Goal: Contribute content: Contribute content

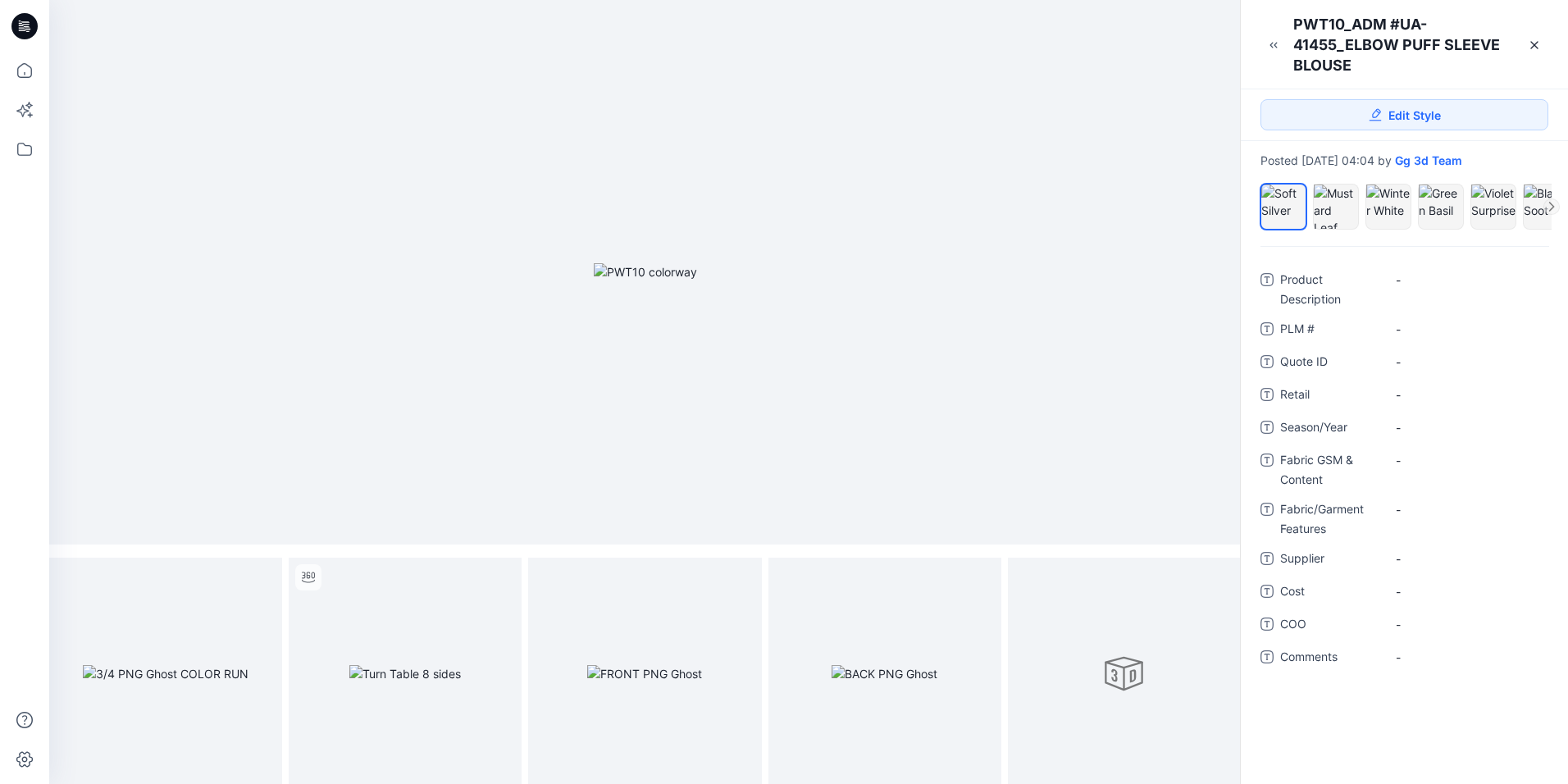
click at [26, 27] on icon at bounding box center [27, 26] width 7 height 1
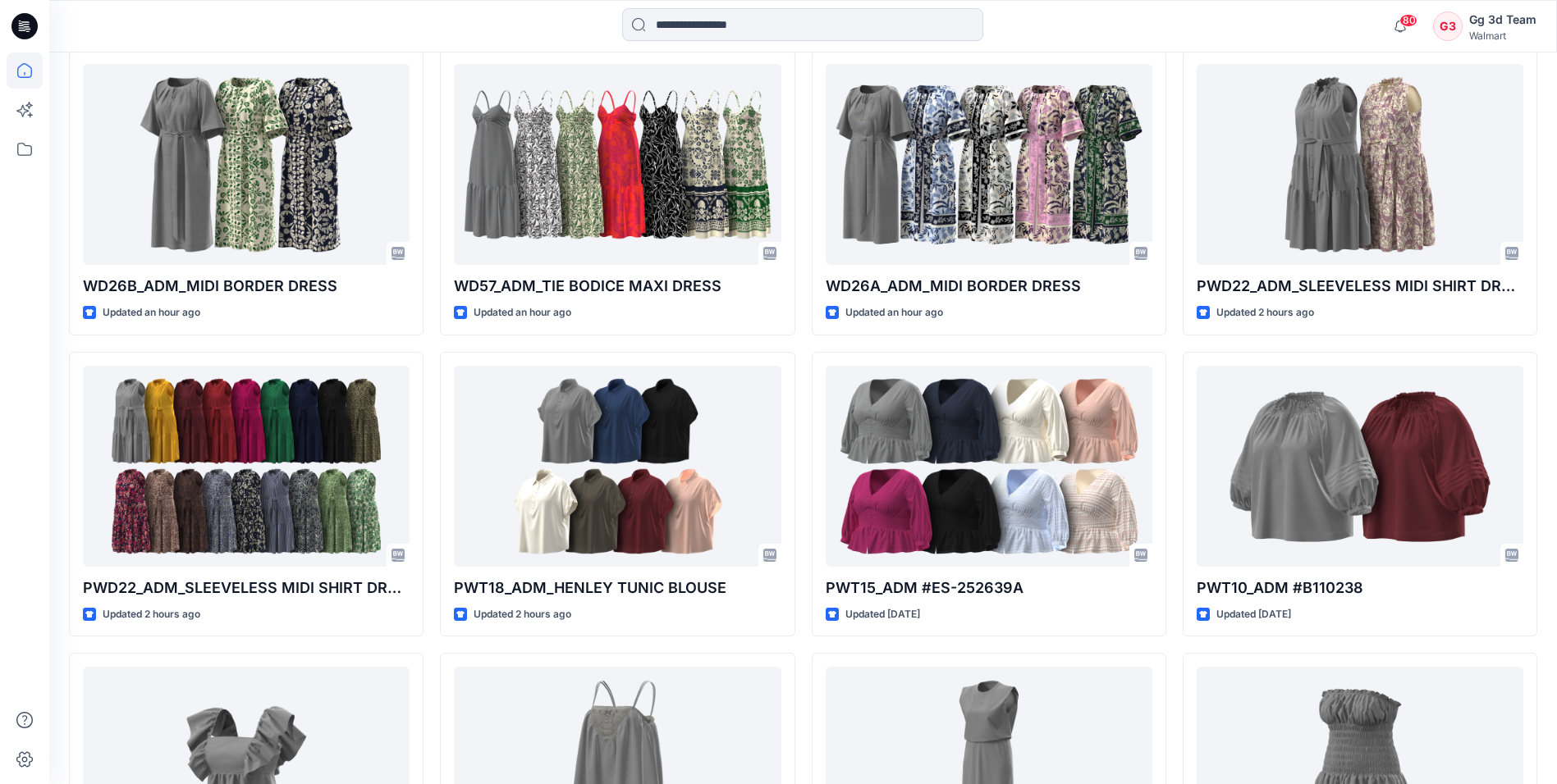
scroll to position [1986, 0]
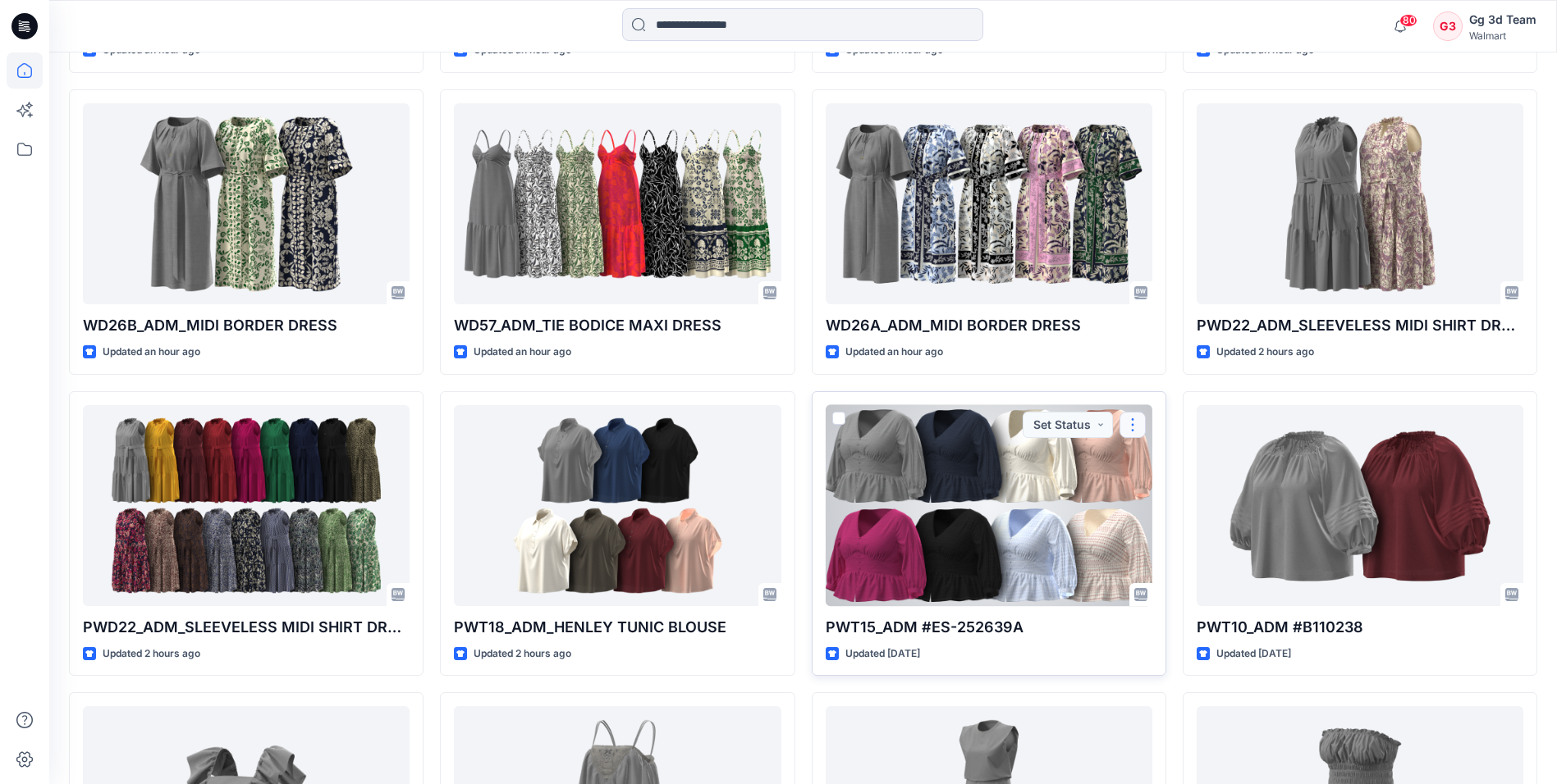
click at [1123, 430] on button "button" at bounding box center [1132, 424] width 26 height 26
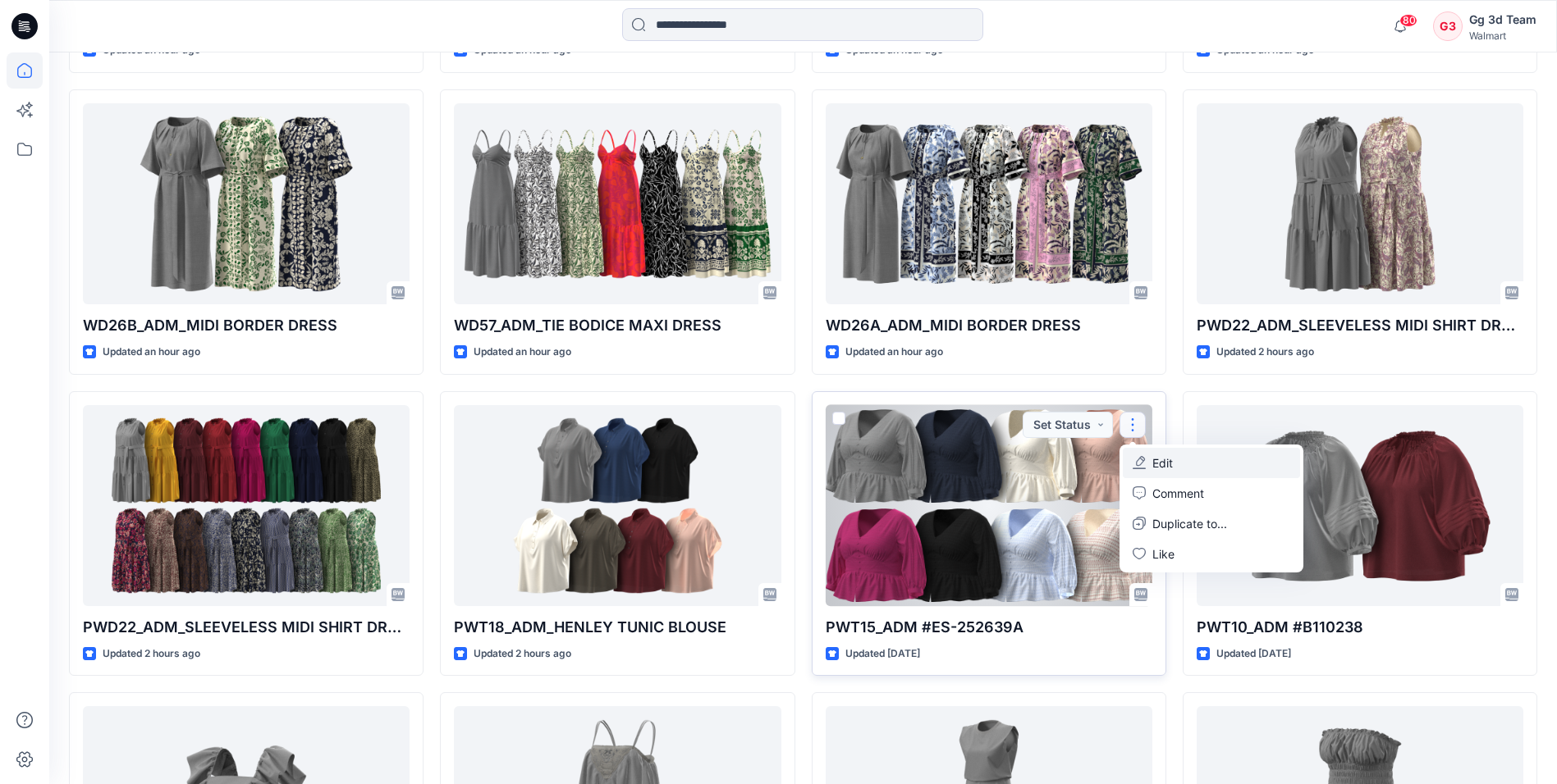
click at [1219, 464] on button "Edit" at bounding box center [1211, 463] width 178 height 31
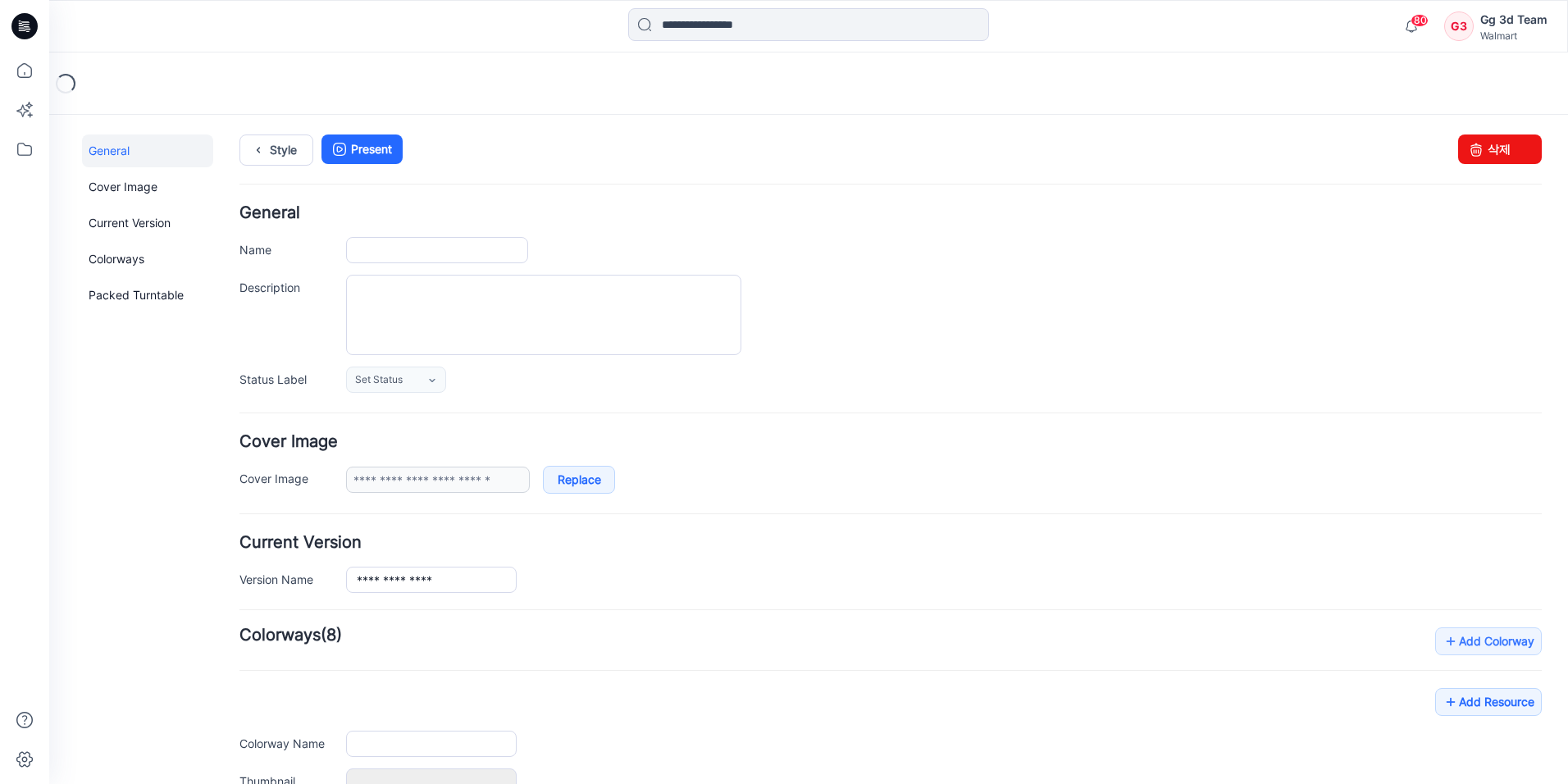
type input "**********"
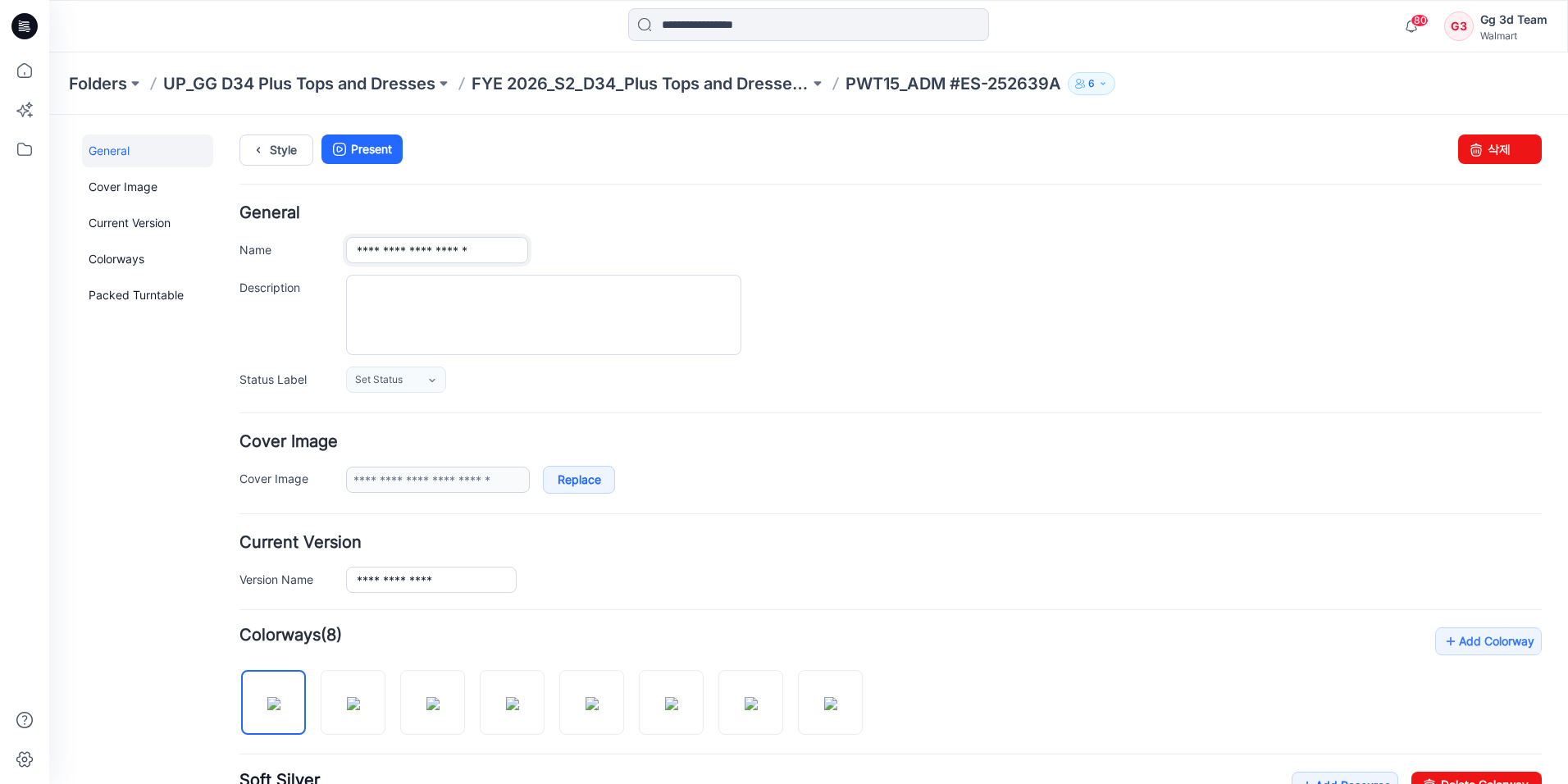
click at [517, 251] on input "**********" at bounding box center [437, 249] width 182 height 26
type input "**********"
click at [342, 133] on div "**********" at bounding box center [798, 699] width 1499 height 1168
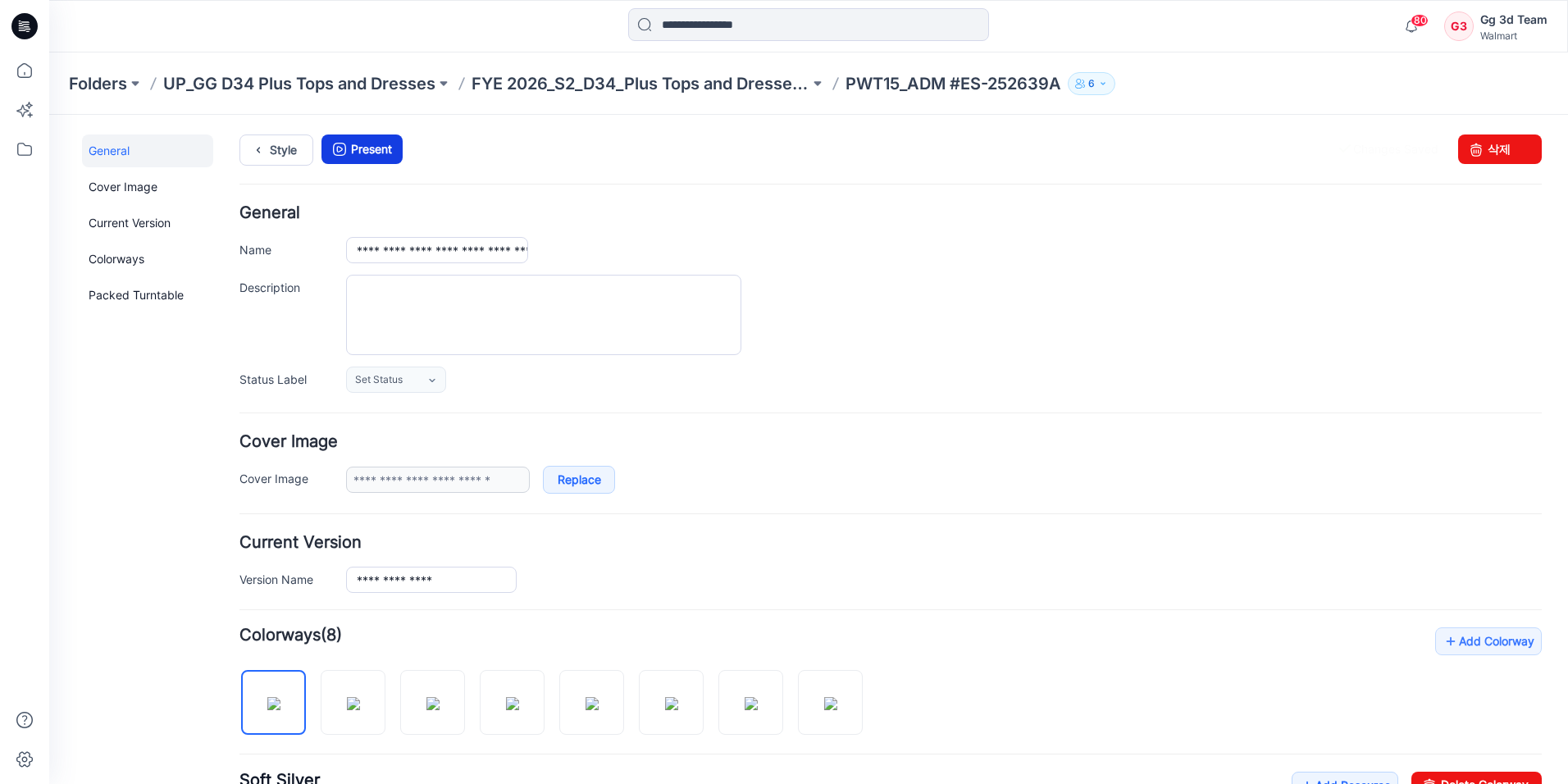
click at [350, 153] on icon at bounding box center [339, 149] width 23 height 30
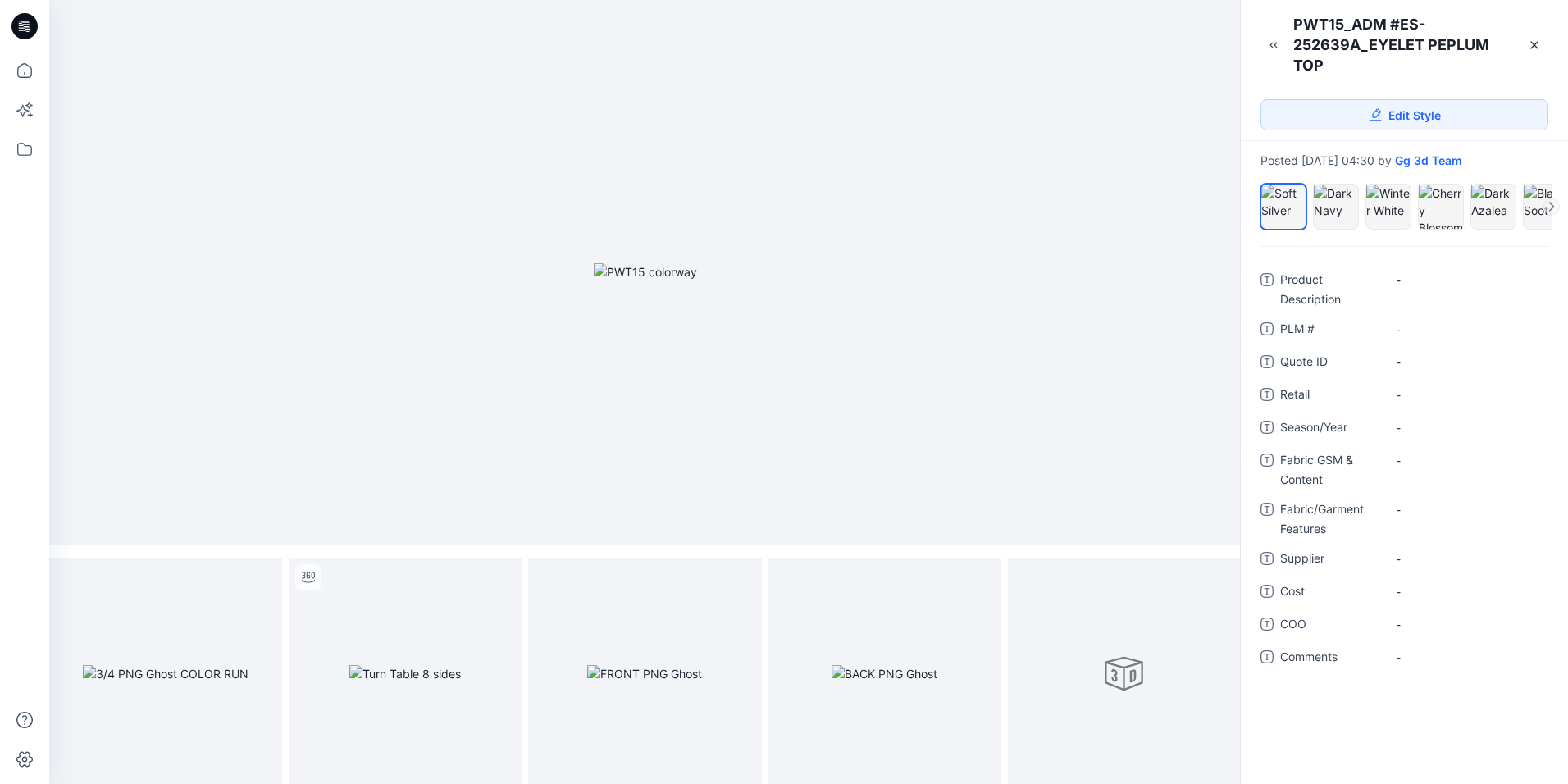
click at [18, 19] on icon at bounding box center [24, 26] width 26 height 26
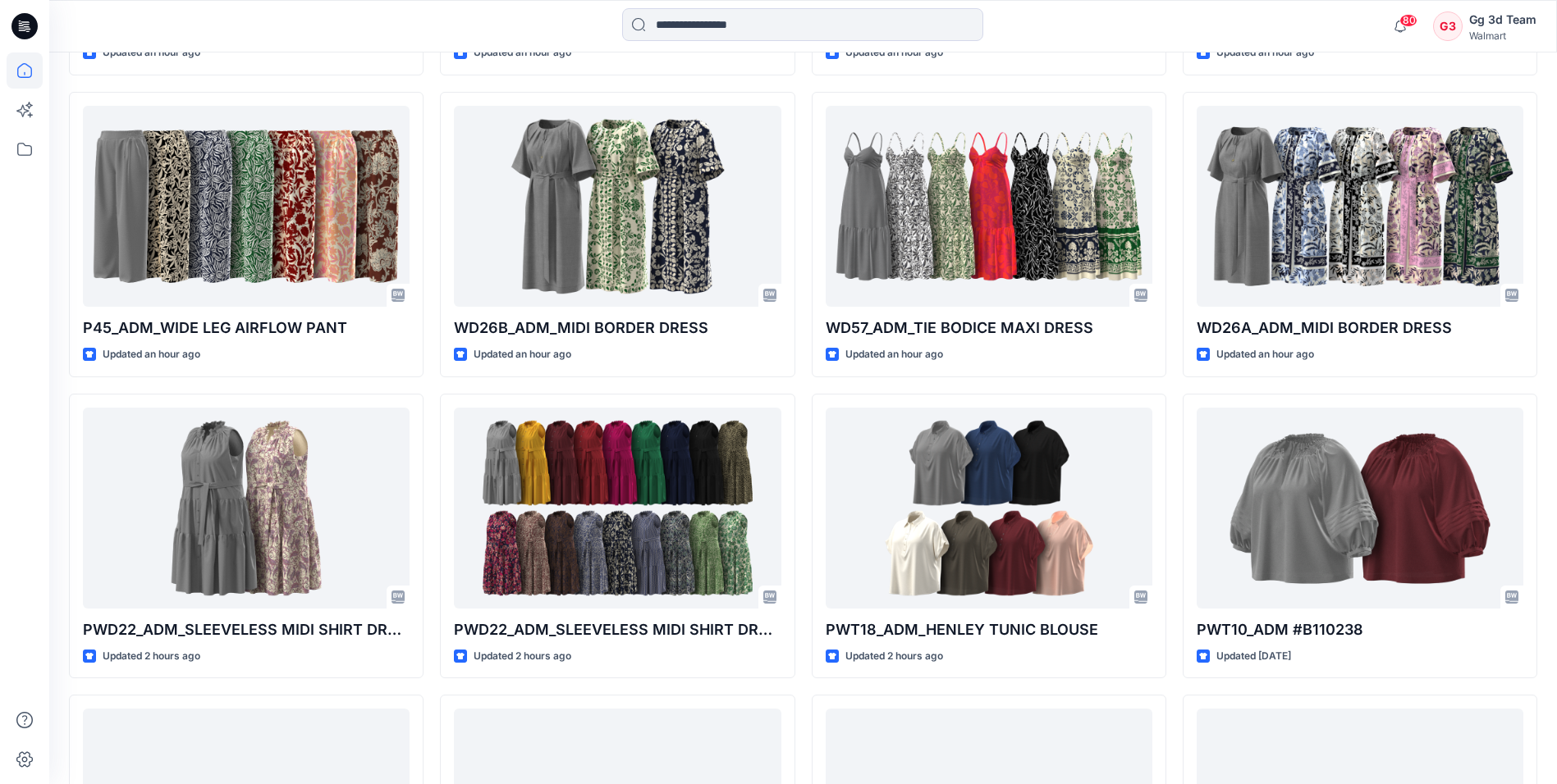
scroll to position [2066, 0]
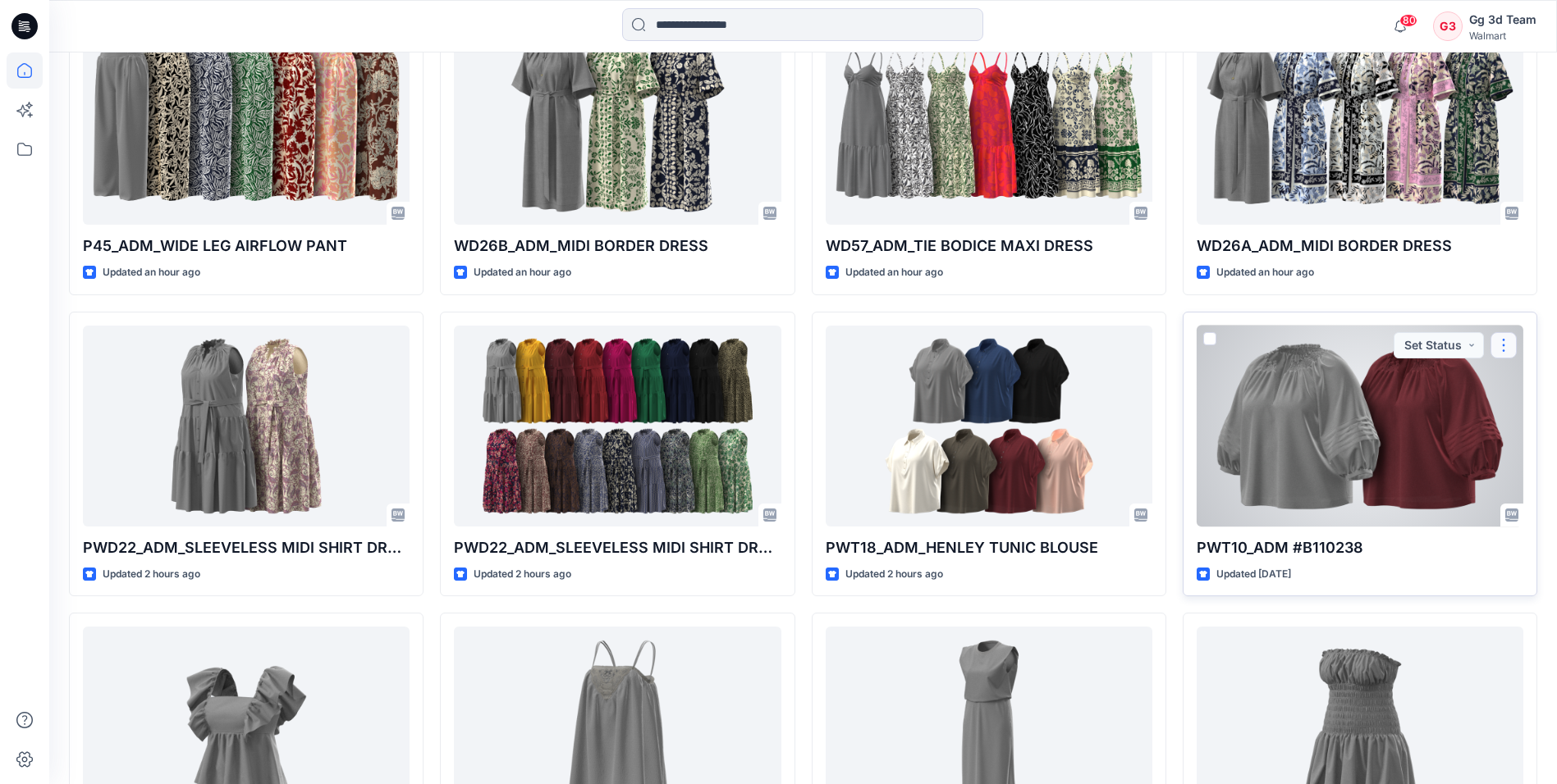
click at [1501, 336] on button "button" at bounding box center [1503, 344] width 26 height 26
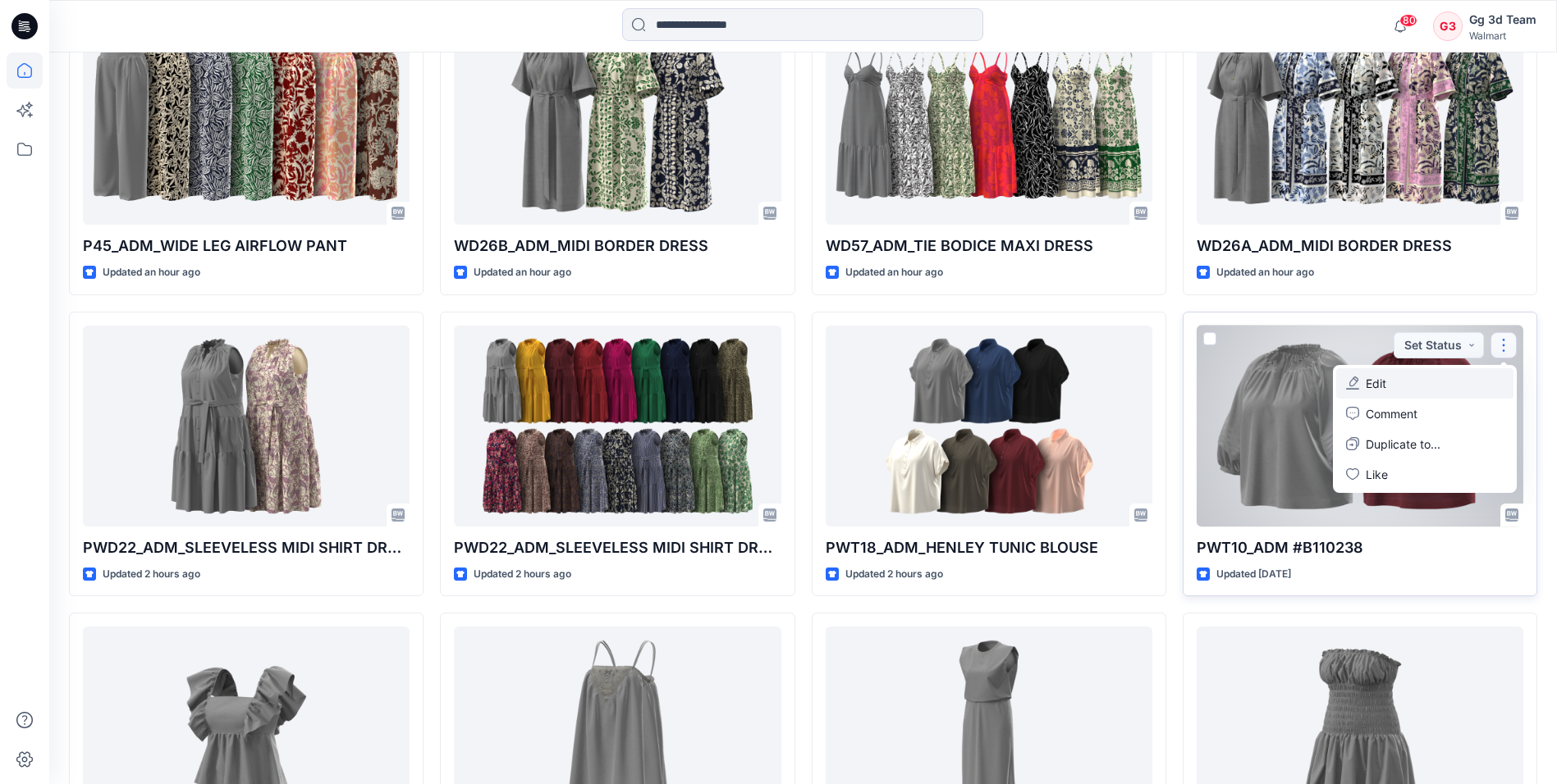
click at [1449, 393] on button "Edit" at bounding box center [1425, 384] width 178 height 31
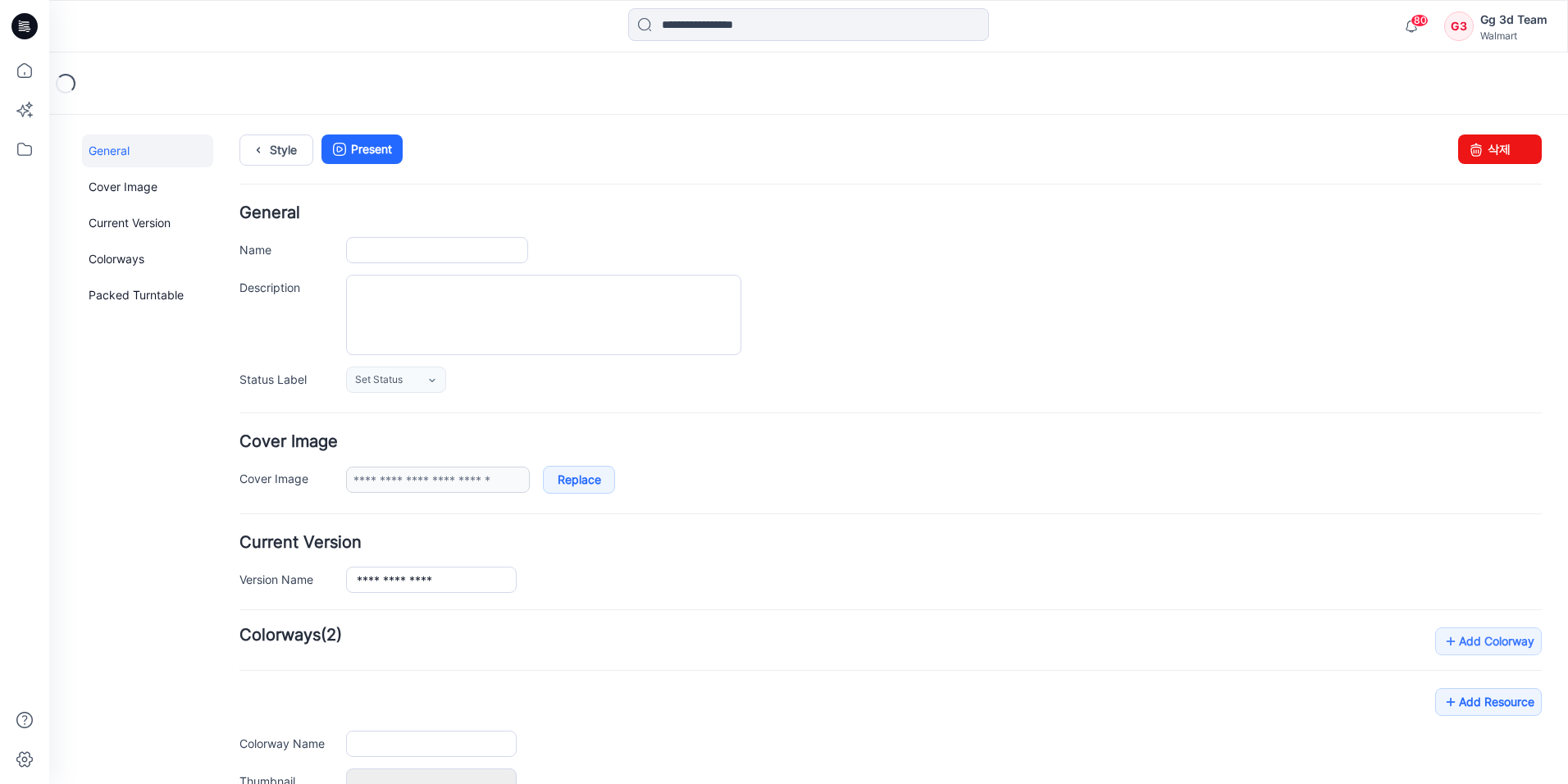
type input "**********"
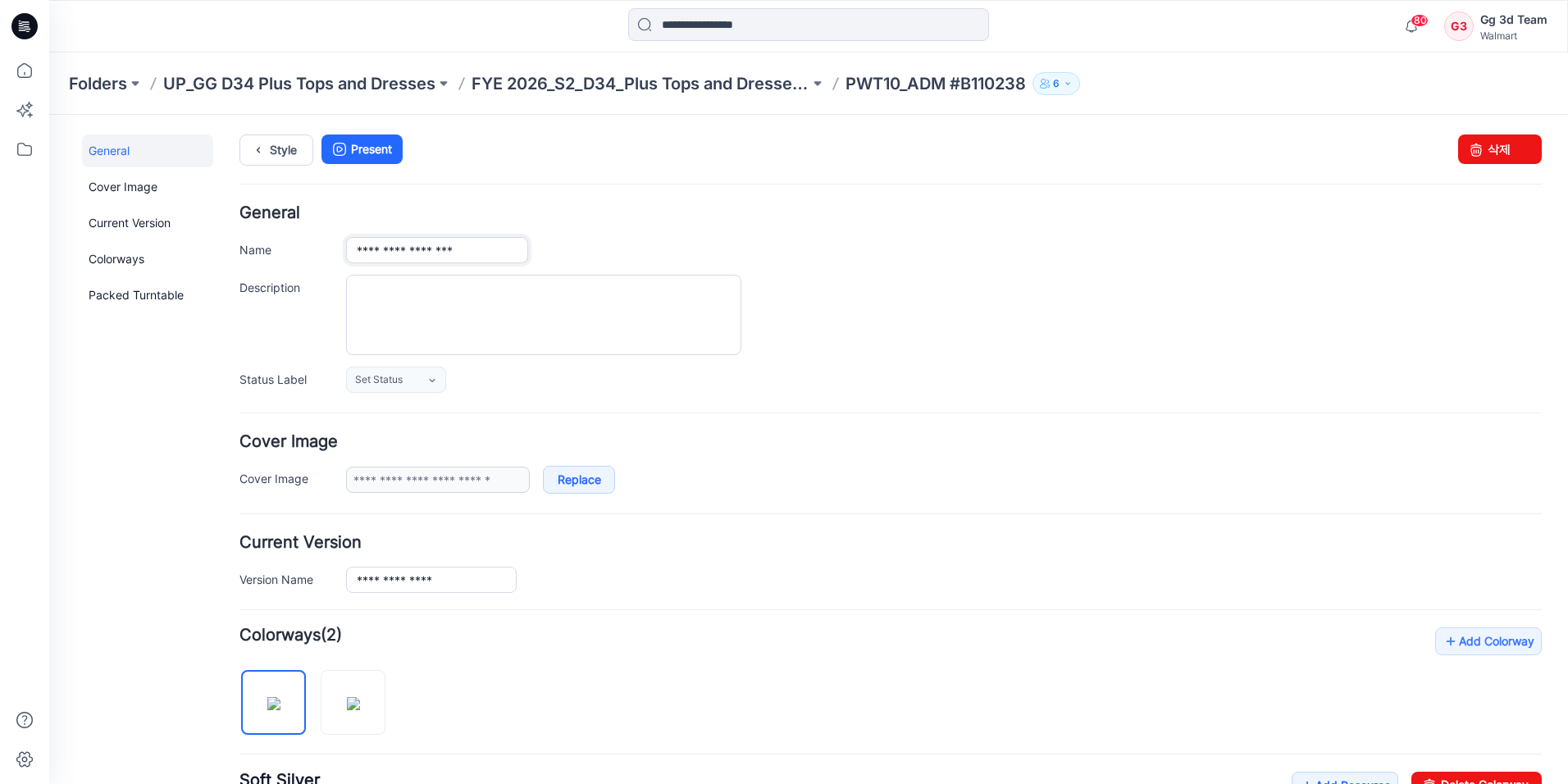
click at [485, 249] on input "**********" at bounding box center [437, 249] width 182 height 26
drag, startPoint x: 667, startPoint y: 241, endPoint x: 558, endPoint y: 229, distance: 109.7
click at [580, 214] on h4 "General" at bounding box center [891, 213] width 1302 height 15
click at [497, 245] on input "**********" at bounding box center [437, 249] width 182 height 26
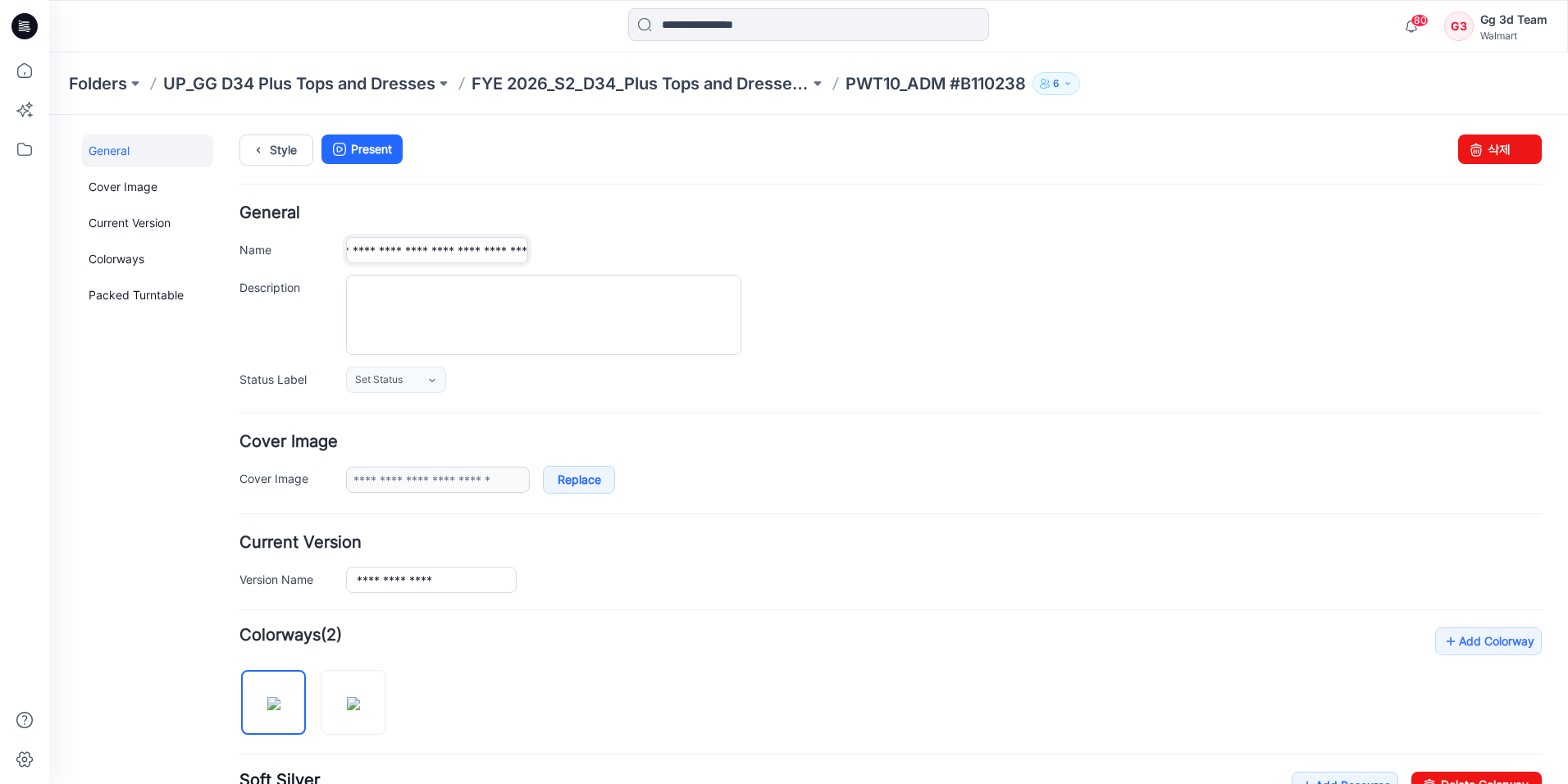
type input "**********"
click at [392, 168] on div "Style Present Changes Saved 삭제" at bounding box center [891, 170] width 1302 height 71
click at [391, 158] on link "Present" at bounding box center [362, 149] width 82 height 30
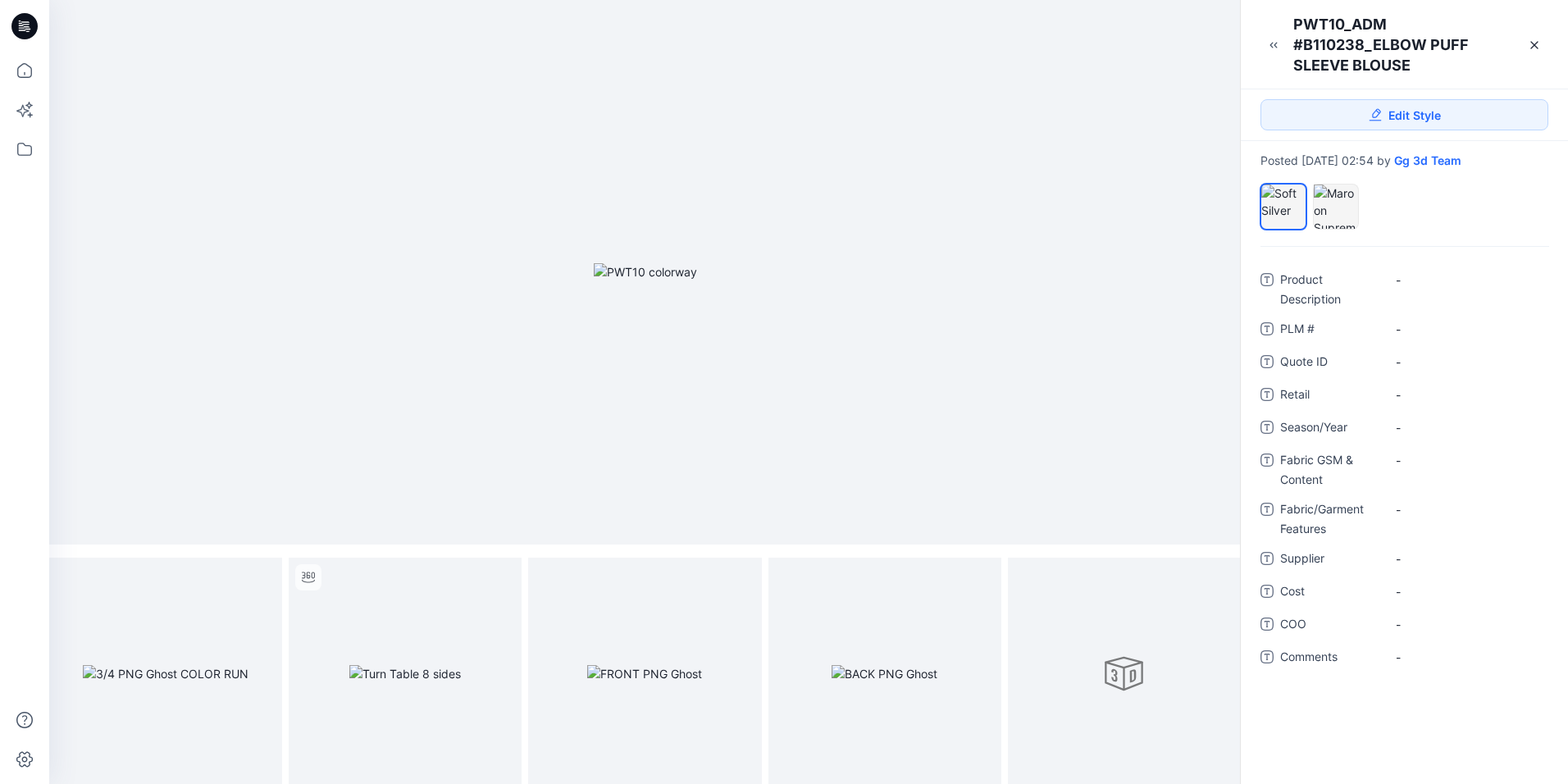
scroll to position [7, 0]
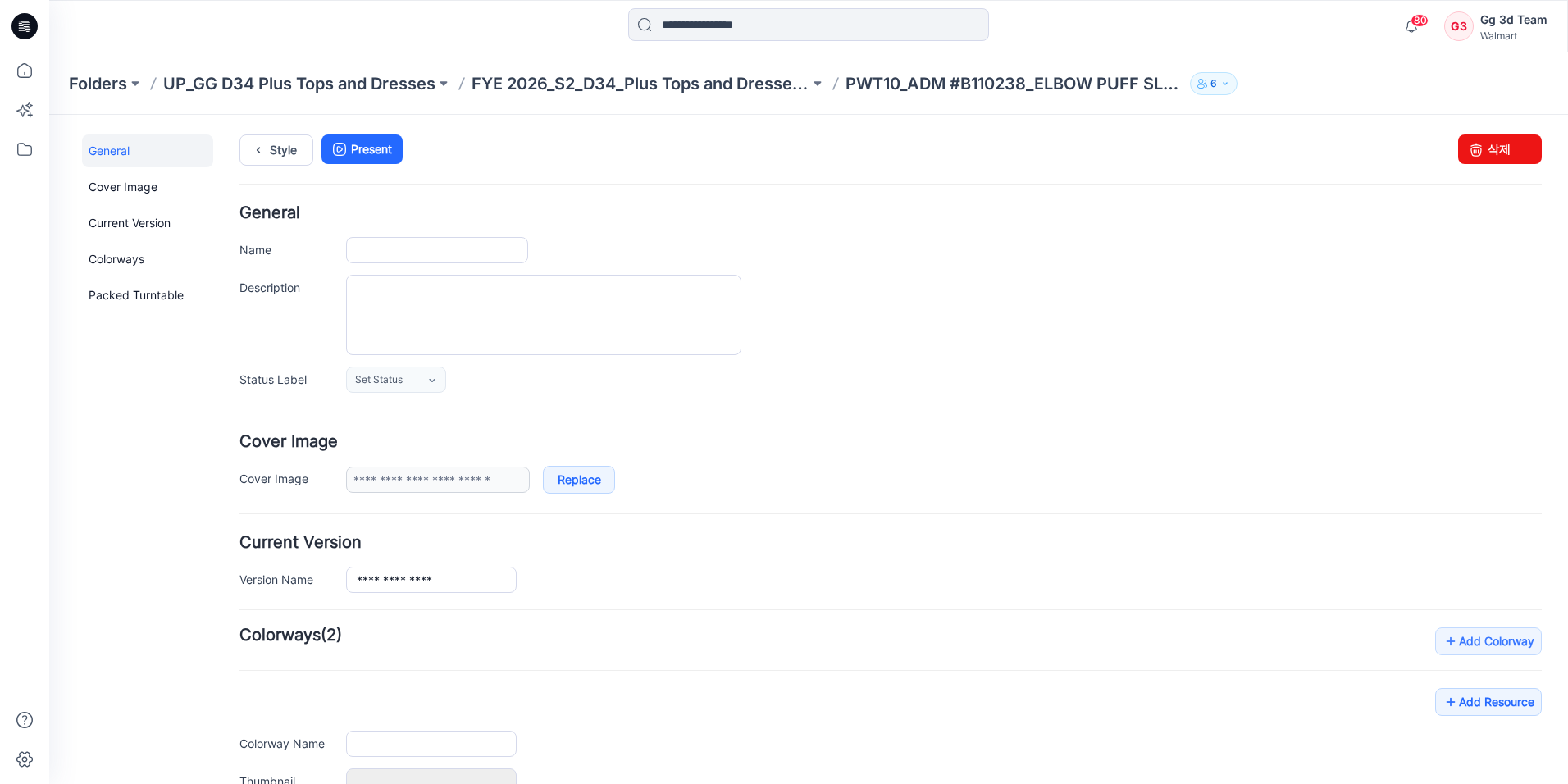
type input "**********"
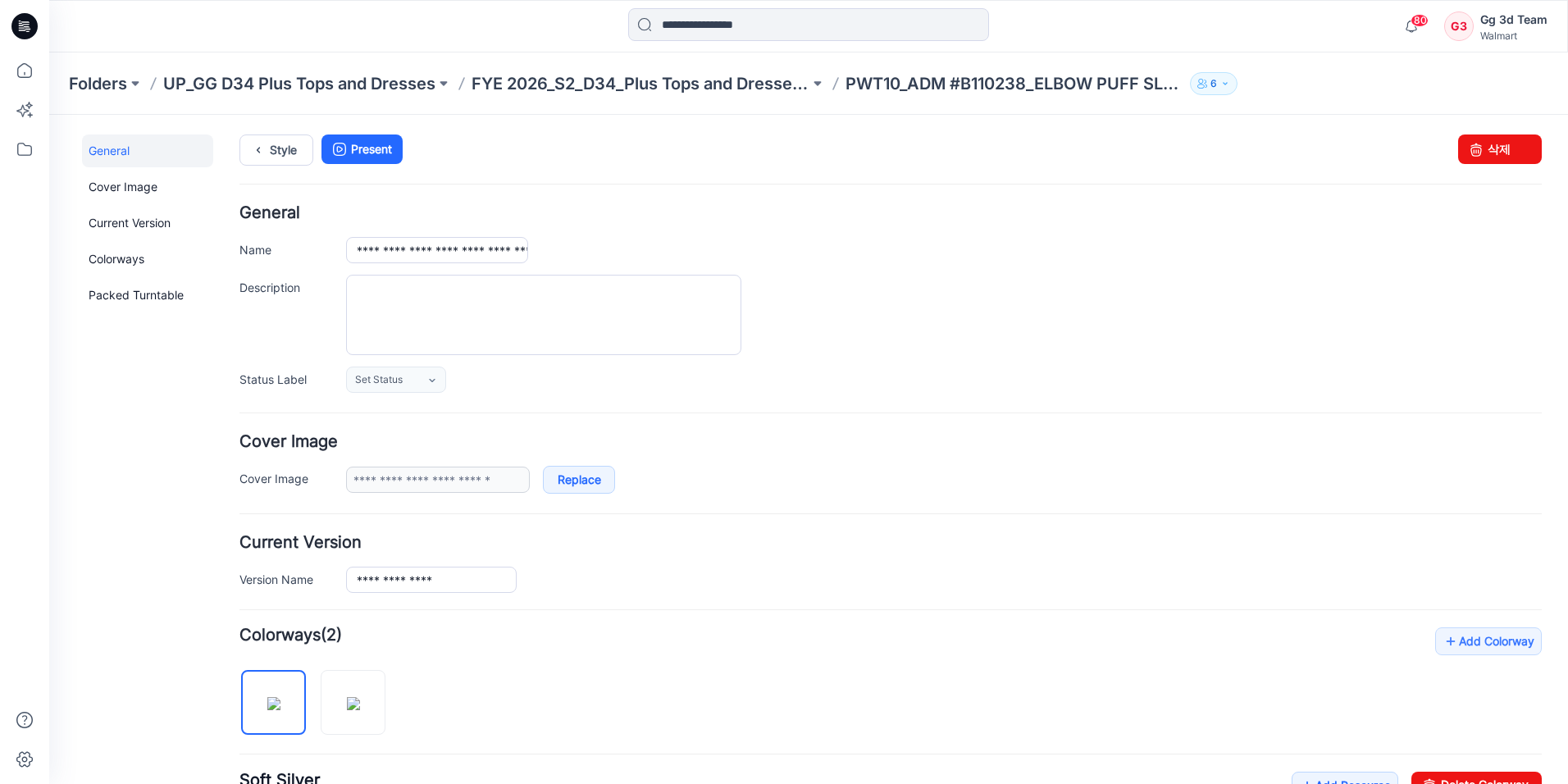
click at [29, 30] on icon at bounding box center [28, 29] width 6 height 1
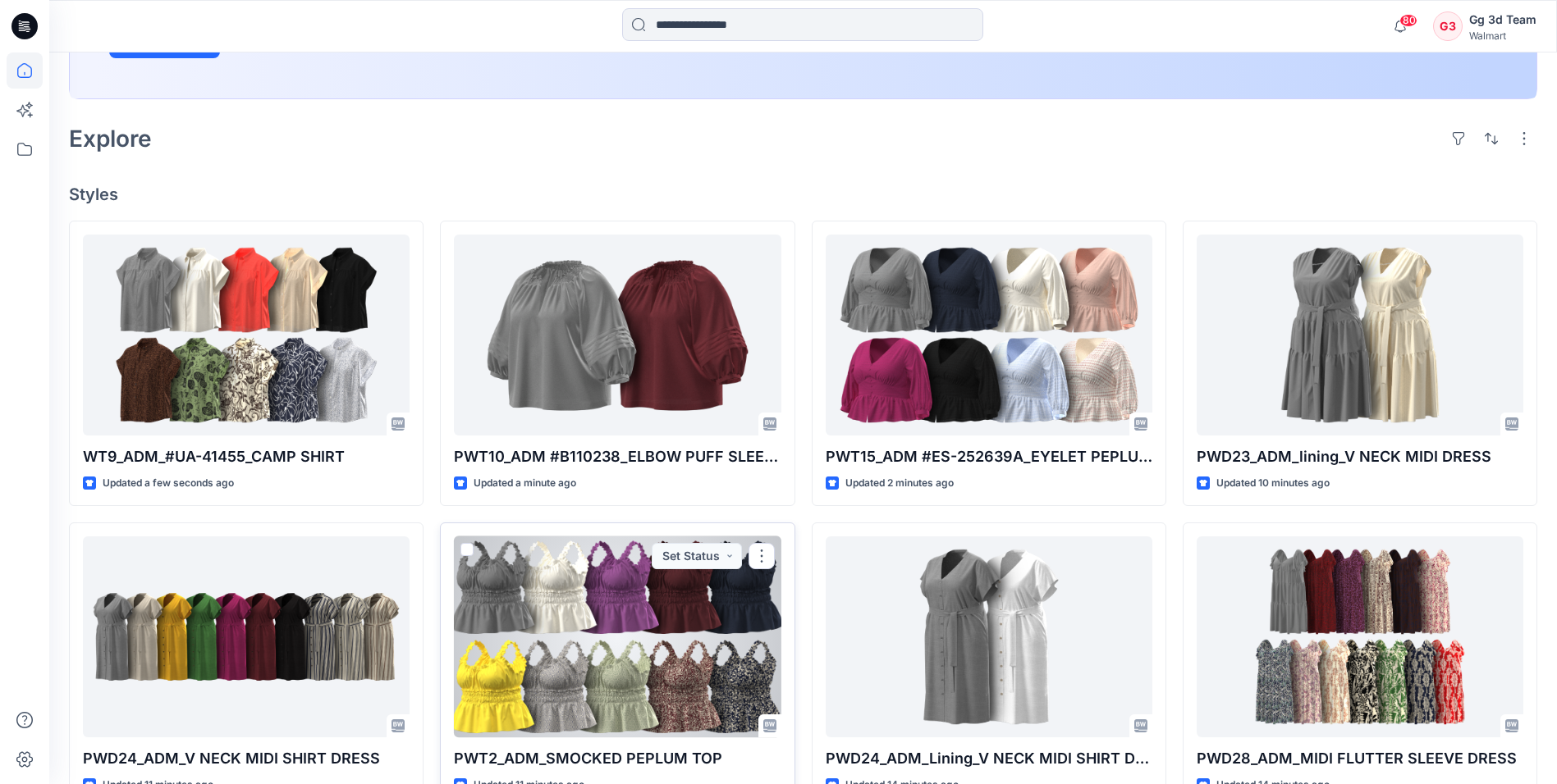
scroll to position [427, 0]
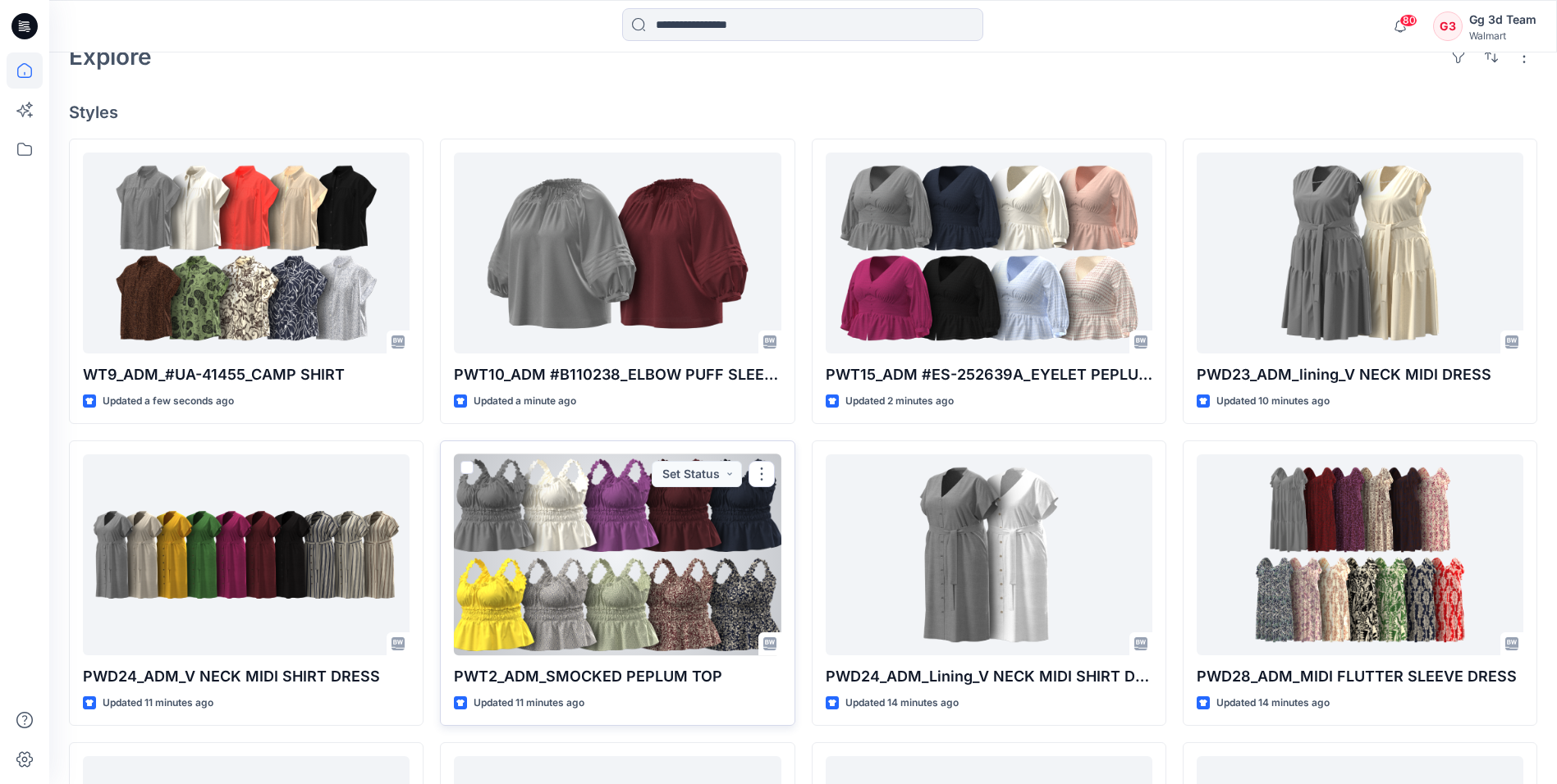
click at [690, 614] on div at bounding box center [617, 555] width 326 height 201
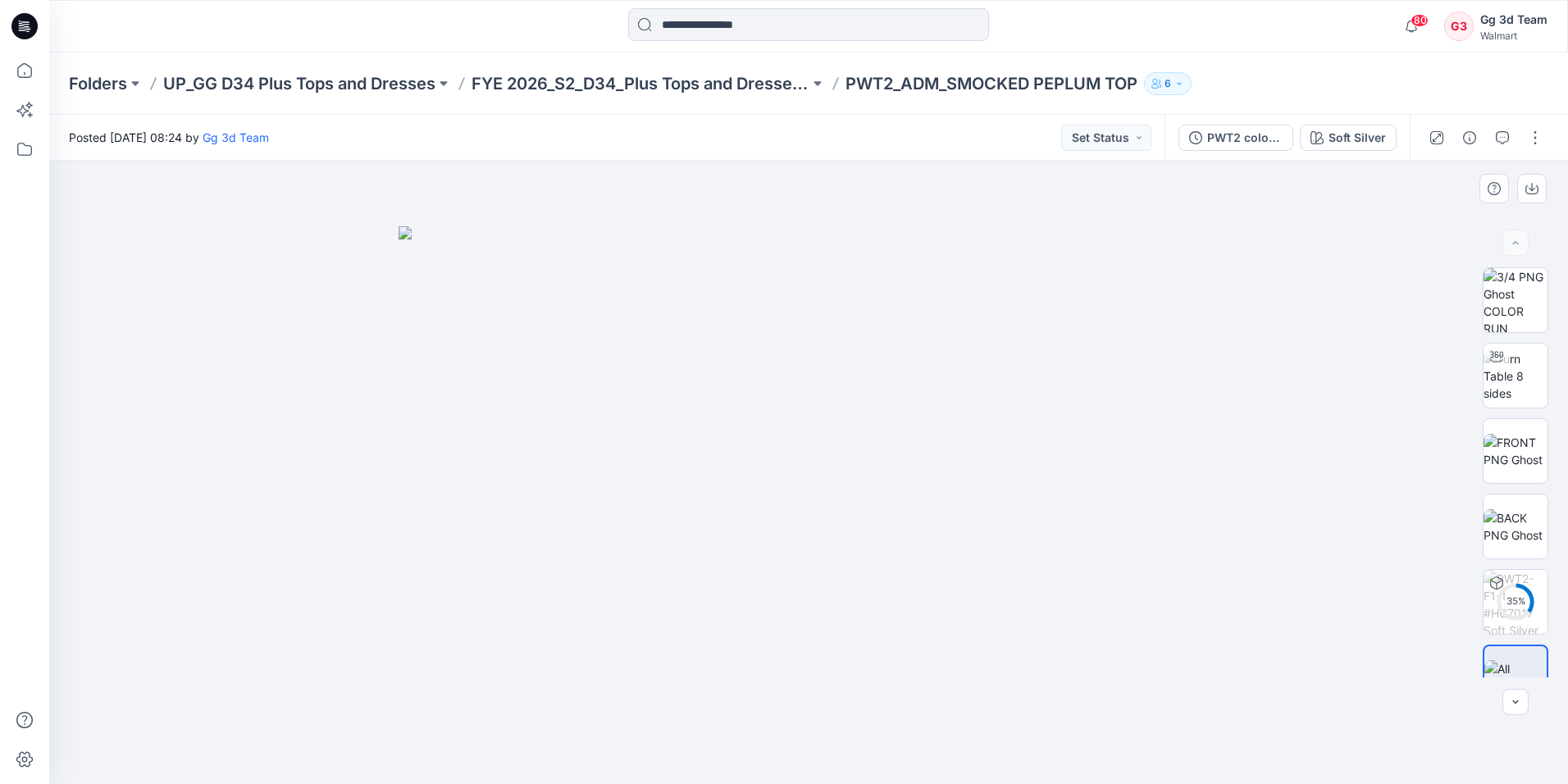
scroll to position [33, 0]
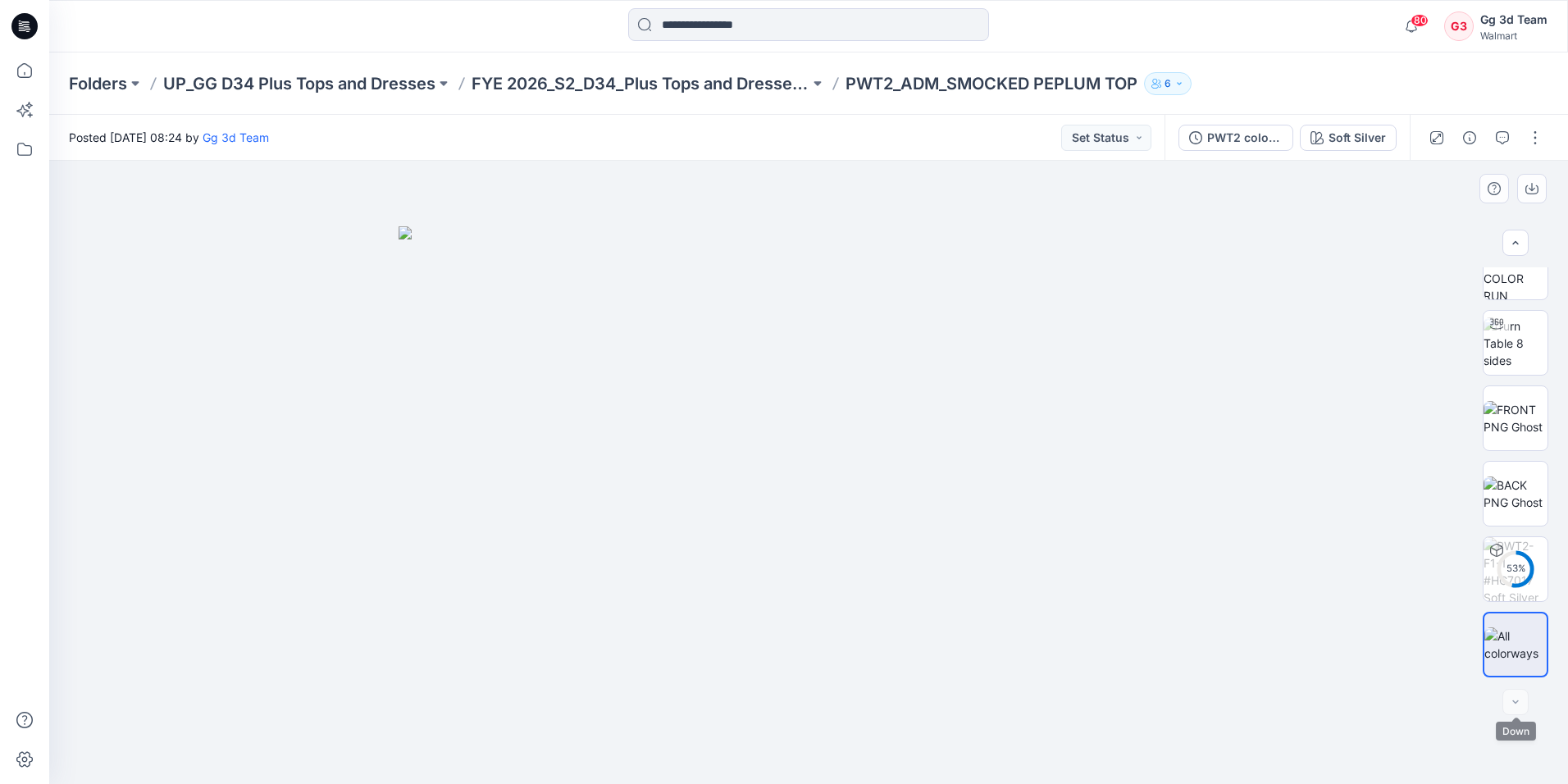
click at [1512, 706] on div at bounding box center [1514, 701] width 26 height 26
click at [1515, 698] on div at bounding box center [1514, 701] width 26 height 26
drag, startPoint x: 1522, startPoint y: 701, endPoint x: 1443, endPoint y: 676, distance: 82.9
click at [1522, 701] on div at bounding box center [1514, 701] width 26 height 26
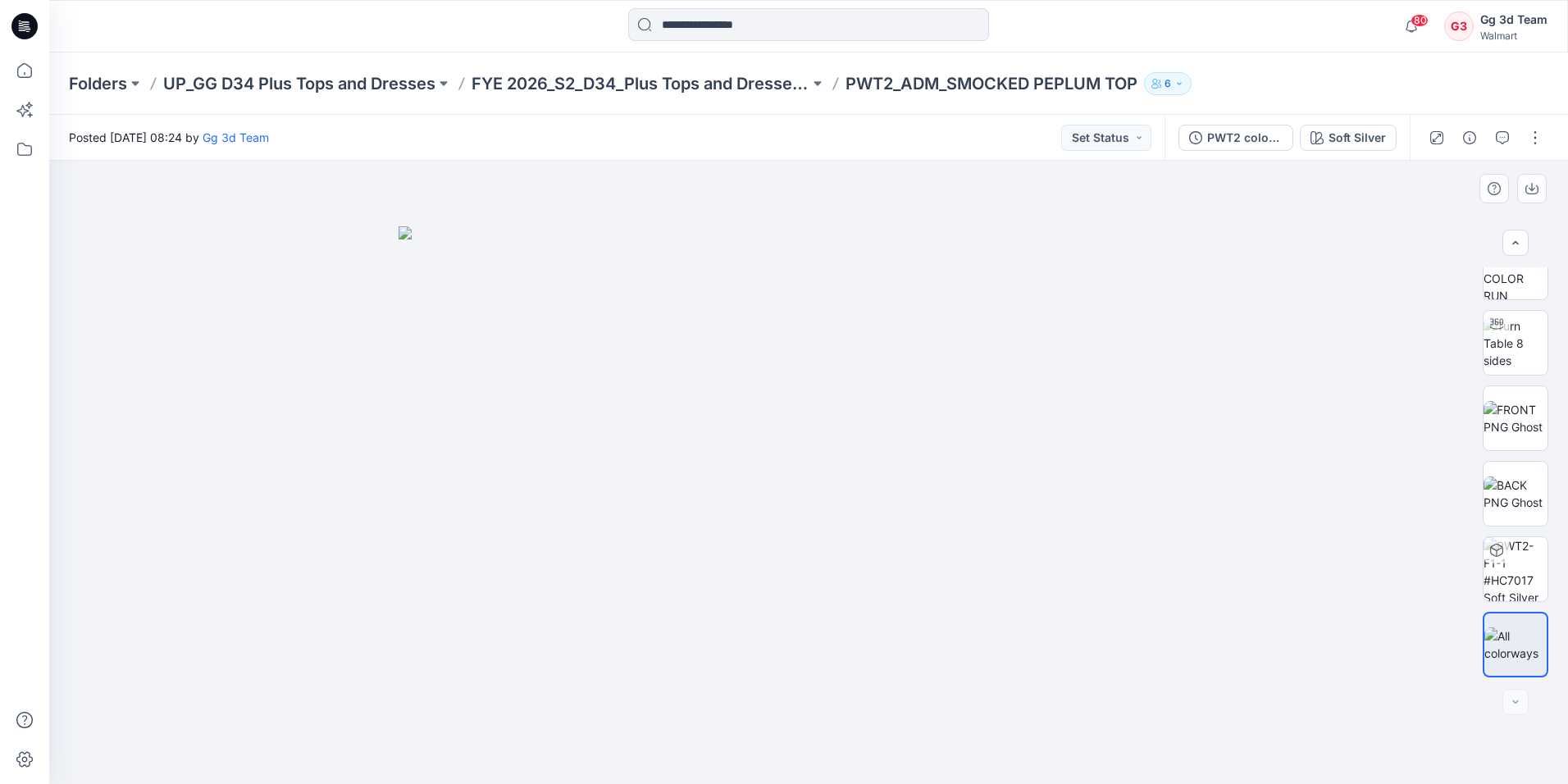
drag, startPoint x: 1266, startPoint y: 372, endPoint x: 1302, endPoint y: 359, distance: 38.3
click at [1269, 371] on div at bounding box center [807, 473] width 1518 height 624
drag, startPoint x: 1302, startPoint y: 359, endPoint x: 1322, endPoint y: 465, distance: 107.9
click at [1305, 359] on div at bounding box center [807, 473] width 1518 height 624
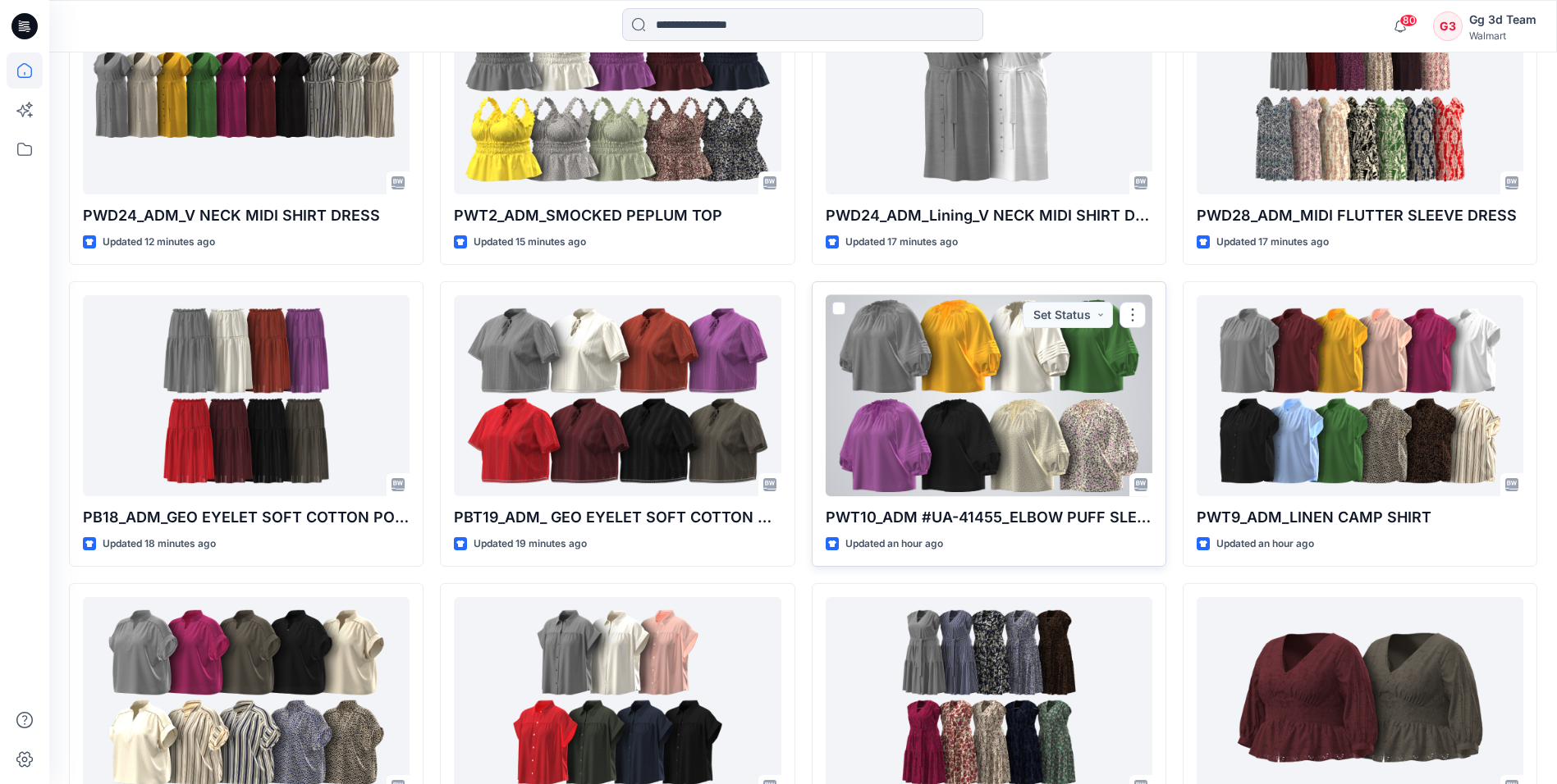
scroll to position [902, 0]
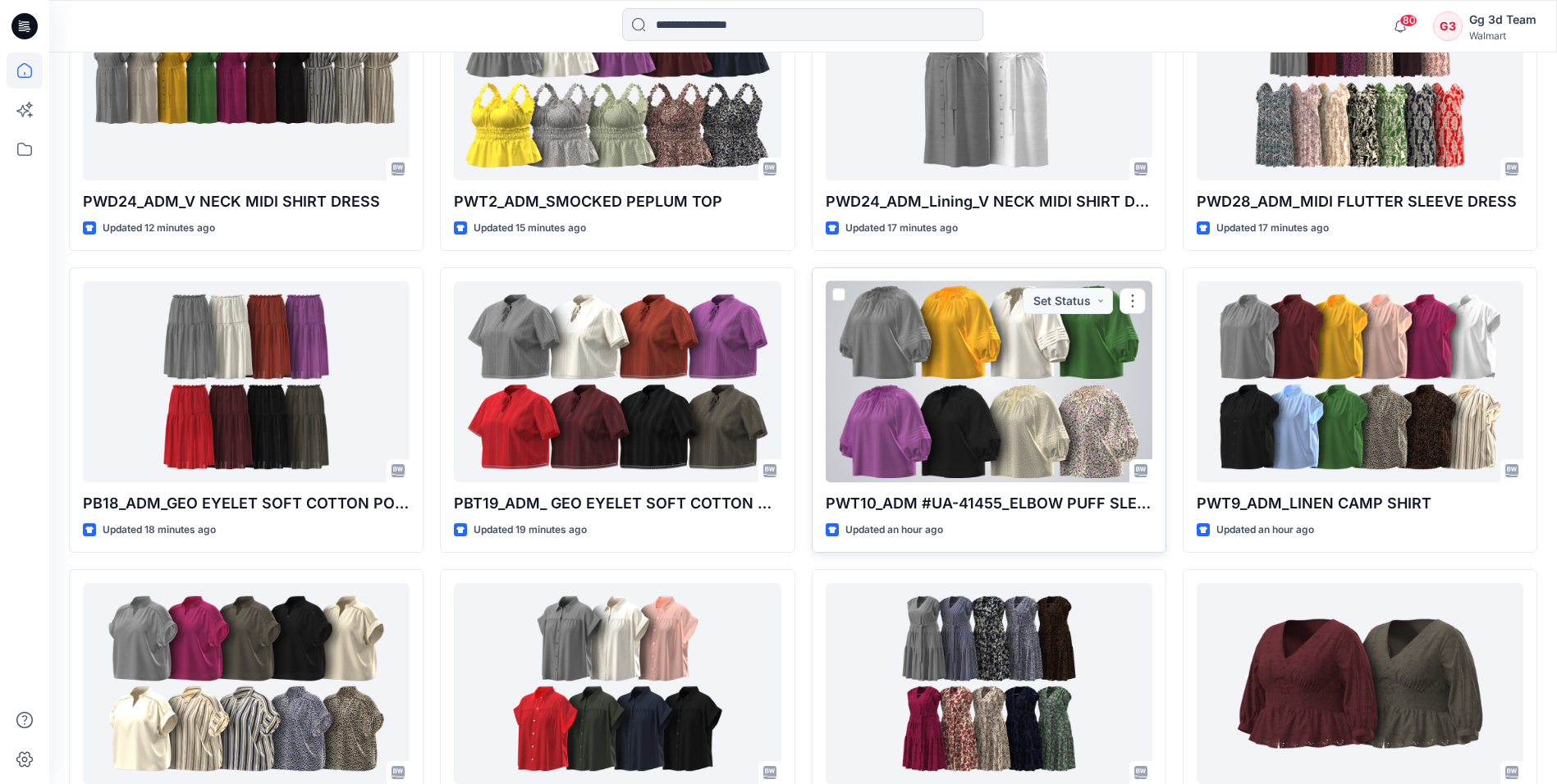
click at [958, 433] on div at bounding box center [989, 381] width 326 height 201
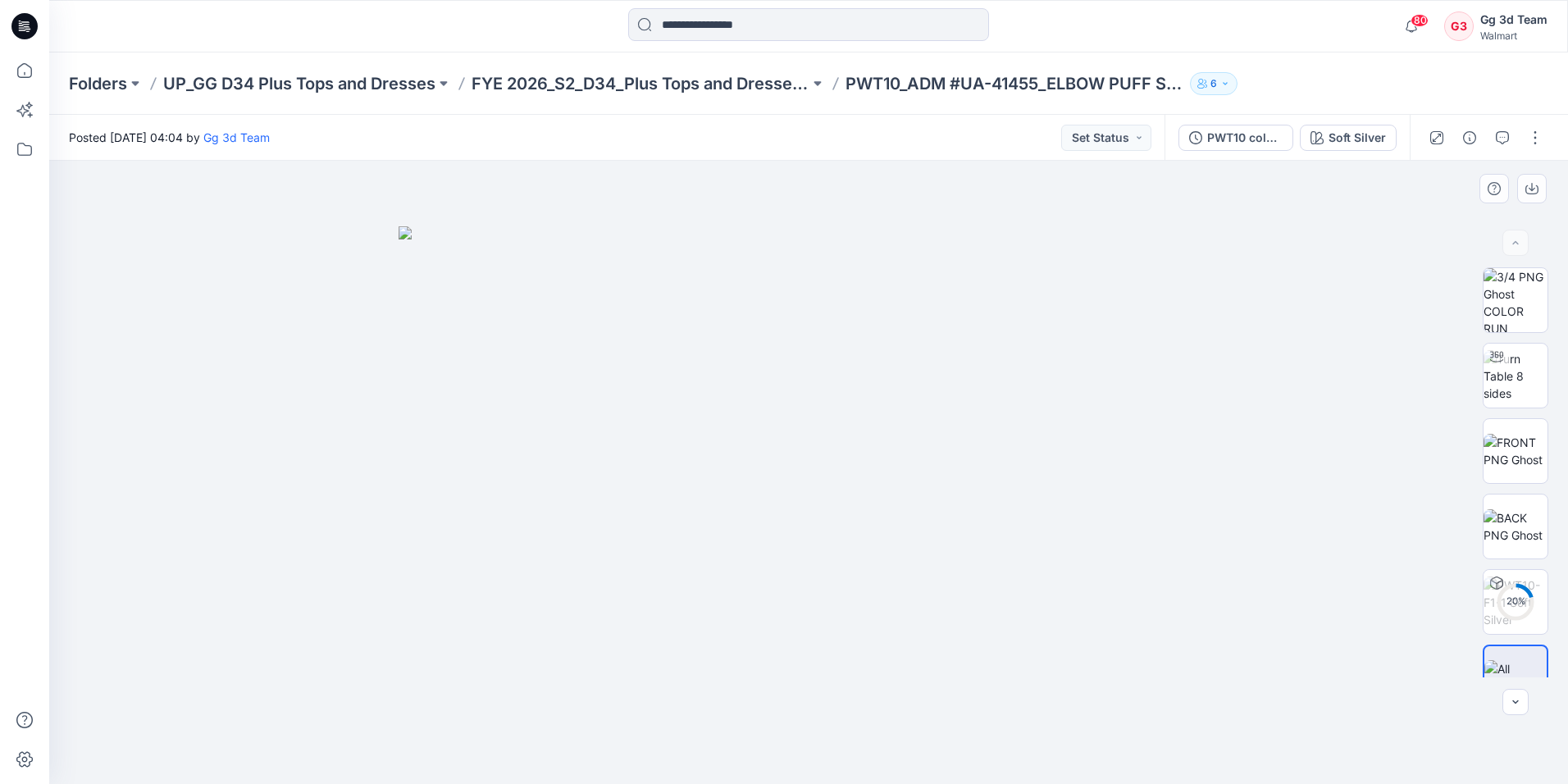
click at [1515, 716] on div at bounding box center [807, 473] width 1518 height 624
click at [1515, 710] on button "button" at bounding box center [1514, 701] width 26 height 26
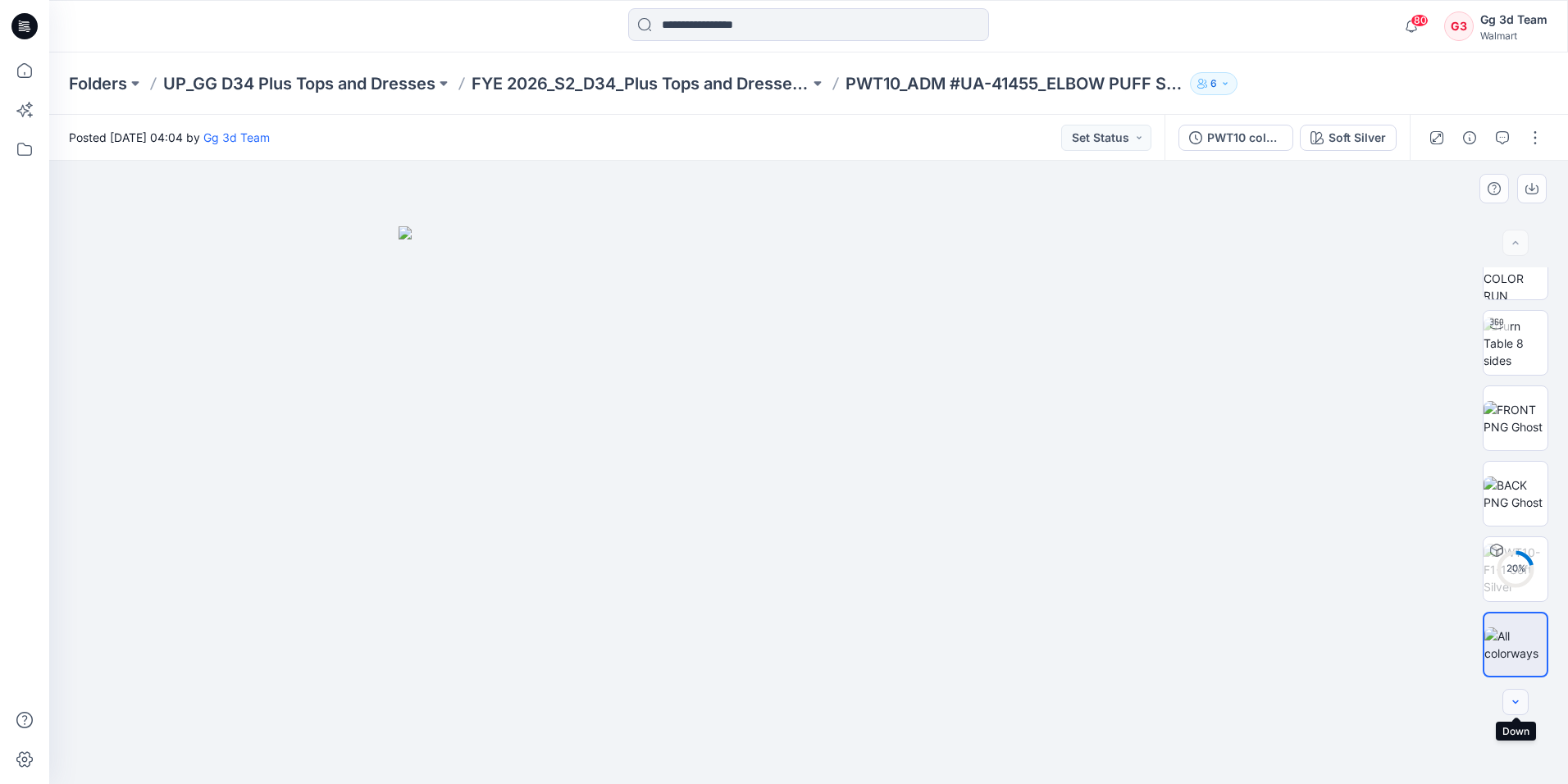
click at [1515, 710] on div at bounding box center [1514, 701] width 26 height 26
click at [27, 36] on icon at bounding box center [24, 26] width 26 height 26
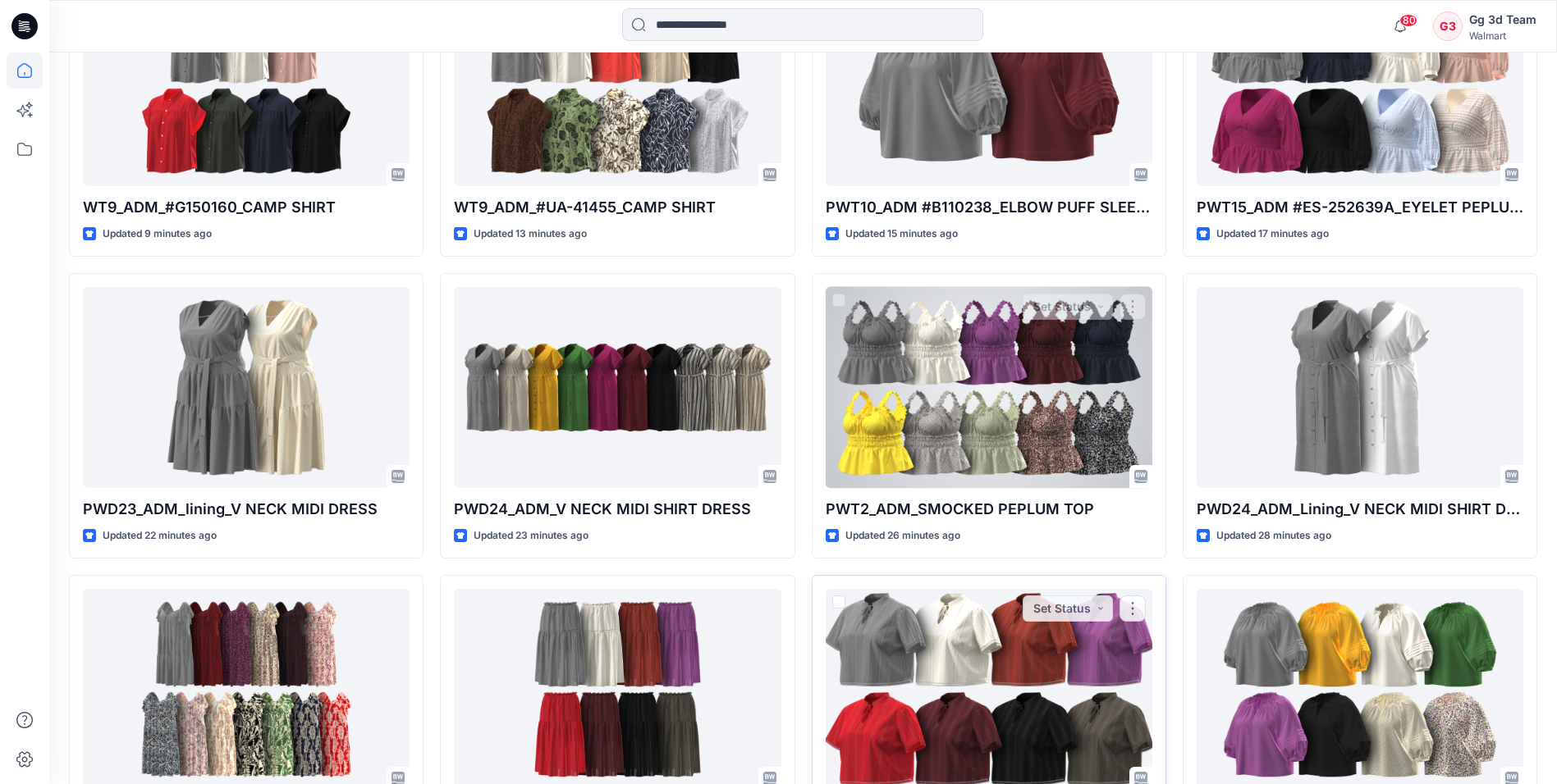
scroll to position [484, 0]
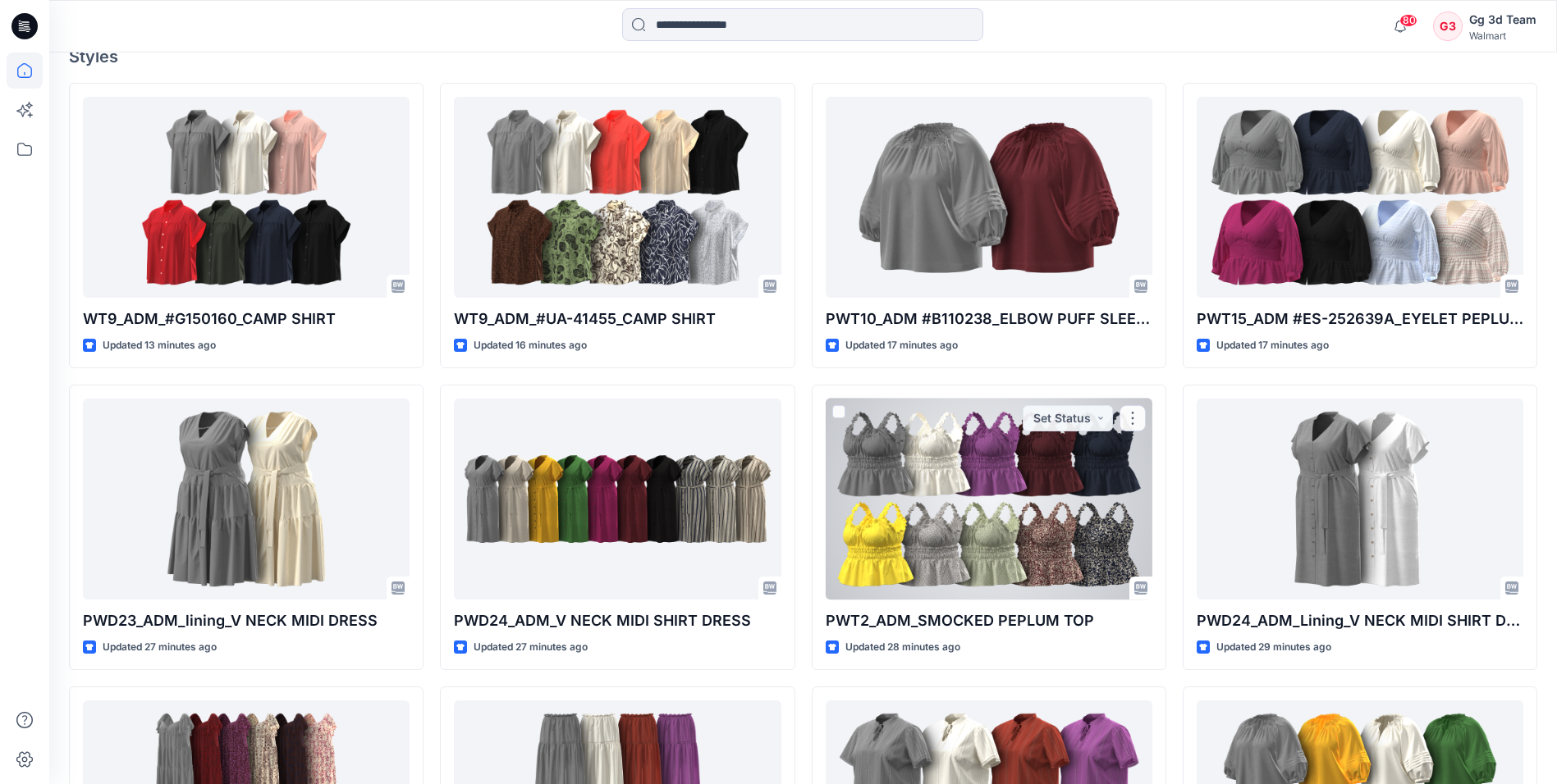
click at [912, 455] on div at bounding box center [989, 499] width 326 height 201
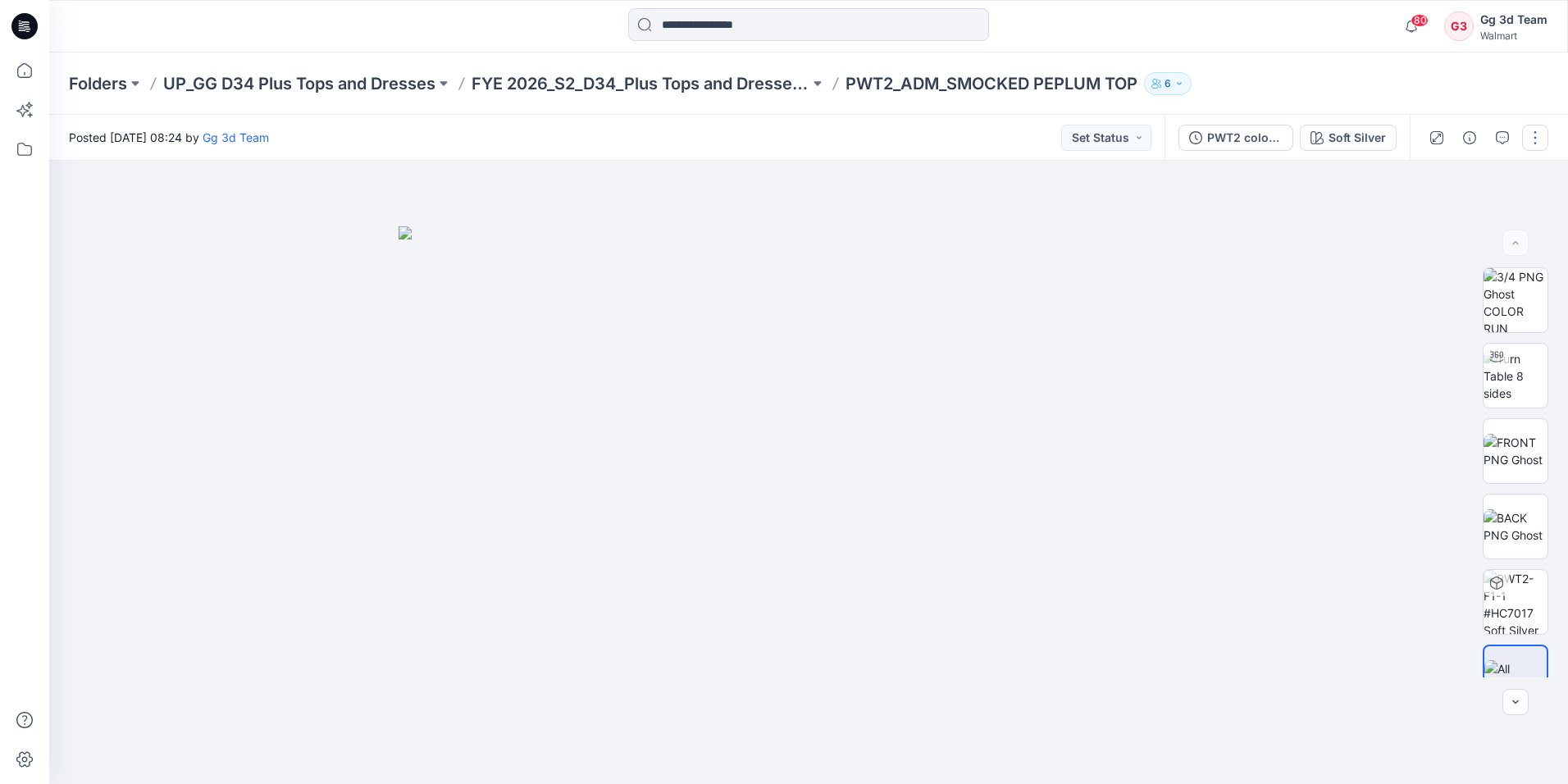
click at [1533, 136] on button "button" at bounding box center [1534, 137] width 26 height 26
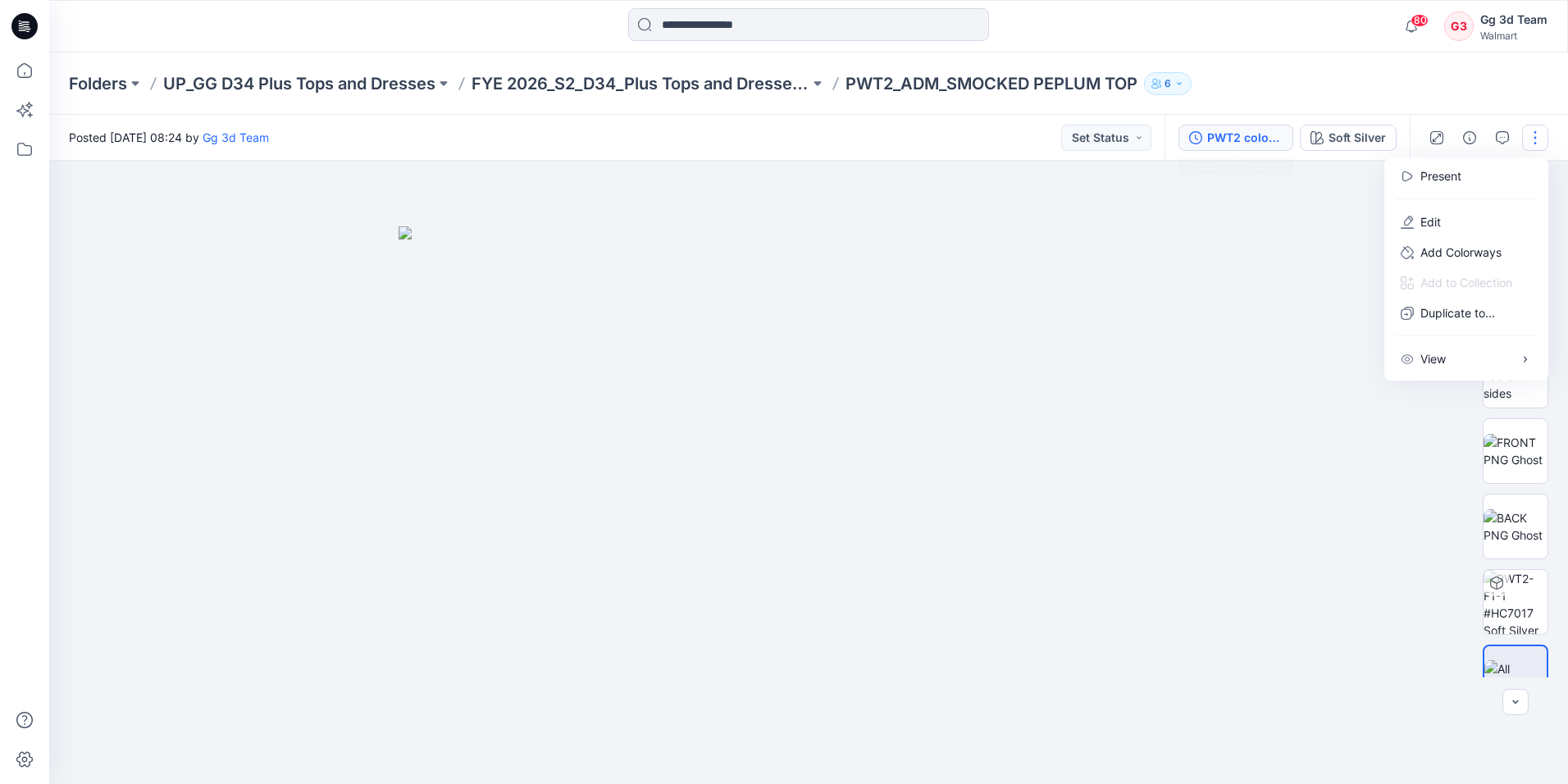
click at [1275, 141] on div "PWT2 colorway" at bounding box center [1245, 137] width 76 height 18
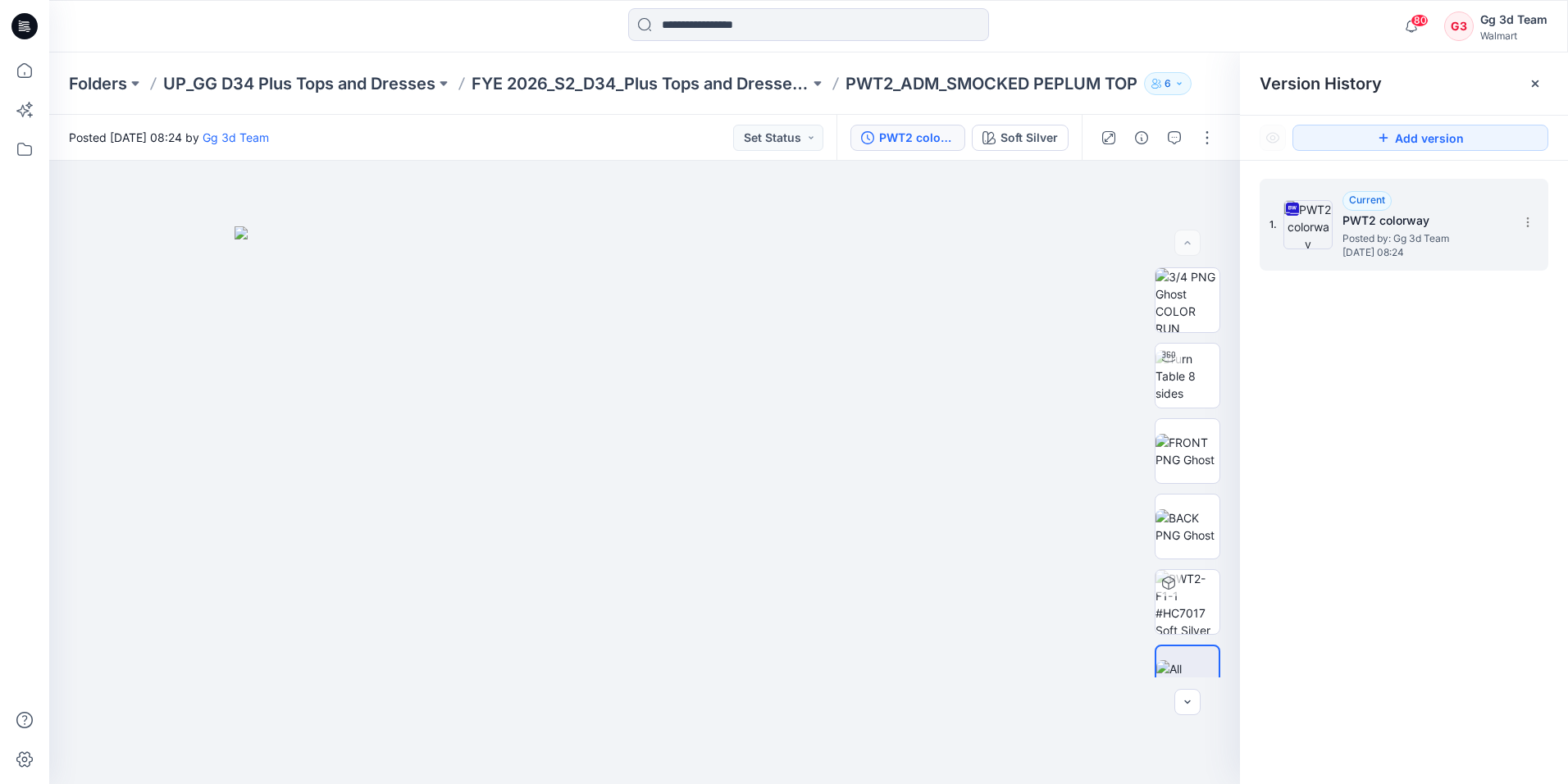
click at [1458, 215] on h5 "PWT2 colorway" at bounding box center [1424, 221] width 164 height 20
click at [1403, 225] on h5 "PWT2 colorway" at bounding box center [1424, 221] width 164 height 20
click at [1293, 93] on div "Version History" at bounding box center [1403, 83] width 289 height 23
click at [957, 136] on button "PWT2 colorway" at bounding box center [908, 137] width 115 height 26
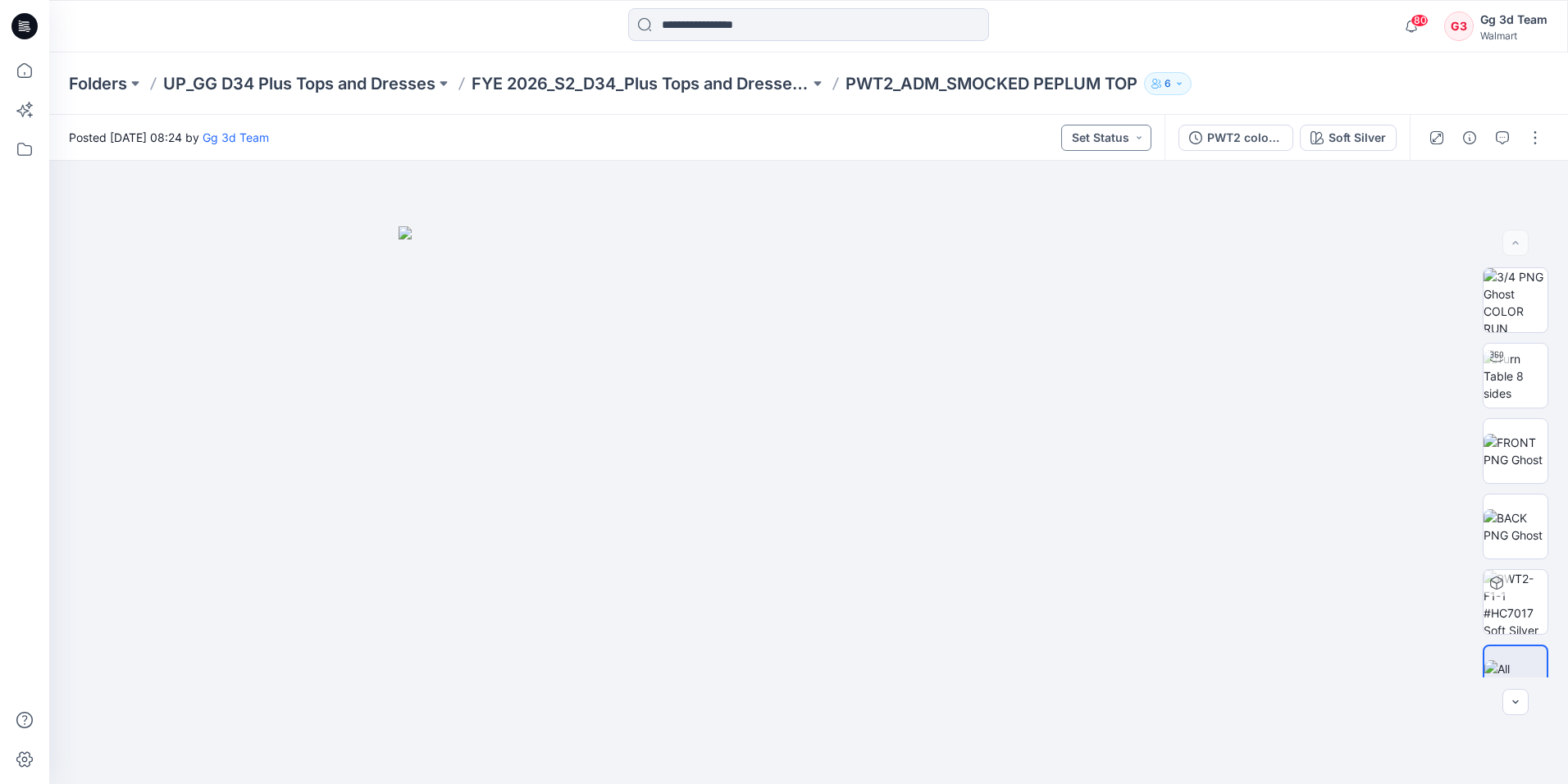
click at [1076, 142] on button "Set Status" at bounding box center [1106, 137] width 90 height 26
click at [1366, 370] on div at bounding box center [807, 473] width 1518 height 624
click at [1309, 227] on div at bounding box center [807, 473] width 1518 height 624
click at [1322, 134] on icon "button" at bounding box center [1317, 138] width 13 height 13
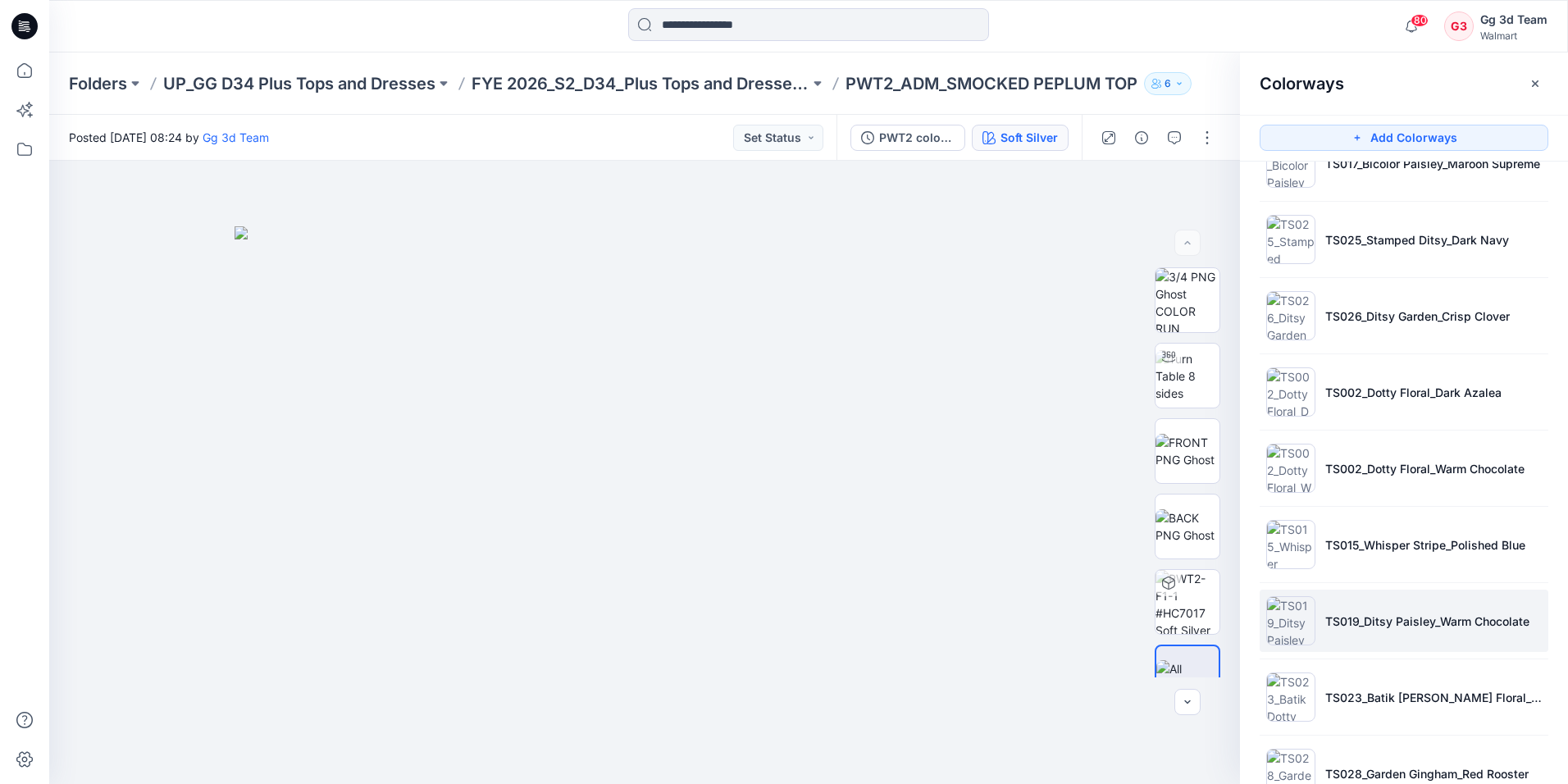
scroll to position [706, 0]
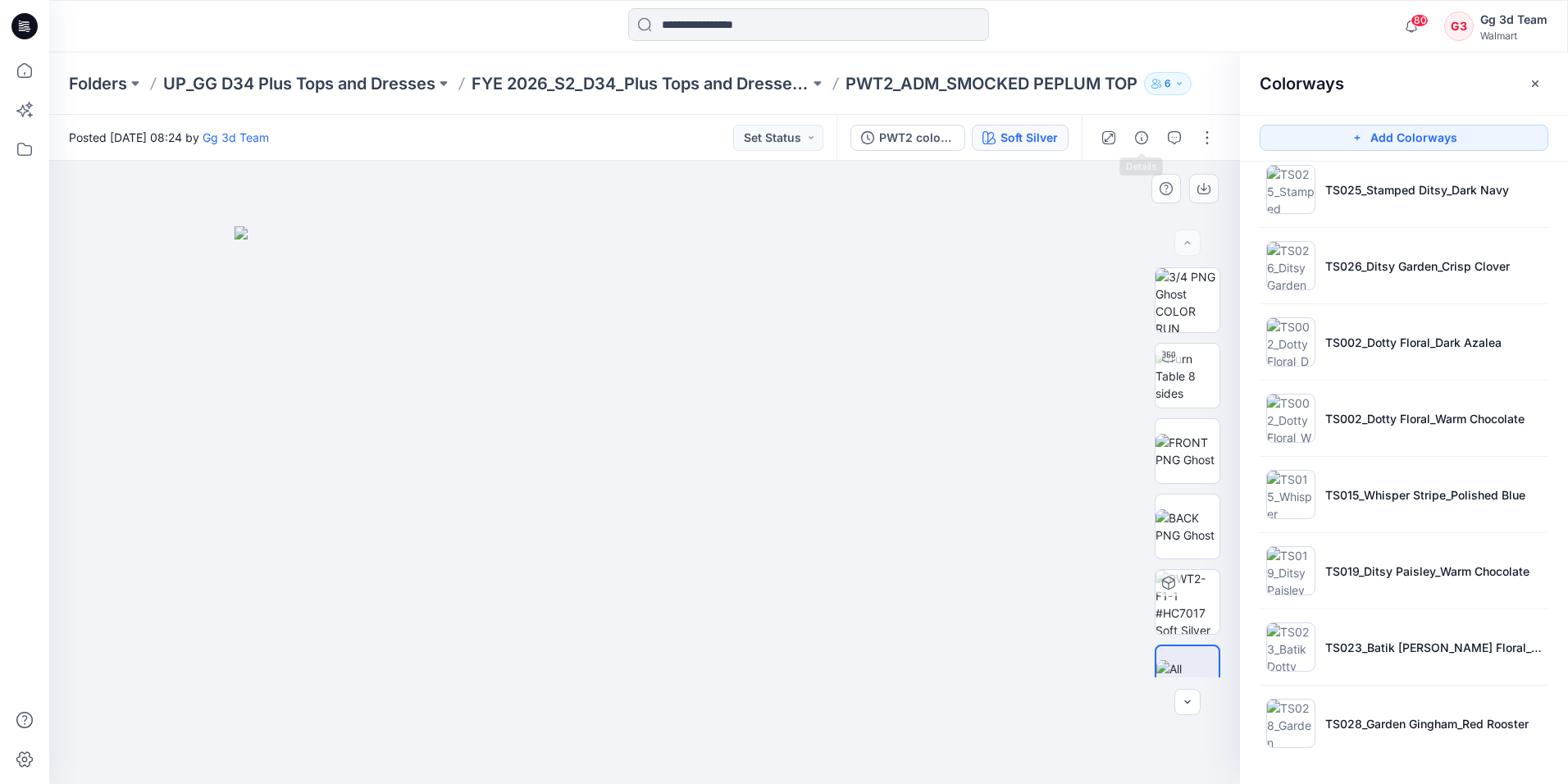
click at [1110, 216] on div at bounding box center [644, 473] width 1190 height 624
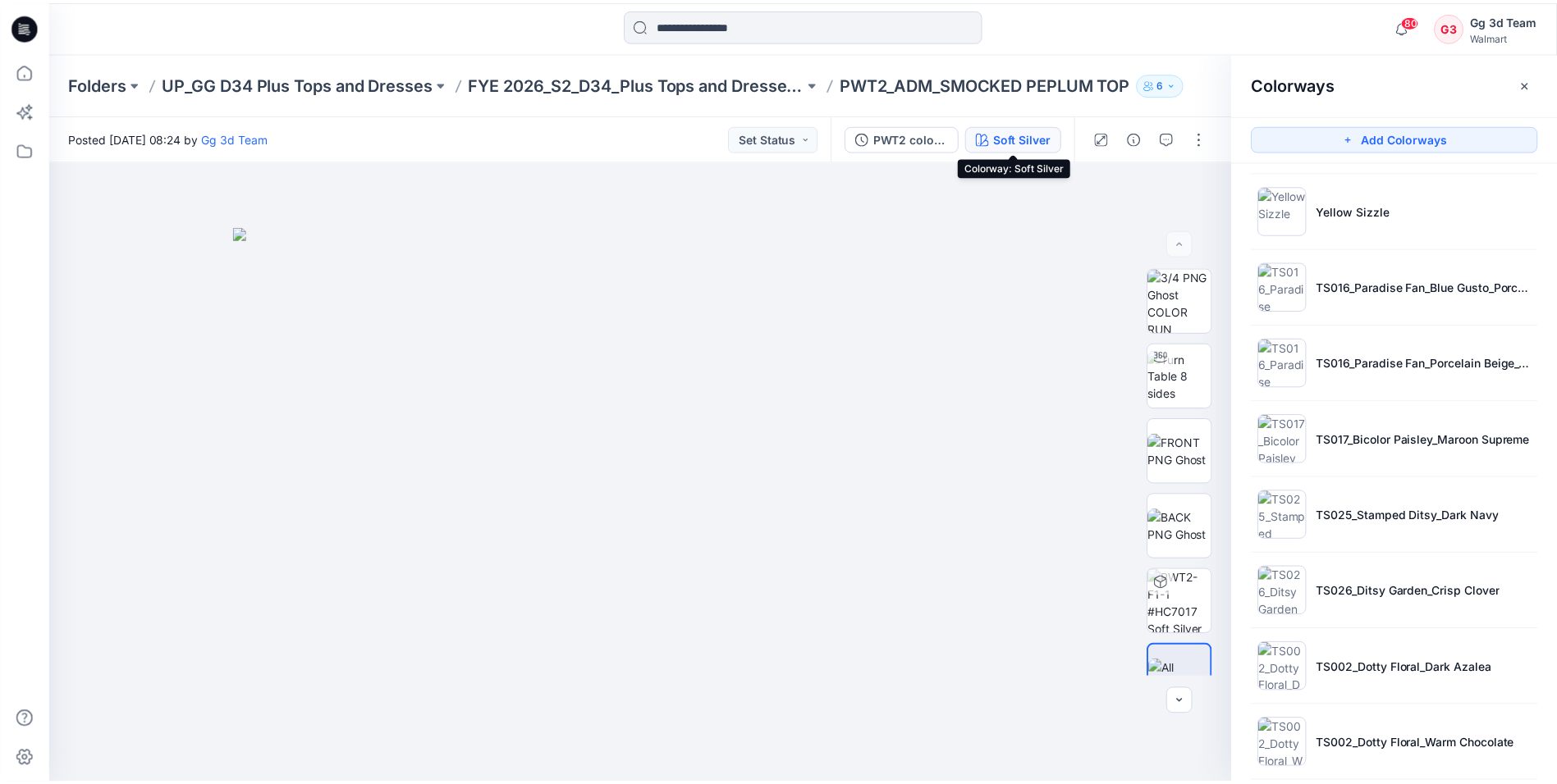
scroll to position [297, 0]
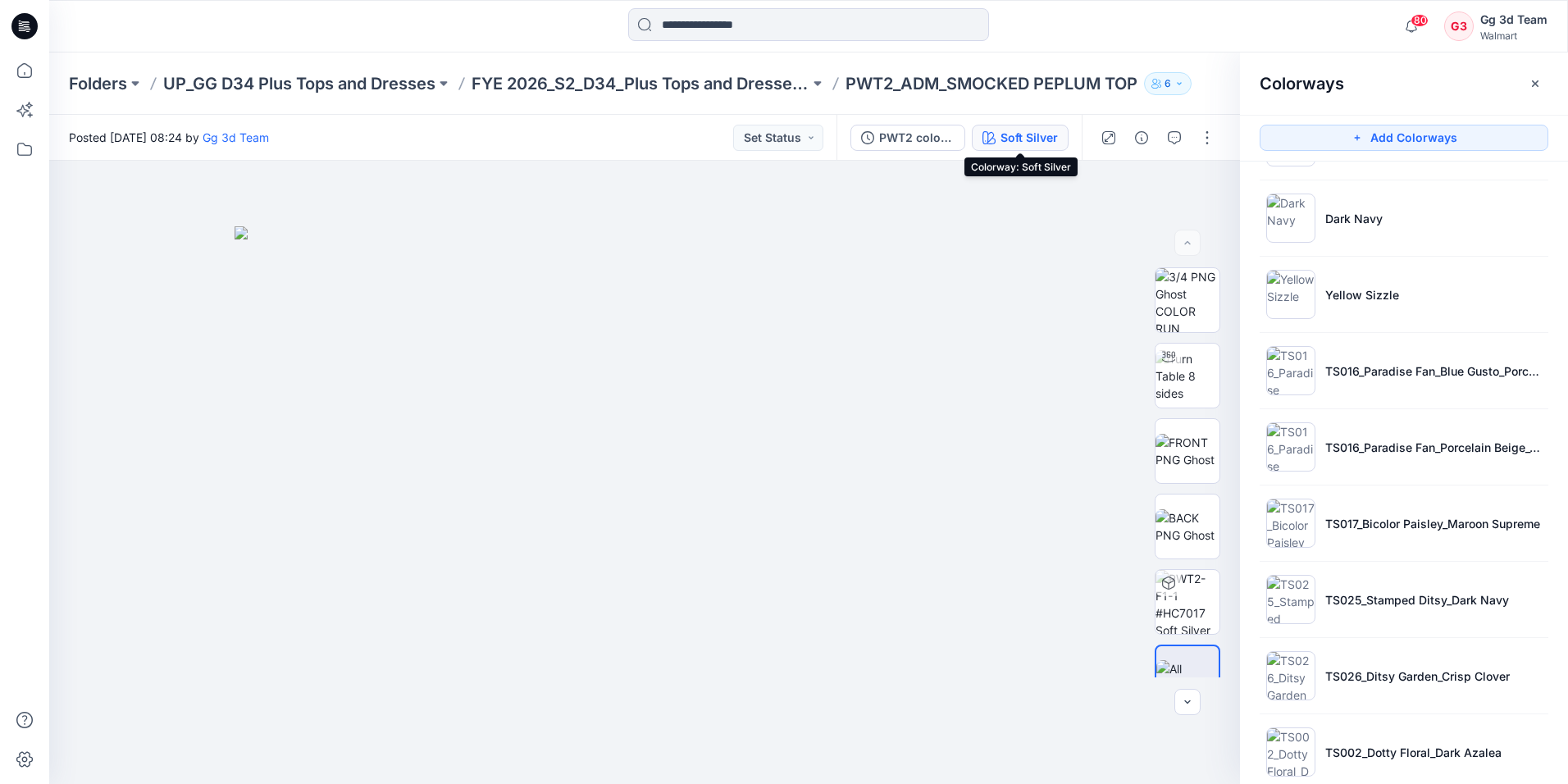
click at [31, 14] on icon at bounding box center [24, 26] width 26 height 26
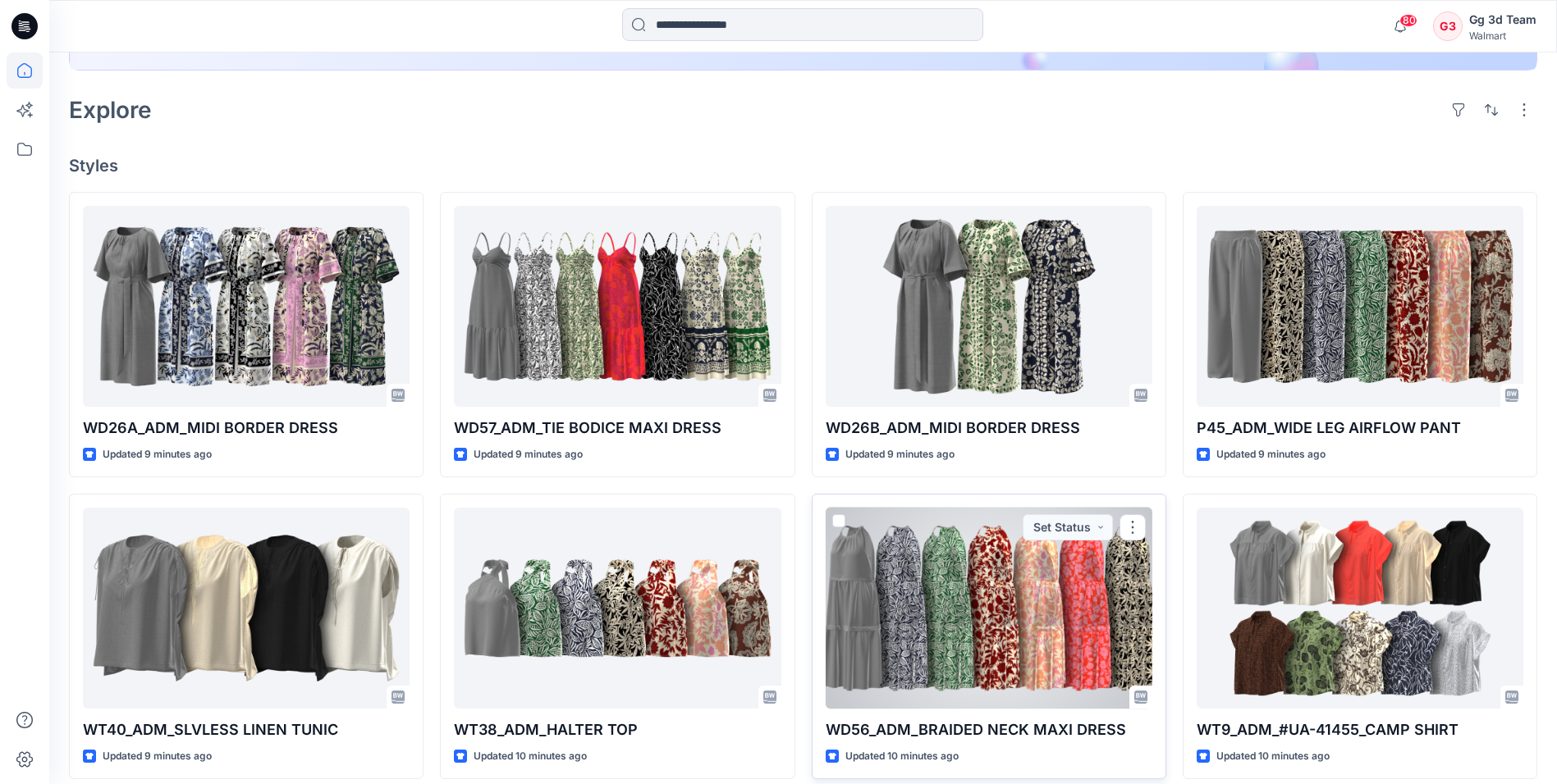
scroll to position [410, 0]
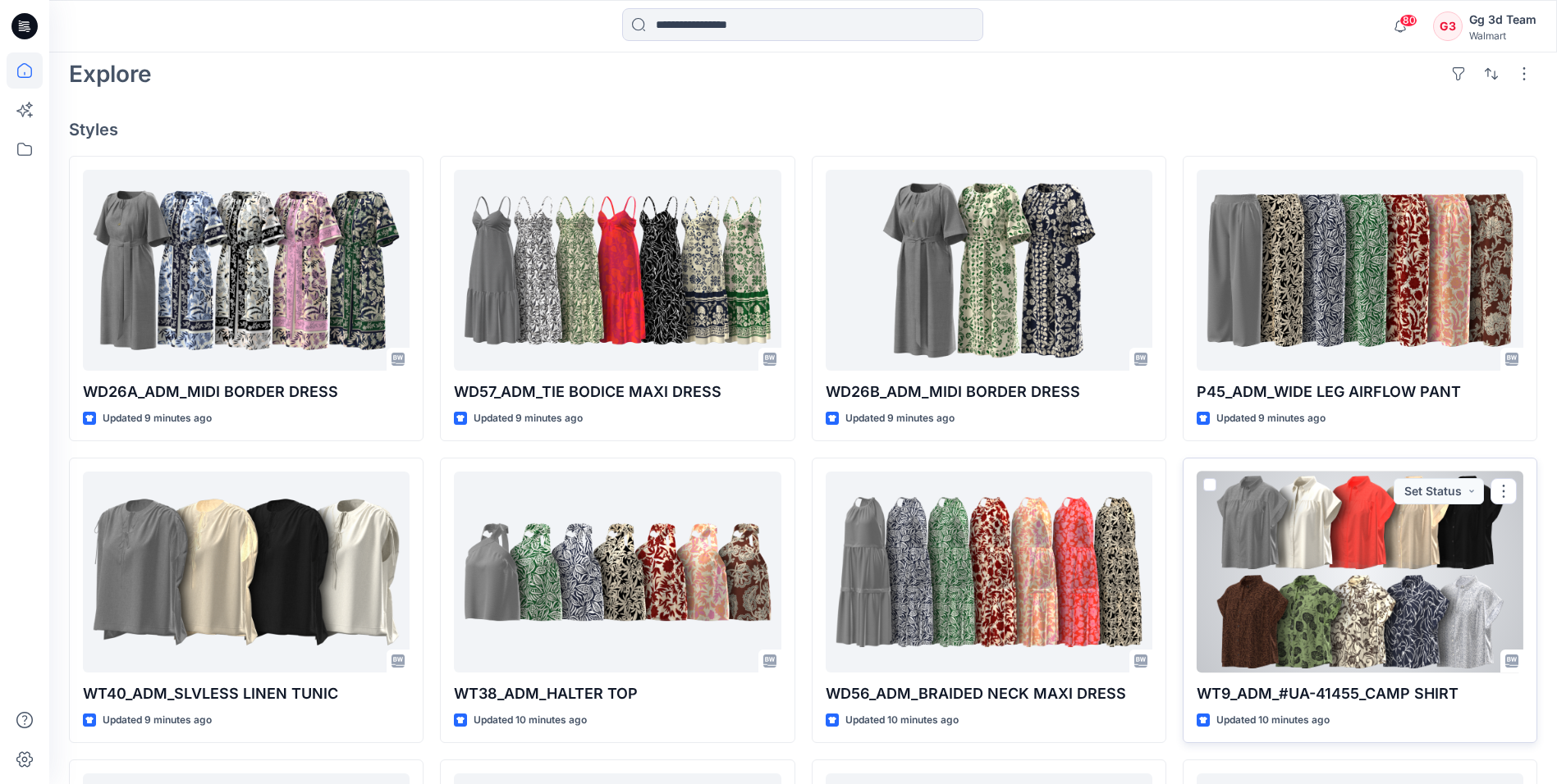
click at [1490, 610] on div at bounding box center [1360, 572] width 326 height 201
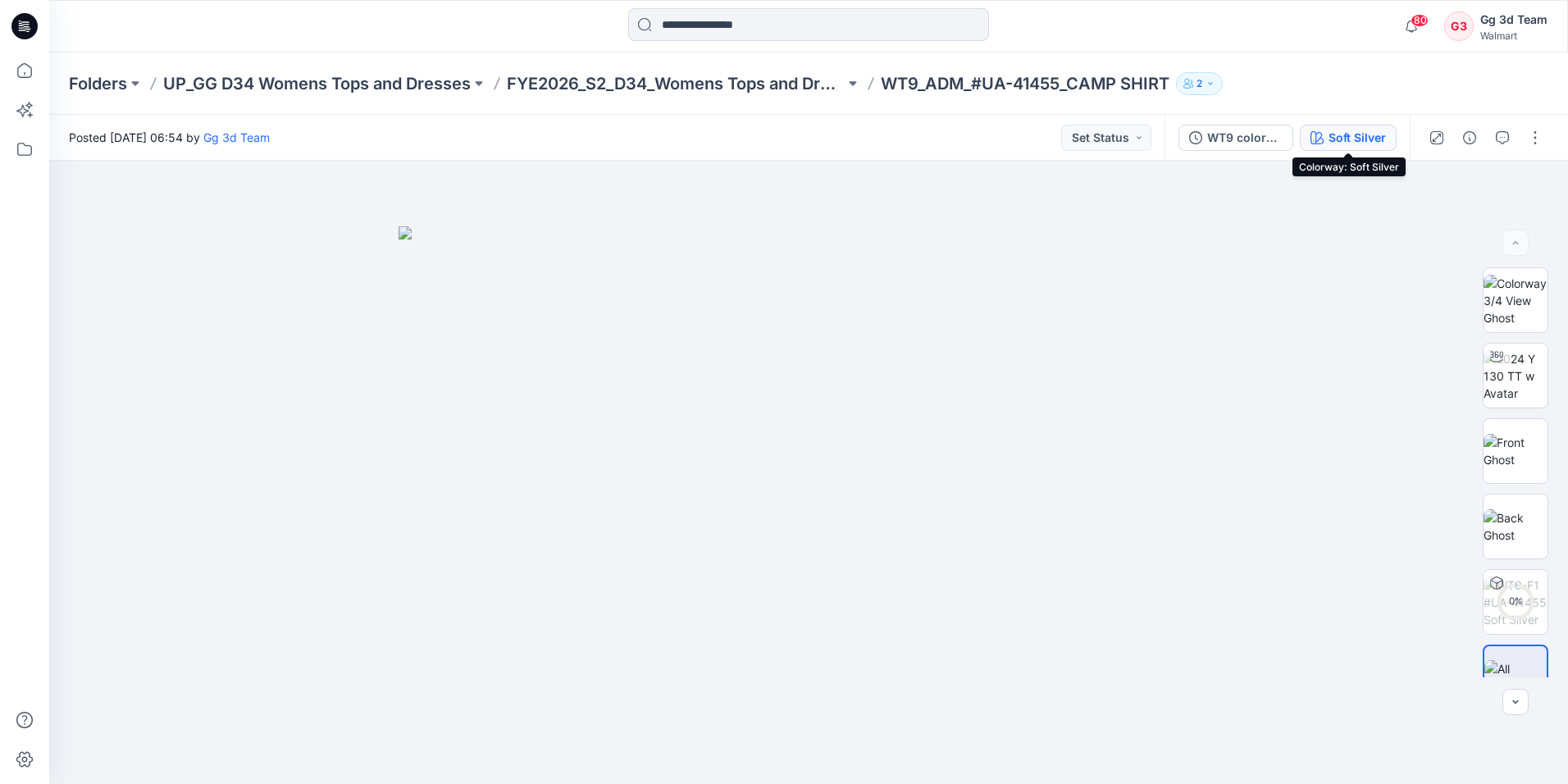
click at [1336, 131] on div "Soft Silver" at bounding box center [1357, 137] width 58 height 18
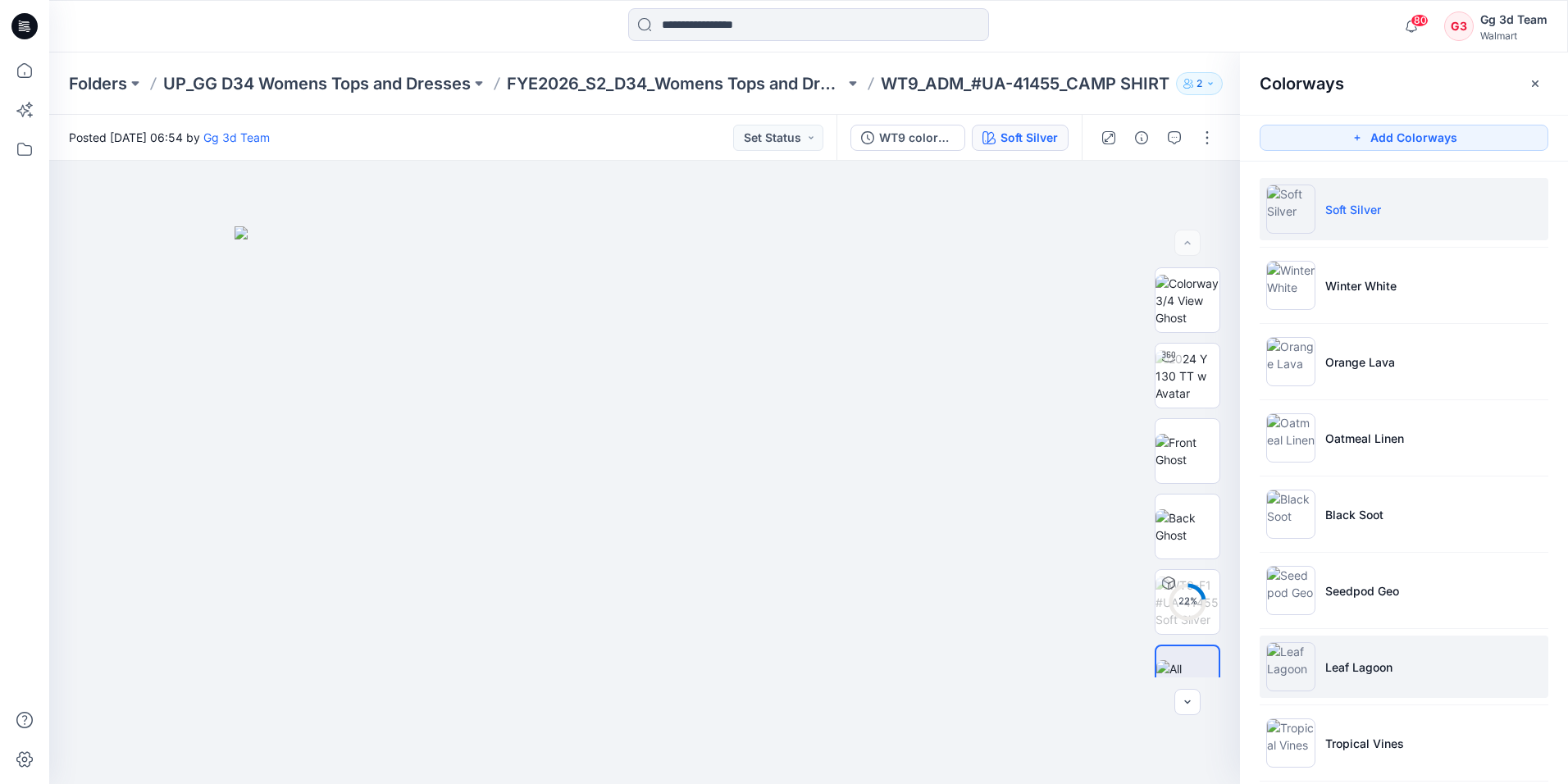
click at [1354, 648] on li "Leaf Lagoon" at bounding box center [1403, 667] width 289 height 62
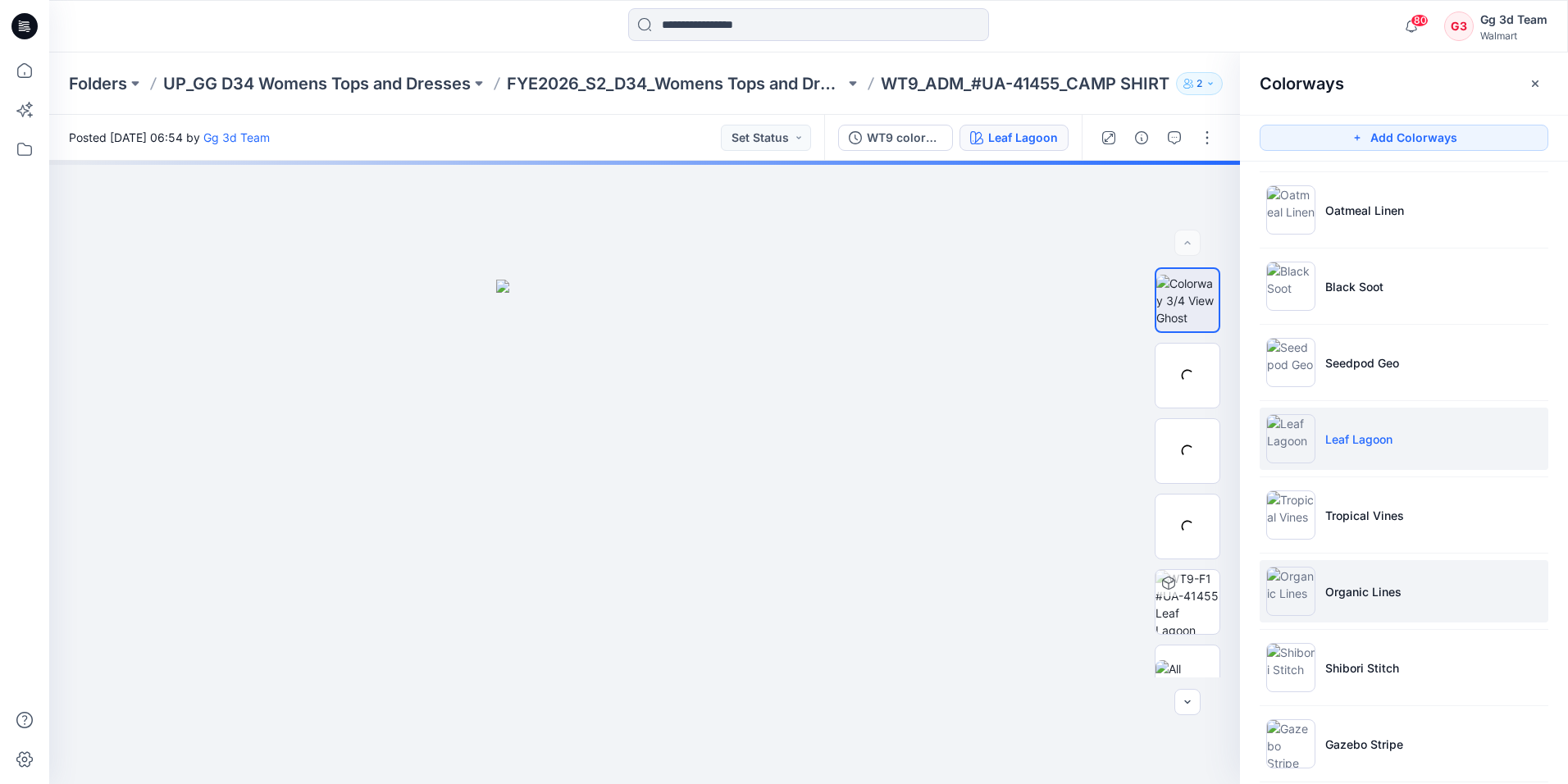
scroll to position [246, 0]
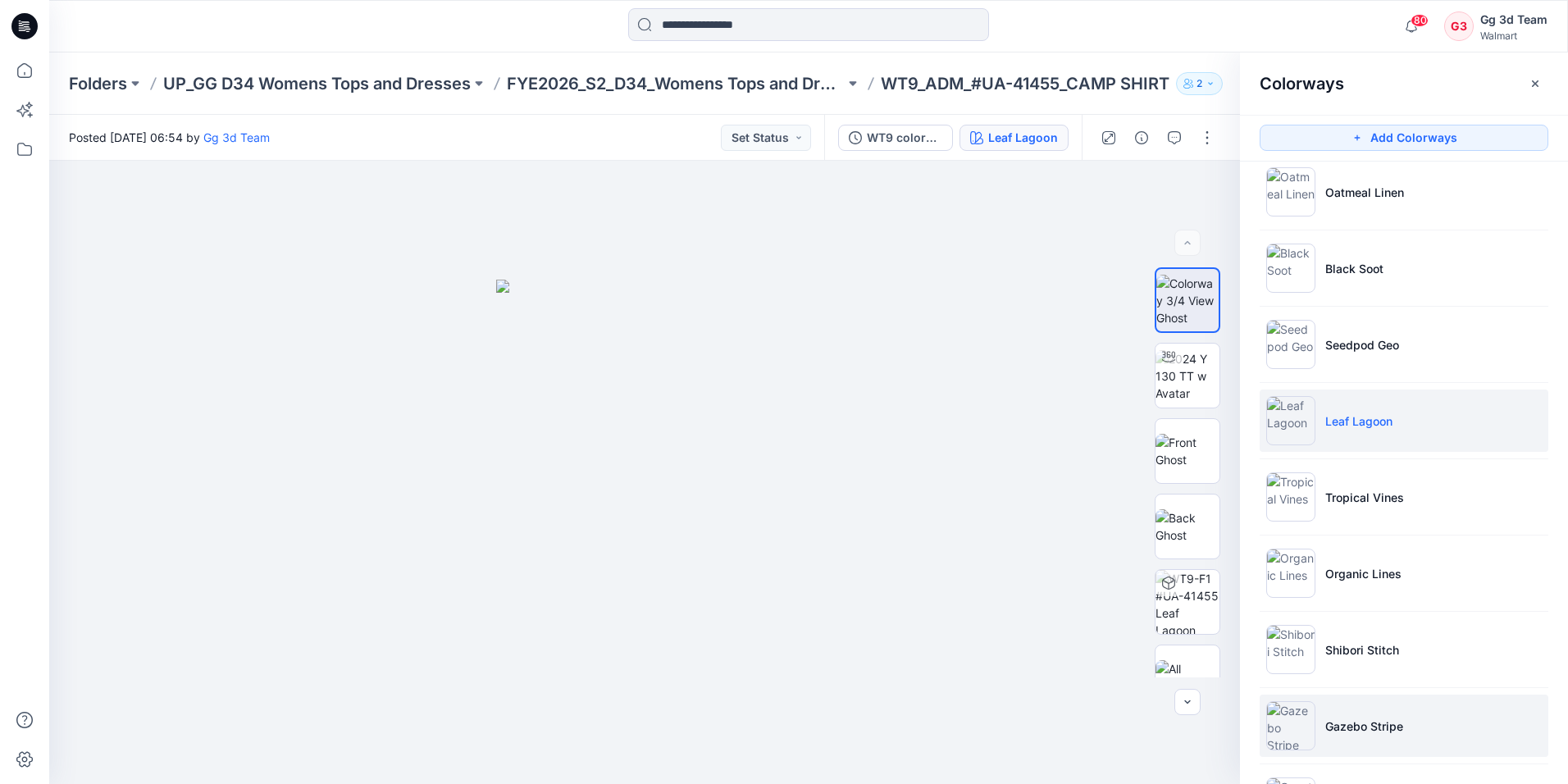
click at [1385, 722] on p "Gazebo Stripe" at bounding box center [1364, 726] width 78 height 17
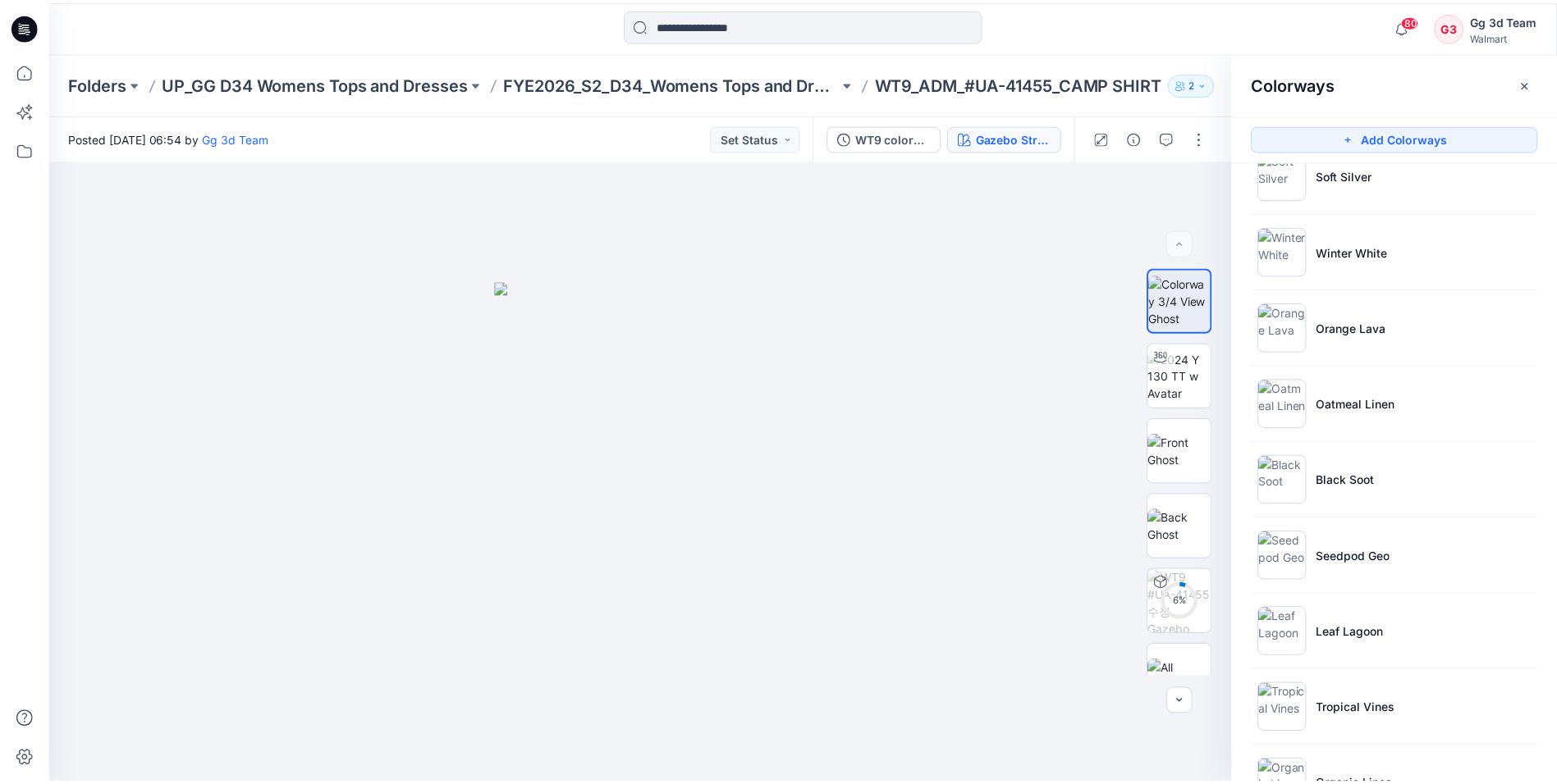
scroll to position [0, 0]
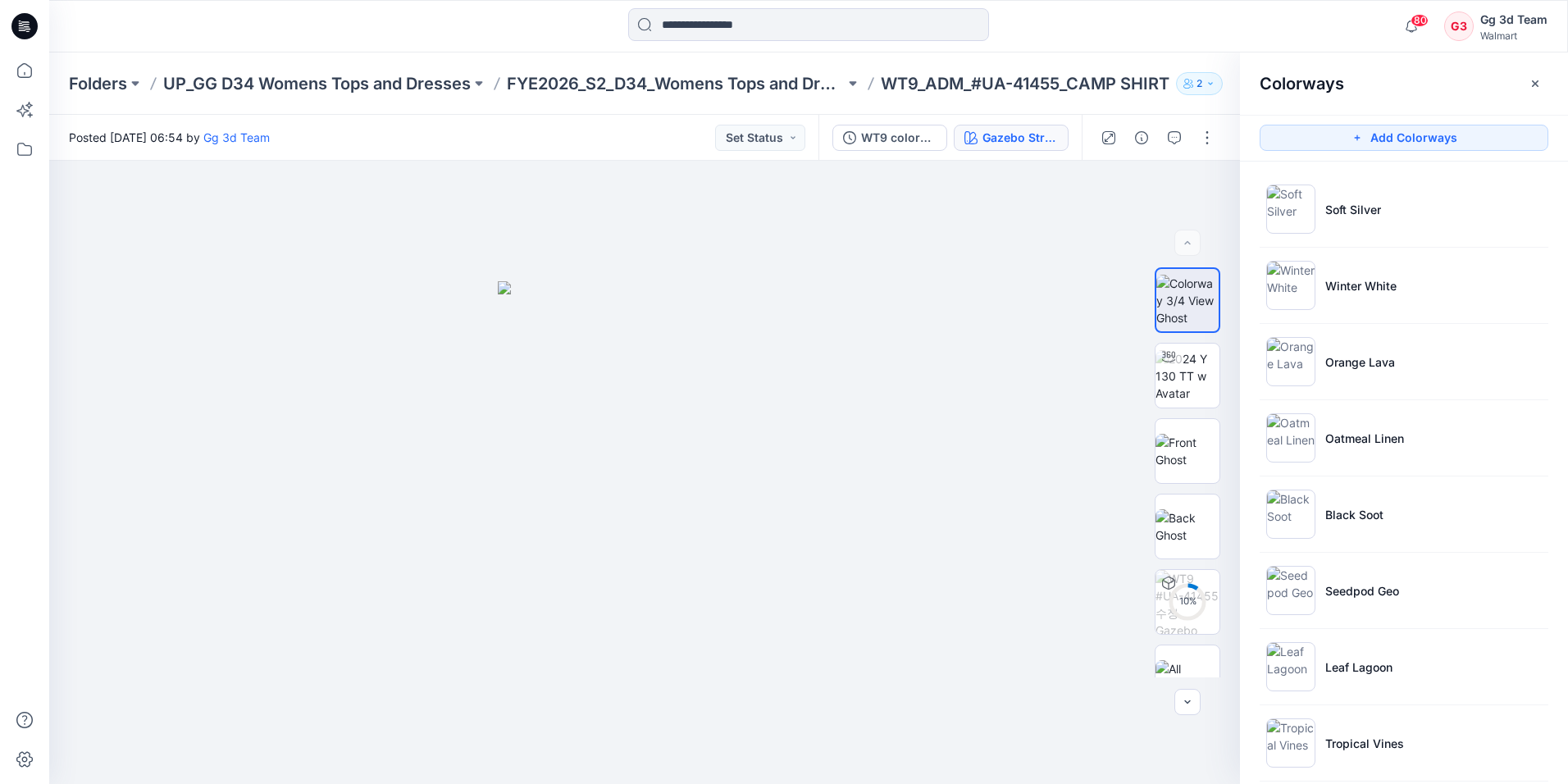
click at [23, 23] on icon at bounding box center [24, 26] width 26 height 26
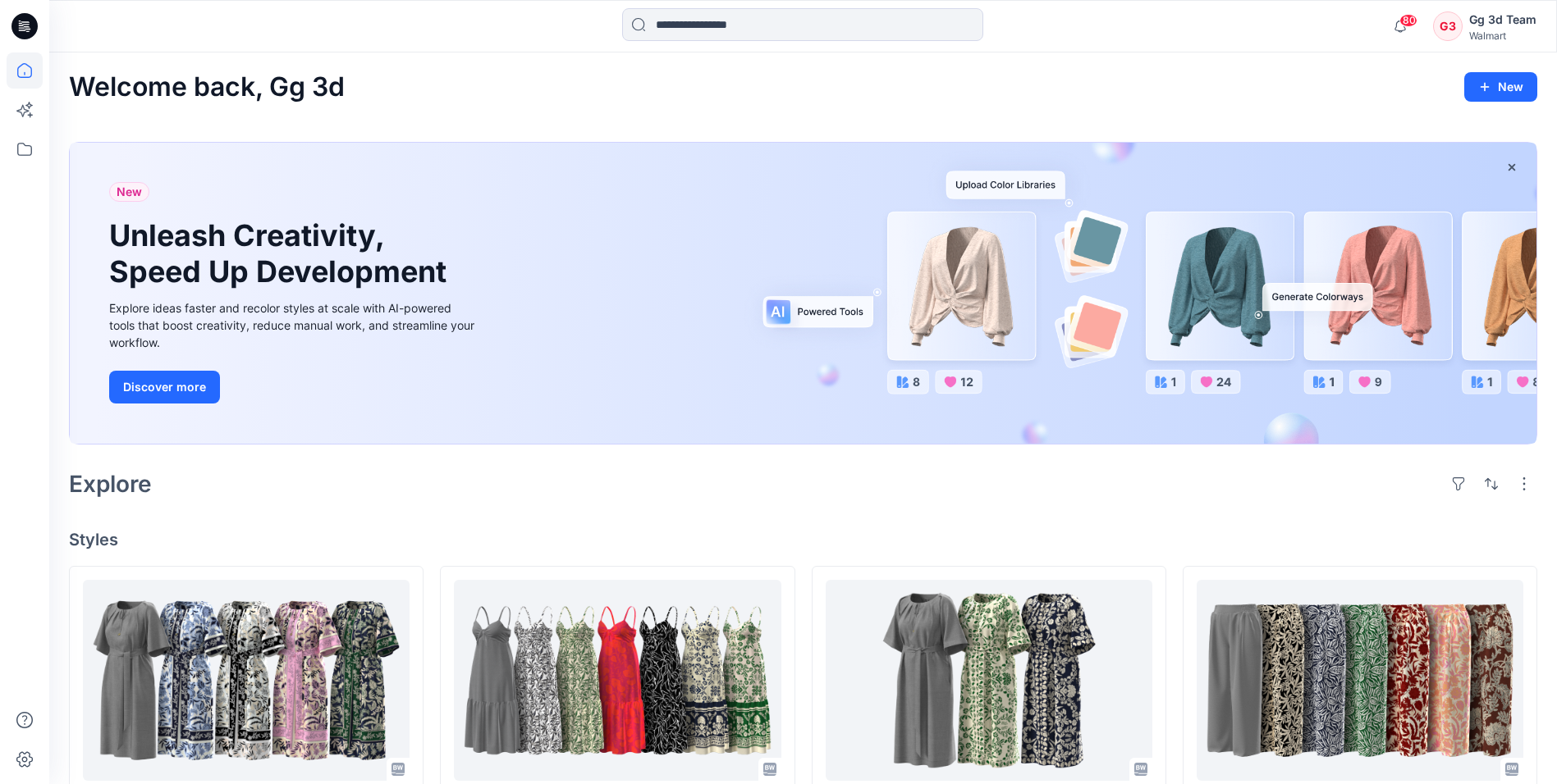
click at [17, 20] on icon at bounding box center [24, 26] width 26 height 26
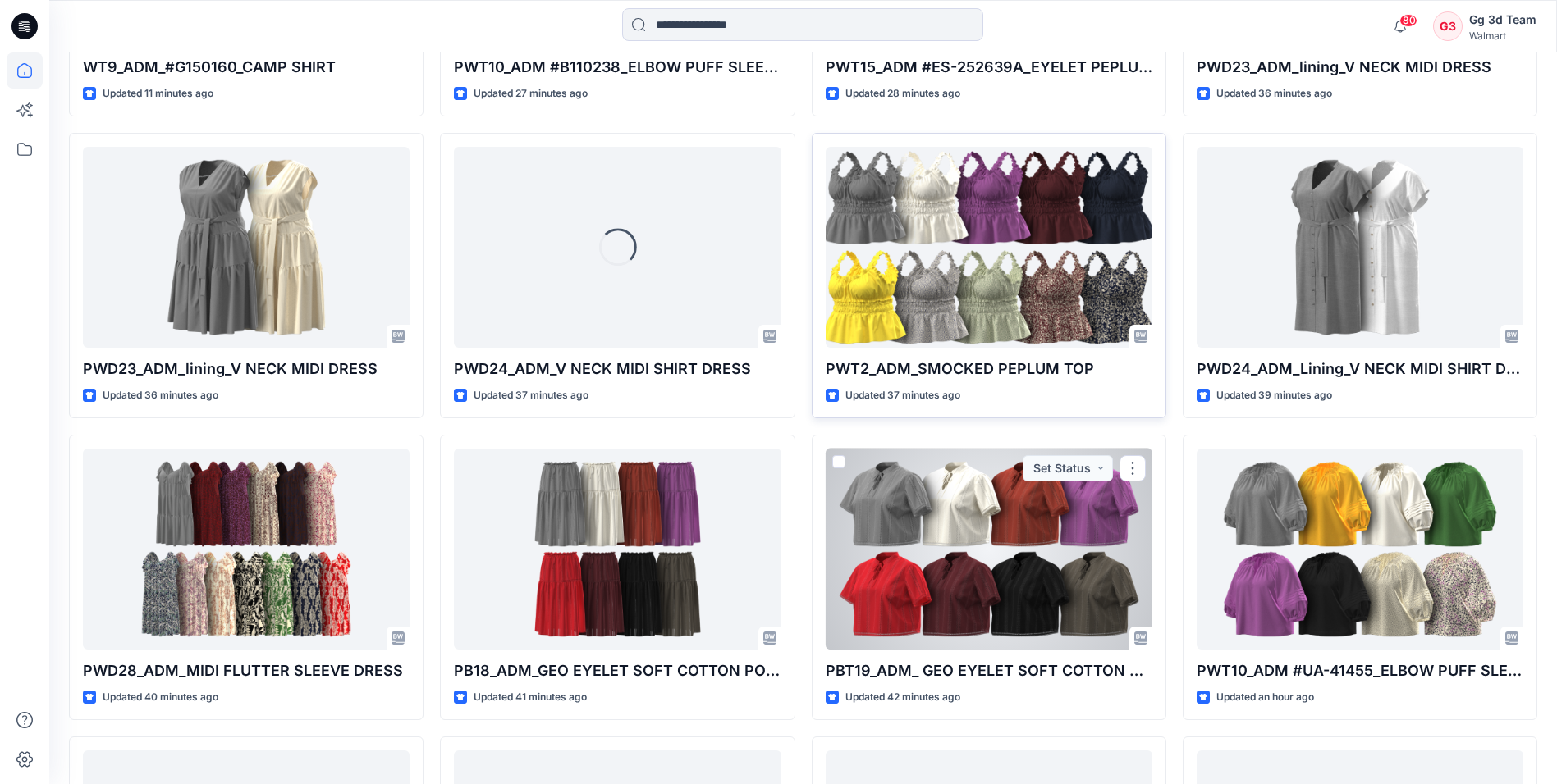
scroll to position [1242, 0]
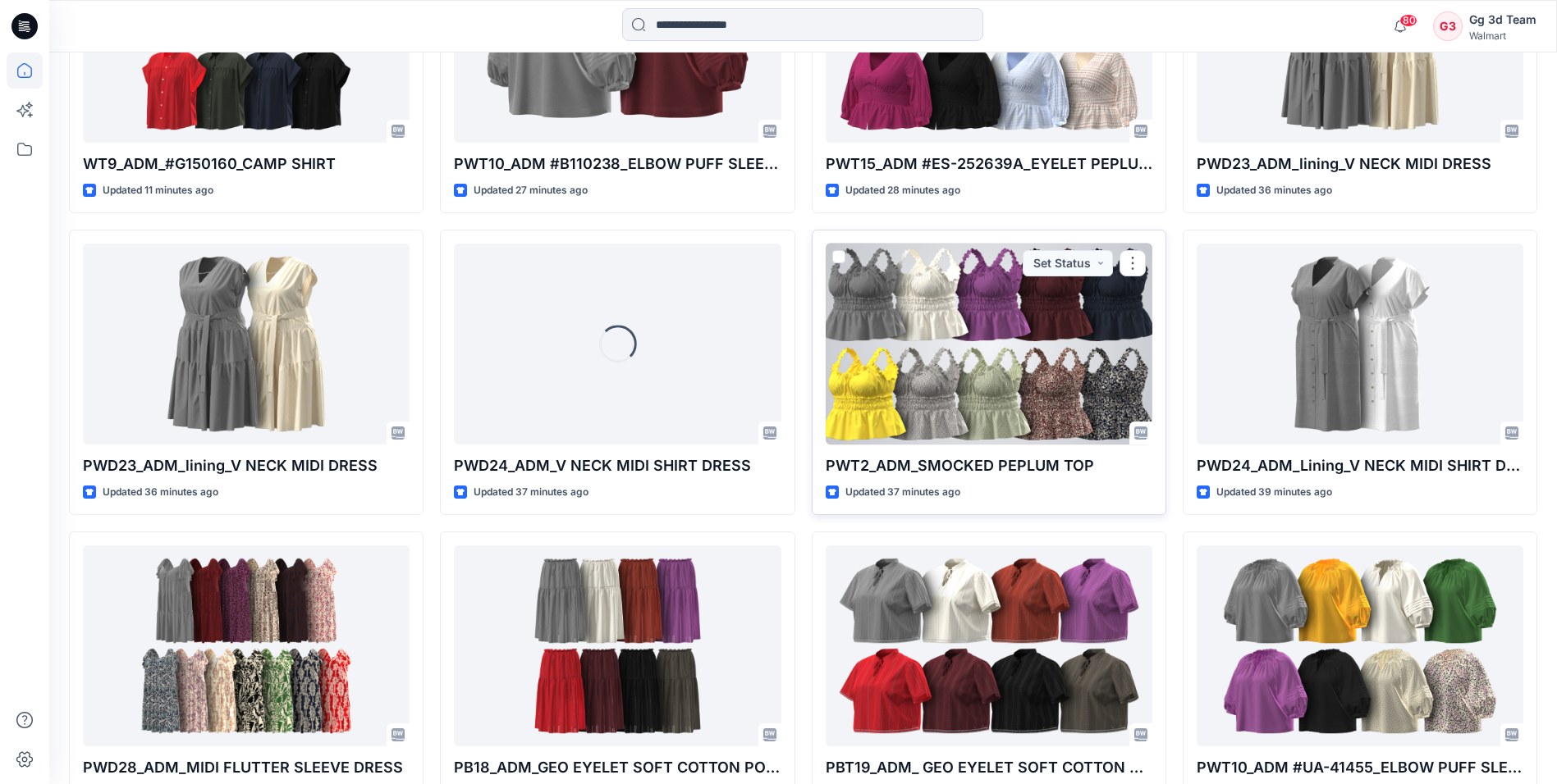
click at [1084, 368] on div at bounding box center [989, 344] width 326 height 201
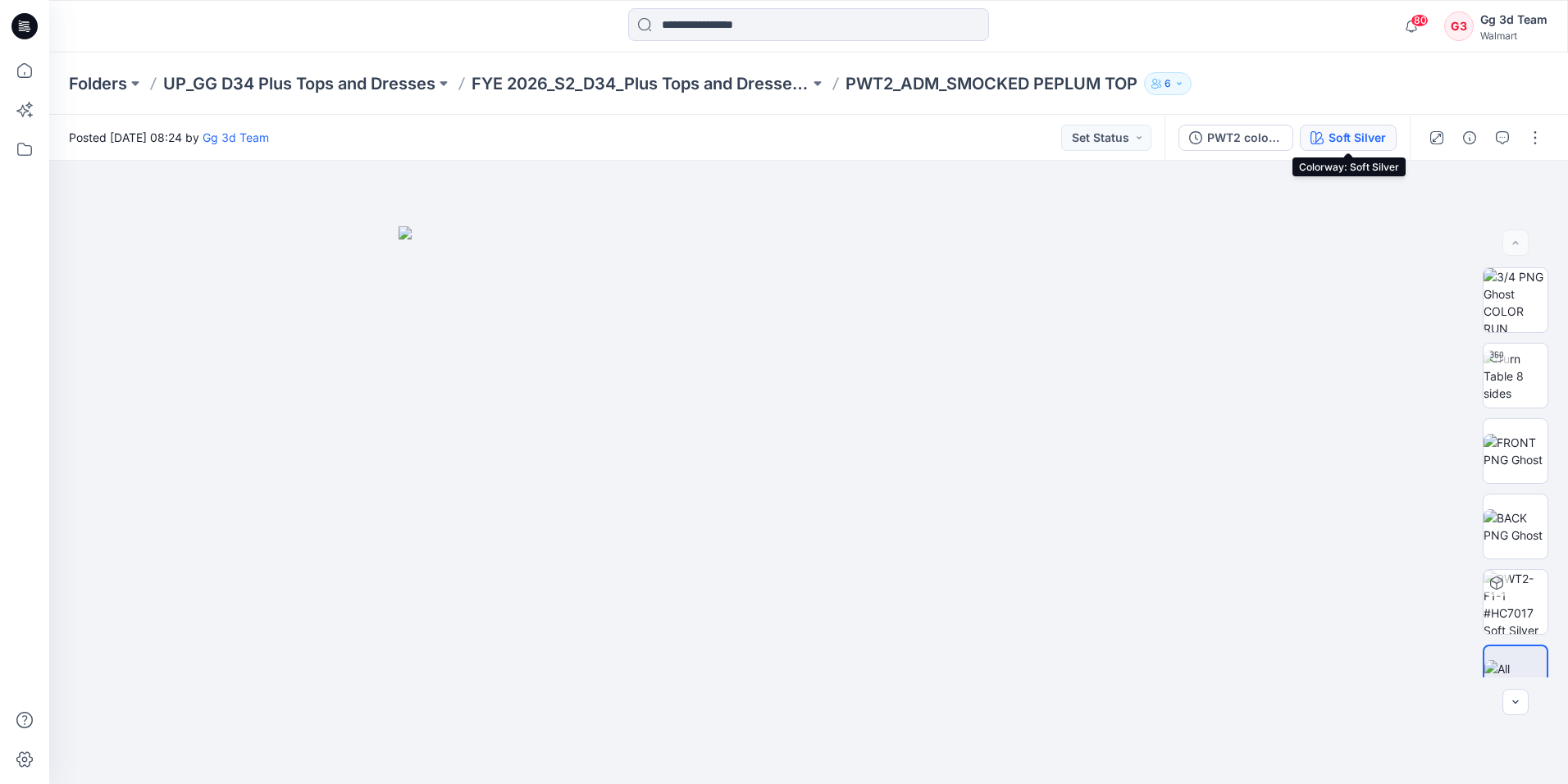
click at [1357, 135] on div "Soft Silver" at bounding box center [1357, 137] width 58 height 18
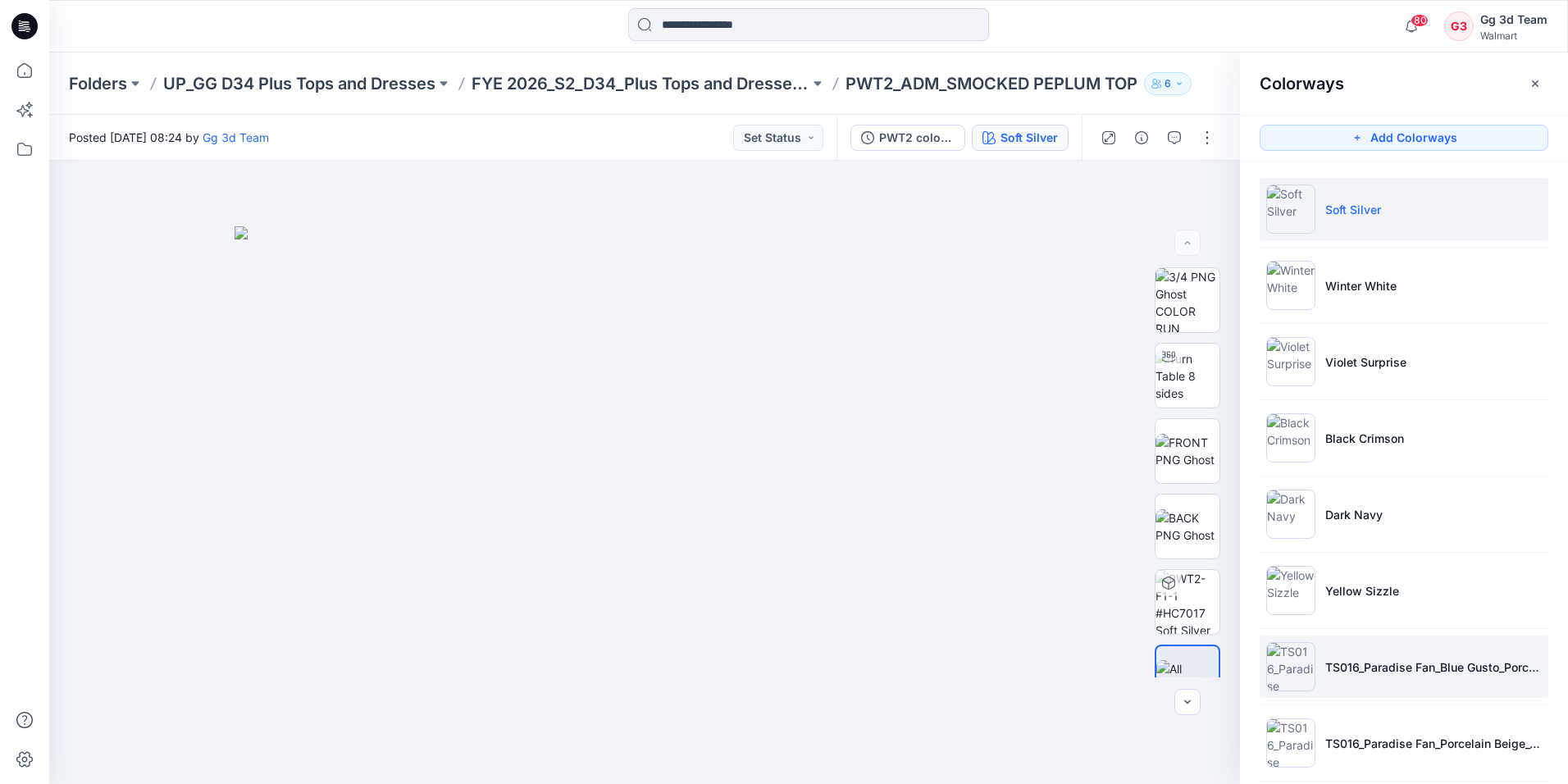
click at [1354, 653] on li "TS016_Paradise Fan_Blue Gusto_Porcelain Beige" at bounding box center [1403, 667] width 289 height 62
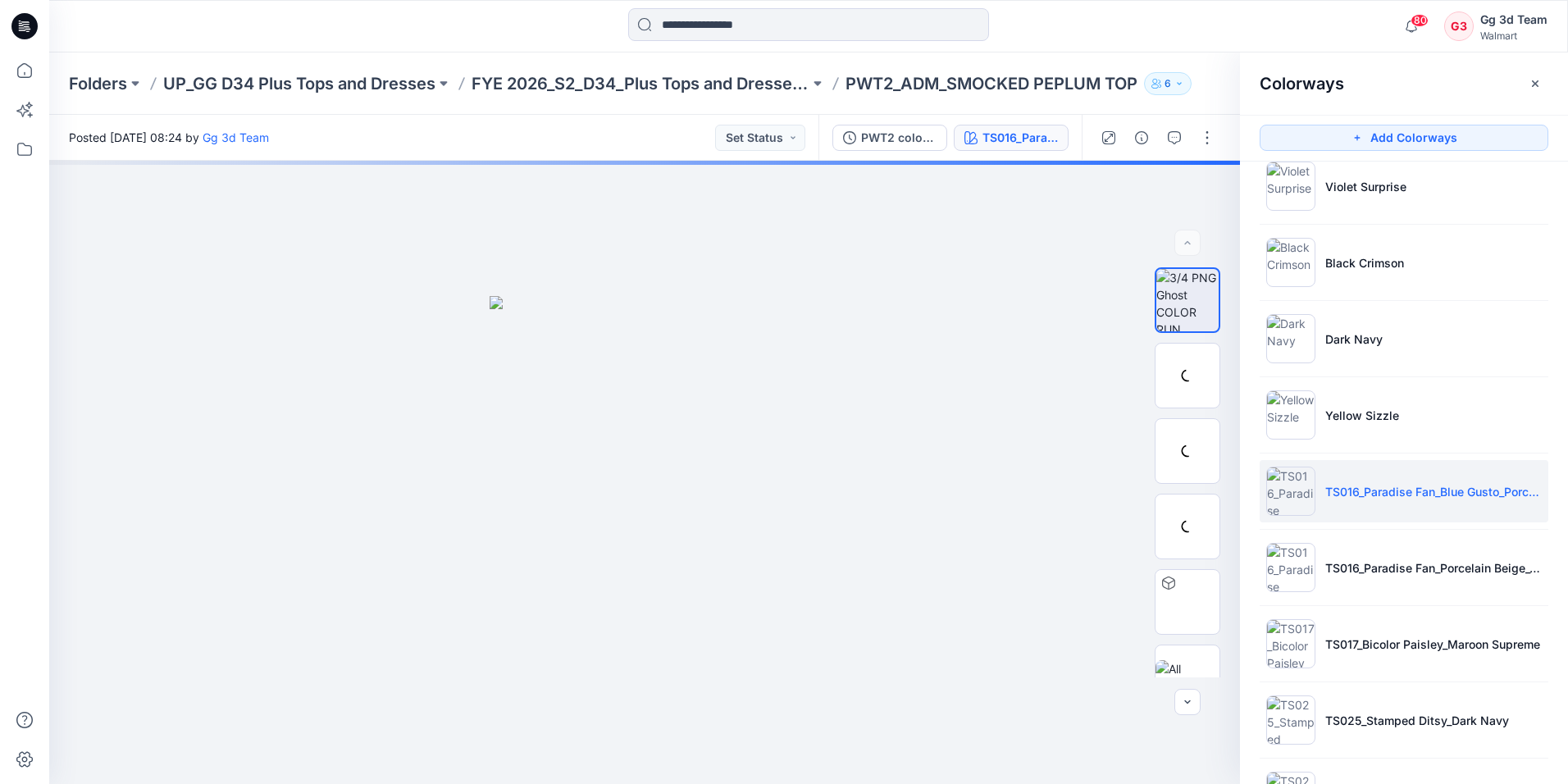
scroll to position [246, 0]
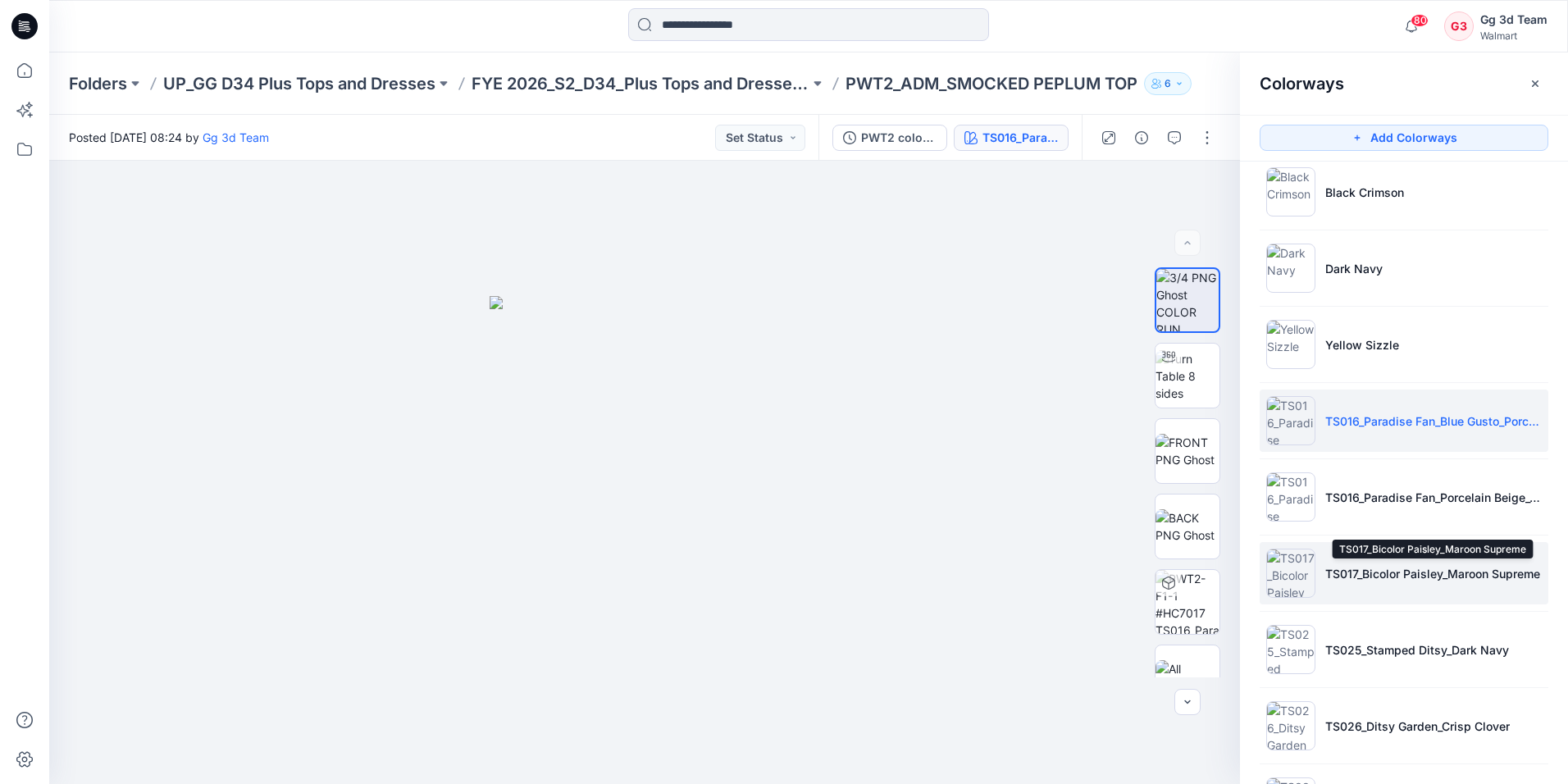
click at [1349, 568] on p "TS017_Bicolor Paisley_Maroon Supreme" at bounding box center [1433, 574] width 215 height 17
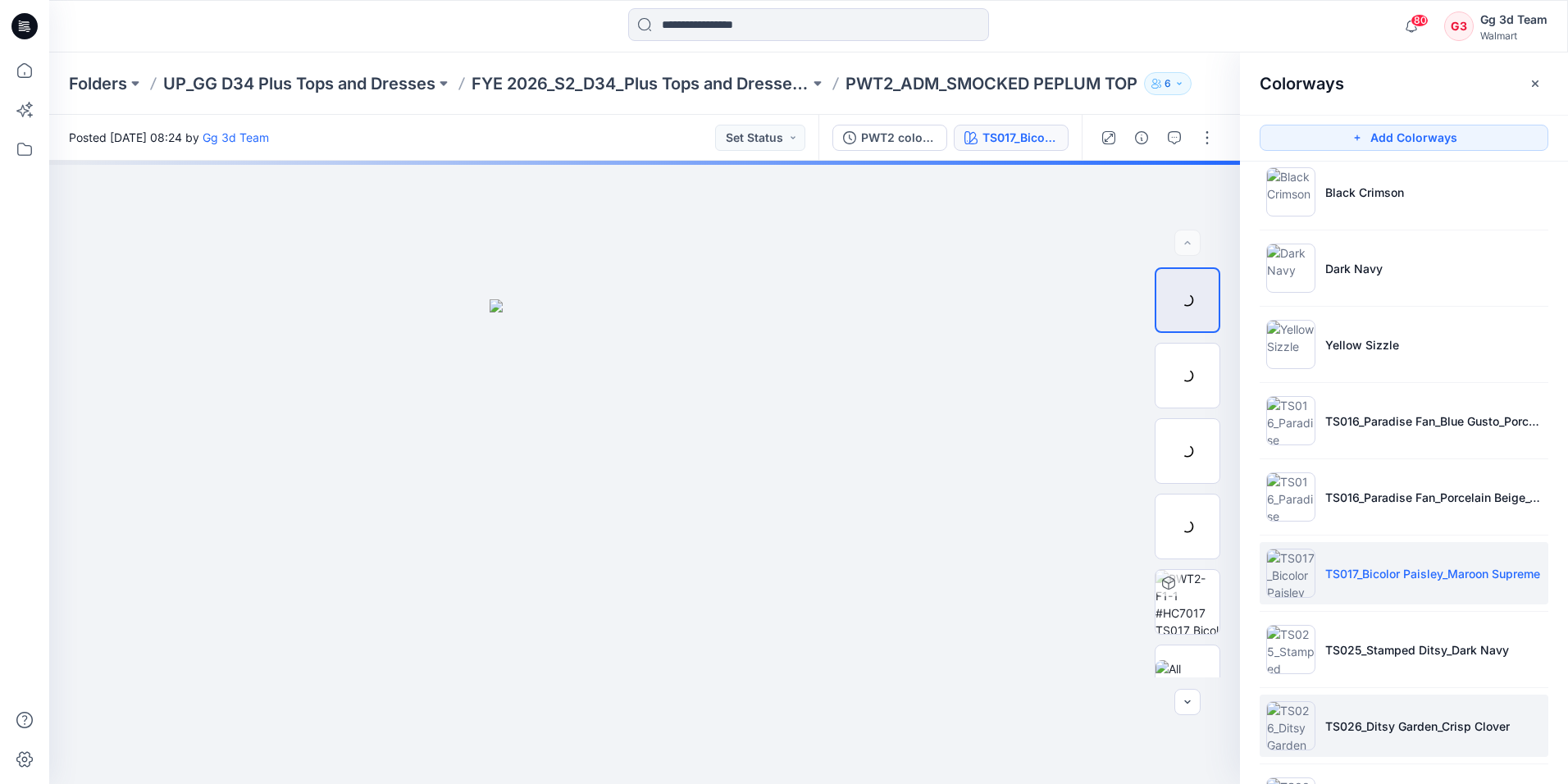
click at [1371, 720] on p "TS026_Ditsy Garden_Crisp Clover" at bounding box center [1417, 726] width 184 height 17
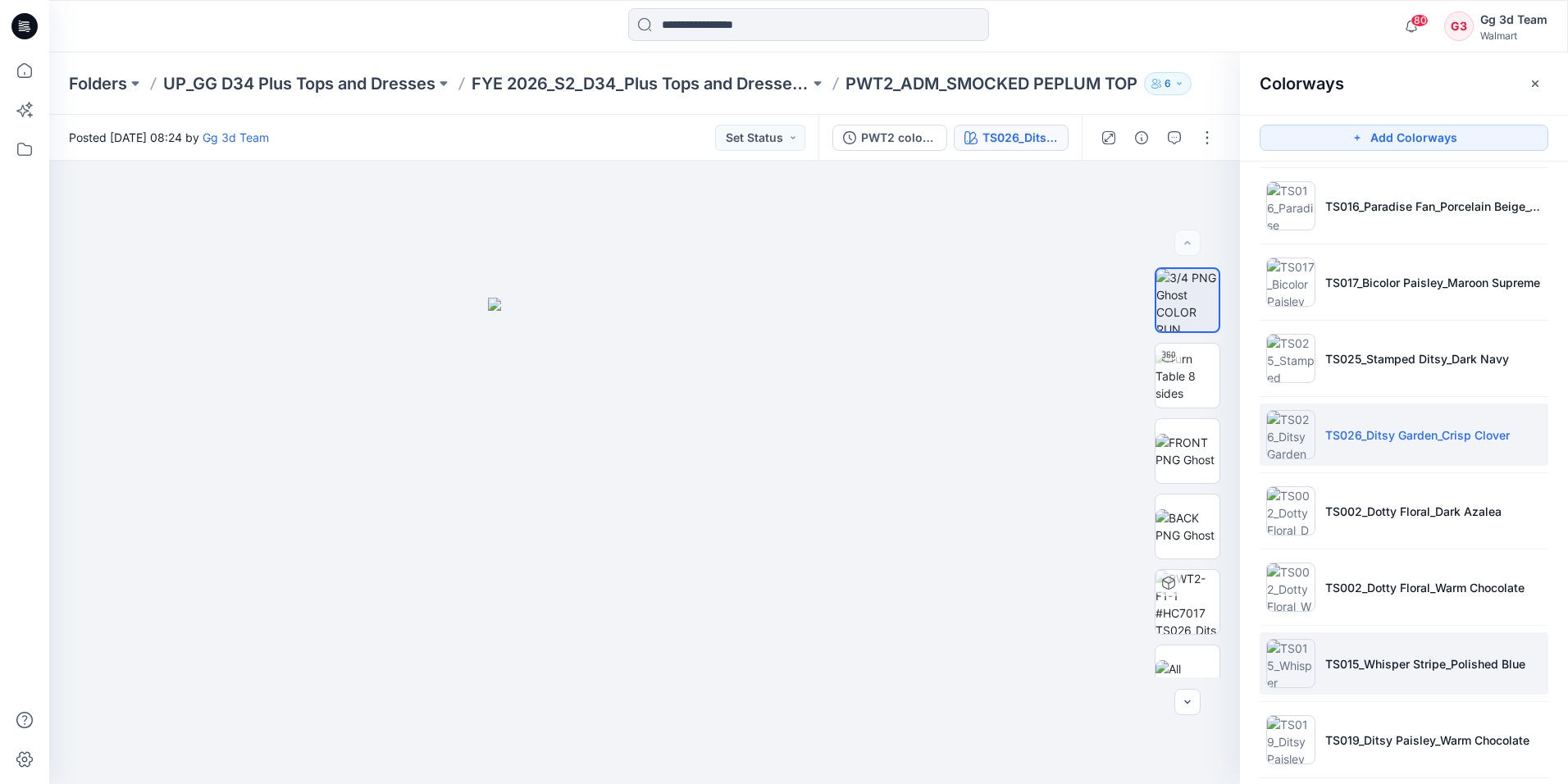
scroll to position [574, 0]
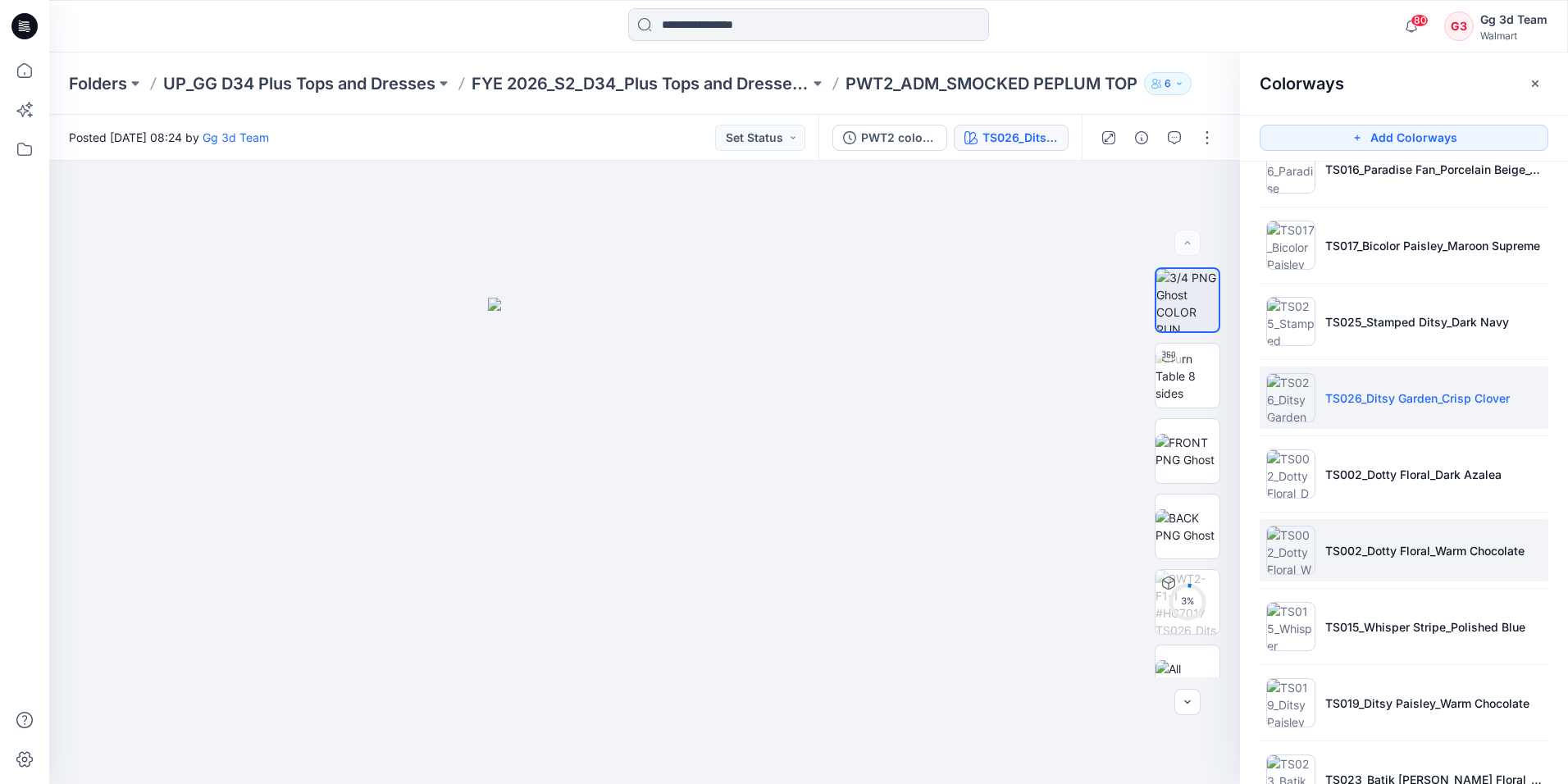
click at [1366, 575] on li "TS002_Dotty Floral_Warm Chocolate" at bounding box center [1403, 550] width 289 height 62
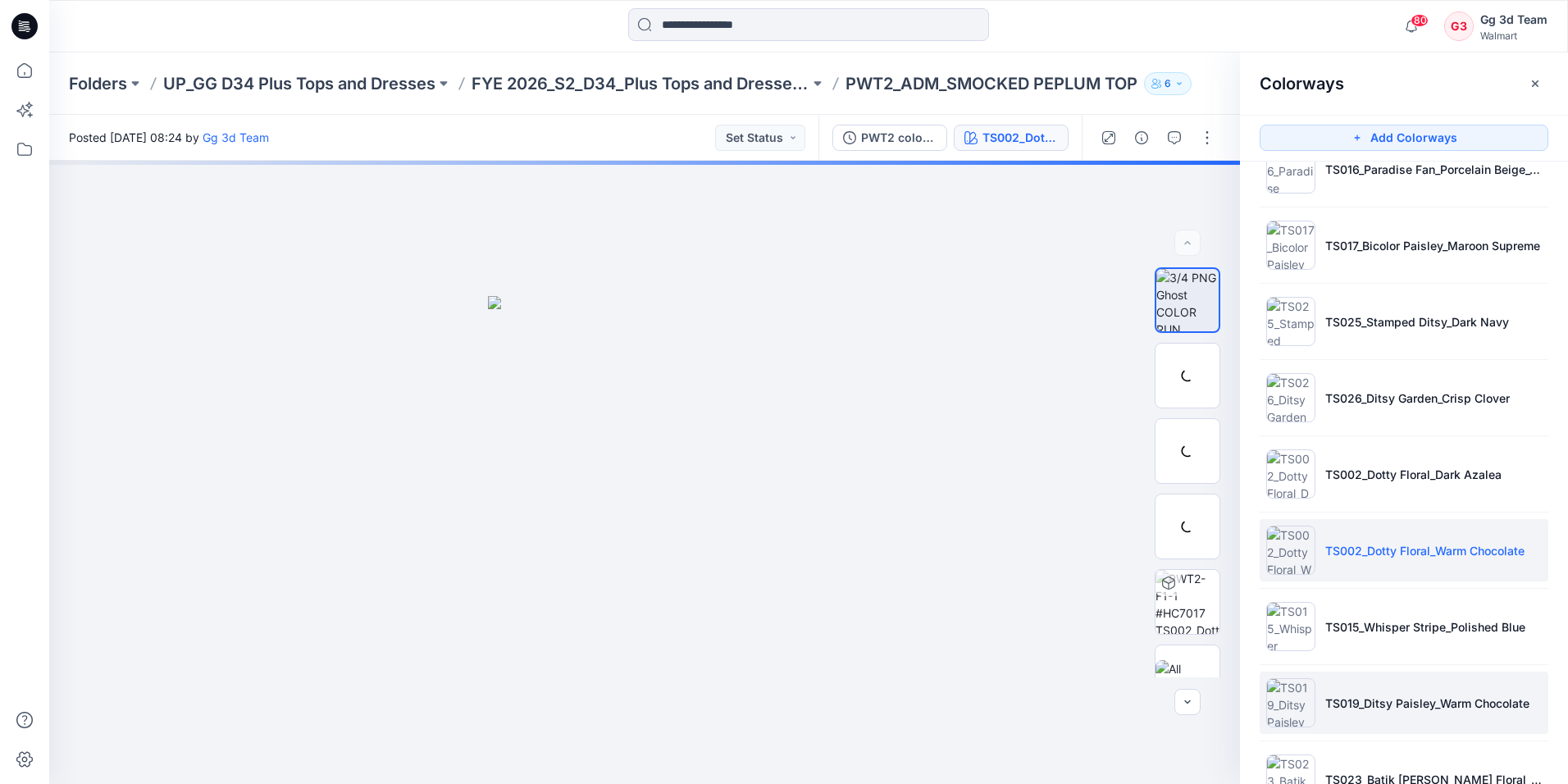
click at [1380, 696] on p "TS019_Ditsy Paisley_Warm Chocolate" at bounding box center [1427, 703] width 204 height 17
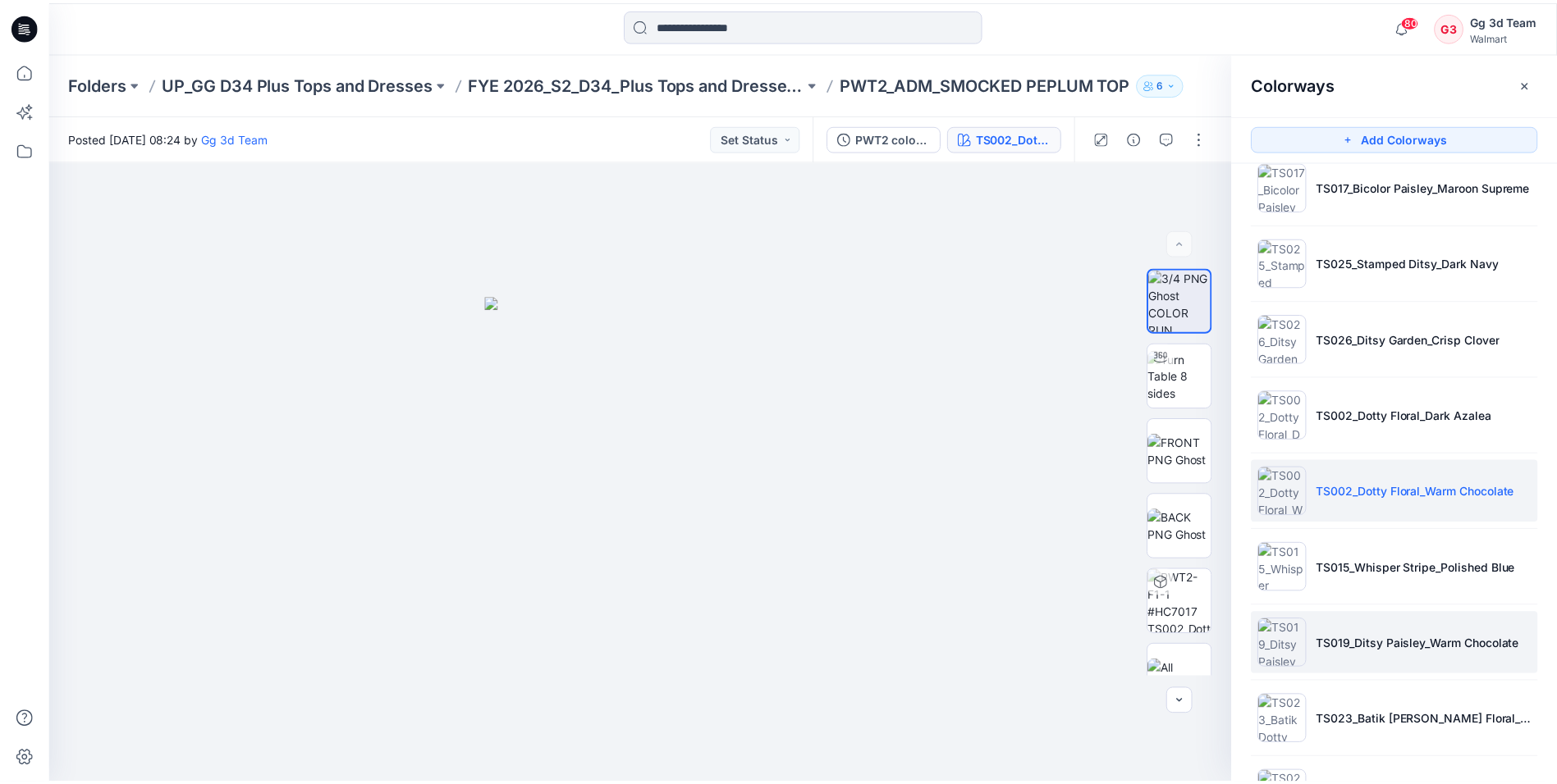
scroll to position [706, 0]
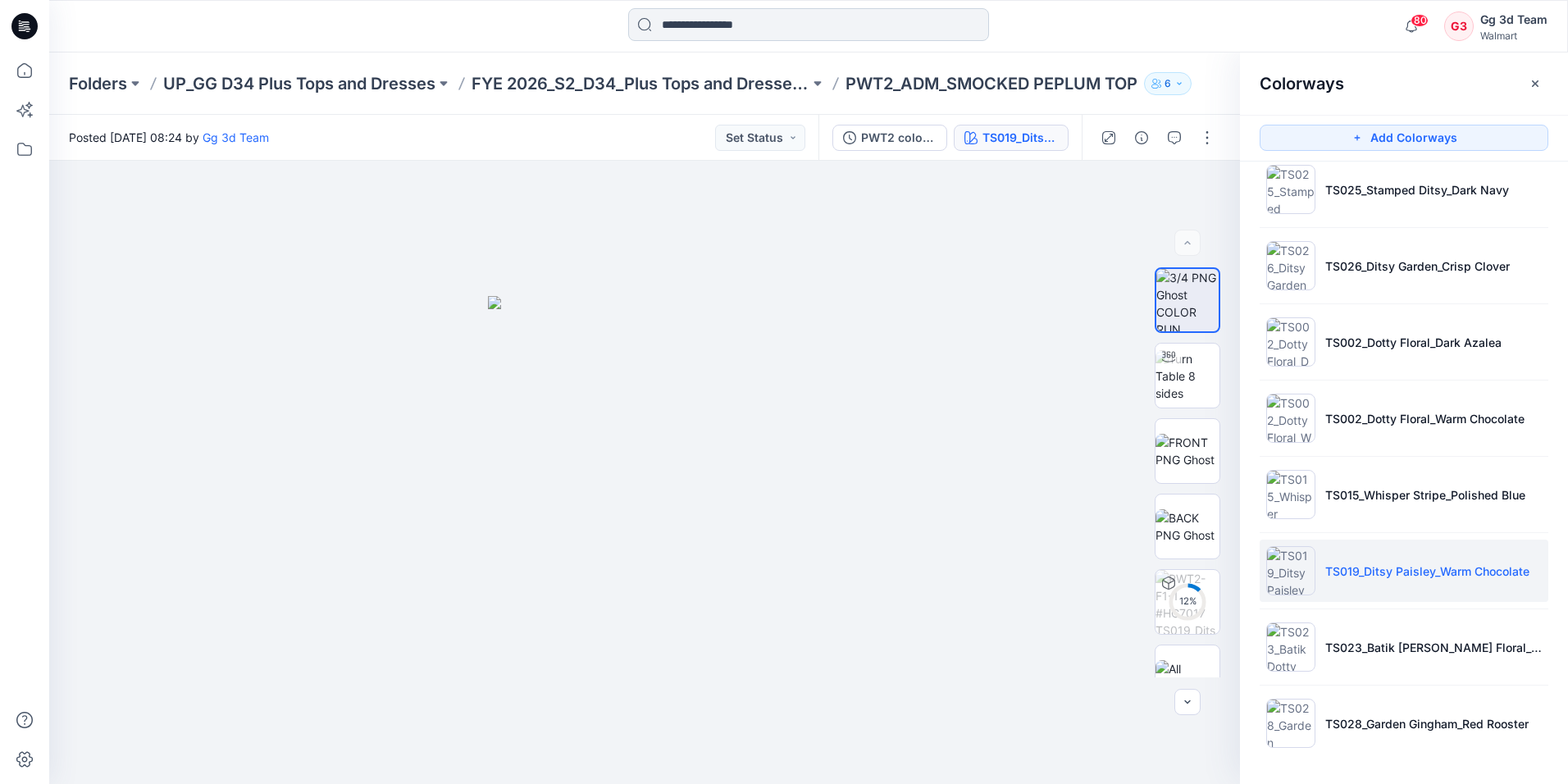
click at [749, 27] on input at bounding box center [808, 25] width 361 height 33
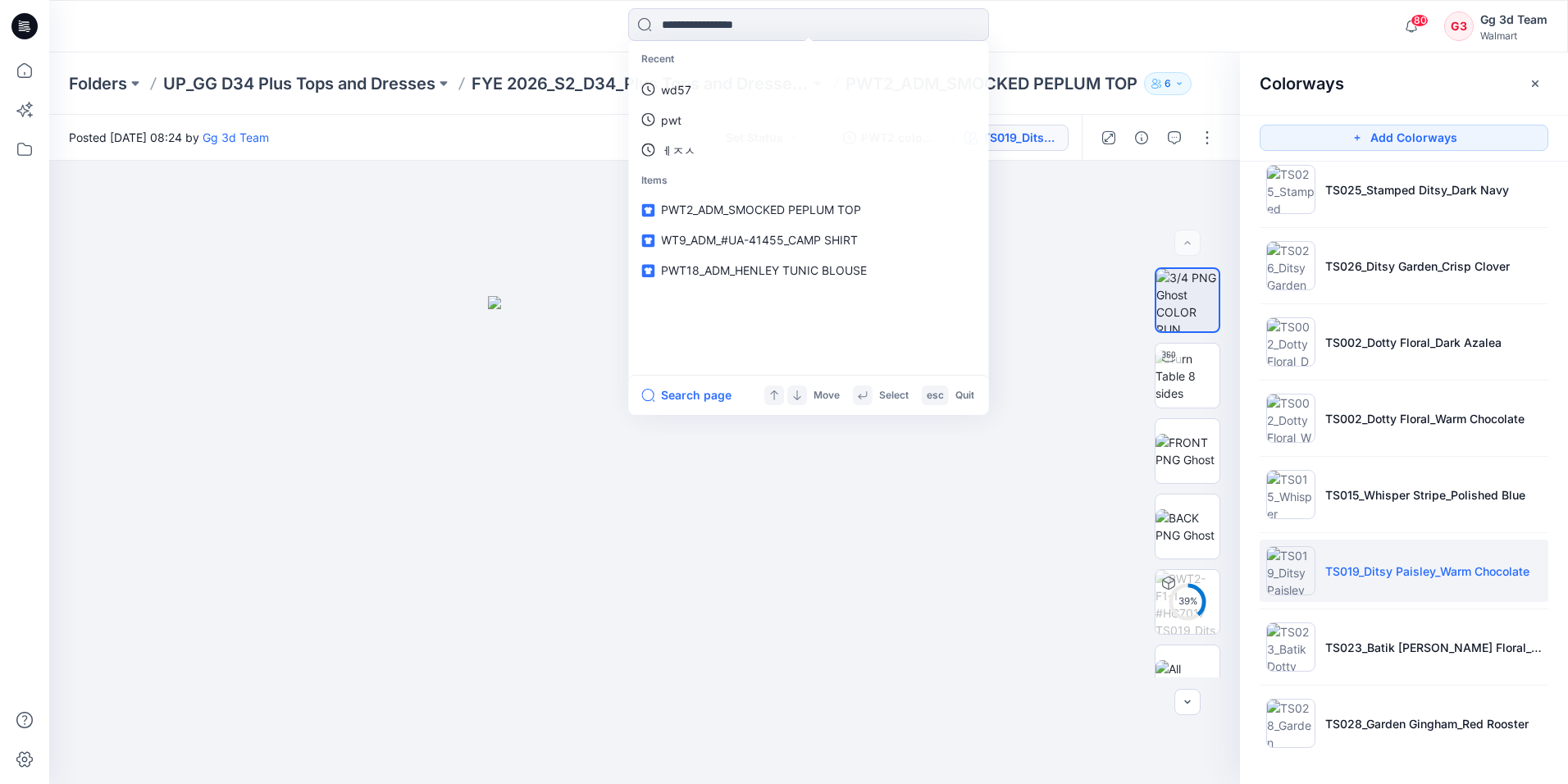
click at [15, 26] on icon at bounding box center [24, 26] width 26 height 26
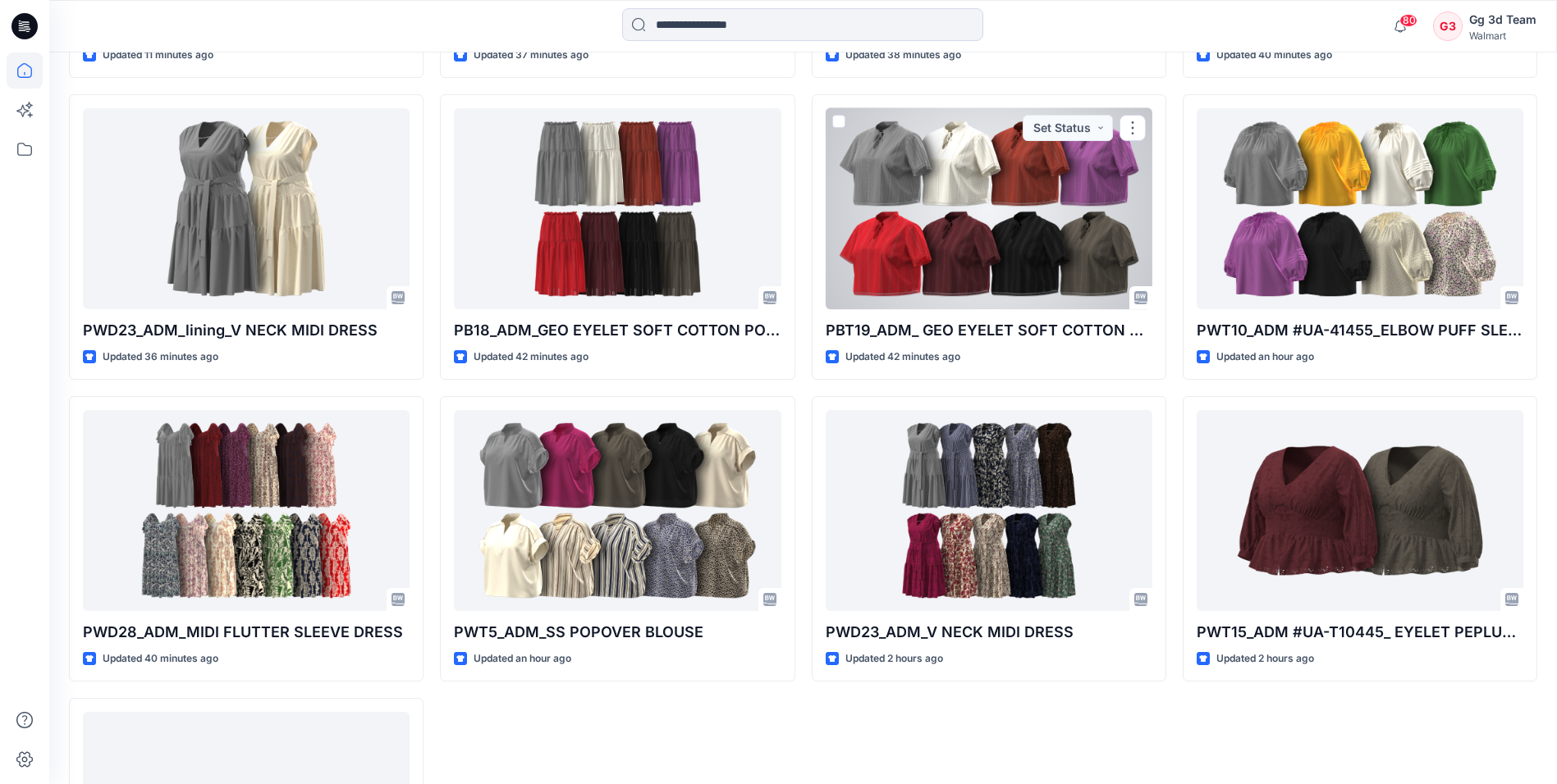
scroll to position [1722, 0]
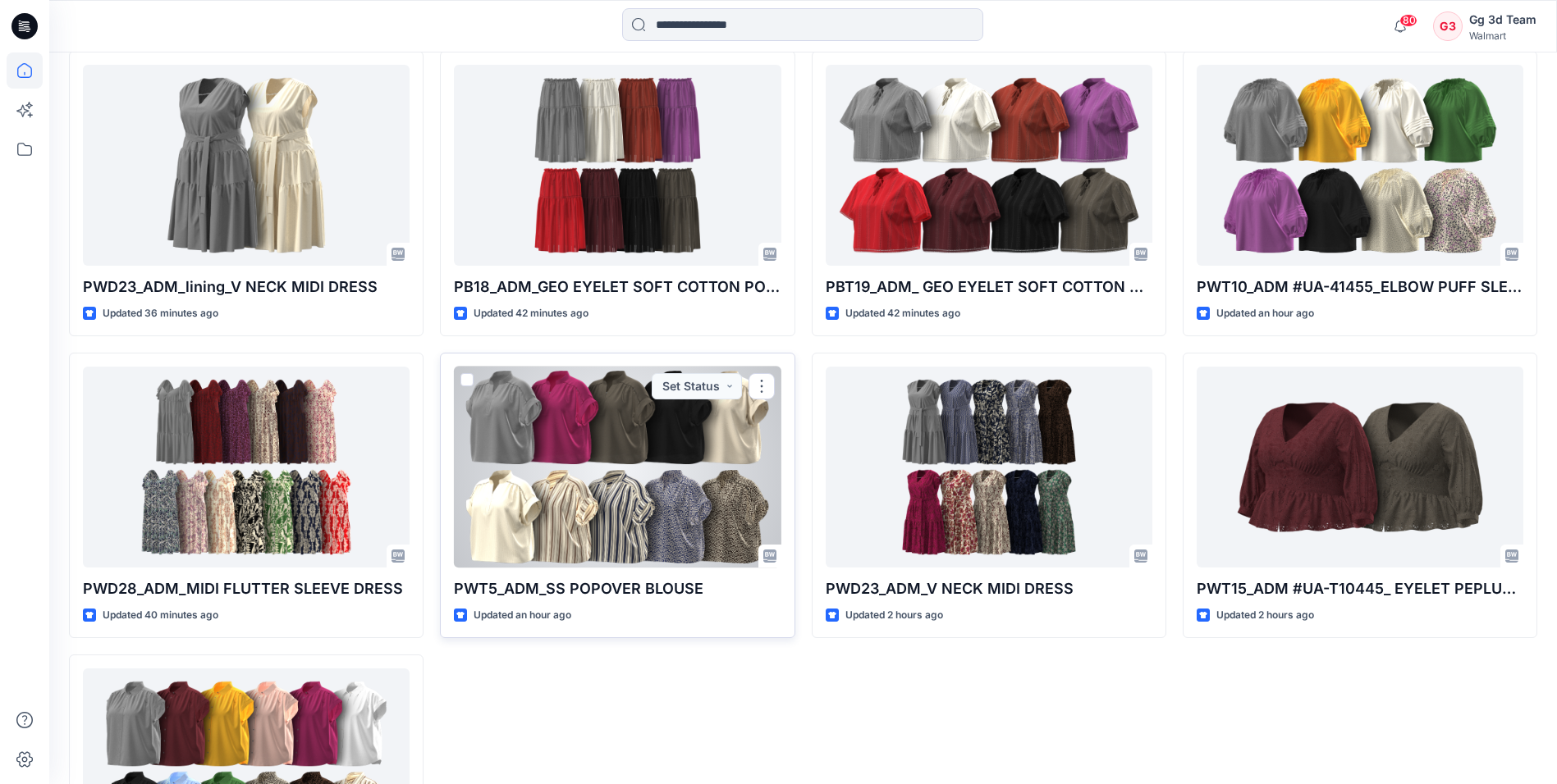
click at [642, 456] on div at bounding box center [617, 466] width 326 height 201
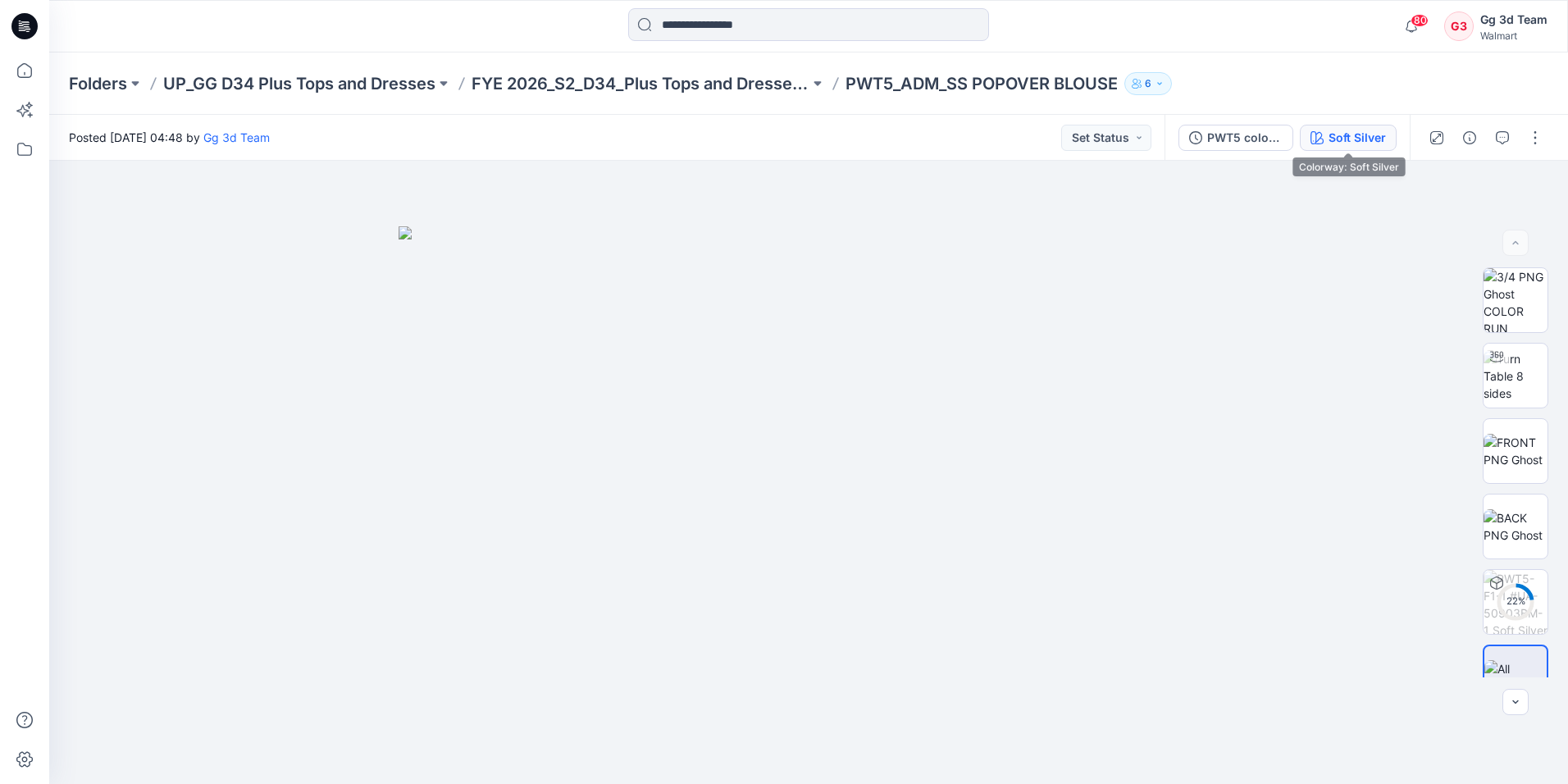
click at [1331, 135] on div "Soft Silver" at bounding box center [1357, 137] width 58 height 18
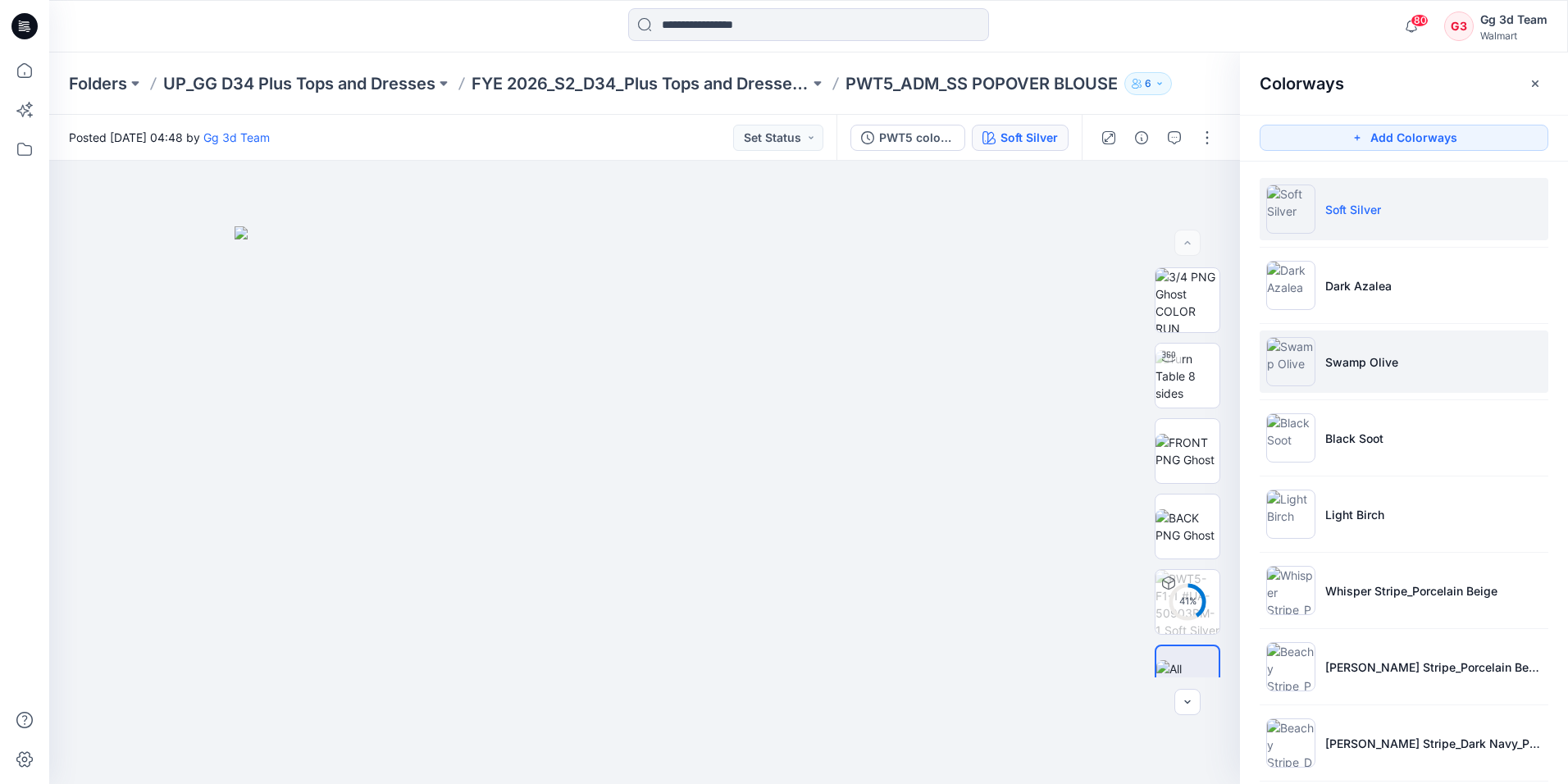
click at [1366, 369] on p "Swamp Olive" at bounding box center [1362, 362] width 73 height 17
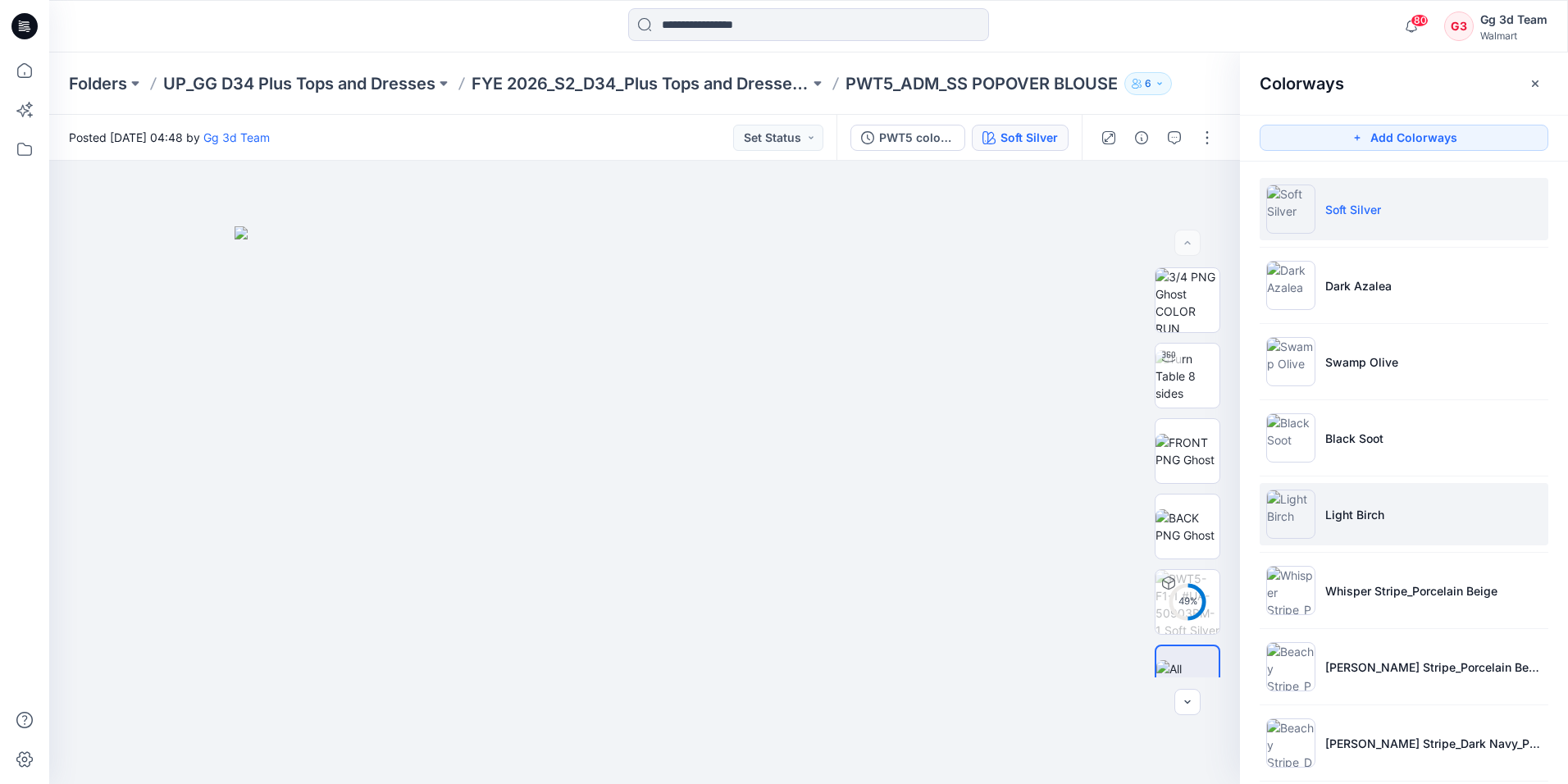
click at [1346, 527] on li "Light Birch" at bounding box center [1403, 514] width 289 height 62
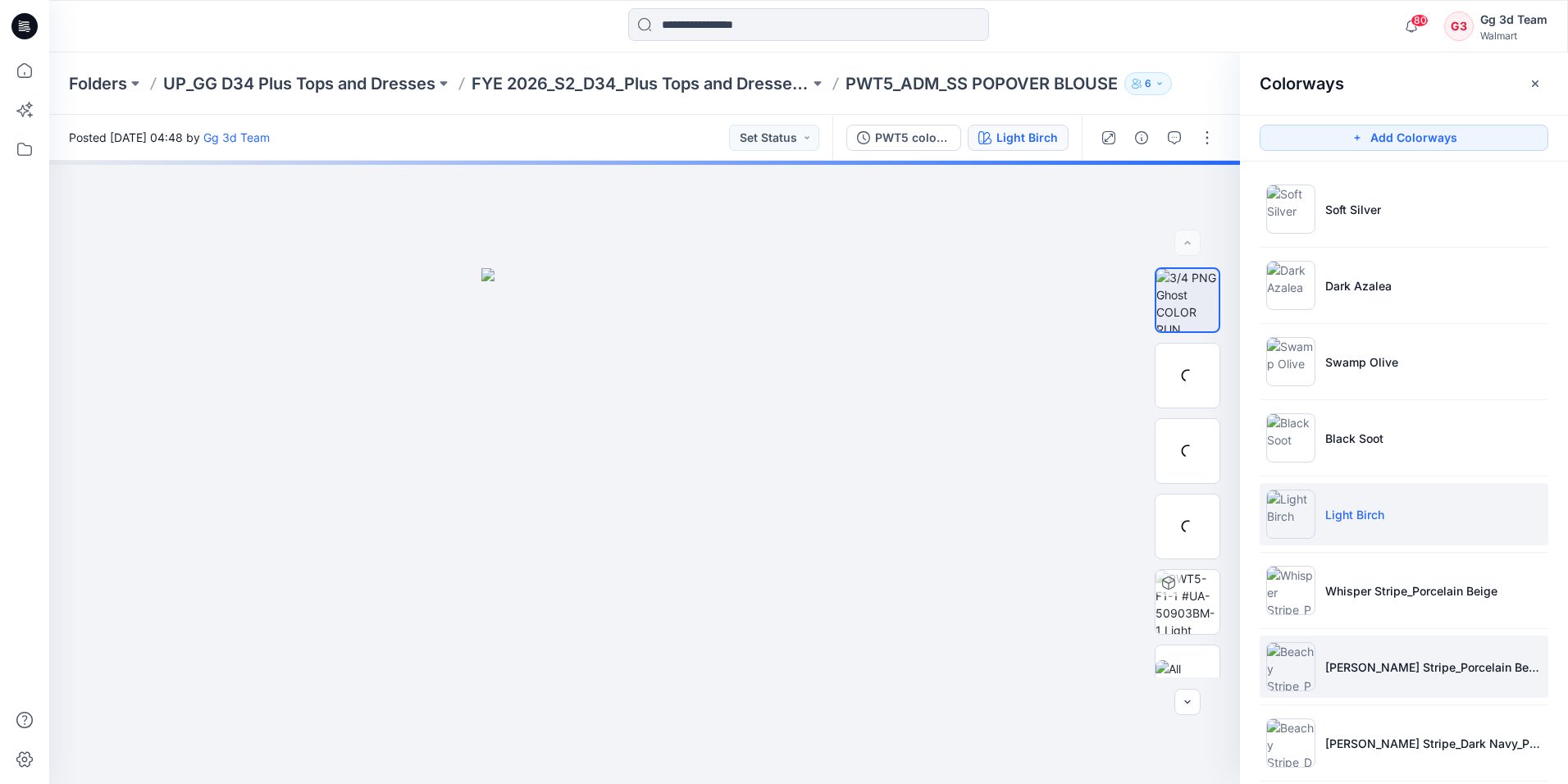
click at [1360, 668] on p "Beachy Stripe_Porcelain Beige_Fudge Brownie" at bounding box center [1434, 668] width 217 height 17
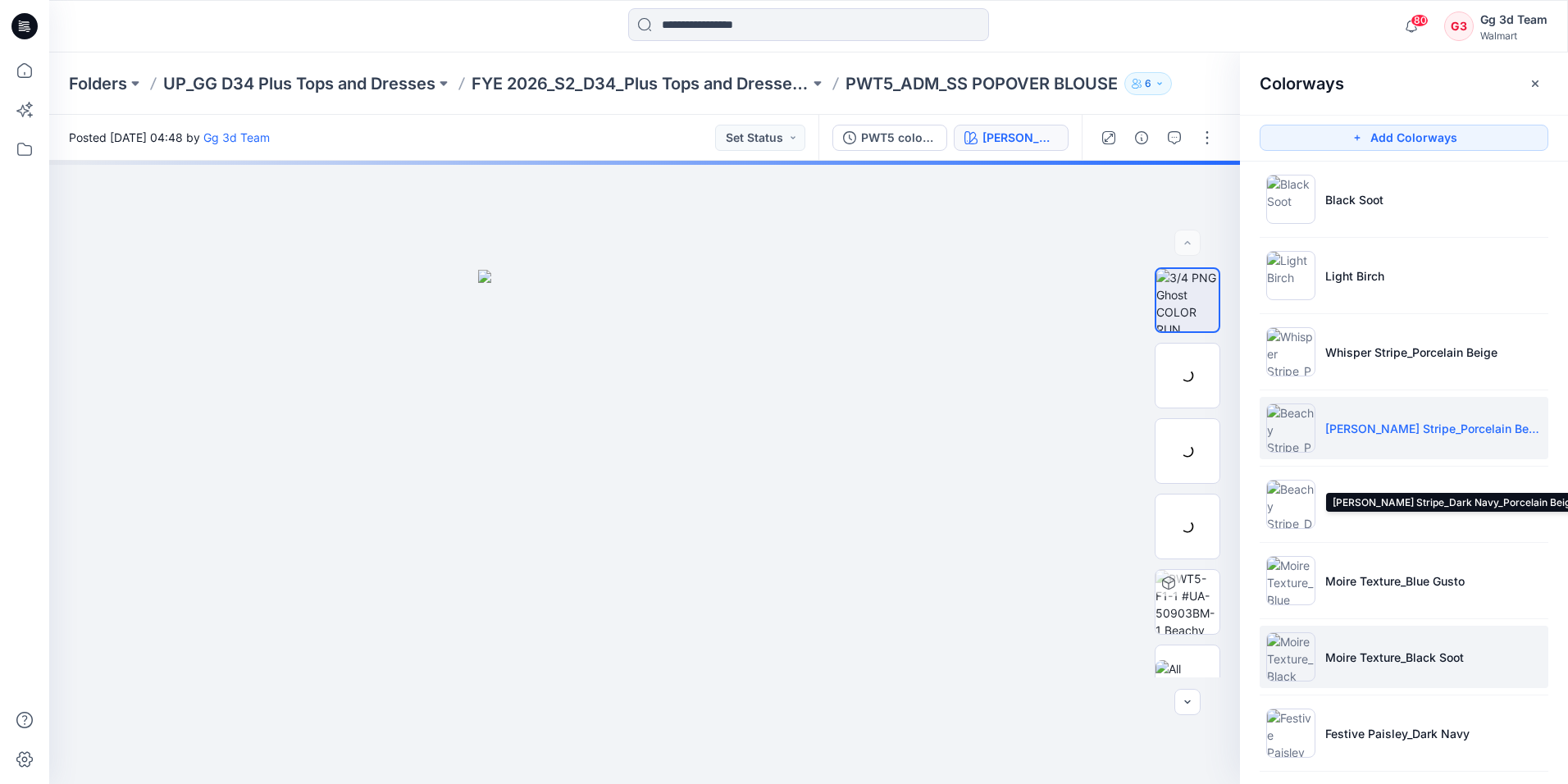
scroll to position [246, 0]
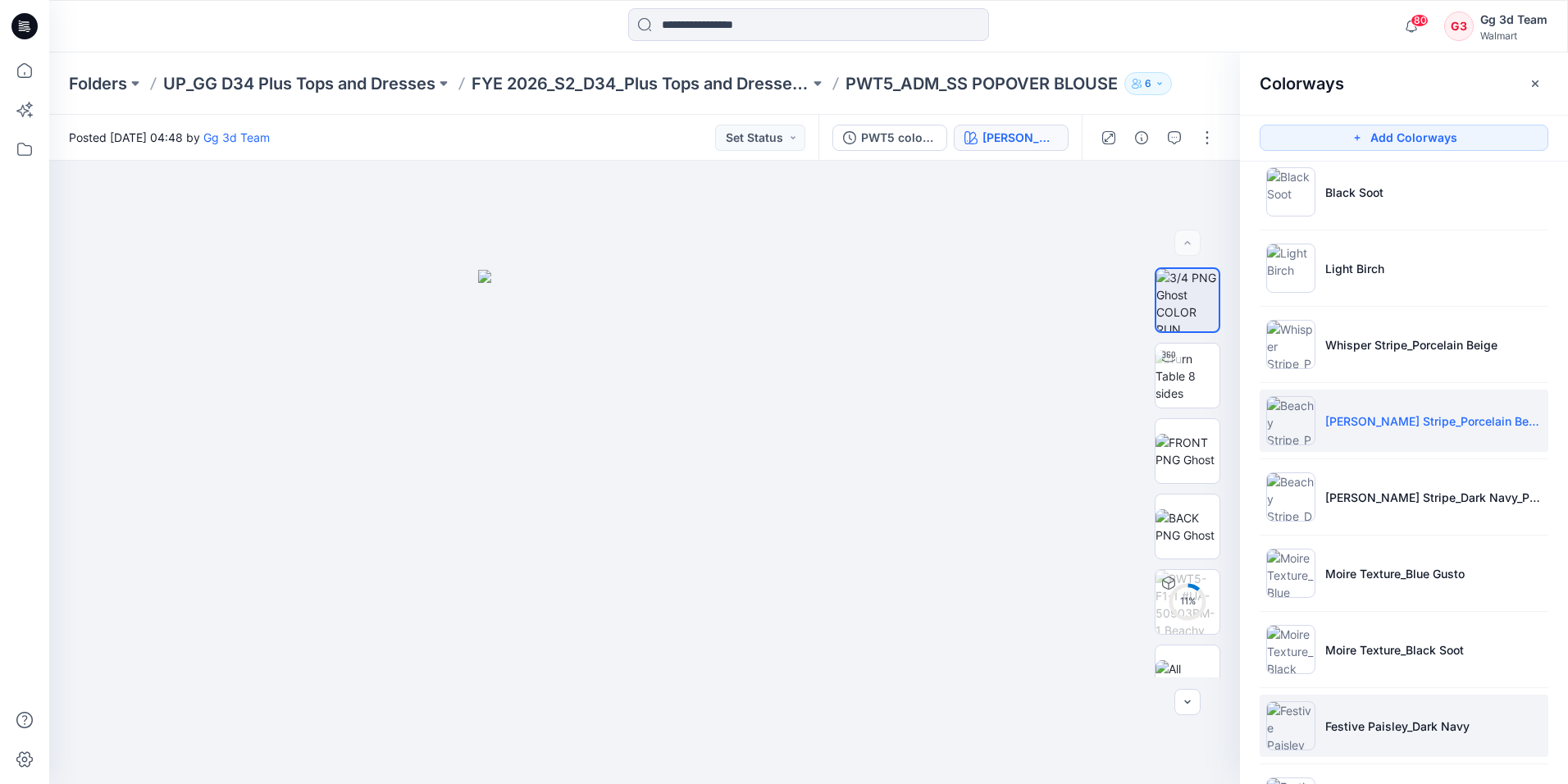
click at [1364, 700] on li "Festive Paisley_Dark Navy" at bounding box center [1403, 725] width 289 height 62
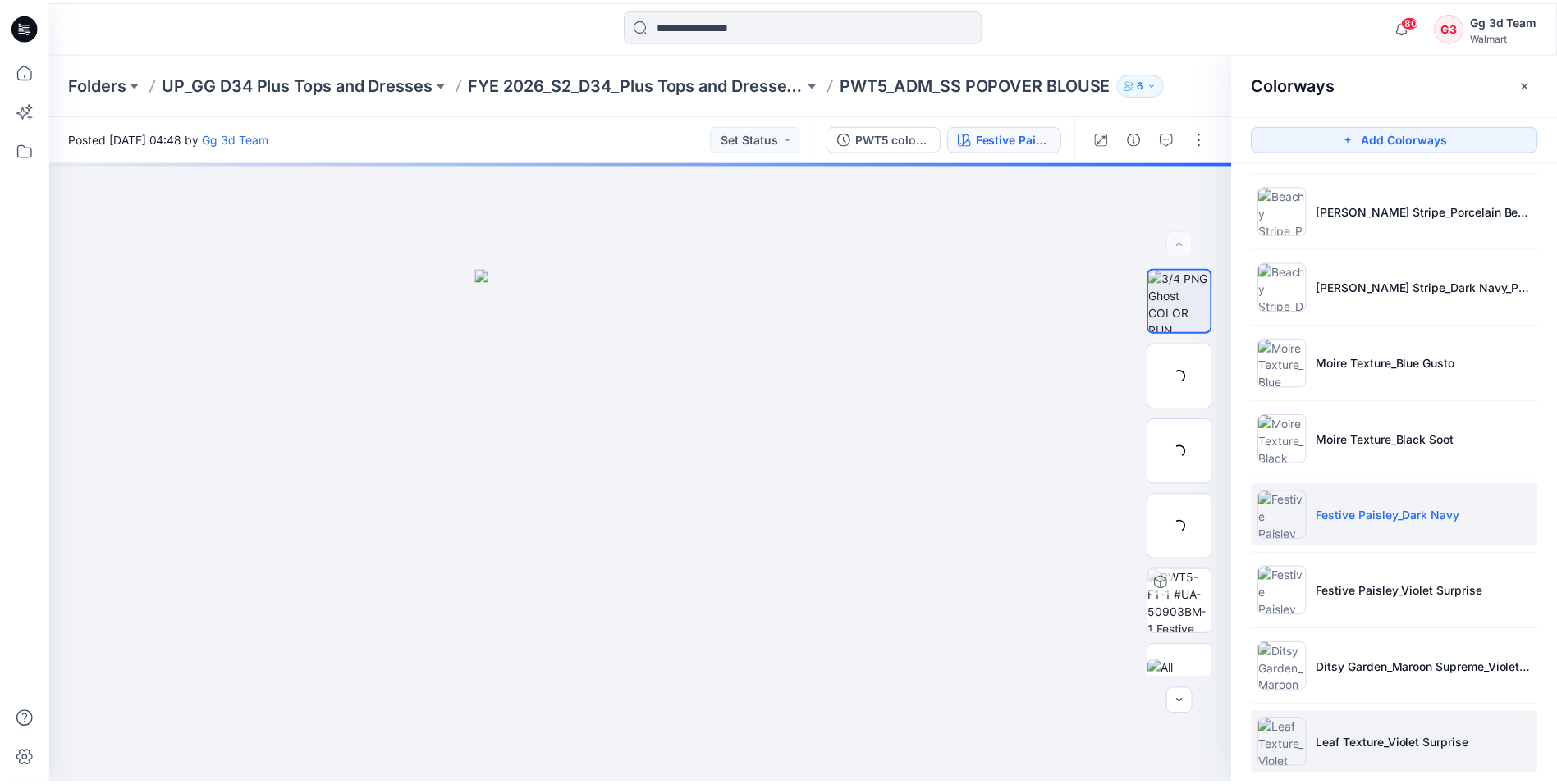
scroll to position [478, 0]
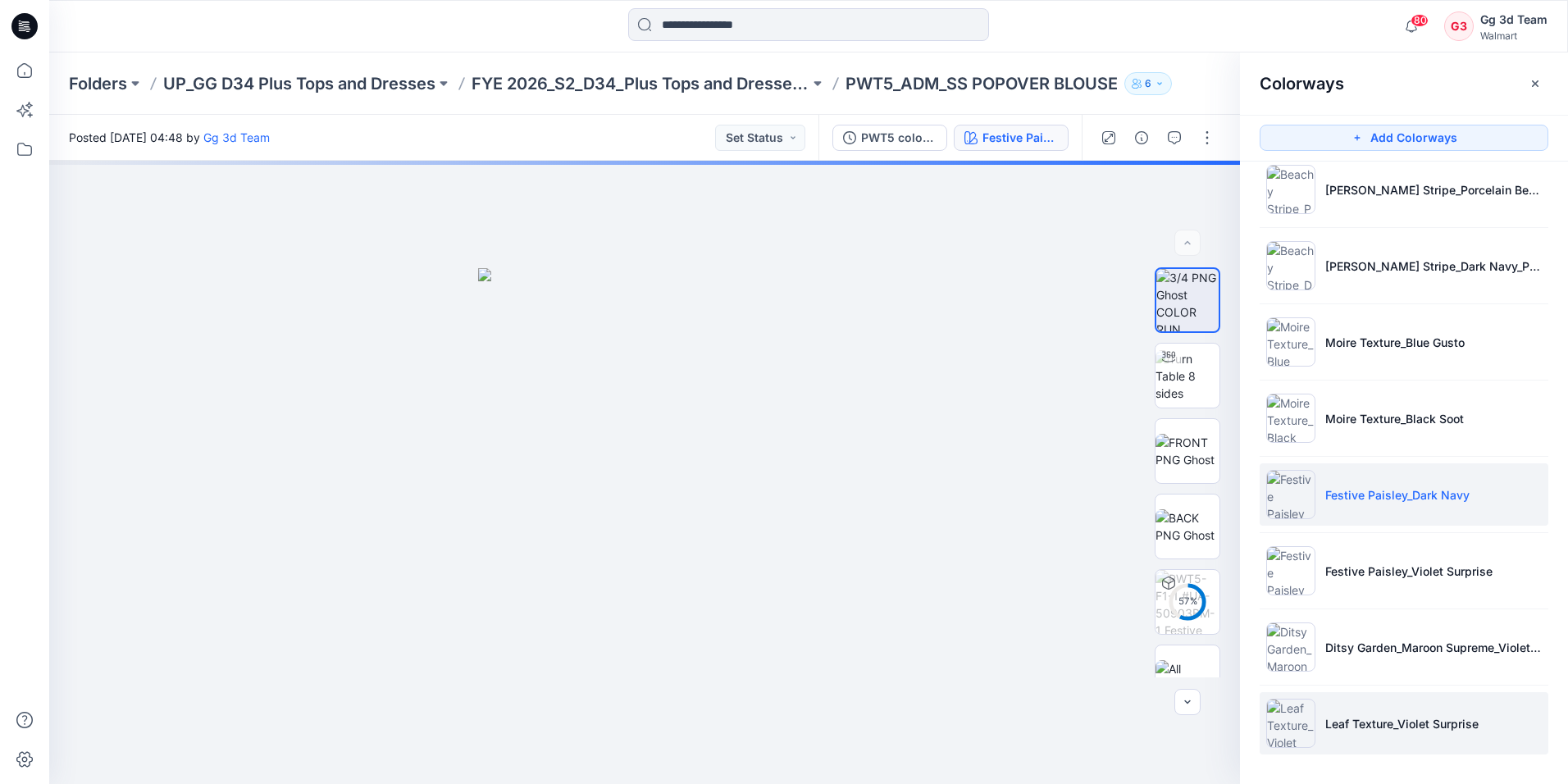
click at [1290, 736] on img at bounding box center [1290, 723] width 49 height 49
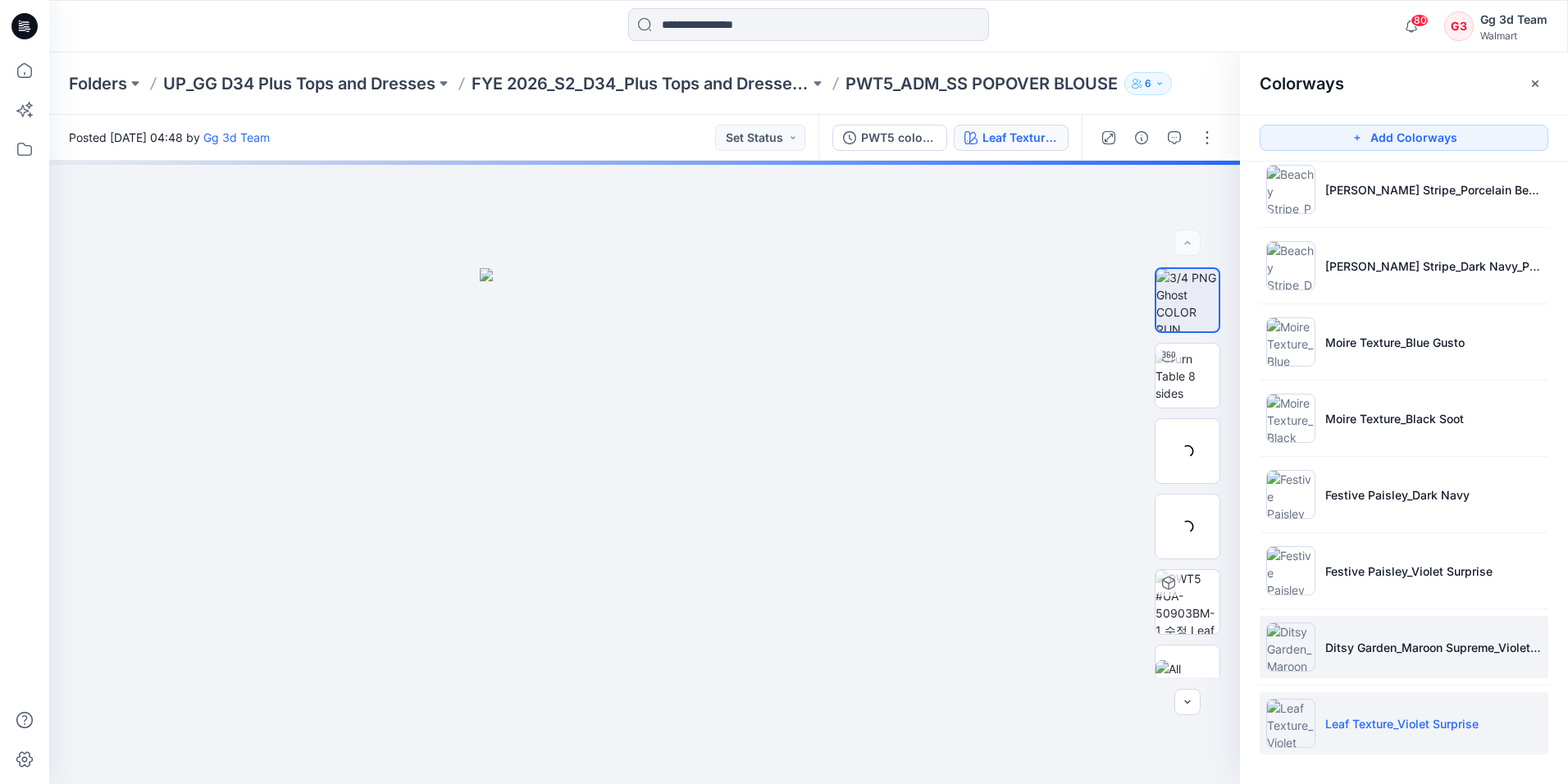
click at [1296, 643] on img at bounding box center [1290, 647] width 49 height 49
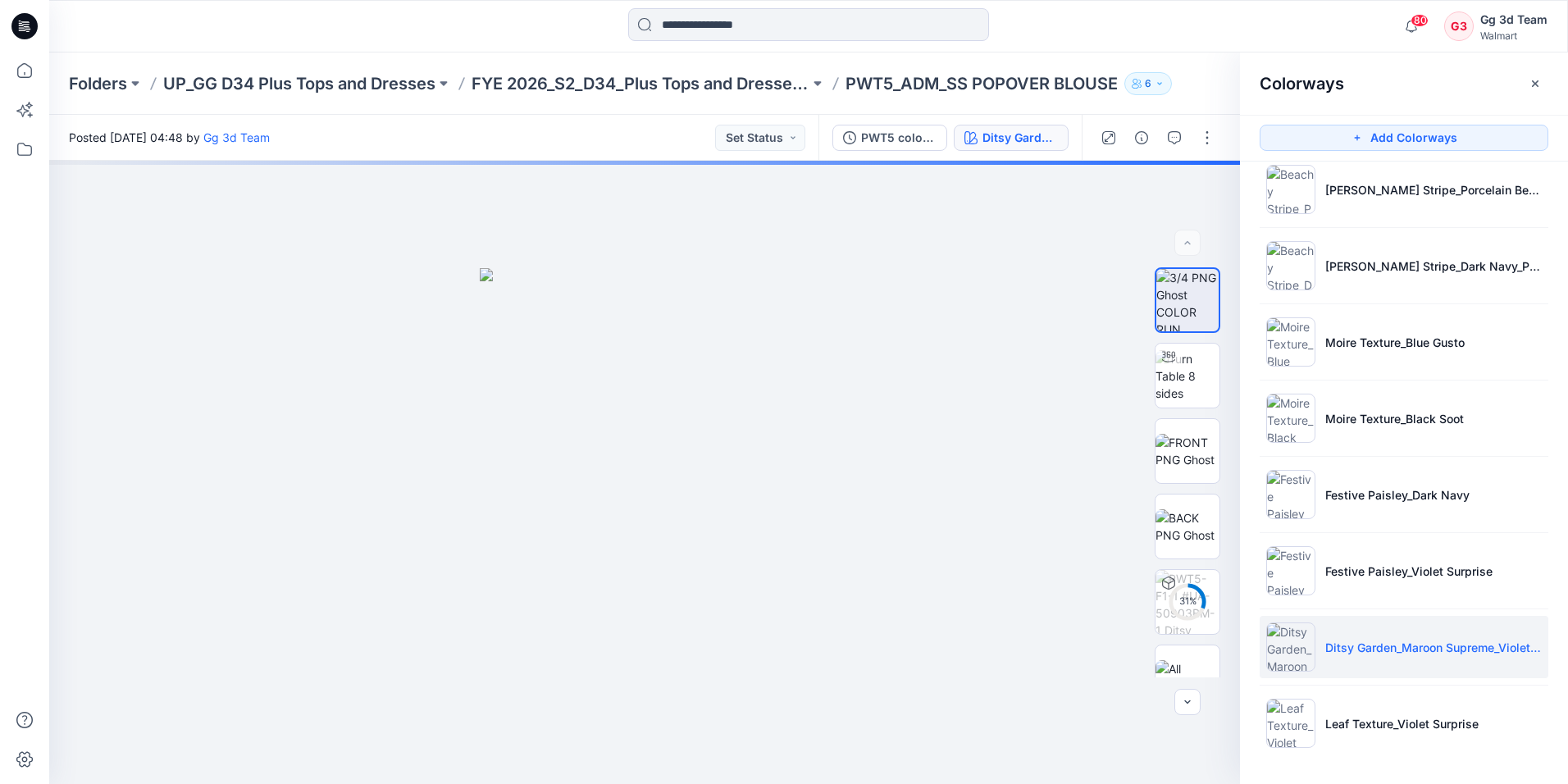
click at [28, 24] on icon at bounding box center [24, 26] width 26 height 26
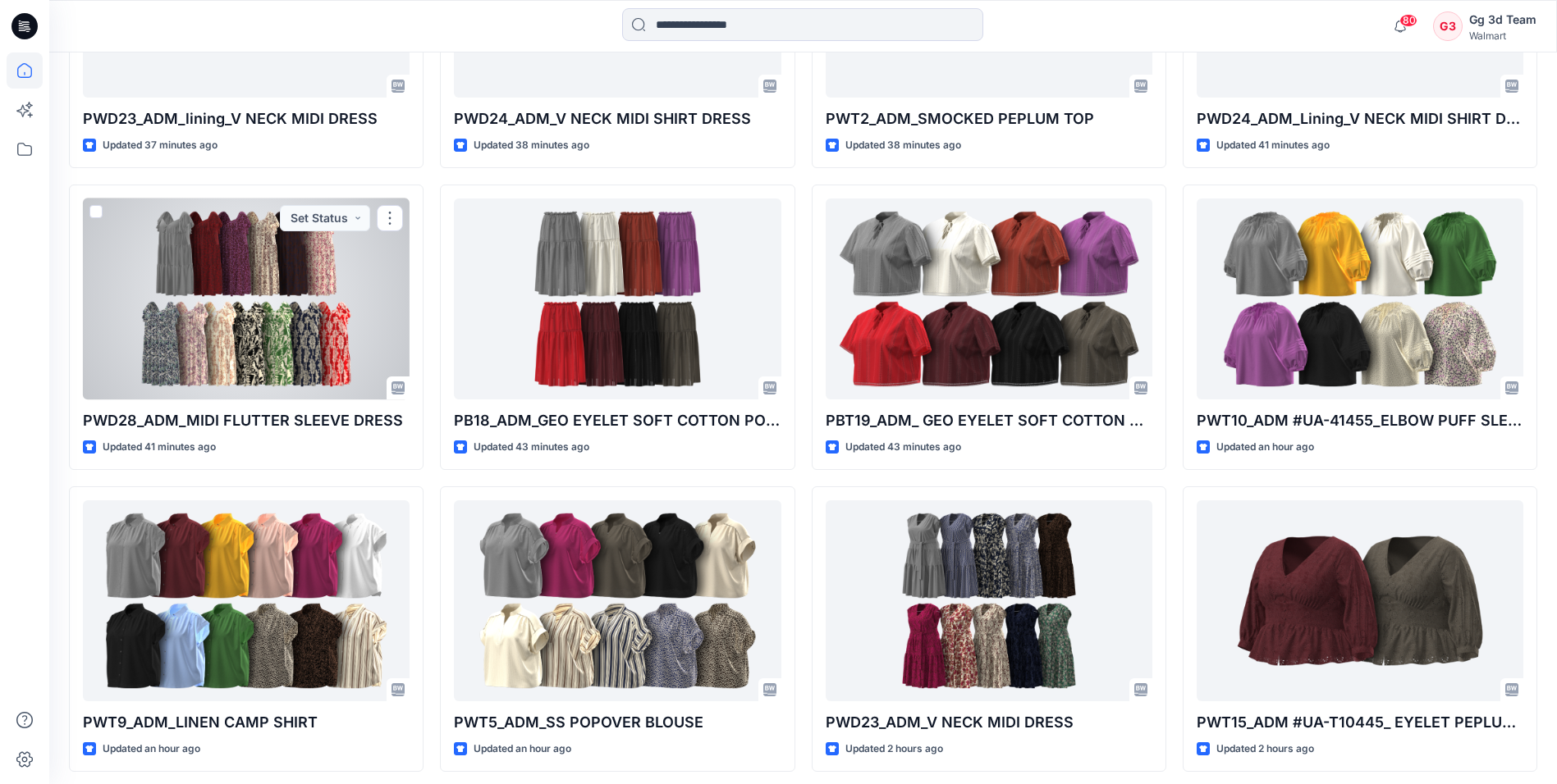
scroll to position [1655, 0]
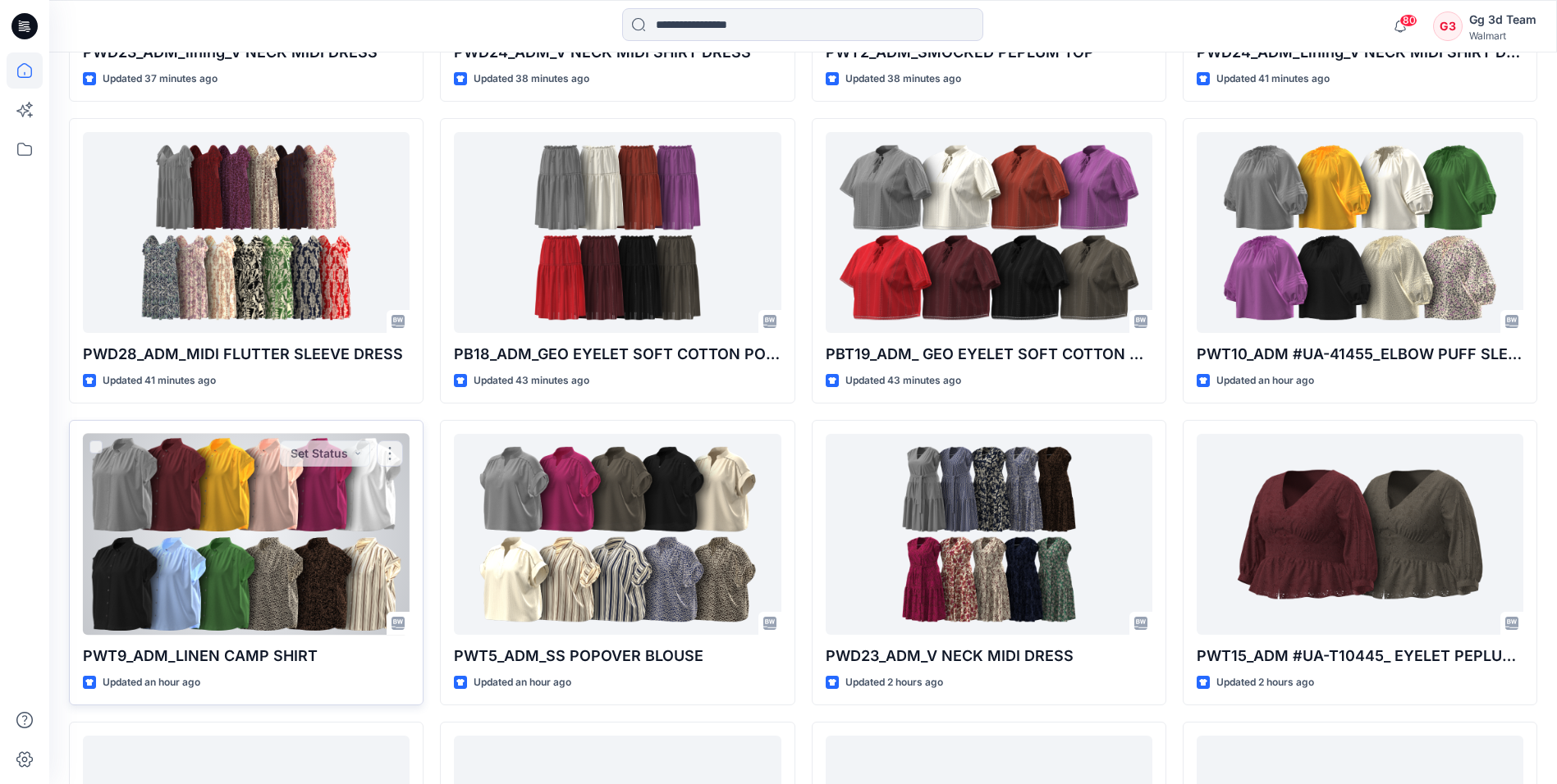
click at [244, 477] on div at bounding box center [246, 534] width 326 height 201
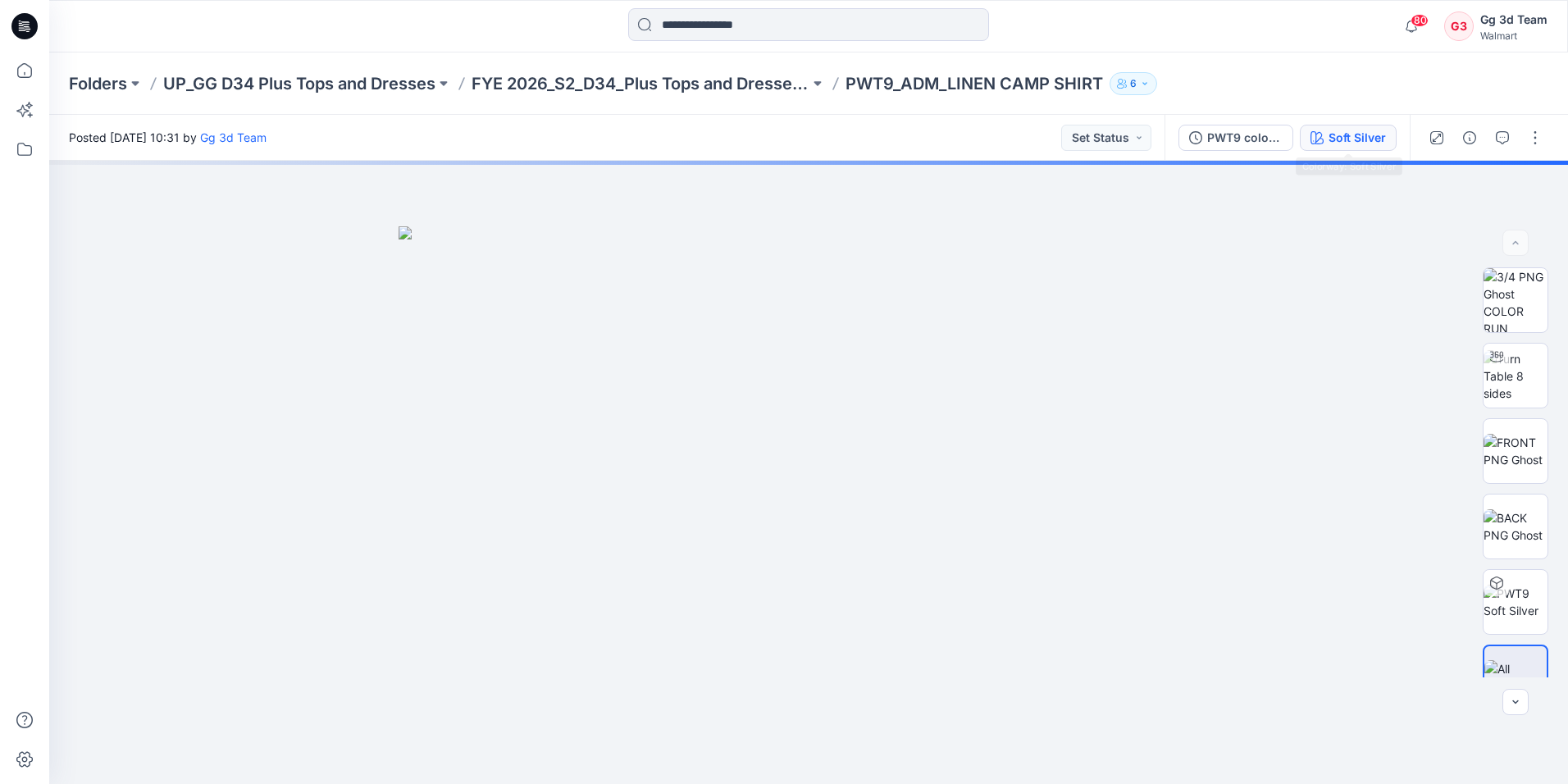
click at [1343, 136] on div "Soft Silver" at bounding box center [1357, 137] width 58 height 18
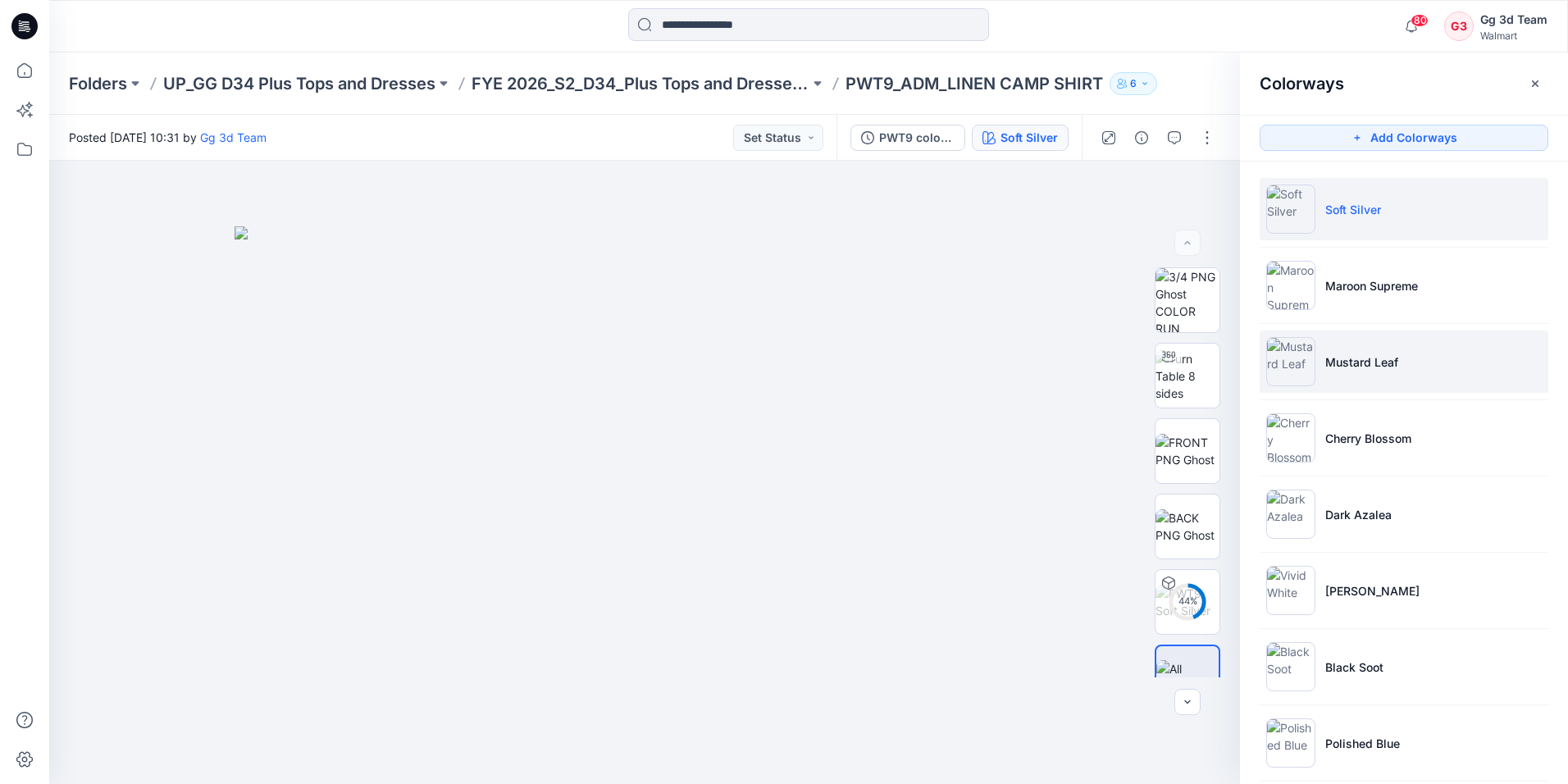
click at [1307, 366] on img at bounding box center [1290, 361] width 49 height 49
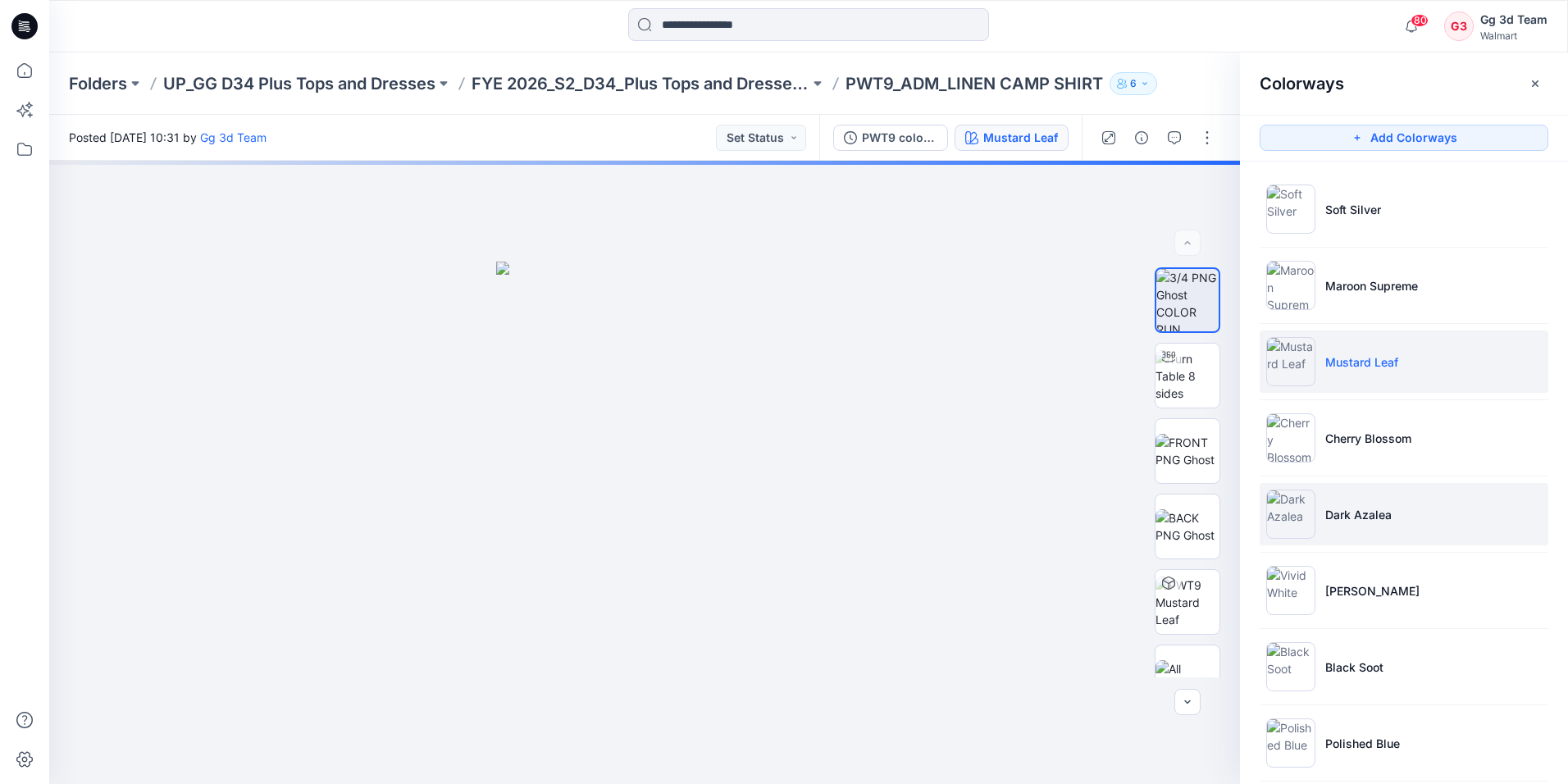
click at [1349, 524] on li "Dark Azalea" at bounding box center [1403, 514] width 289 height 62
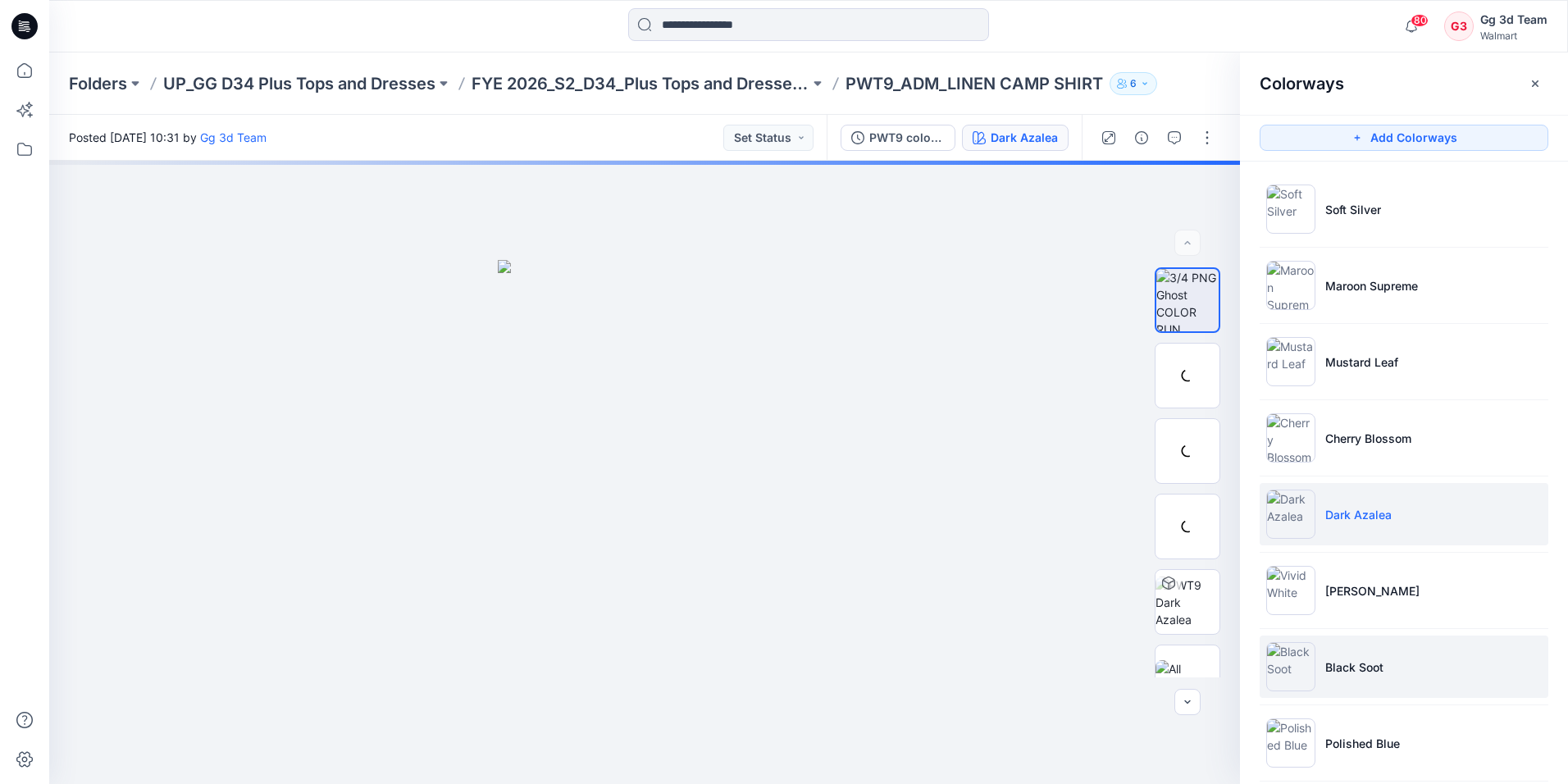
click at [1368, 653] on li "Black Soot" at bounding box center [1403, 667] width 289 height 62
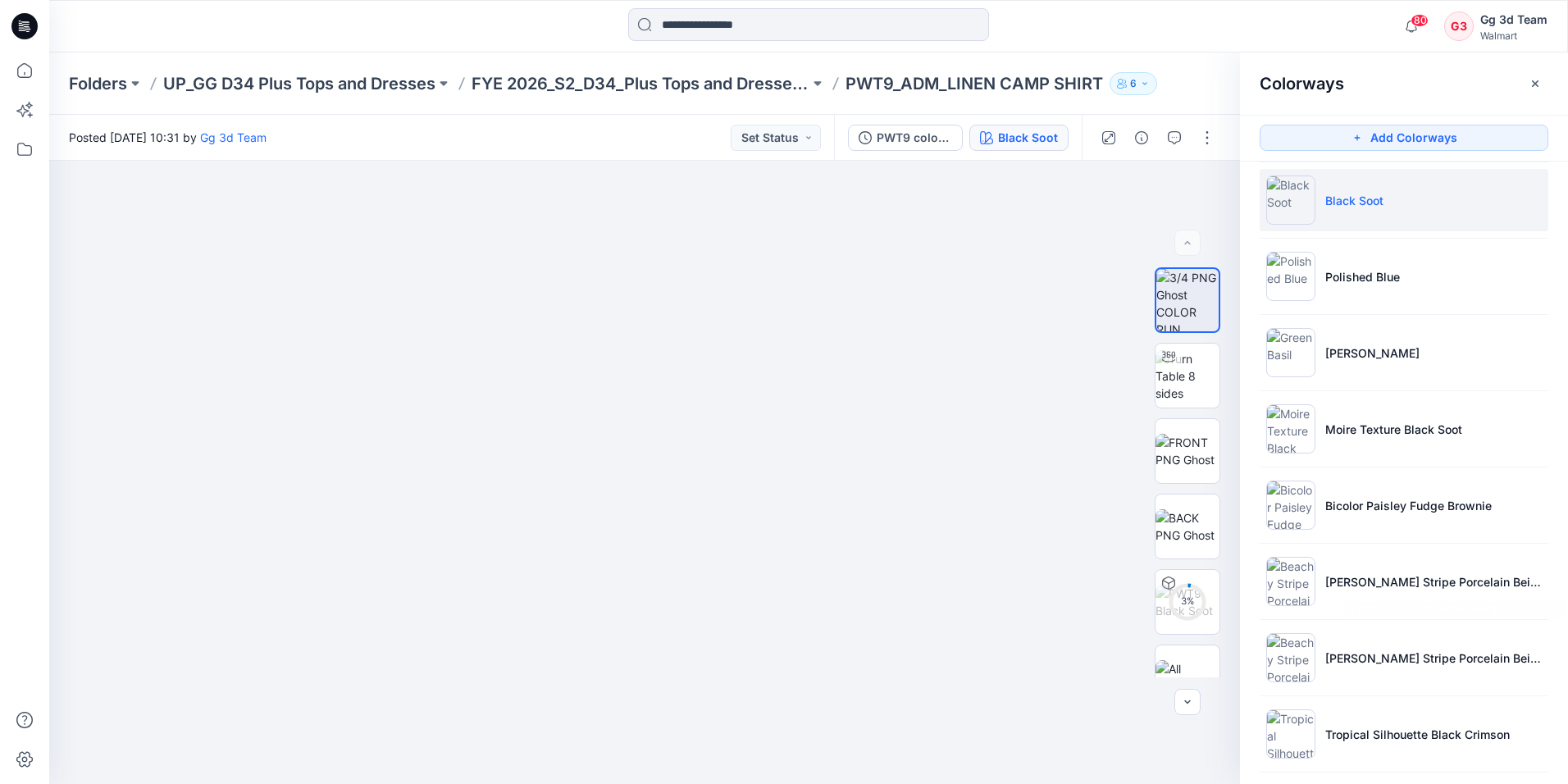
scroll to position [492, 0]
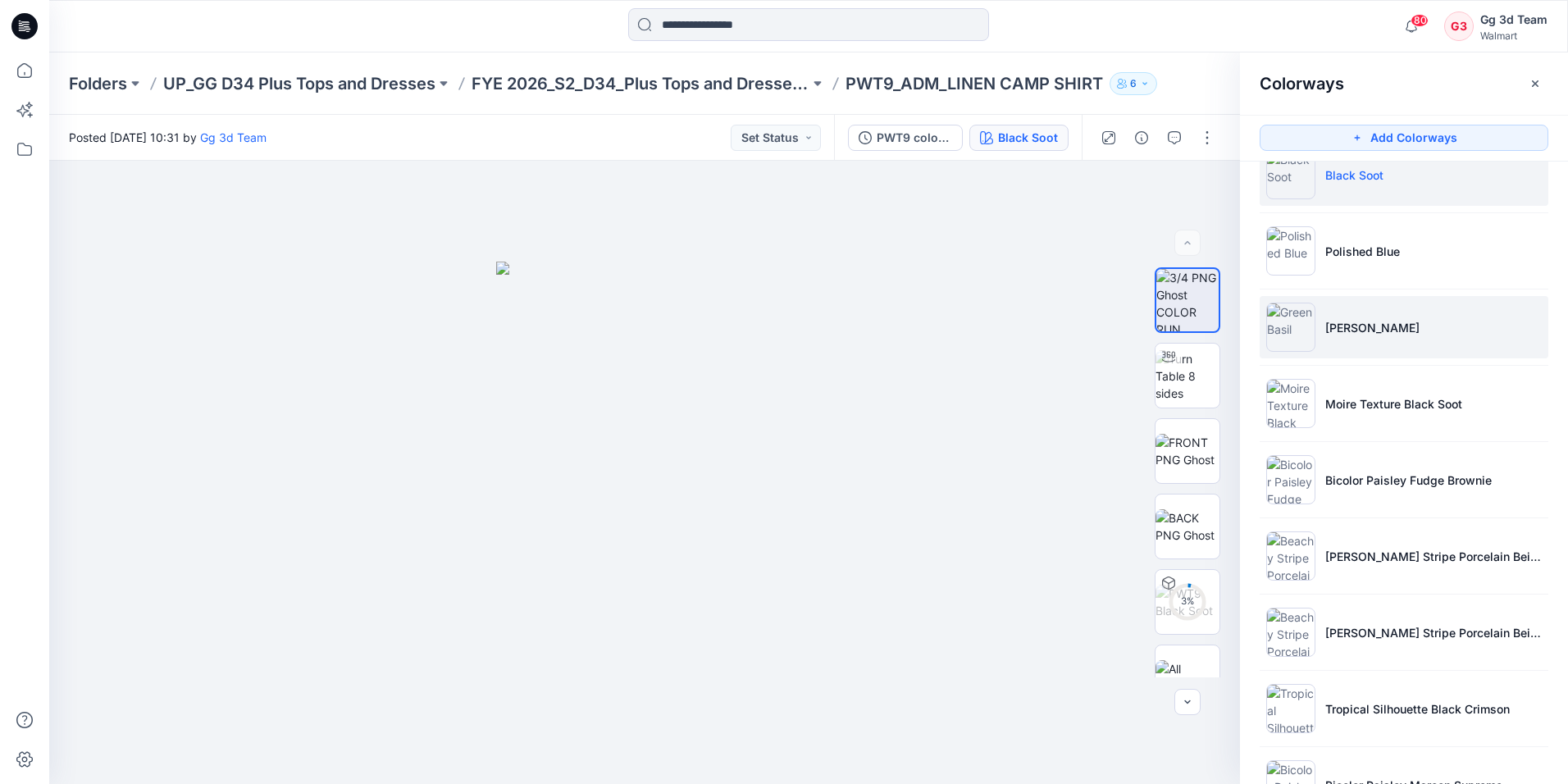
click at [1329, 343] on li "Green Basil" at bounding box center [1403, 327] width 289 height 62
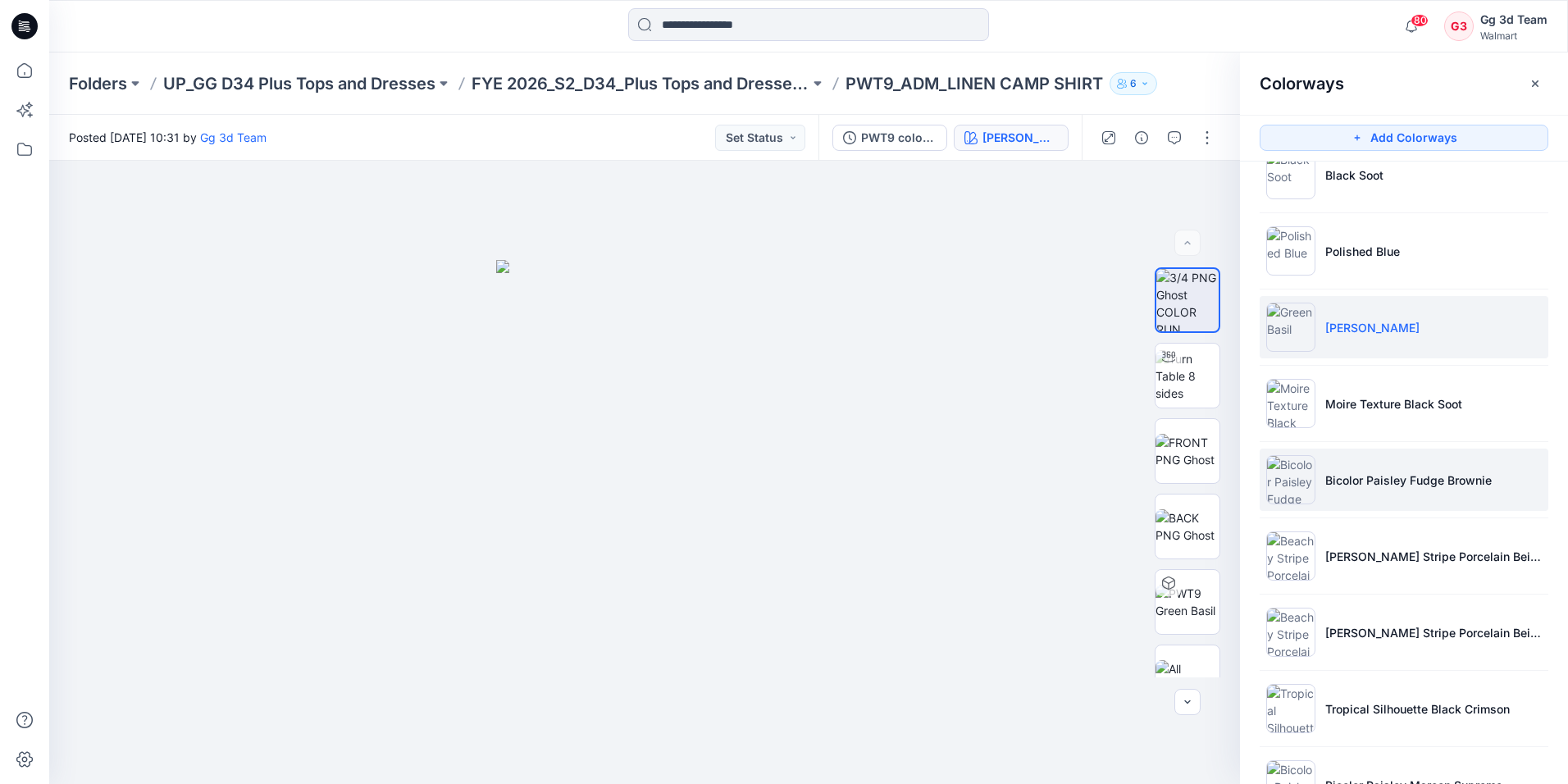
click at [1356, 477] on p "Bicolor Paisley Fudge Brownie" at bounding box center [1409, 481] width 167 height 17
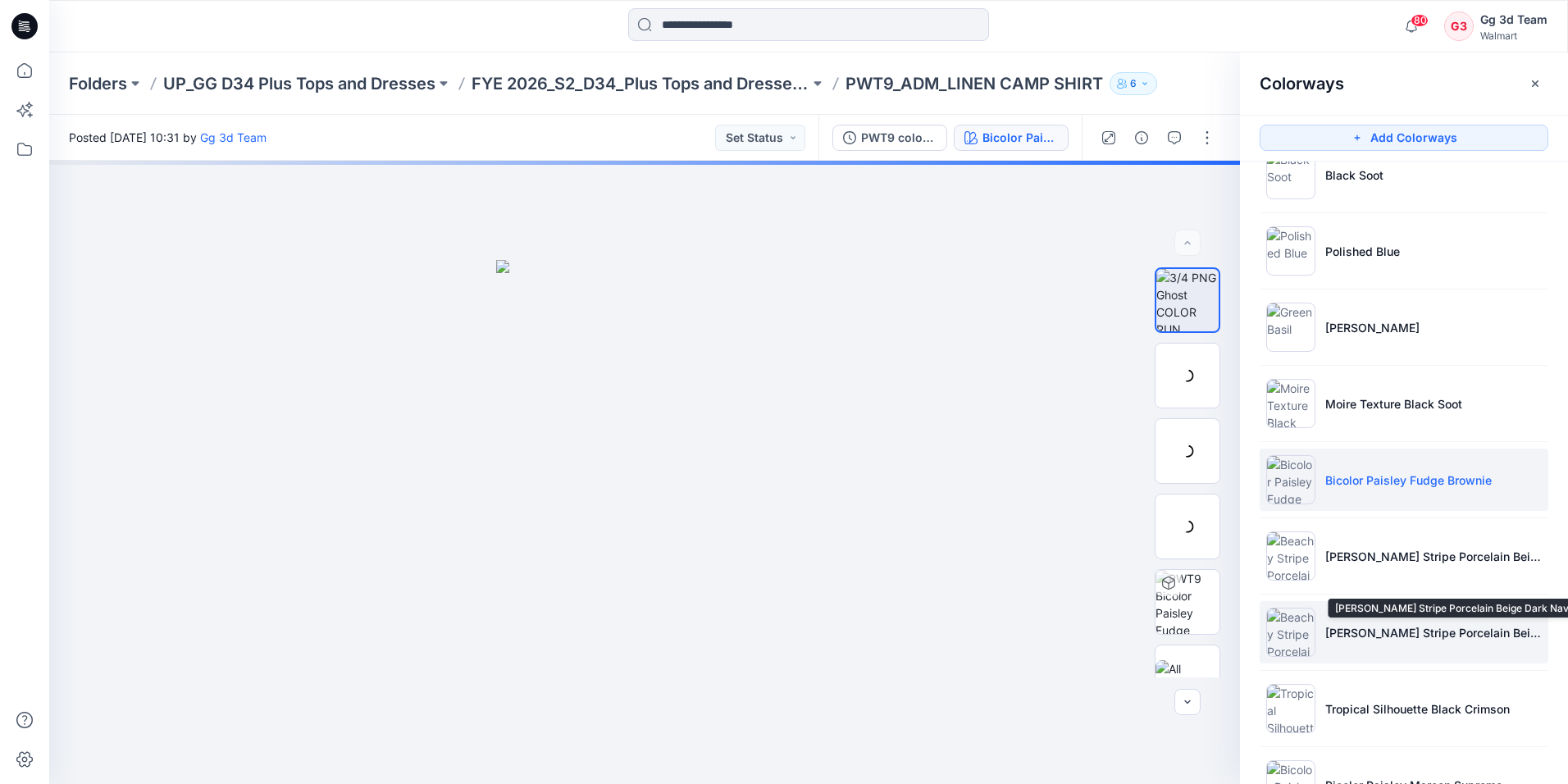
click at [1373, 630] on p "Beachy Stripe Porcelain Beige Dark Navy" at bounding box center [1434, 633] width 217 height 17
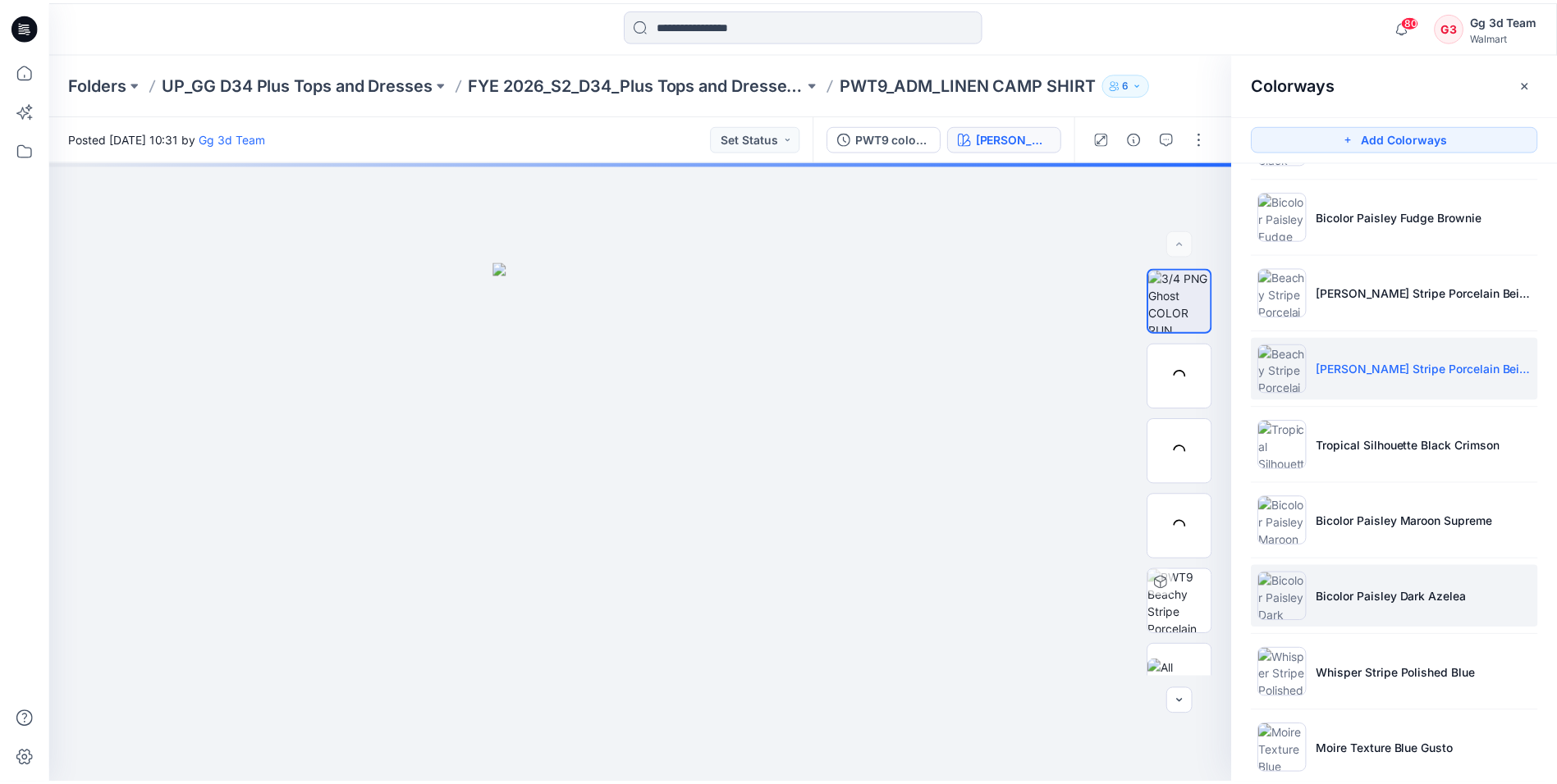
scroll to position [783, 0]
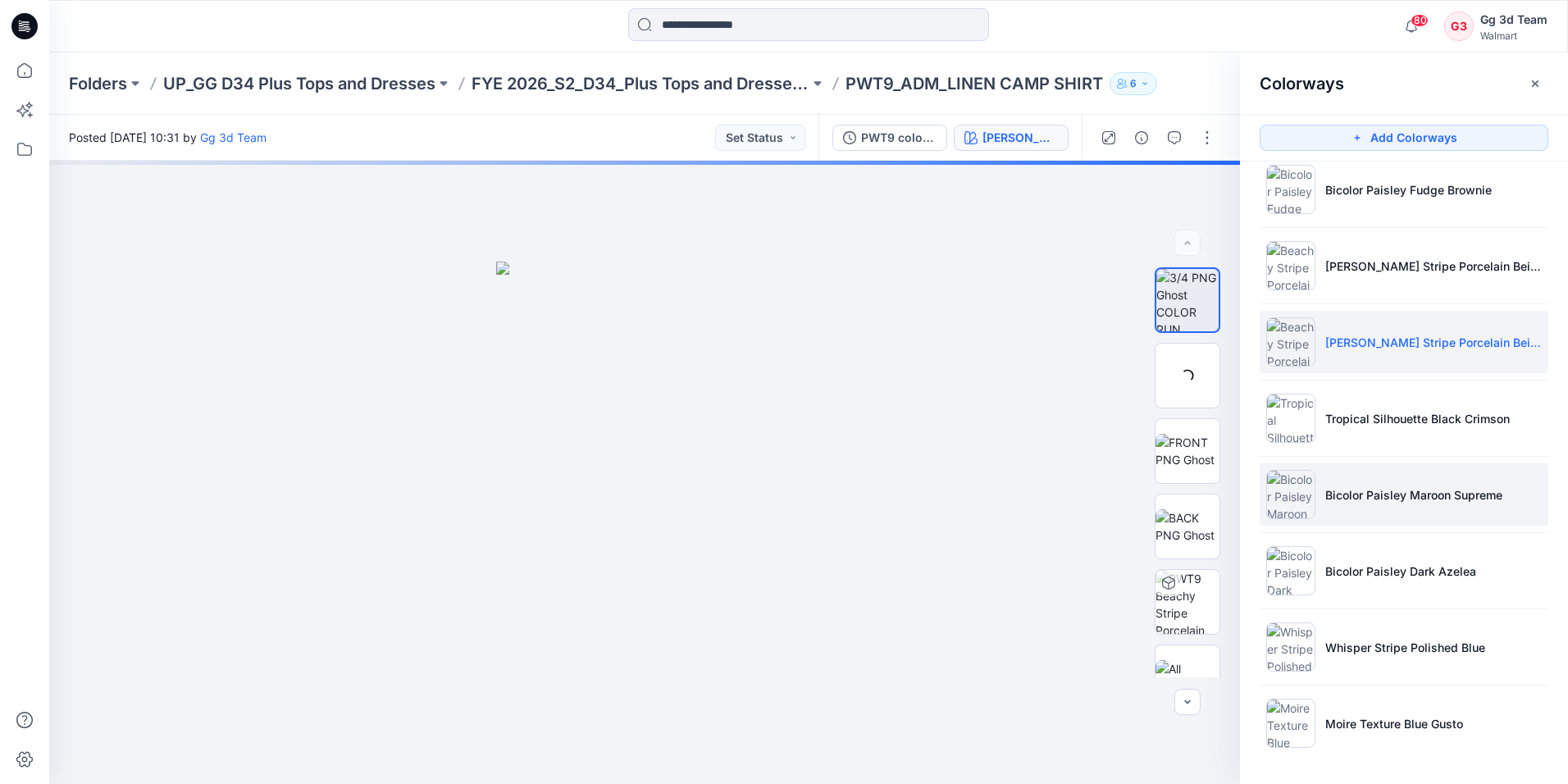
click at [1378, 515] on li "Bicolor Paisley Maroon Supreme" at bounding box center [1403, 494] width 289 height 62
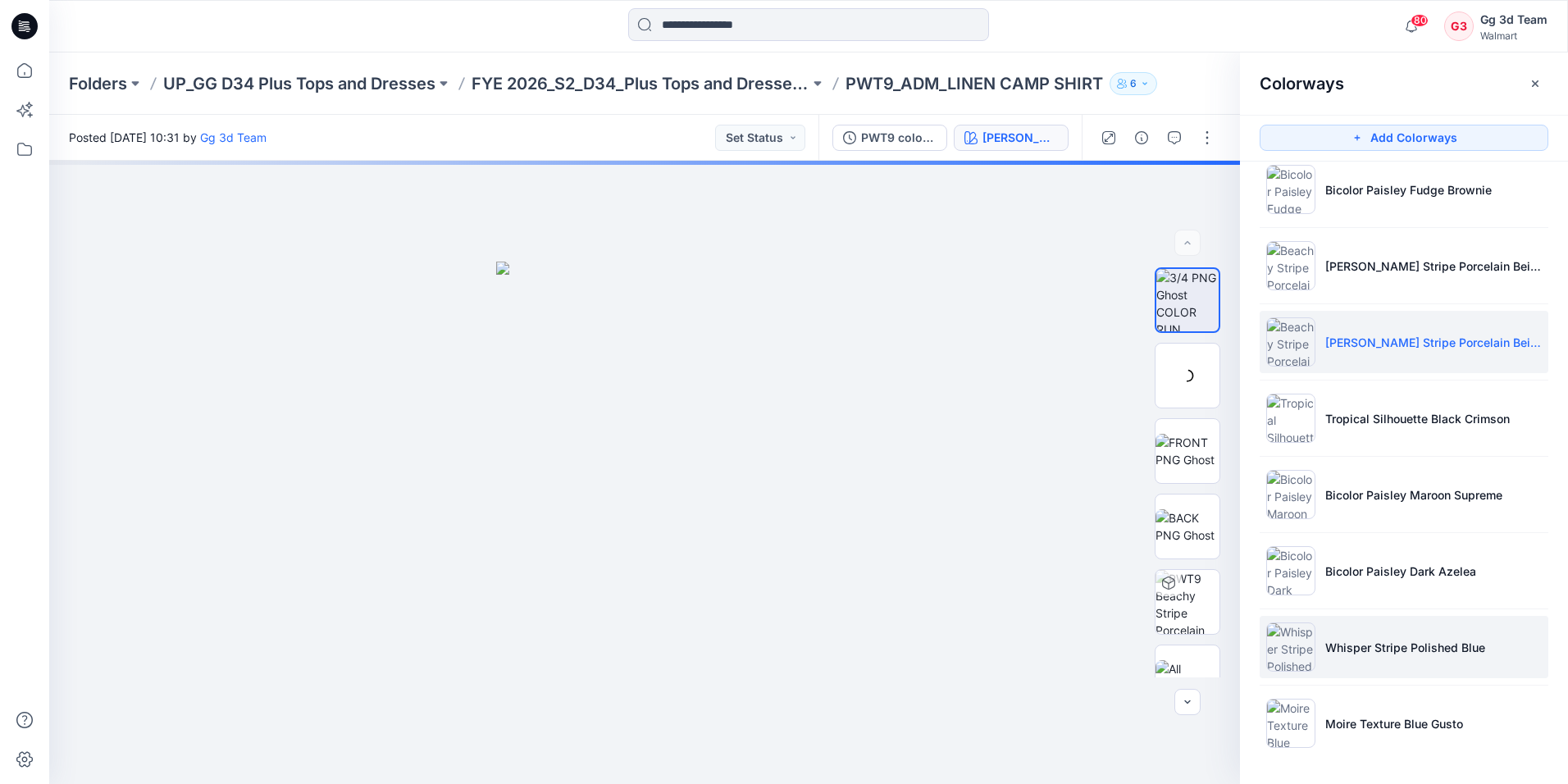
click at [1398, 643] on p "Whisper Stripe Polished Blue" at bounding box center [1405, 648] width 160 height 17
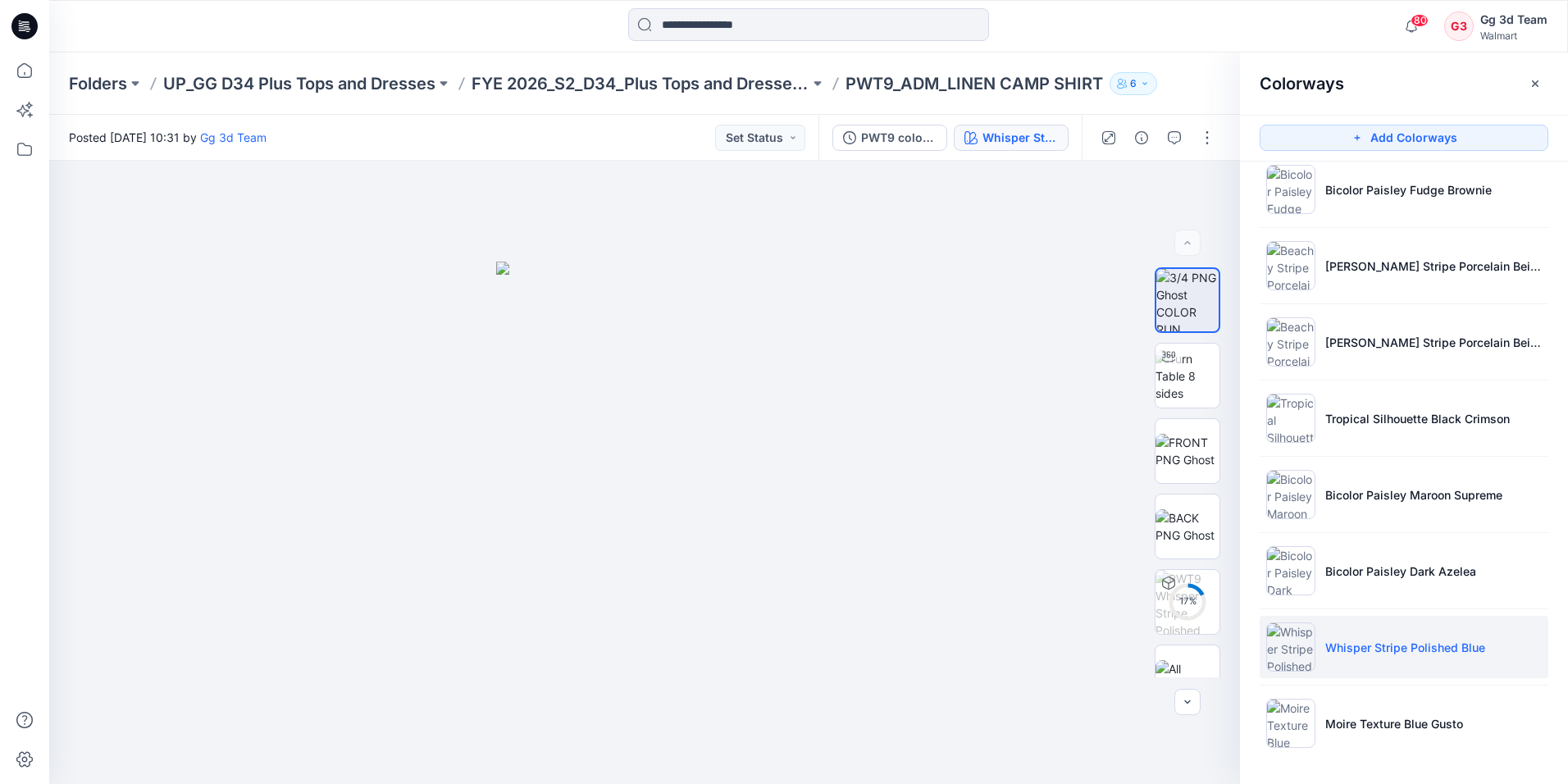
drag, startPoint x: 41, startPoint y: 20, endPoint x: 22, endPoint y: 27, distance: 20.2
click at [36, 24] on div at bounding box center [24, 26] width 53 height 53
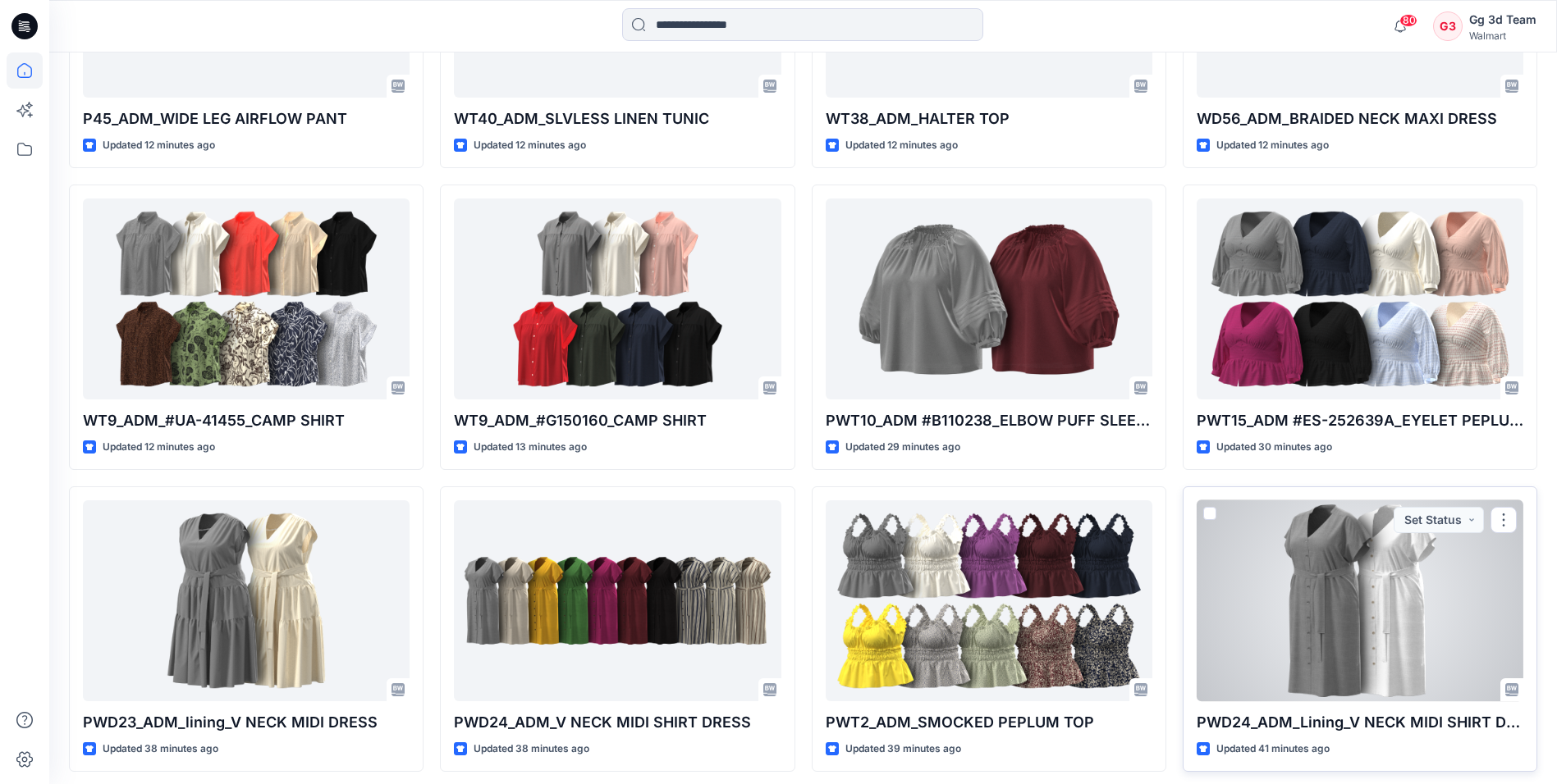
scroll to position [985, 0]
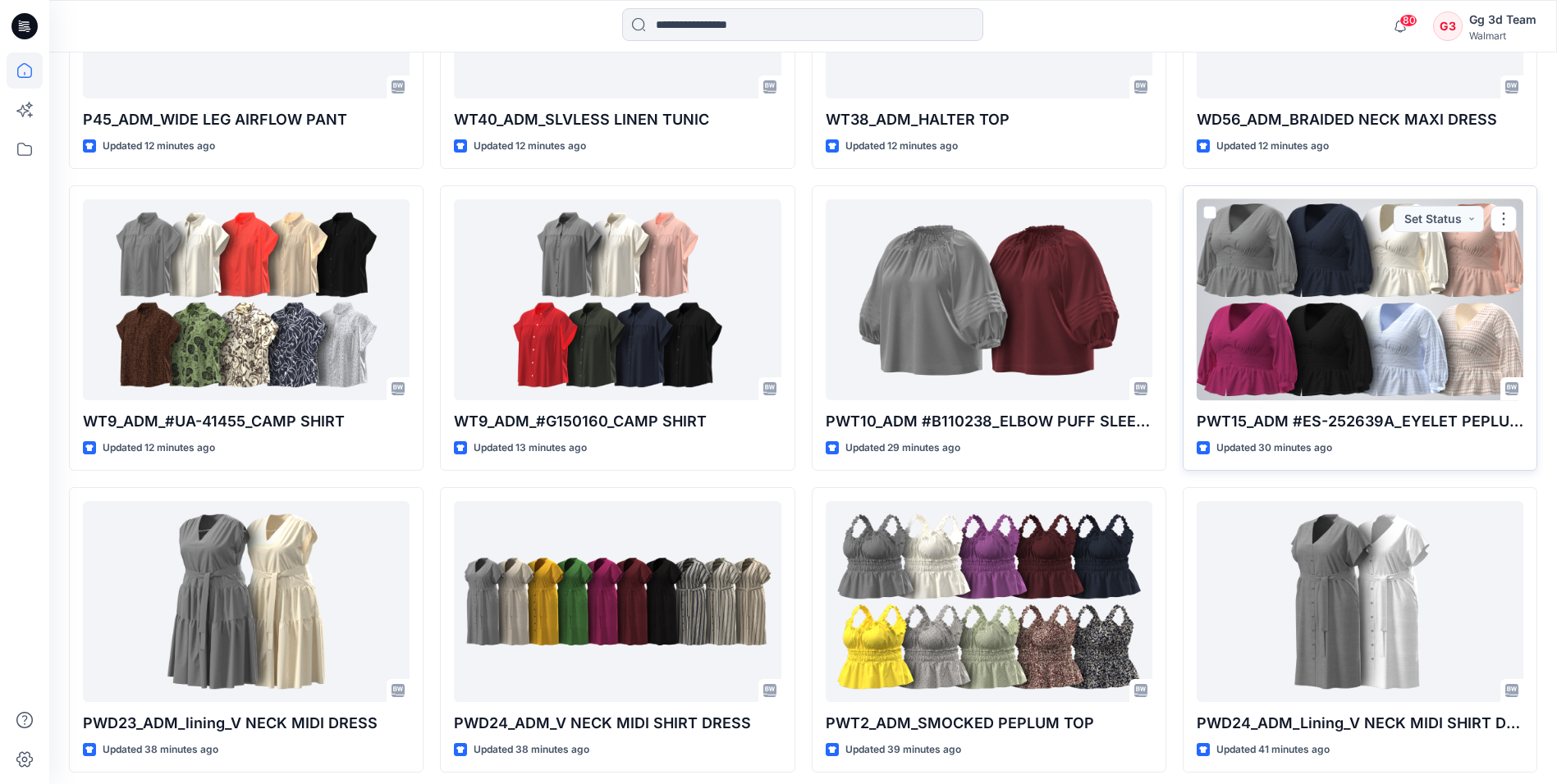
click at [1457, 263] on div at bounding box center [1360, 299] width 326 height 201
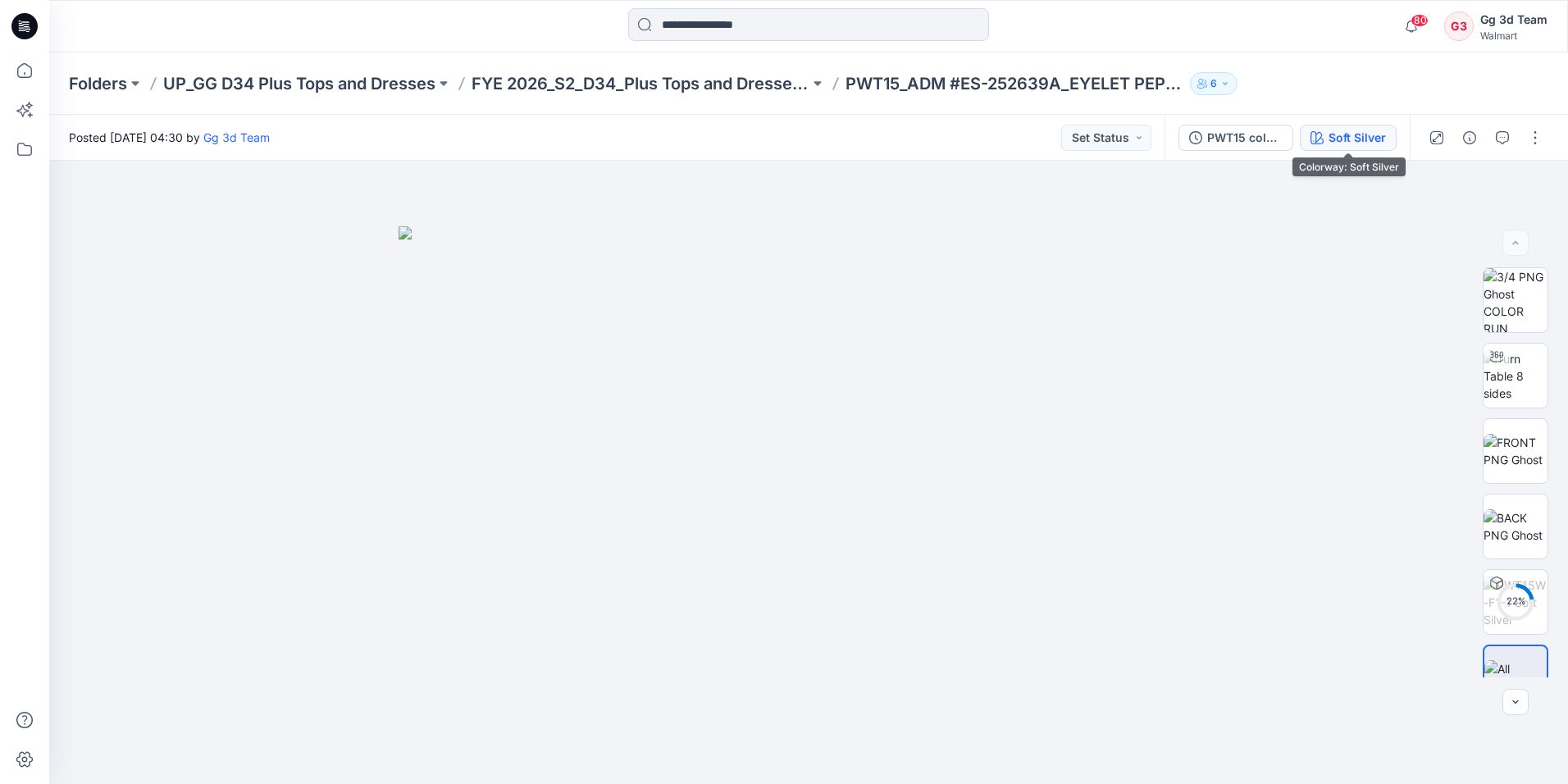
click at [1351, 138] on div "Soft Silver" at bounding box center [1357, 137] width 58 height 18
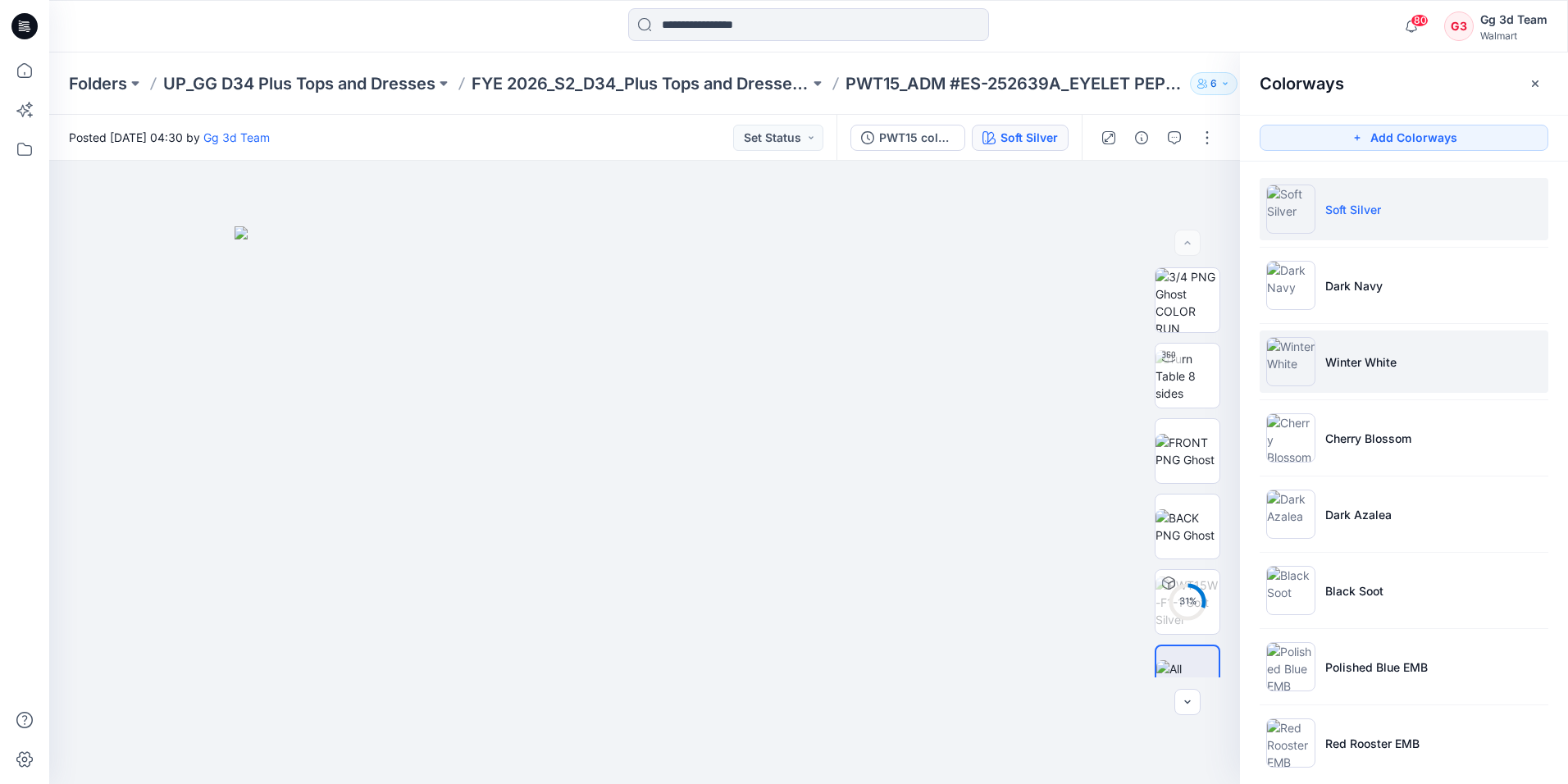
click at [1328, 373] on li "Winter White" at bounding box center [1403, 362] width 289 height 62
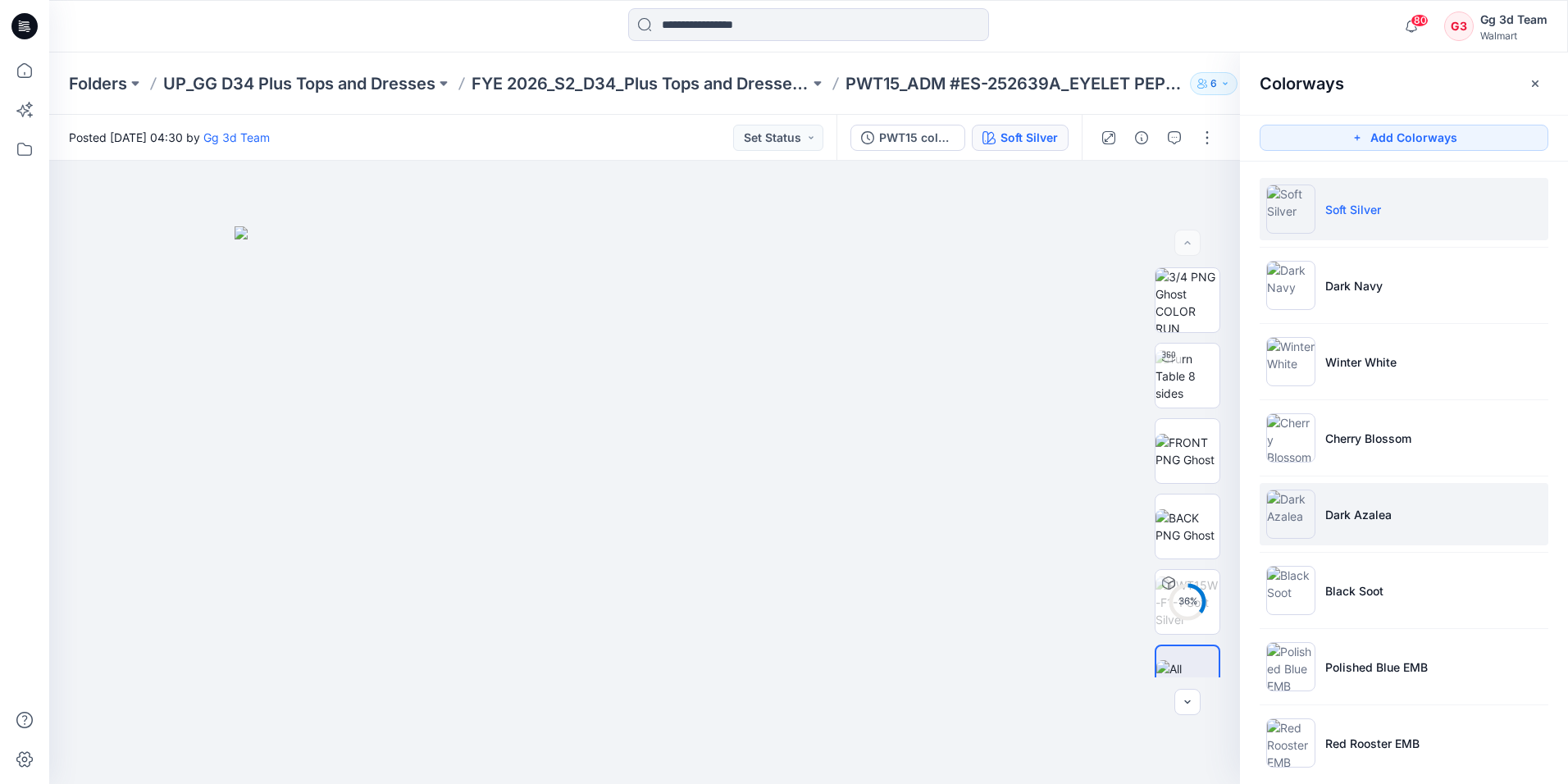
click at [1333, 534] on li "Dark Azalea" at bounding box center [1403, 514] width 289 height 62
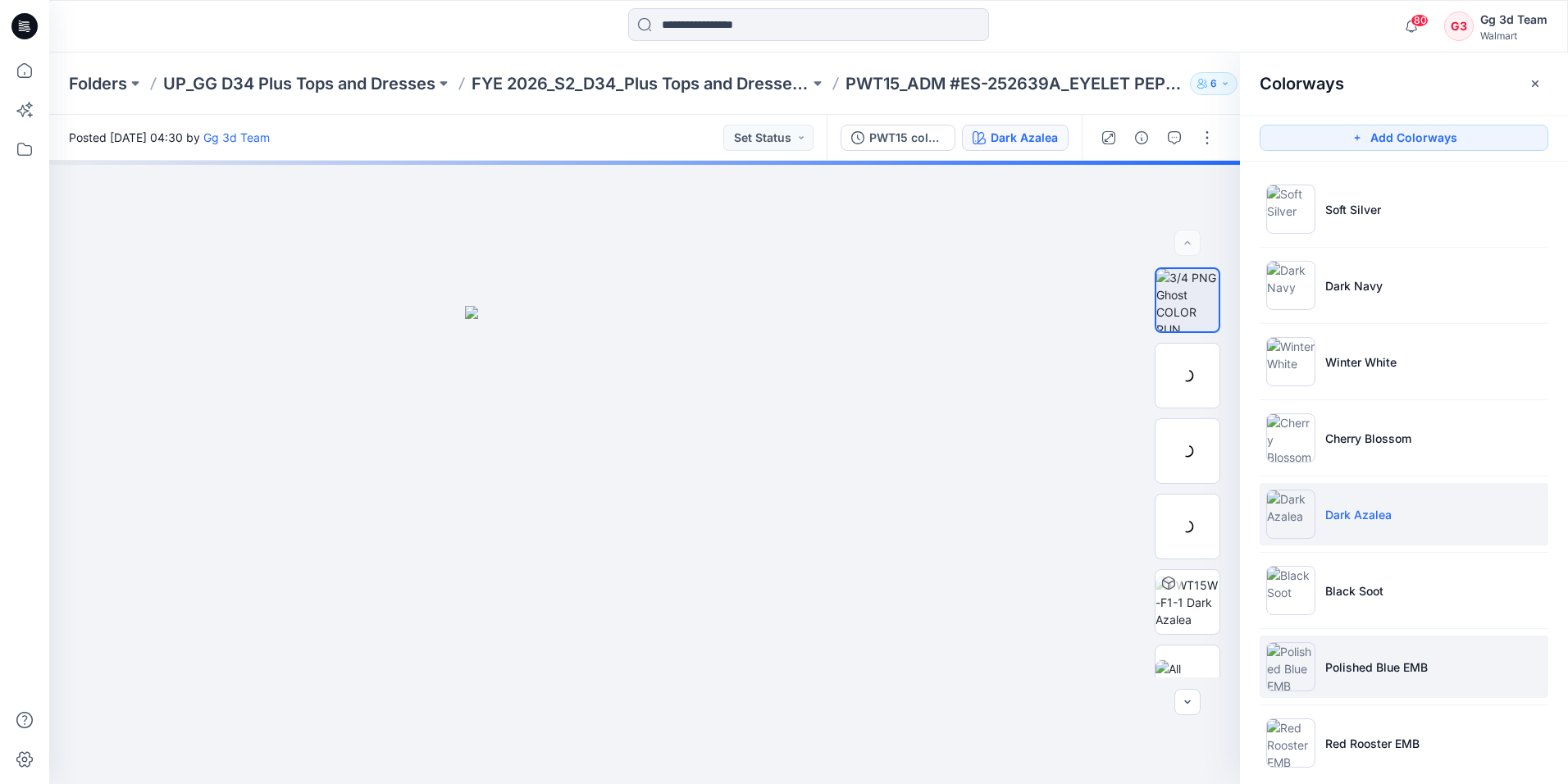
click at [1350, 645] on li "Polished Blue EMB" at bounding box center [1403, 667] width 289 height 62
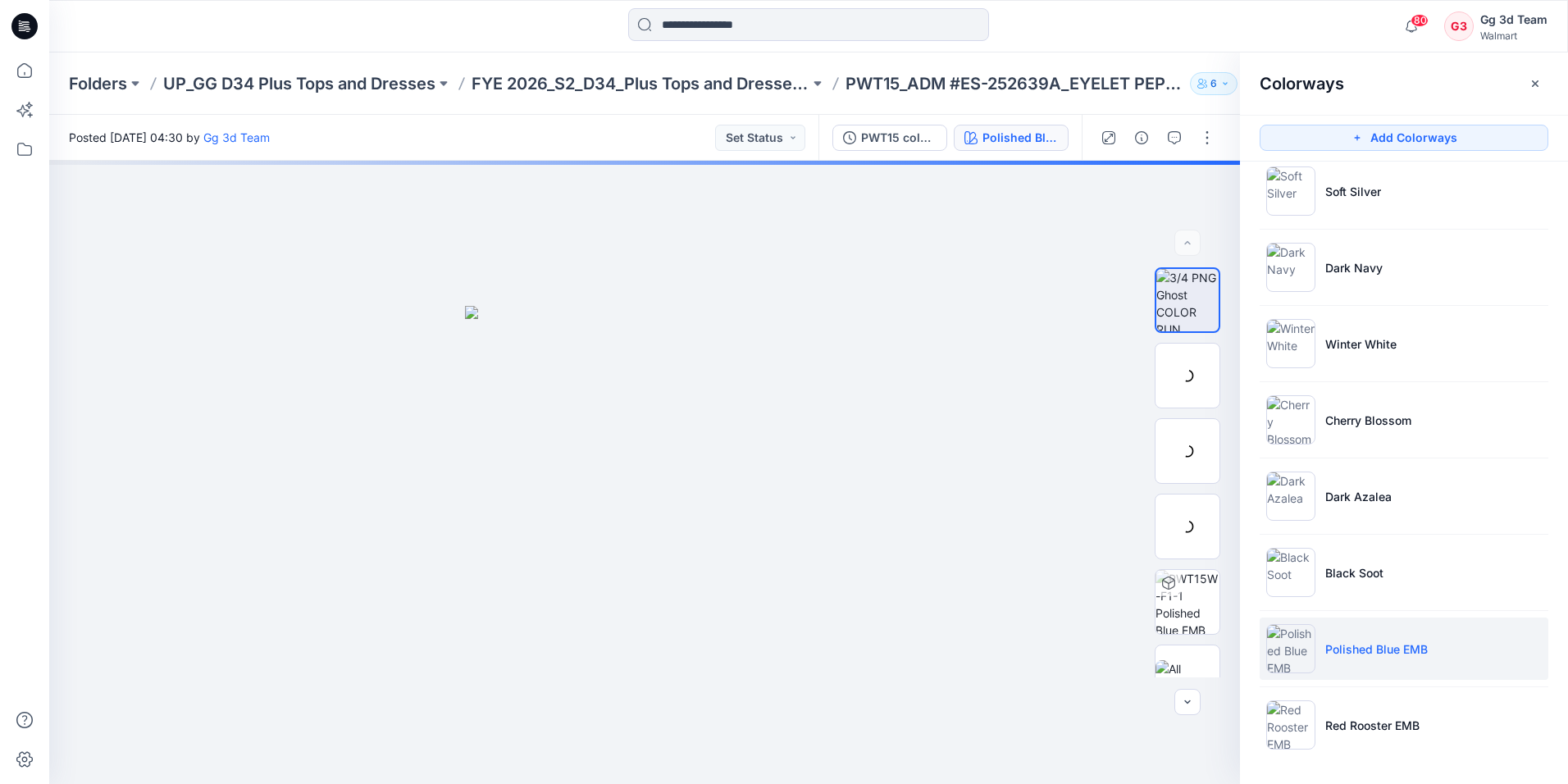
scroll to position [20, 0]
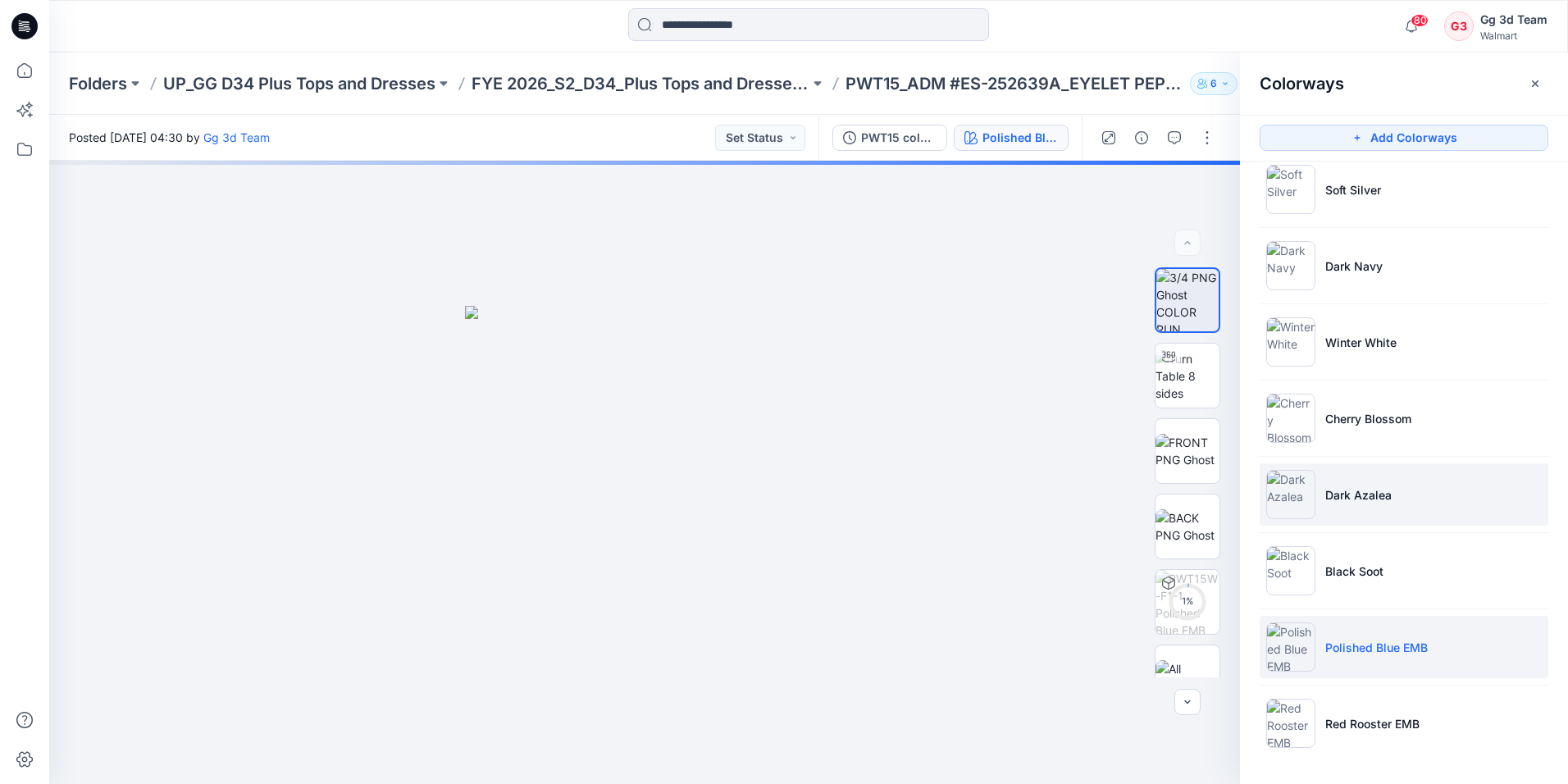
click at [1322, 495] on li "Dark Azalea" at bounding box center [1403, 494] width 289 height 62
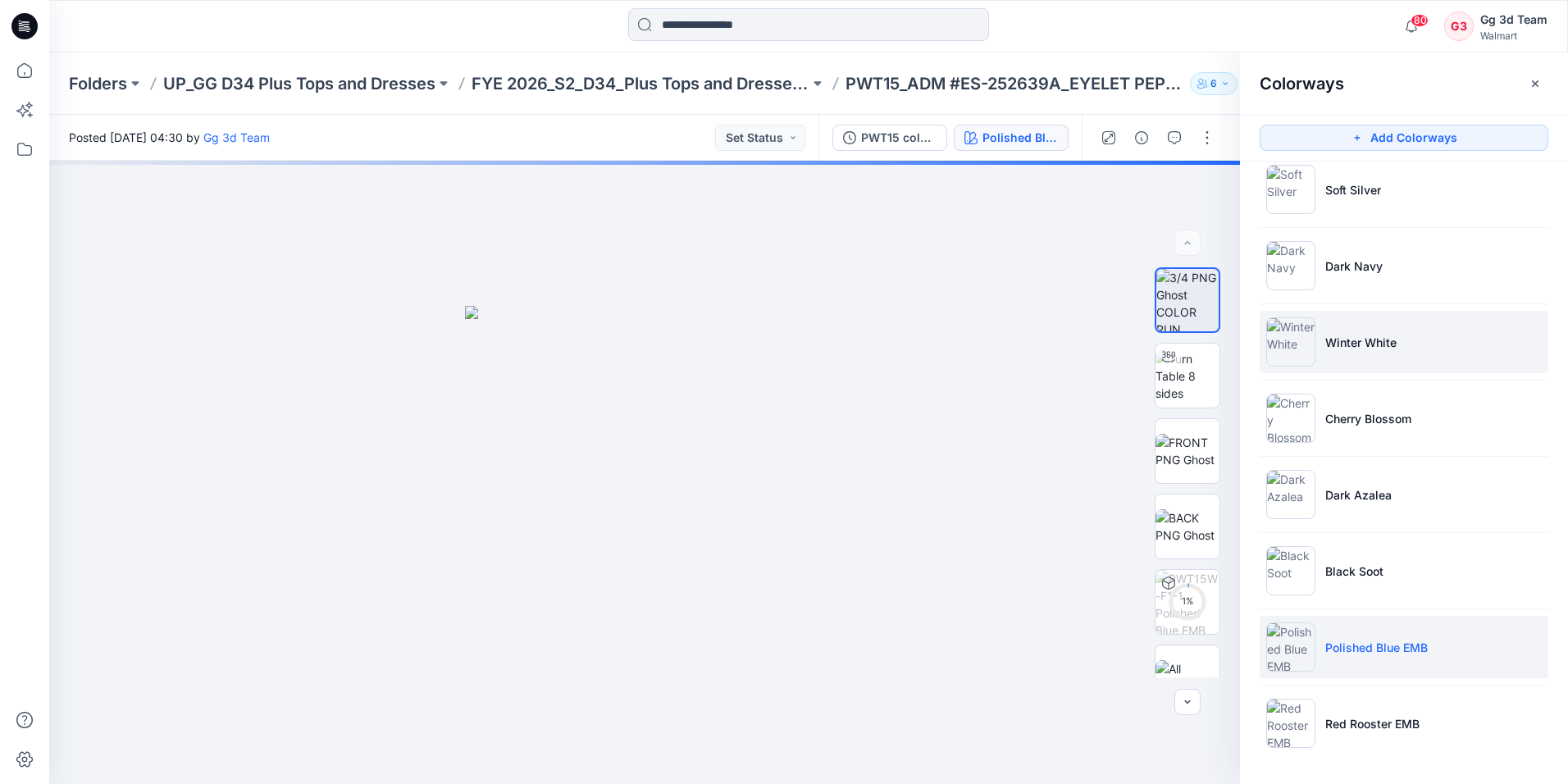
click at [1337, 338] on p "Winter White" at bounding box center [1361, 343] width 71 height 17
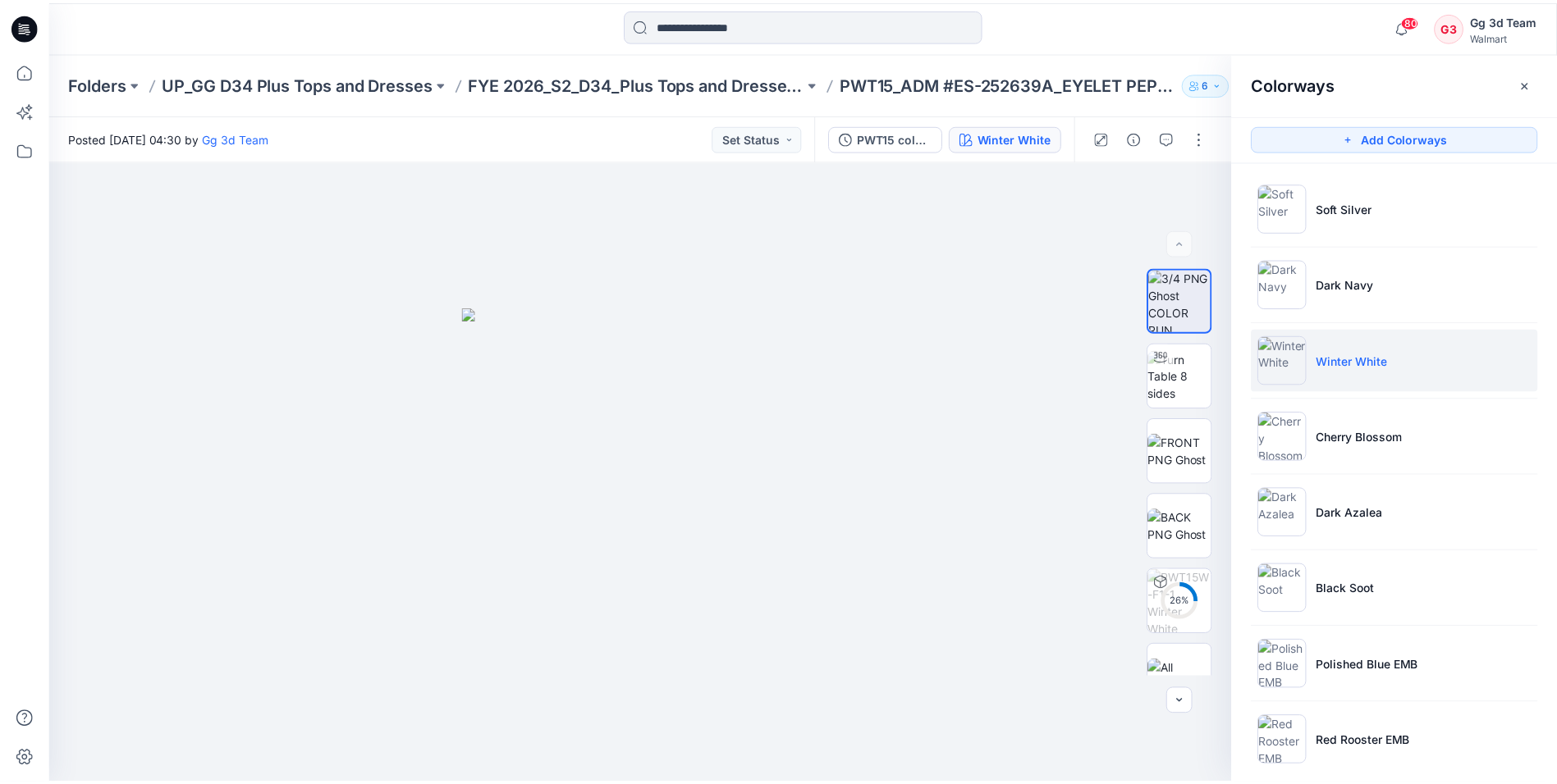
scroll to position [0, 0]
click at [18, 22] on icon at bounding box center [24, 26] width 26 height 26
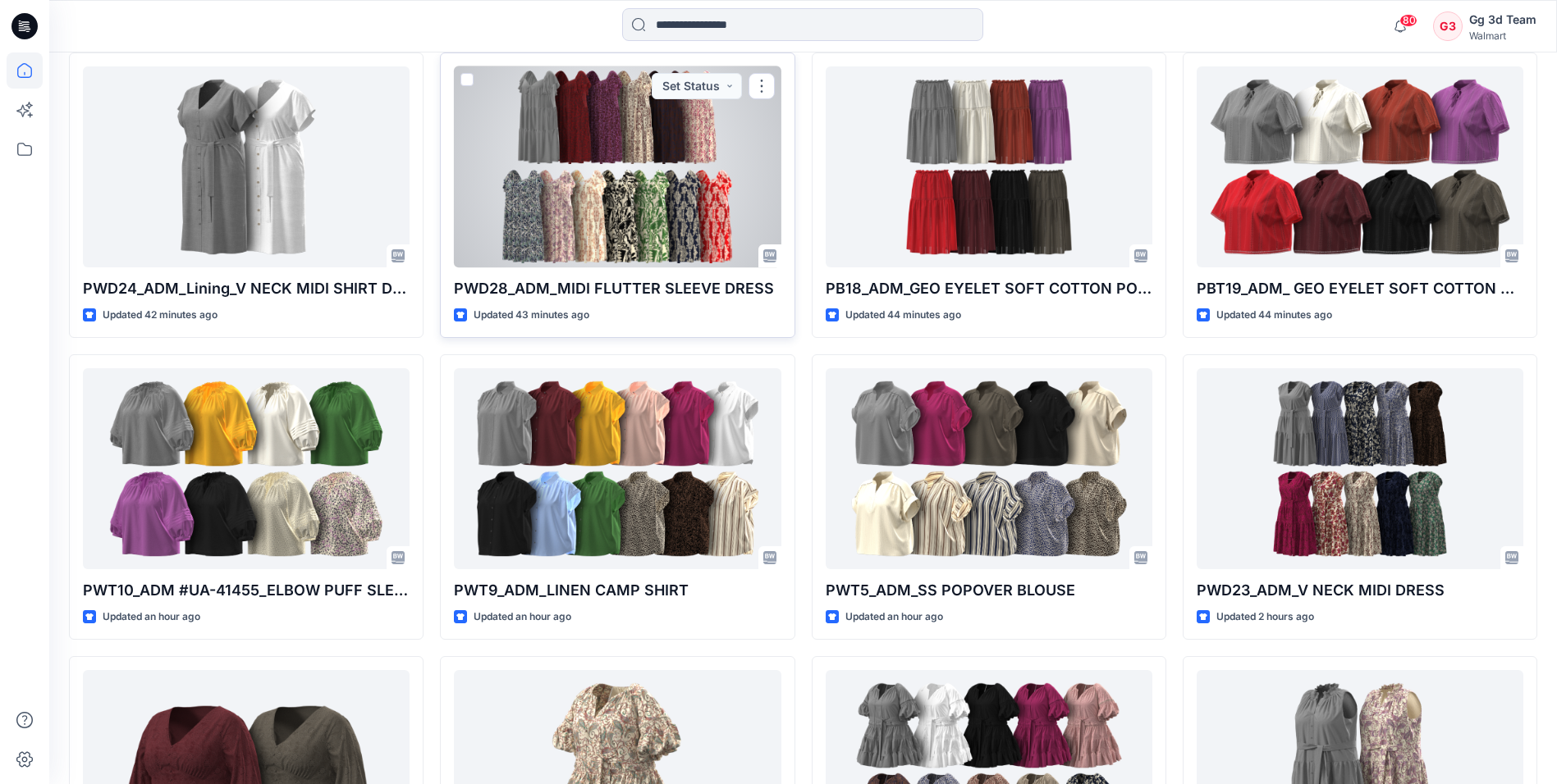
scroll to position [1722, 0]
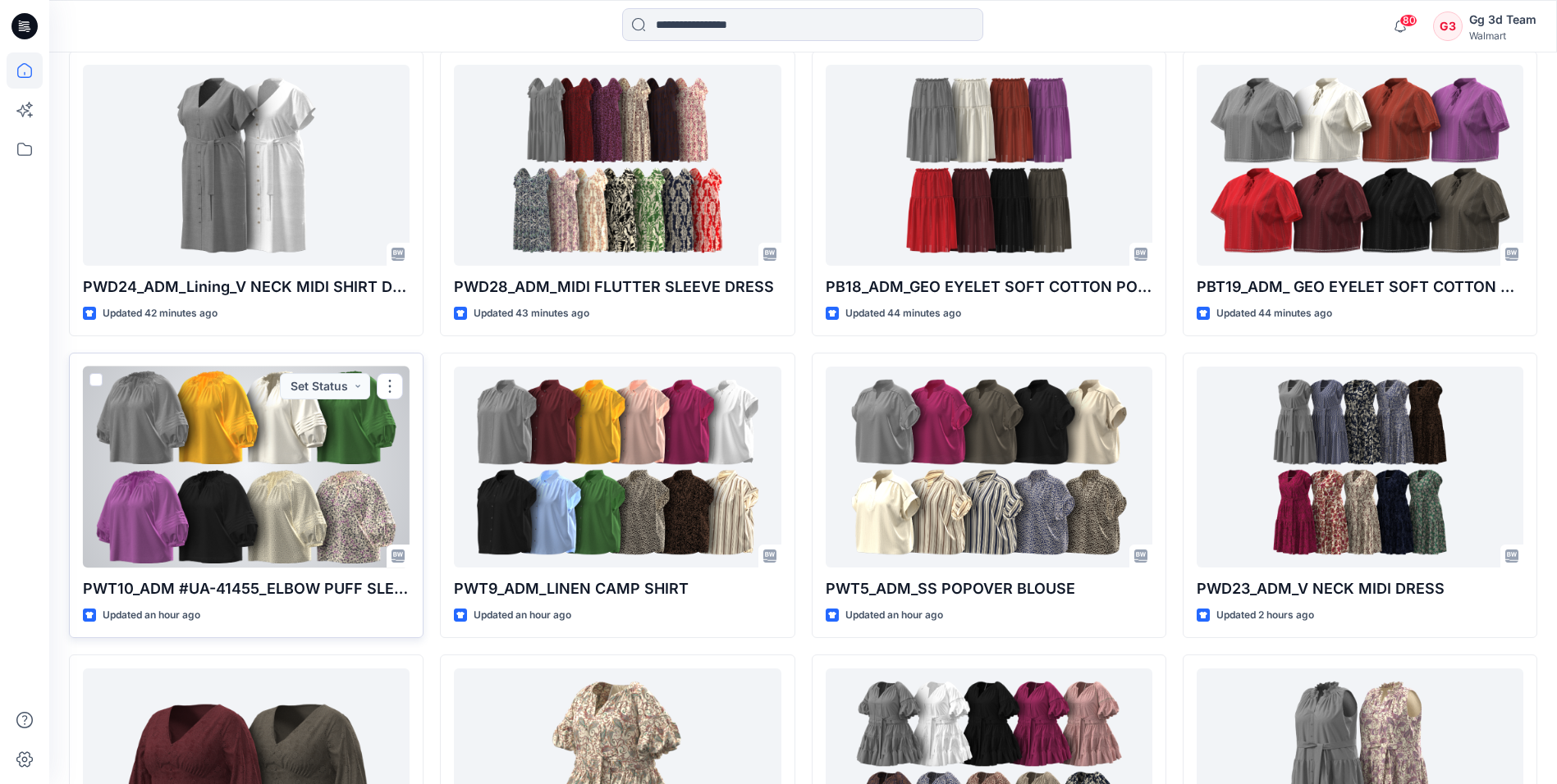
click at [306, 449] on div at bounding box center [246, 466] width 326 height 201
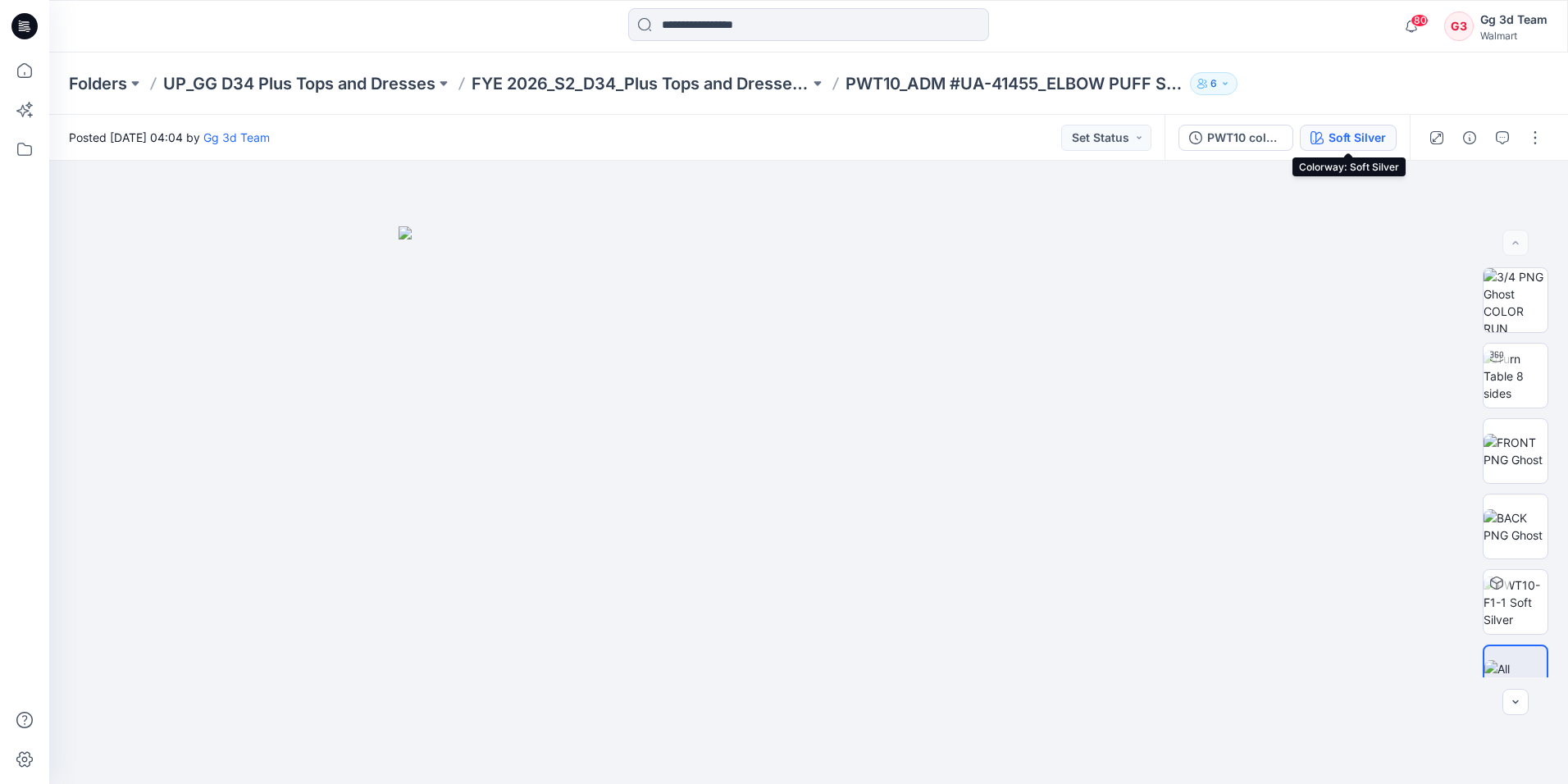
click at [1366, 140] on div "Soft Silver" at bounding box center [1357, 137] width 58 height 18
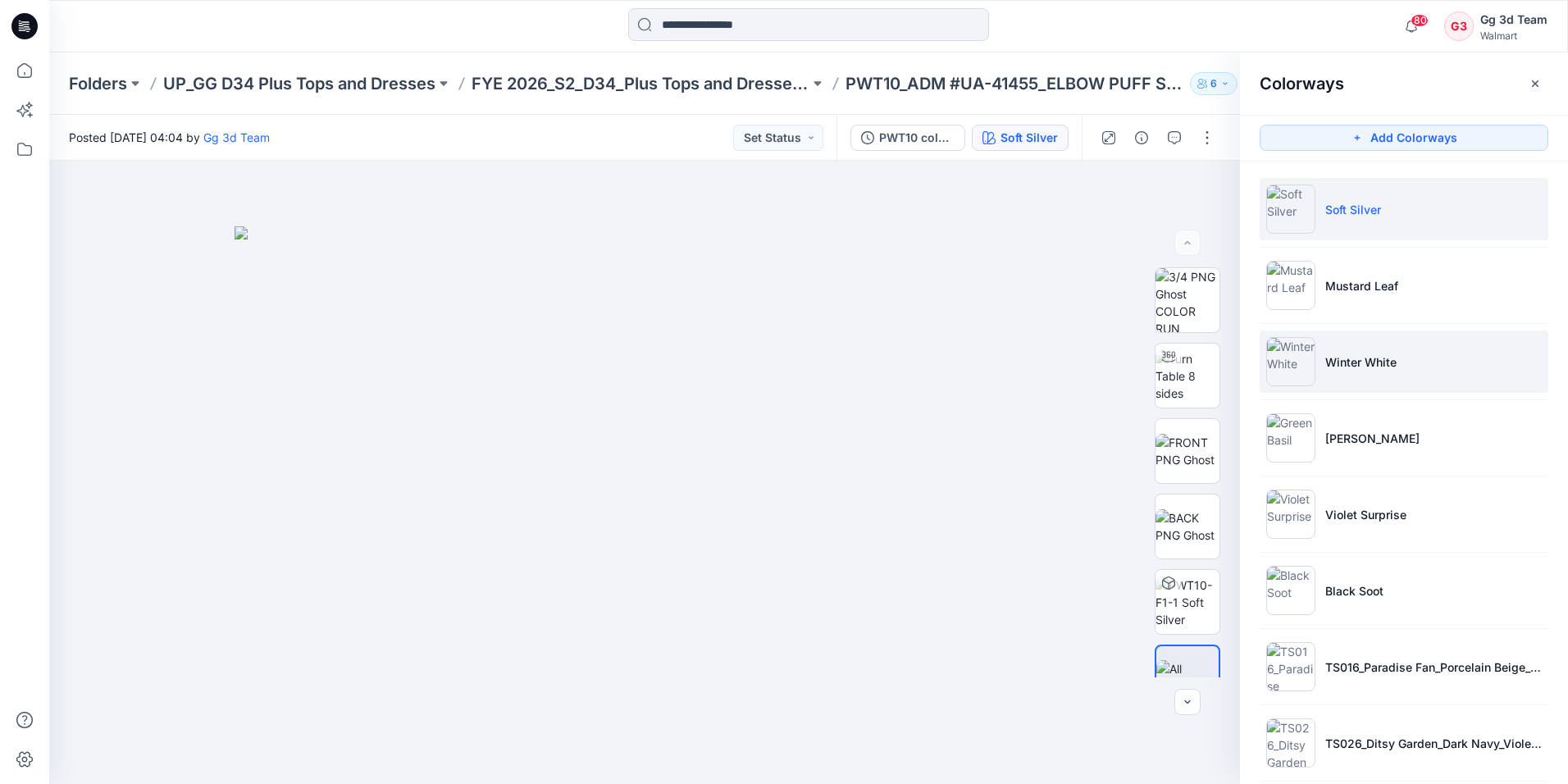
click at [1361, 379] on li "Winter White" at bounding box center [1403, 362] width 289 height 62
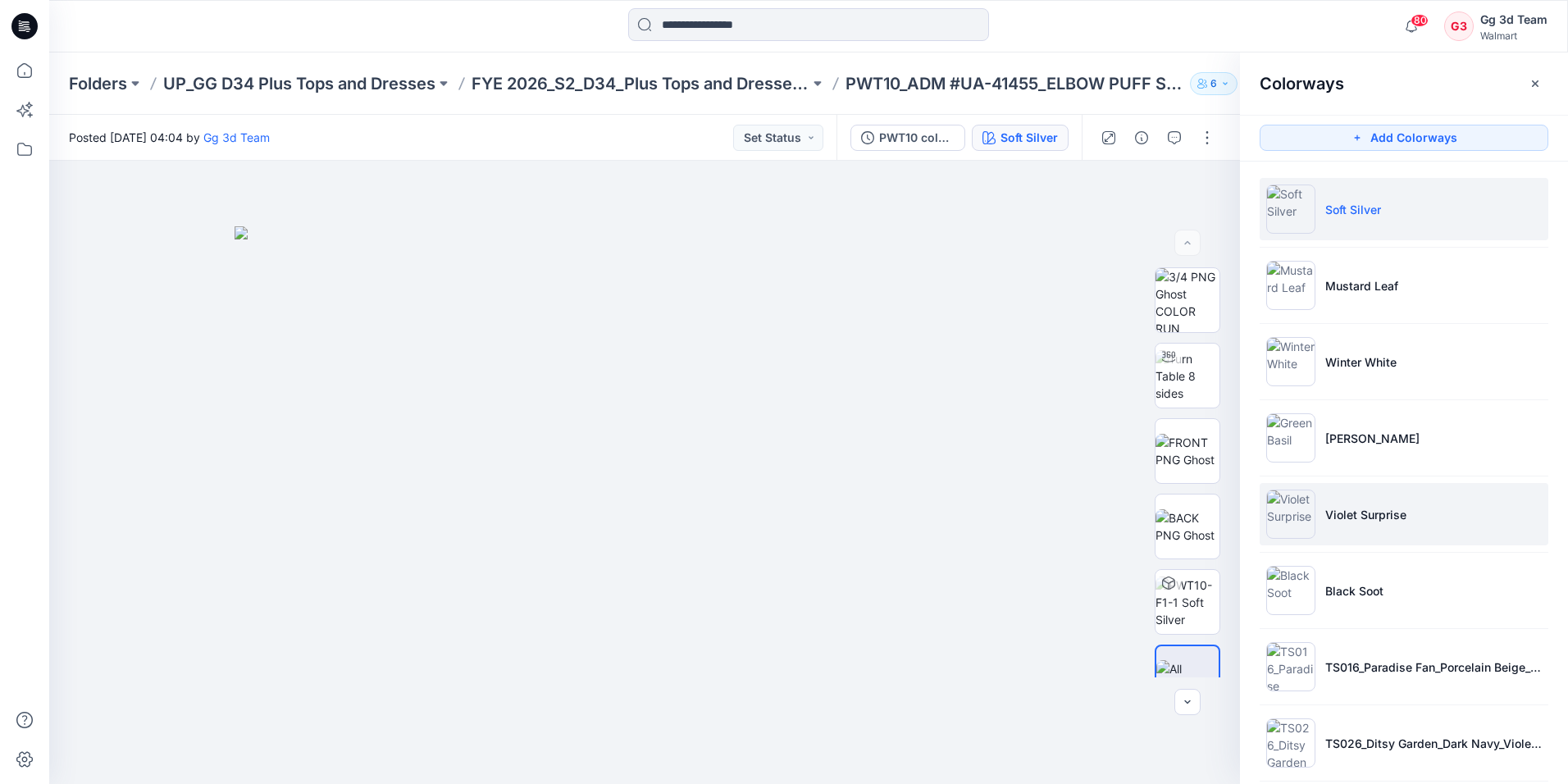
click at [1325, 522] on p "Violet Surprise" at bounding box center [1366, 515] width 82 height 17
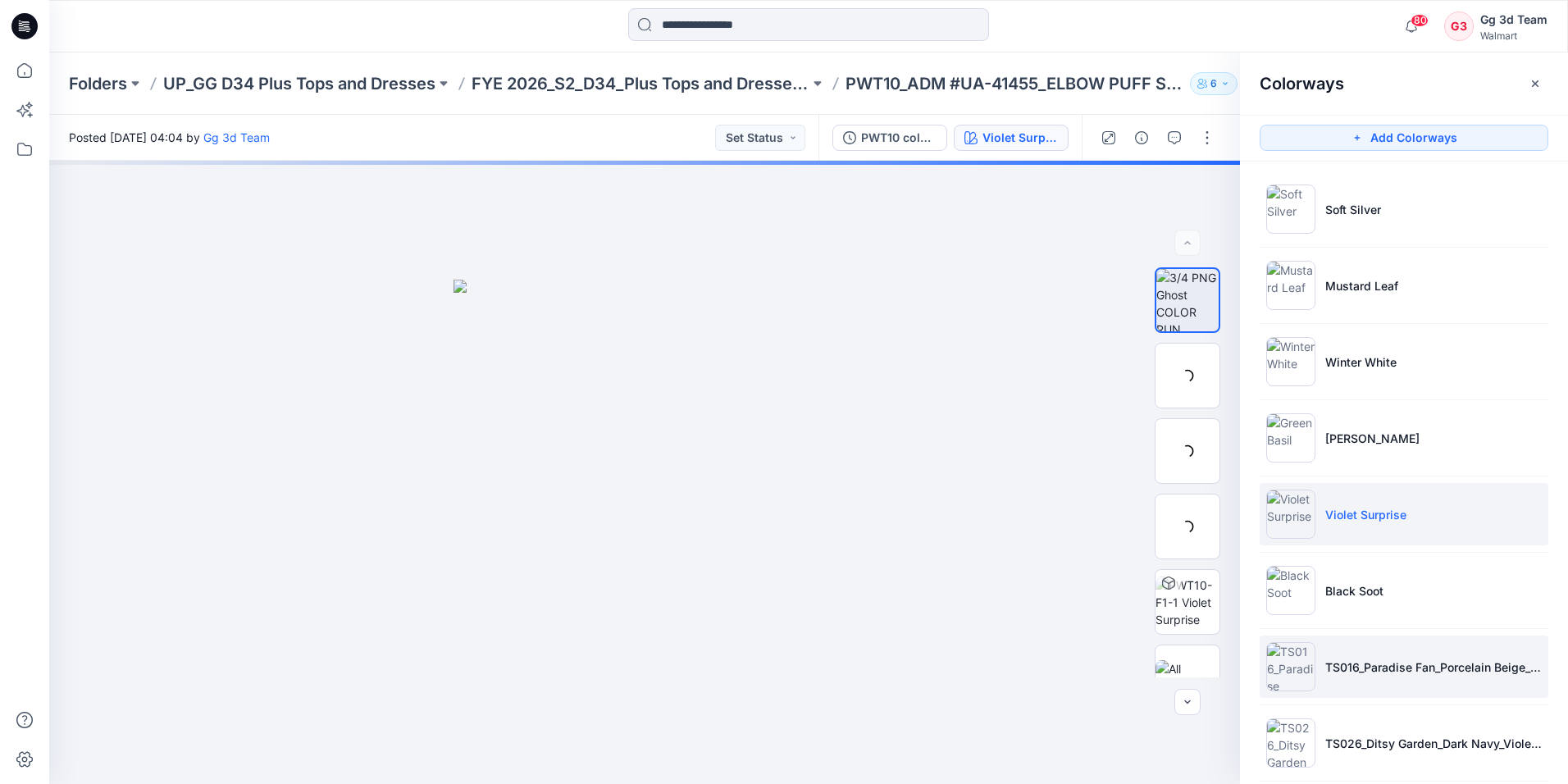
click at [1373, 687] on li "TS016_Paradise Fan_Porcelain Beige_Dark Navy" at bounding box center [1403, 667] width 289 height 62
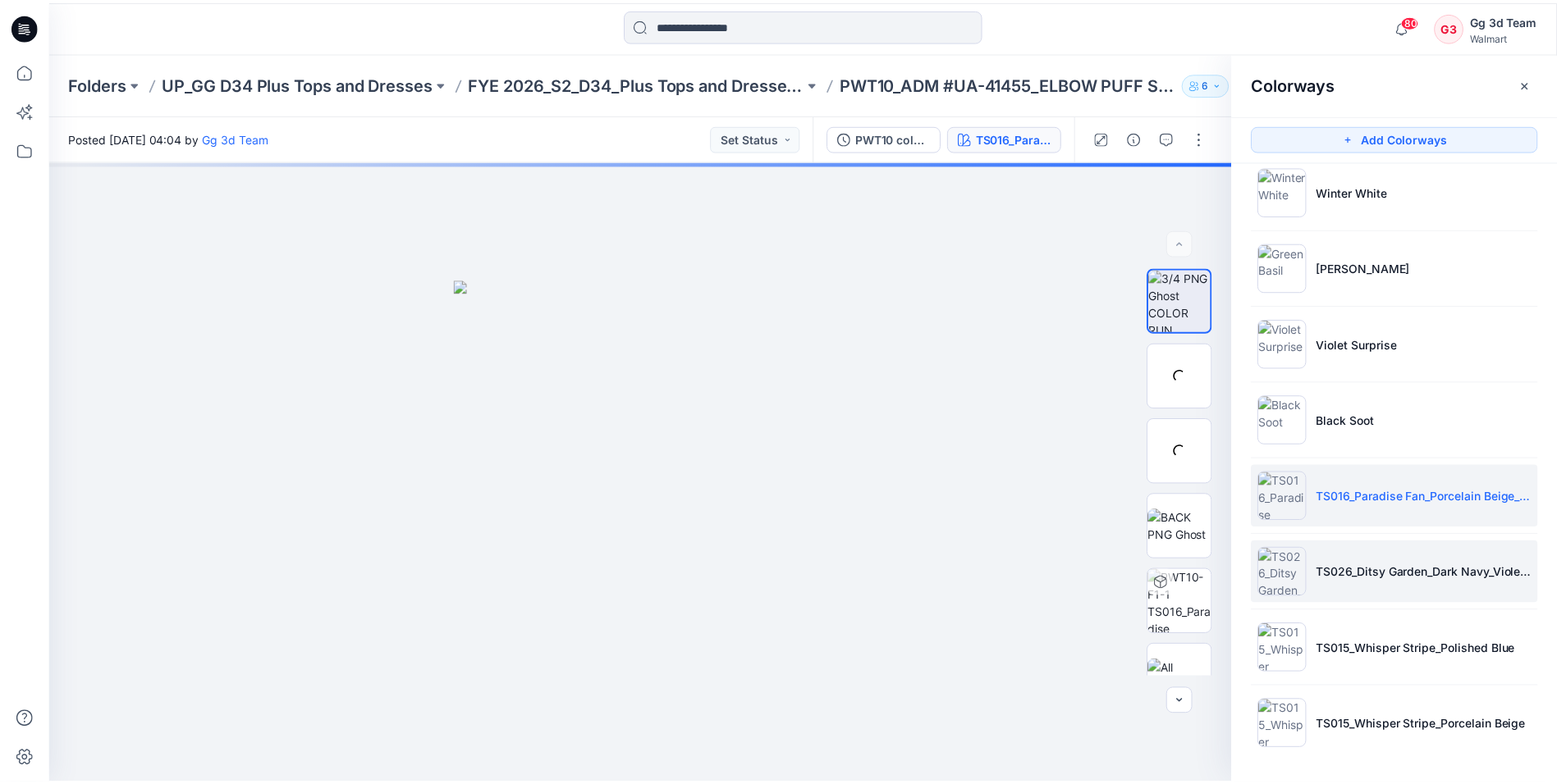
scroll to position [173, 0]
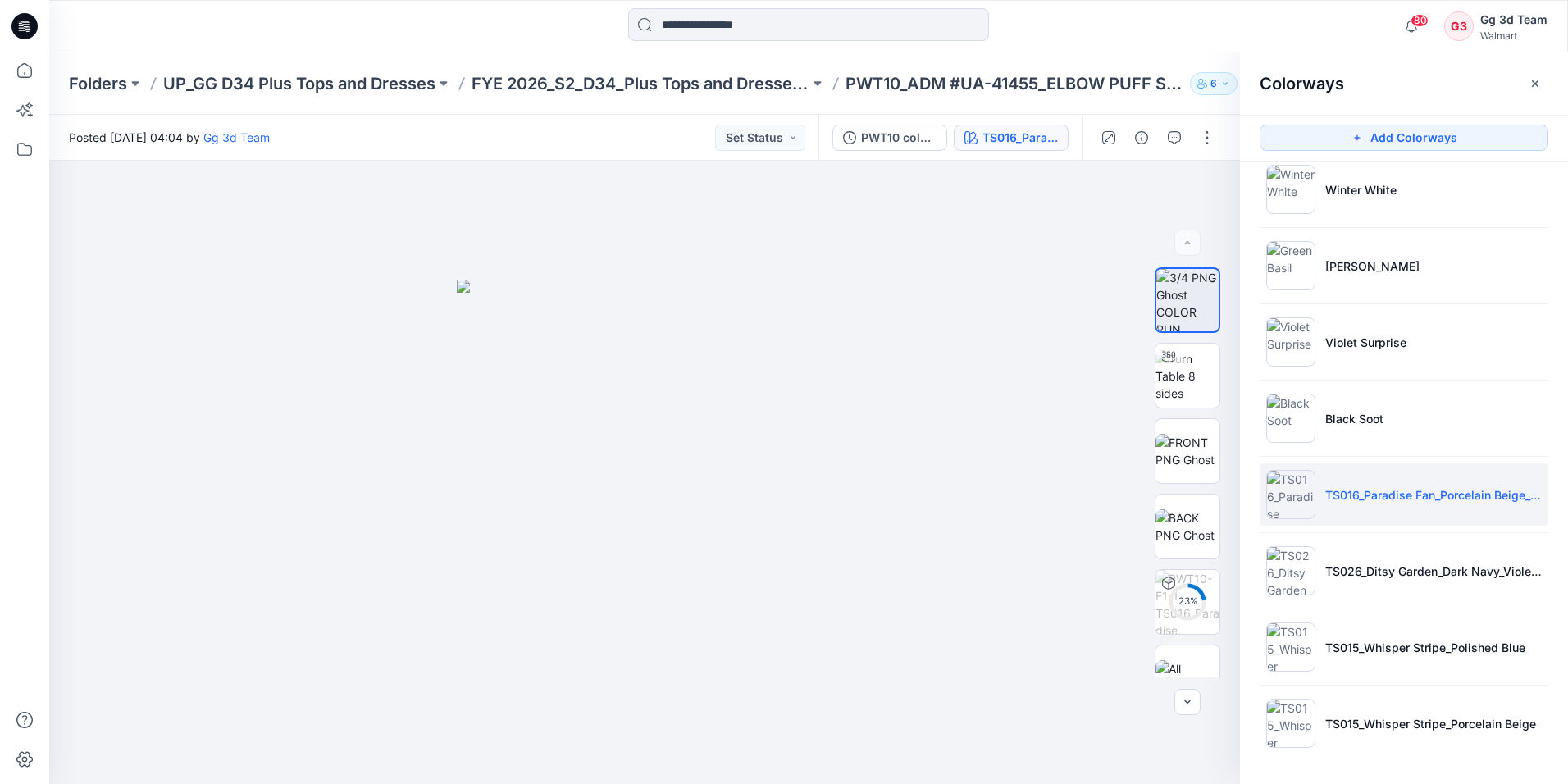
click at [20, 26] on icon at bounding box center [24, 26] width 26 height 53
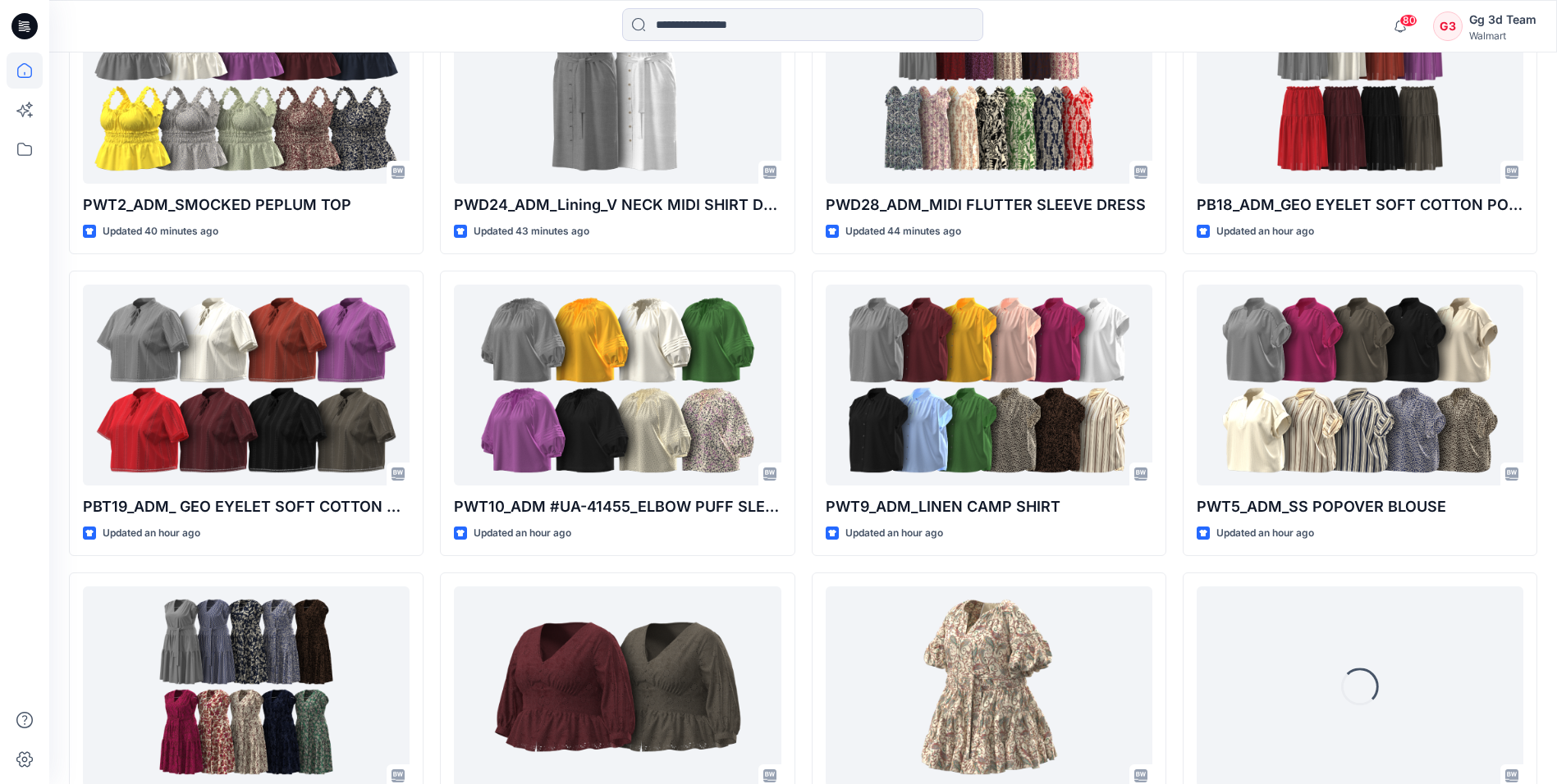
scroll to position [2133, 0]
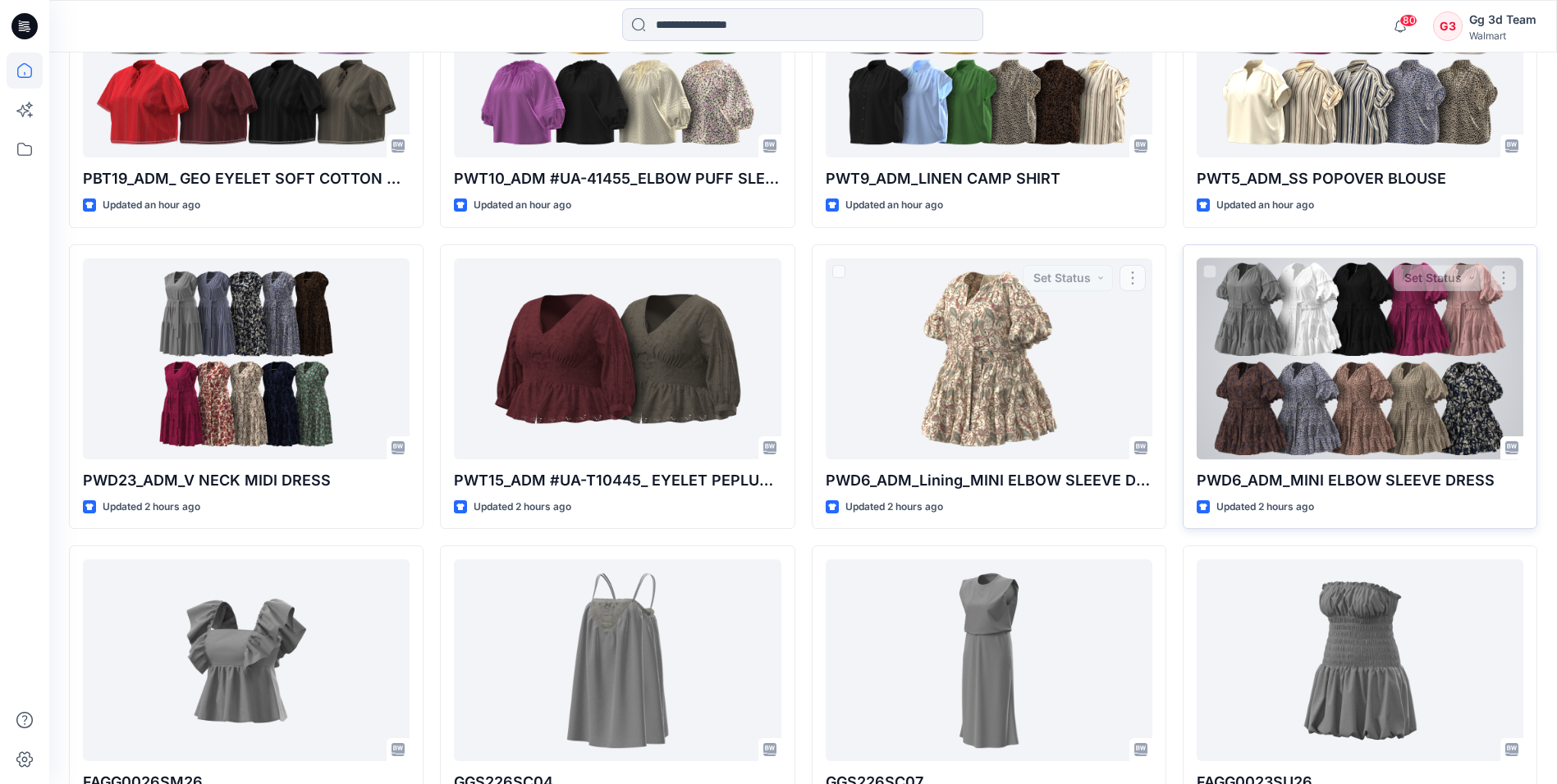
click at [1265, 401] on div at bounding box center [1360, 358] width 326 height 201
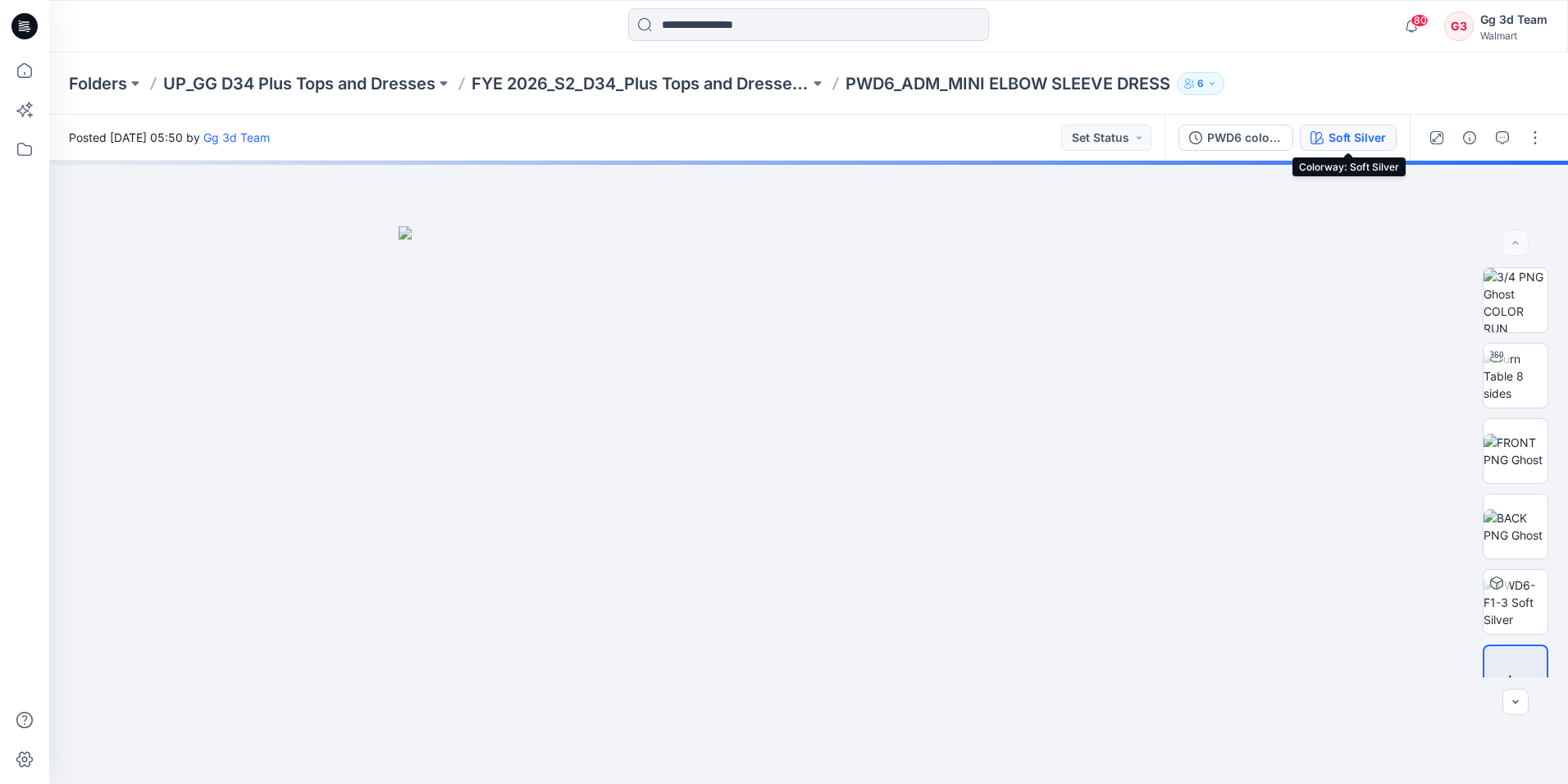
click at [1371, 136] on div "Soft Silver" at bounding box center [1357, 137] width 58 height 18
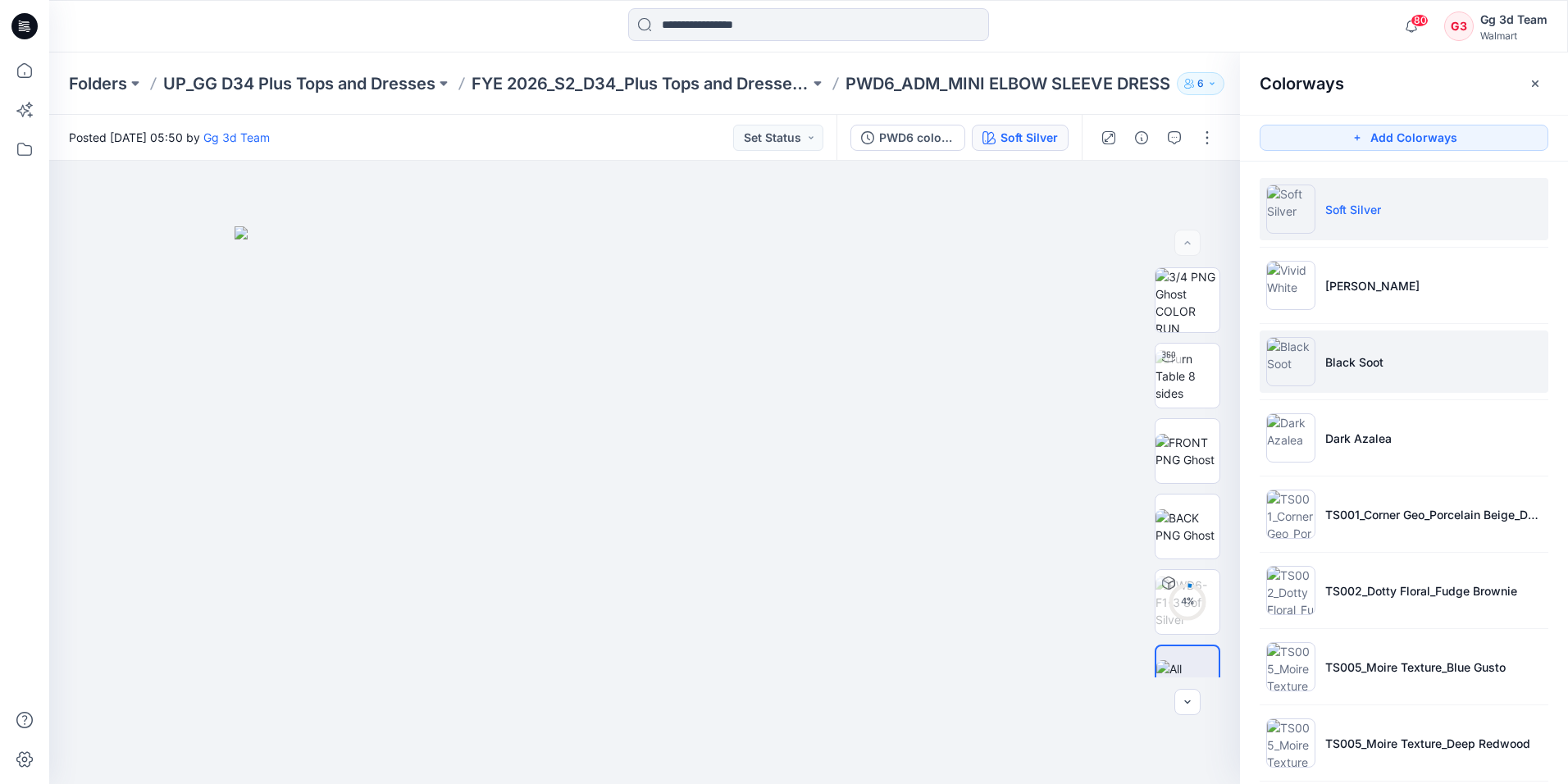
click at [1378, 378] on li "Black Soot" at bounding box center [1403, 362] width 289 height 62
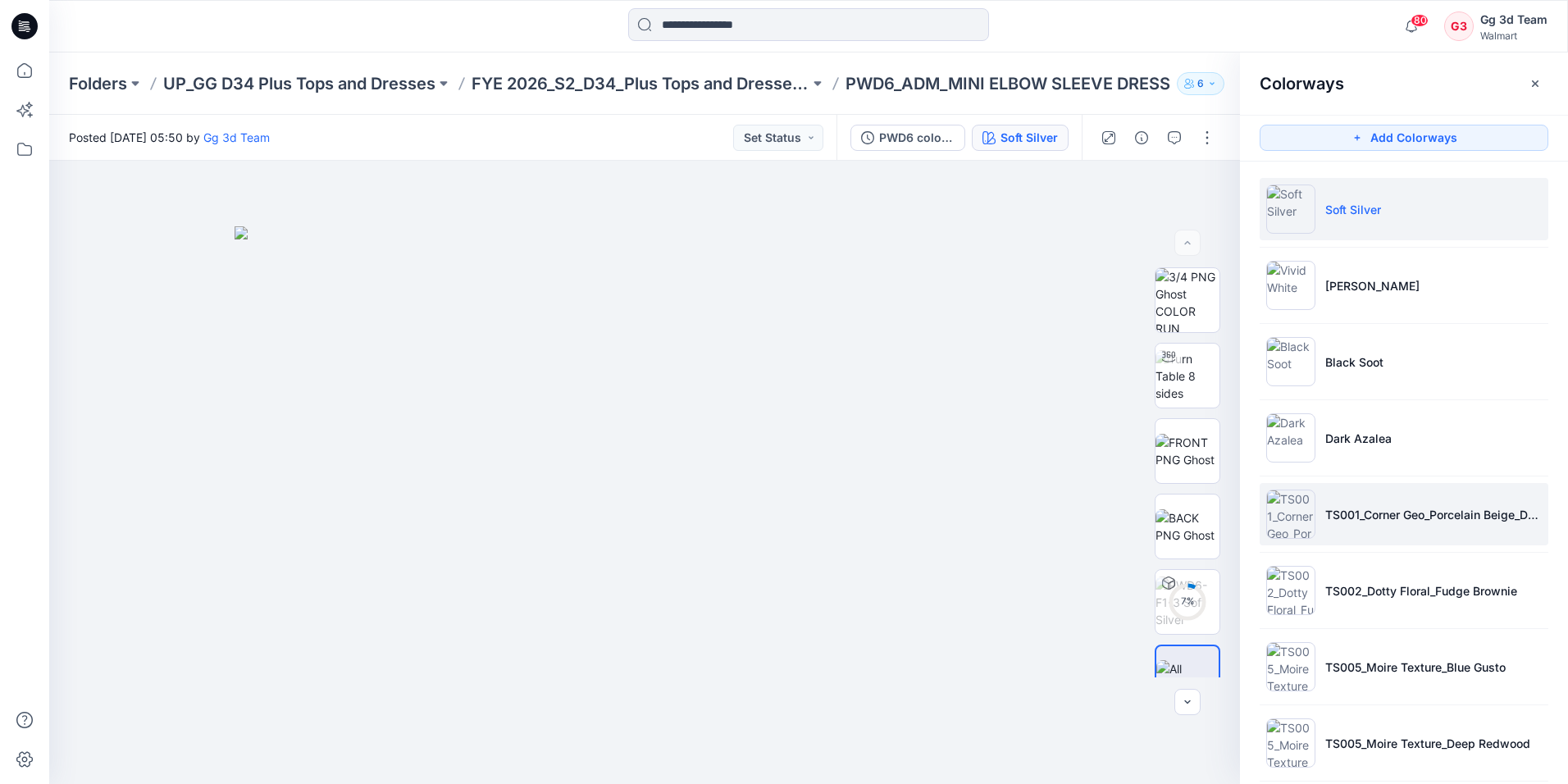
click at [1348, 511] on p "TS001_Corner Geo_Porcelain Beige_Dark Azalea" at bounding box center [1434, 515] width 217 height 17
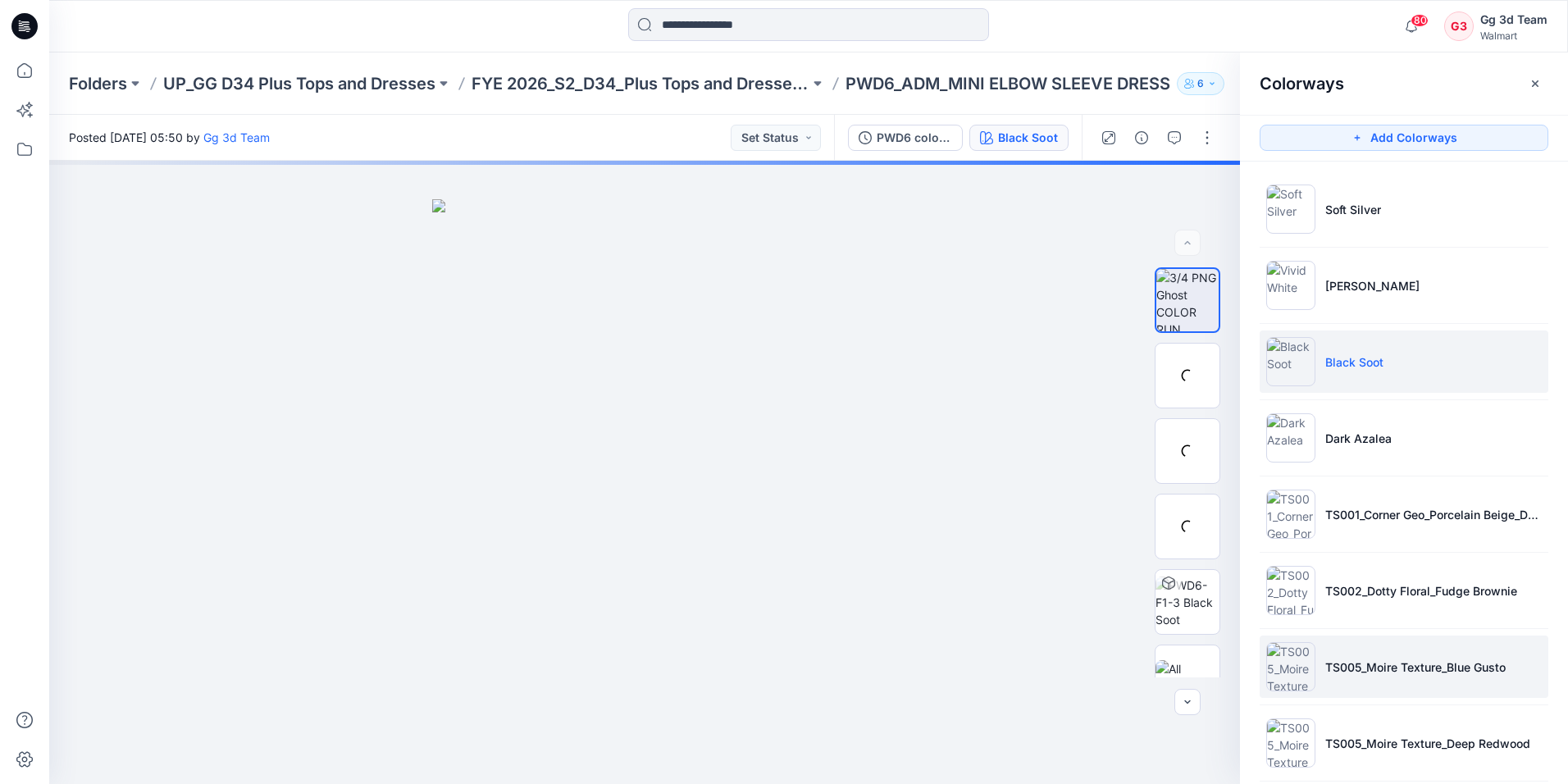
click at [1338, 654] on li "TS005_Moire Texture_Blue Gusto" at bounding box center [1403, 667] width 289 height 62
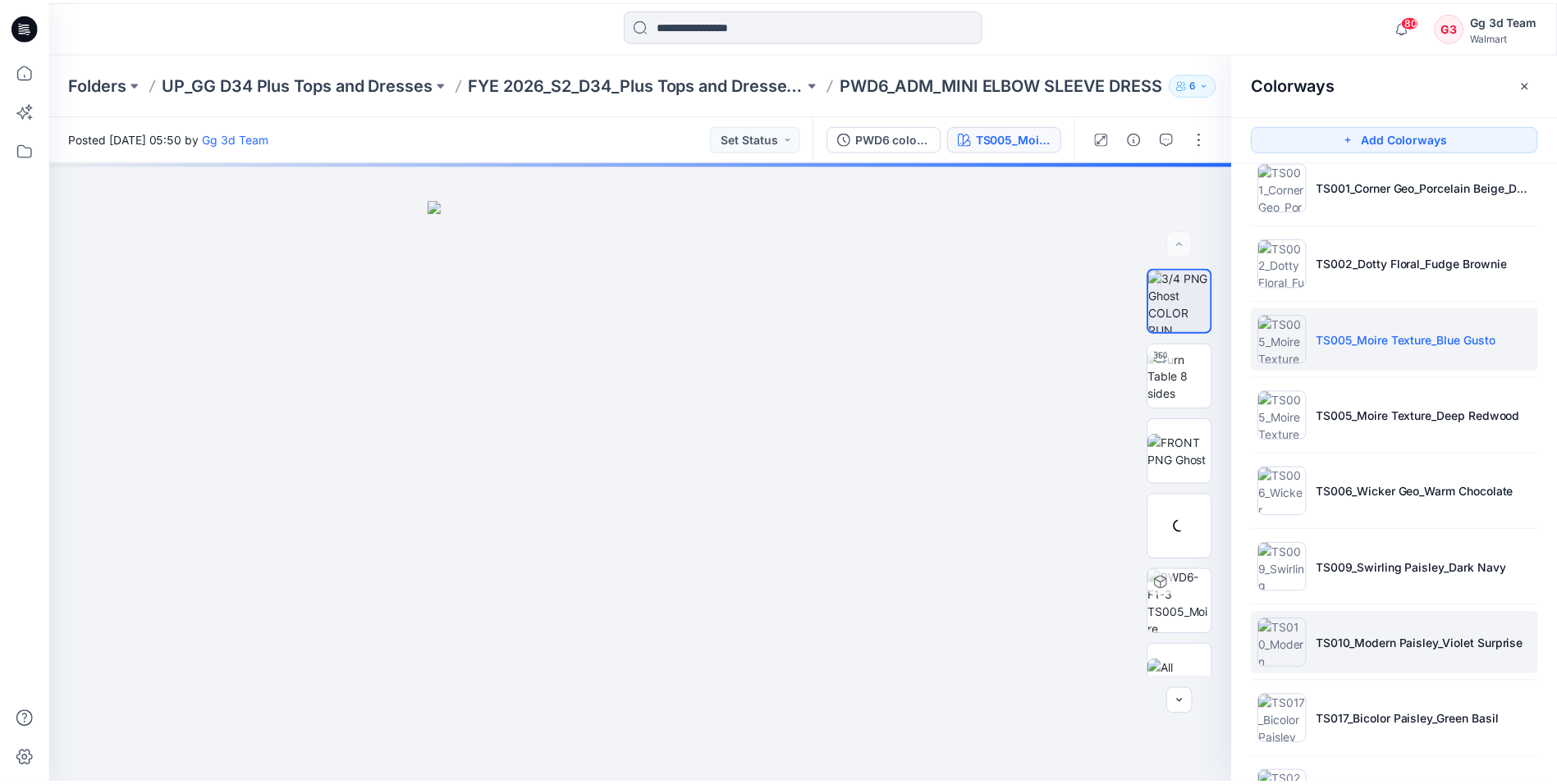
scroll to position [401, 0]
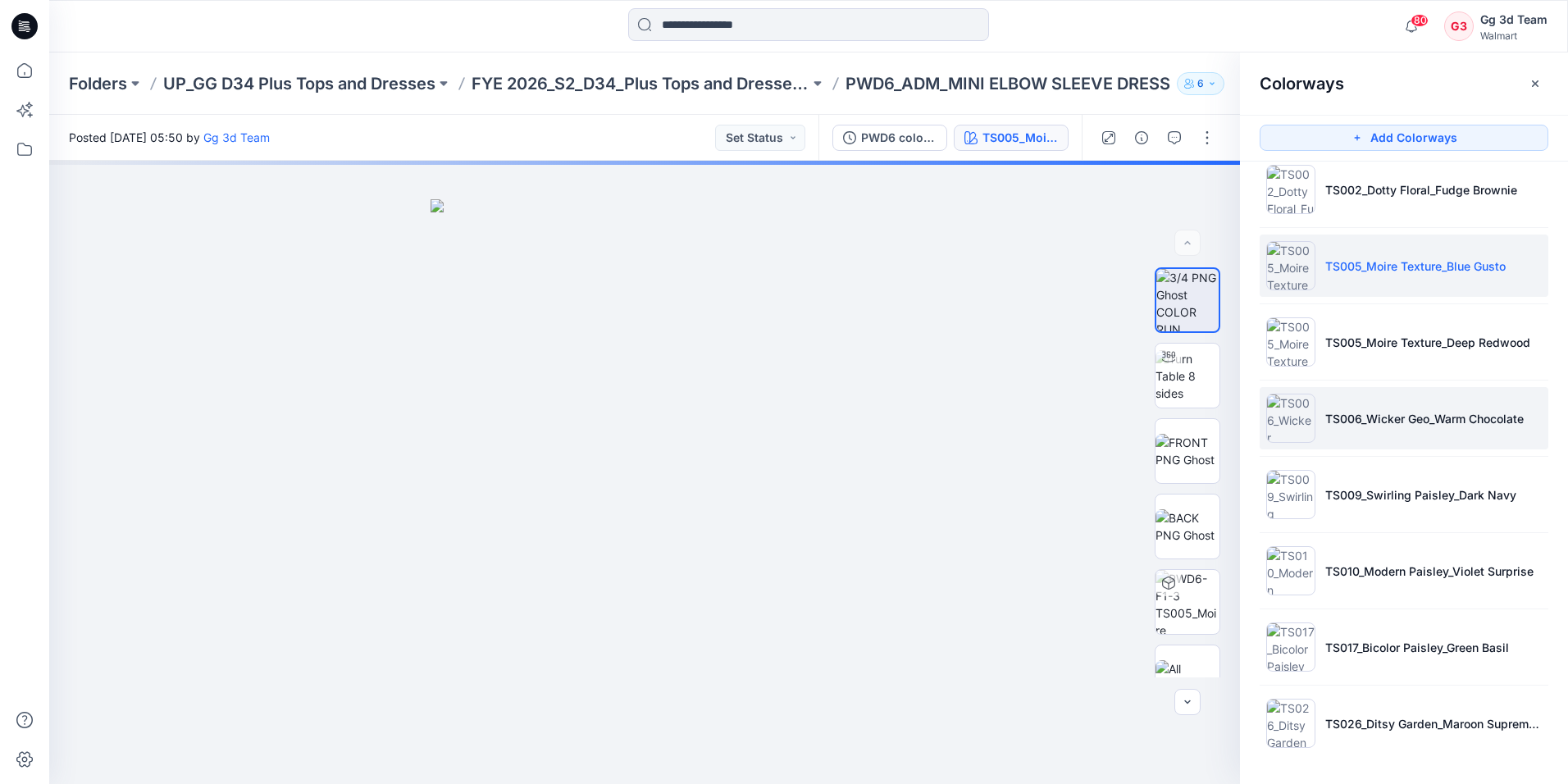
click at [1354, 437] on li "TS006_Wicker Geo_Warm Chocolate" at bounding box center [1403, 418] width 289 height 62
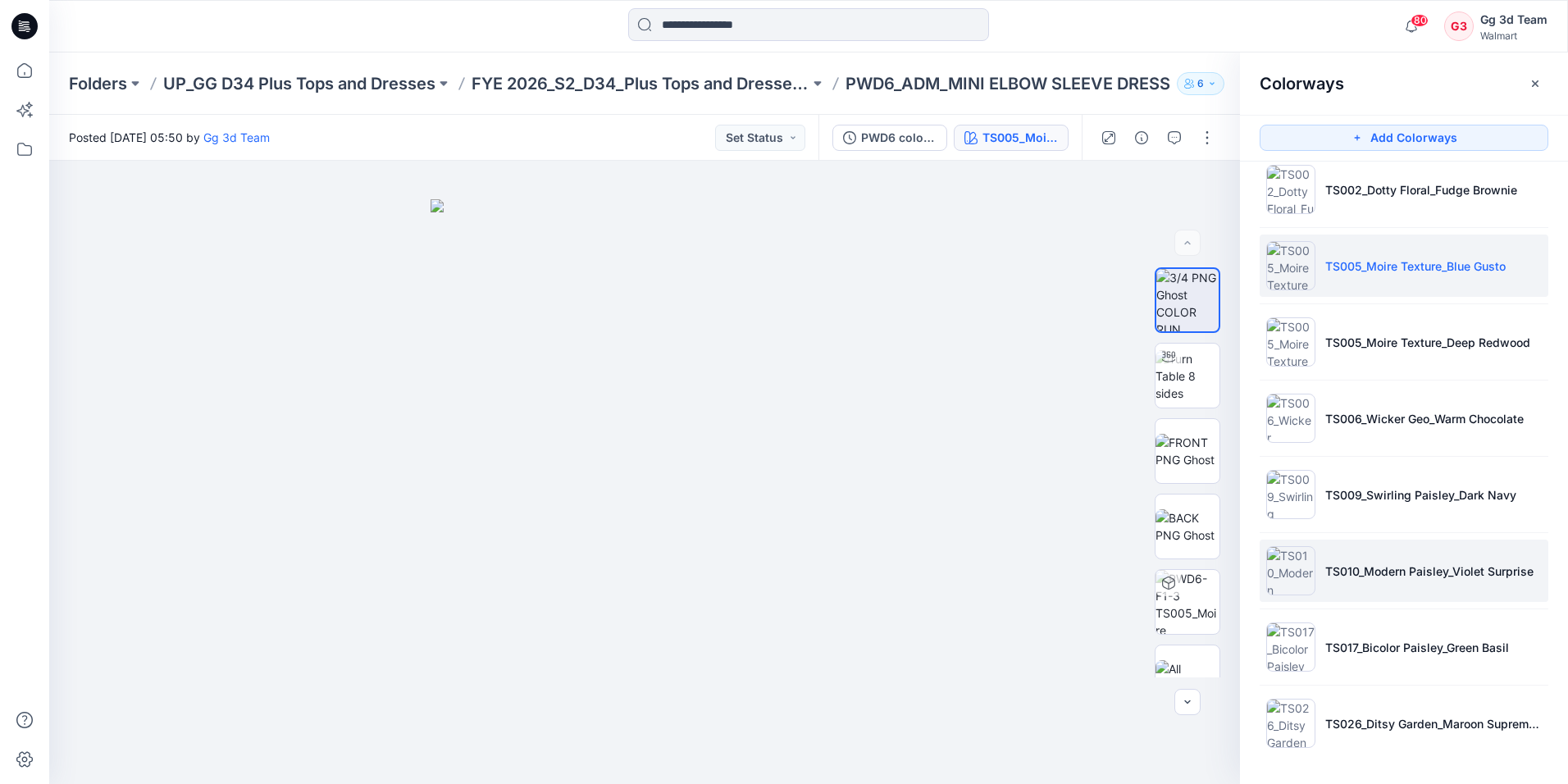
click at [1360, 563] on p "TS010_Modern Paisley_Violet Surprise" at bounding box center [1429, 572] width 208 height 17
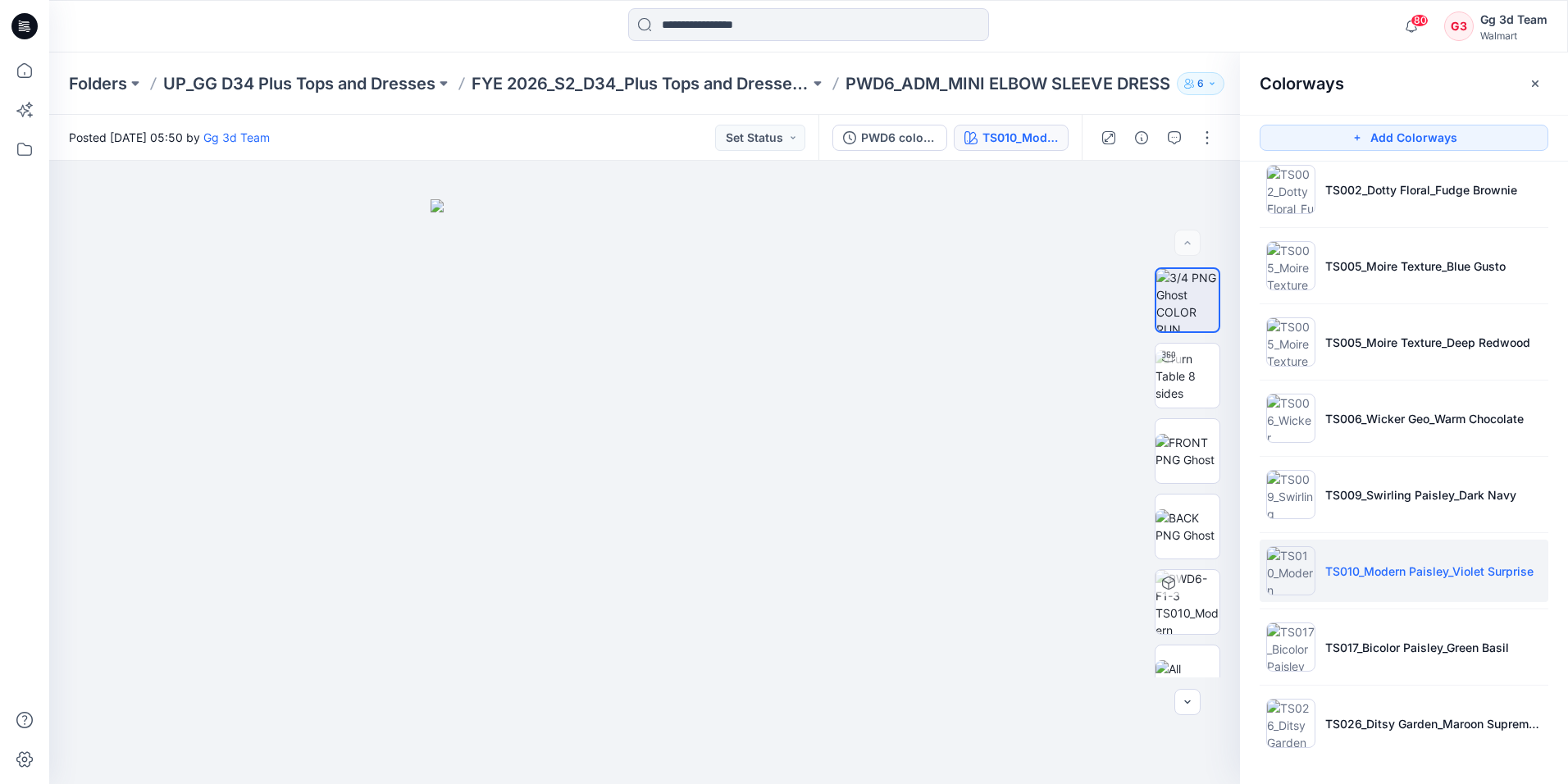
click at [17, 29] on icon at bounding box center [24, 26] width 26 height 26
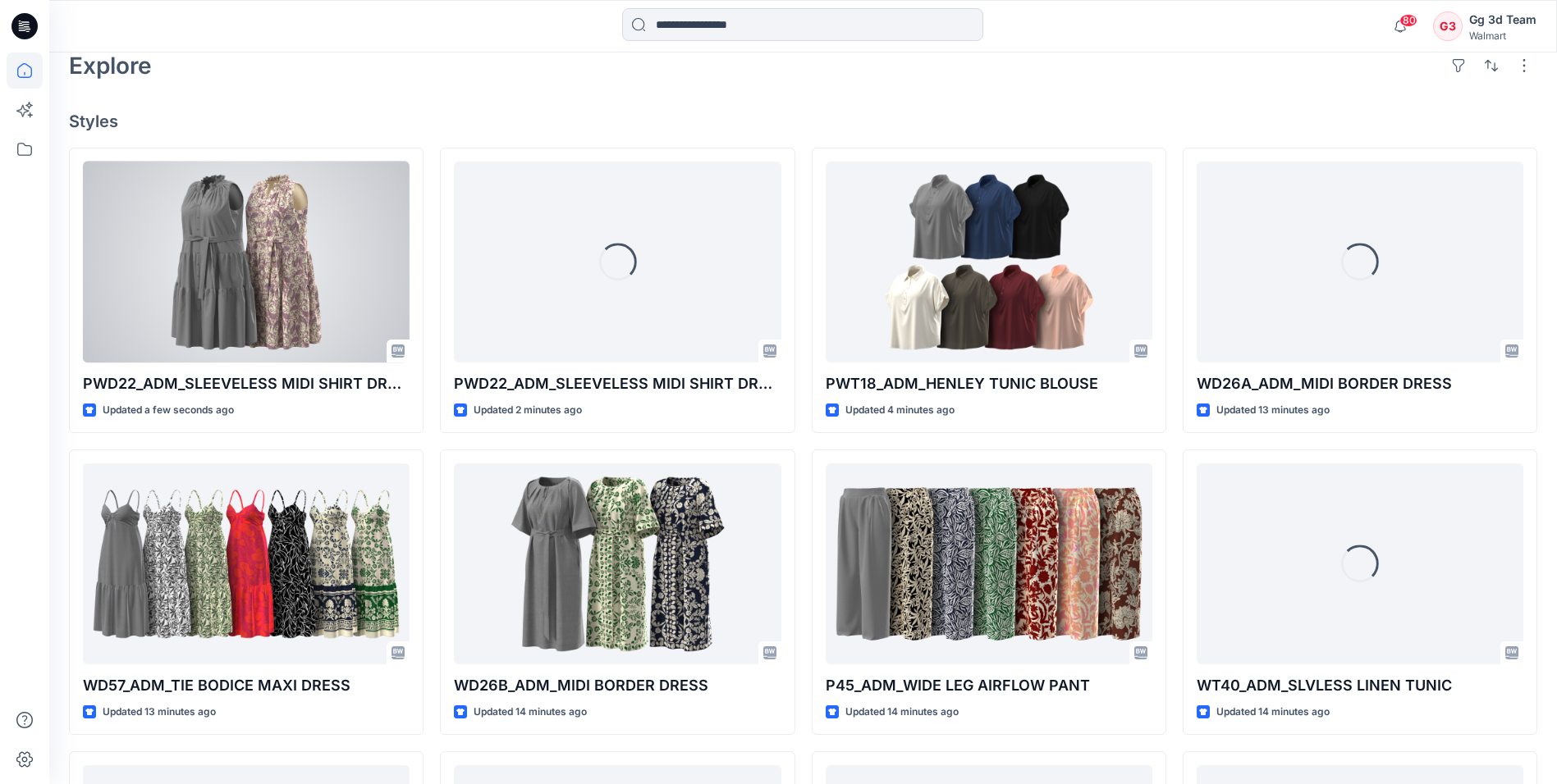
scroll to position [492, 0]
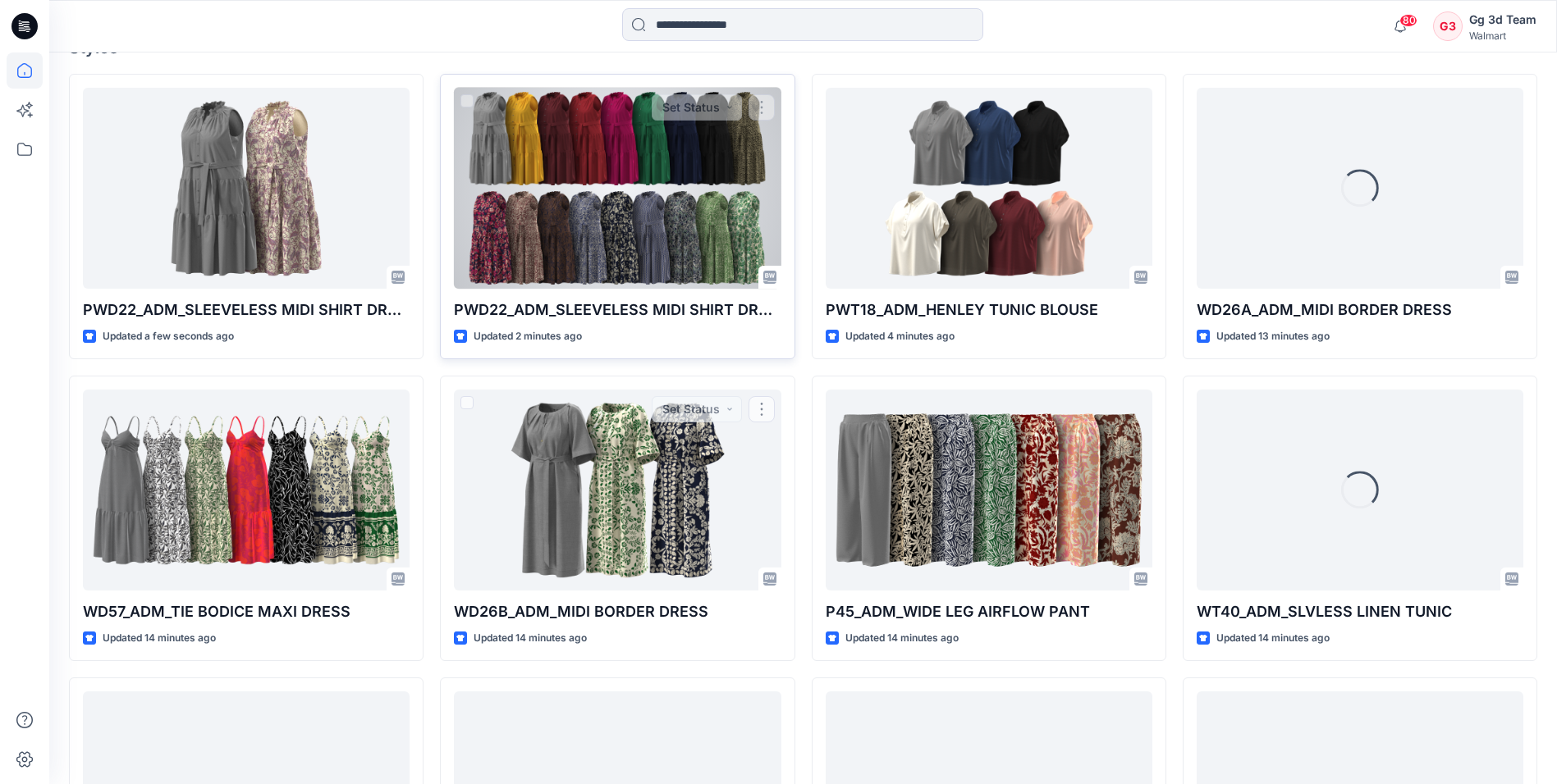
click at [534, 173] on div at bounding box center [617, 187] width 326 height 201
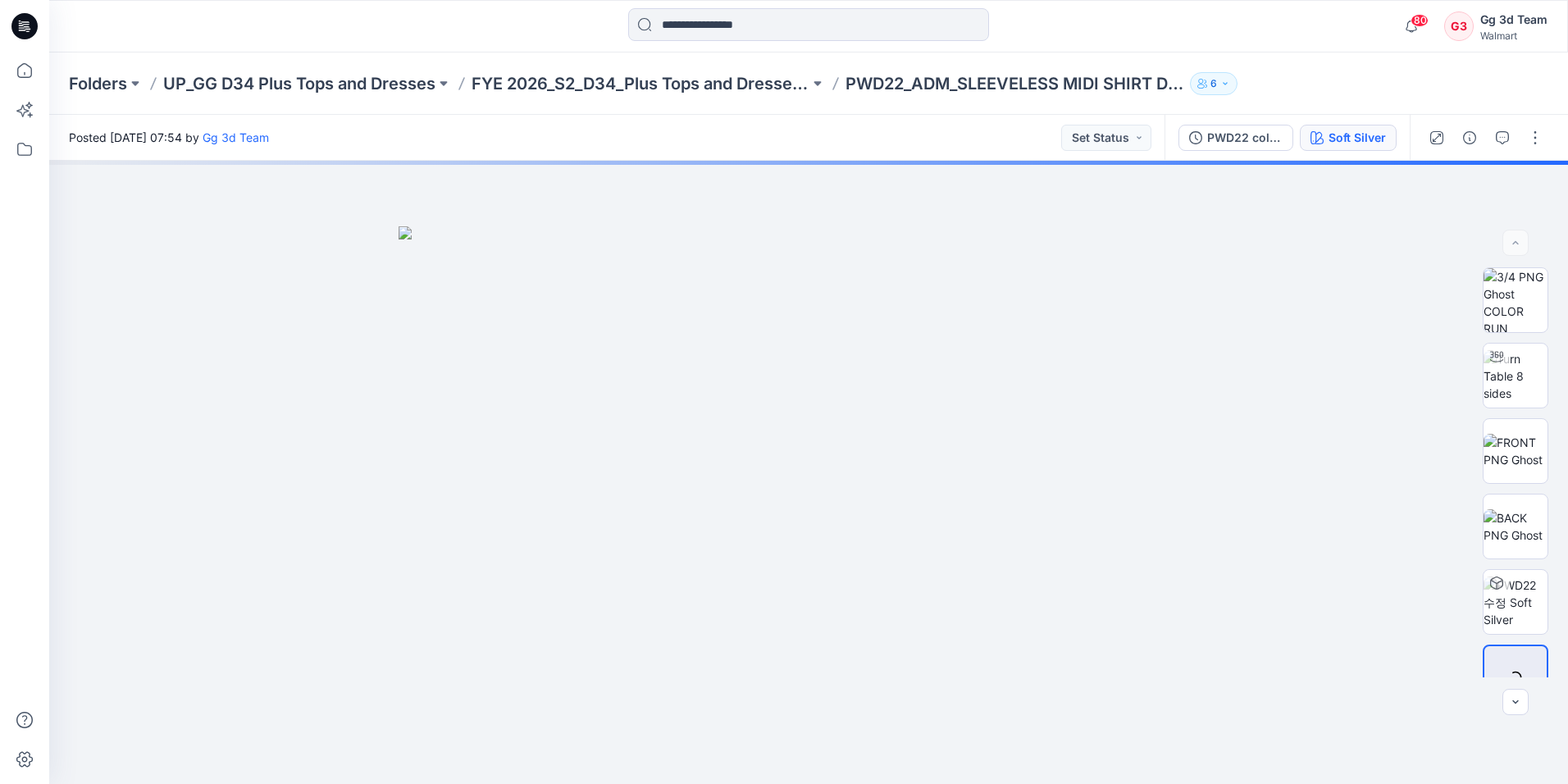
click at [1350, 133] on div "Soft Silver" at bounding box center [1357, 137] width 58 height 18
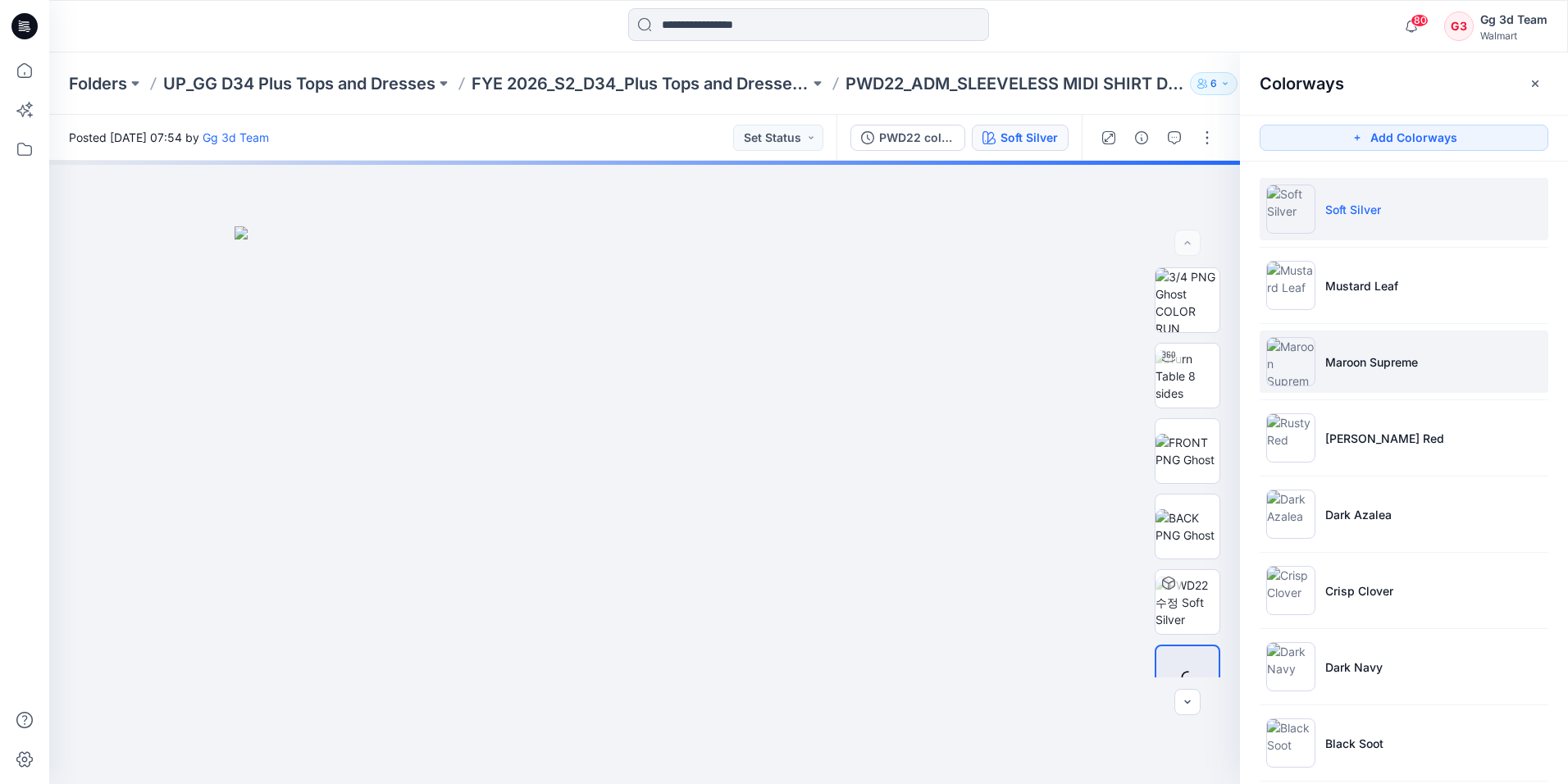
click at [1308, 376] on img at bounding box center [1290, 361] width 49 height 49
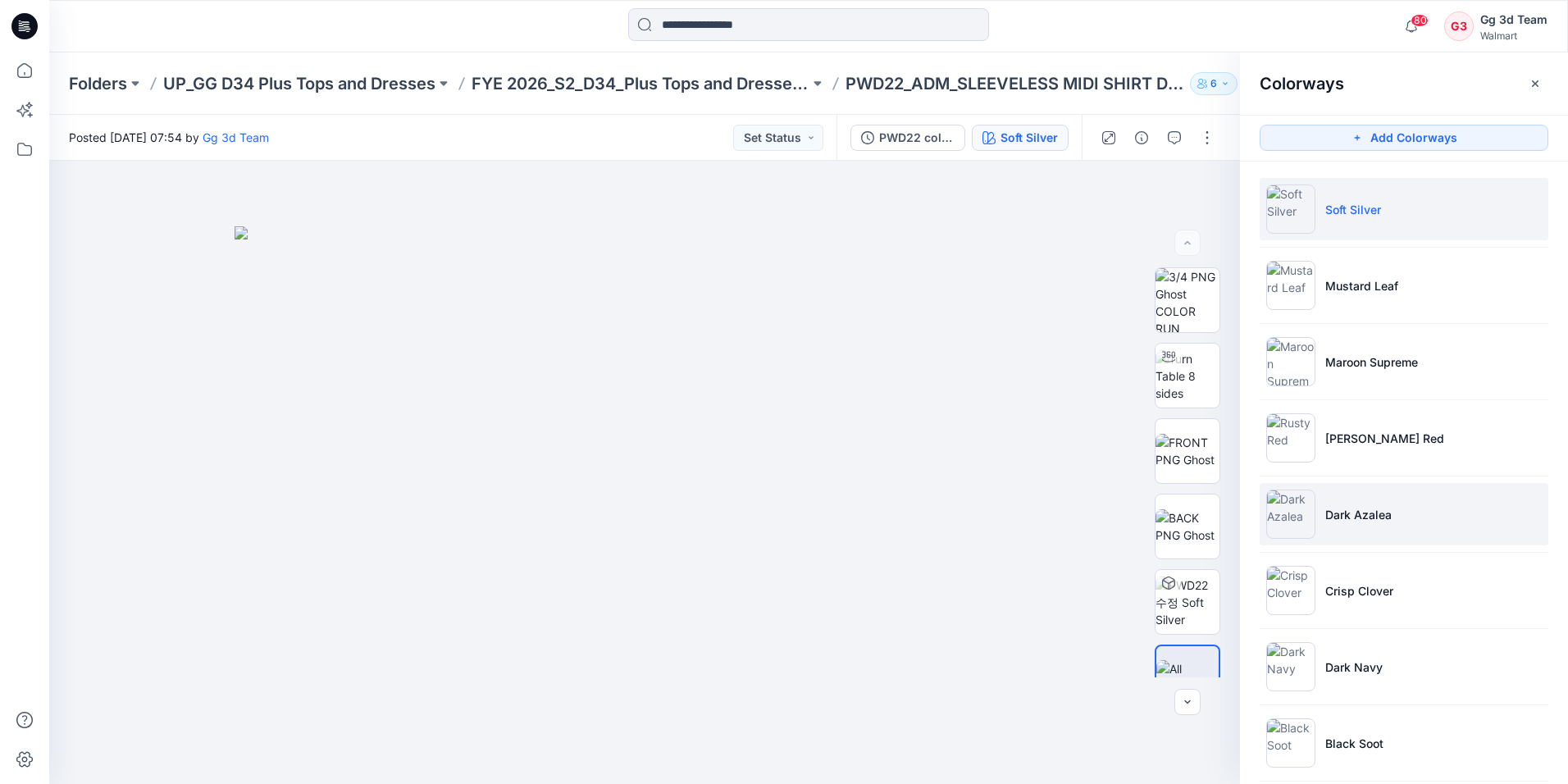
click at [1312, 524] on img at bounding box center [1290, 513] width 49 height 49
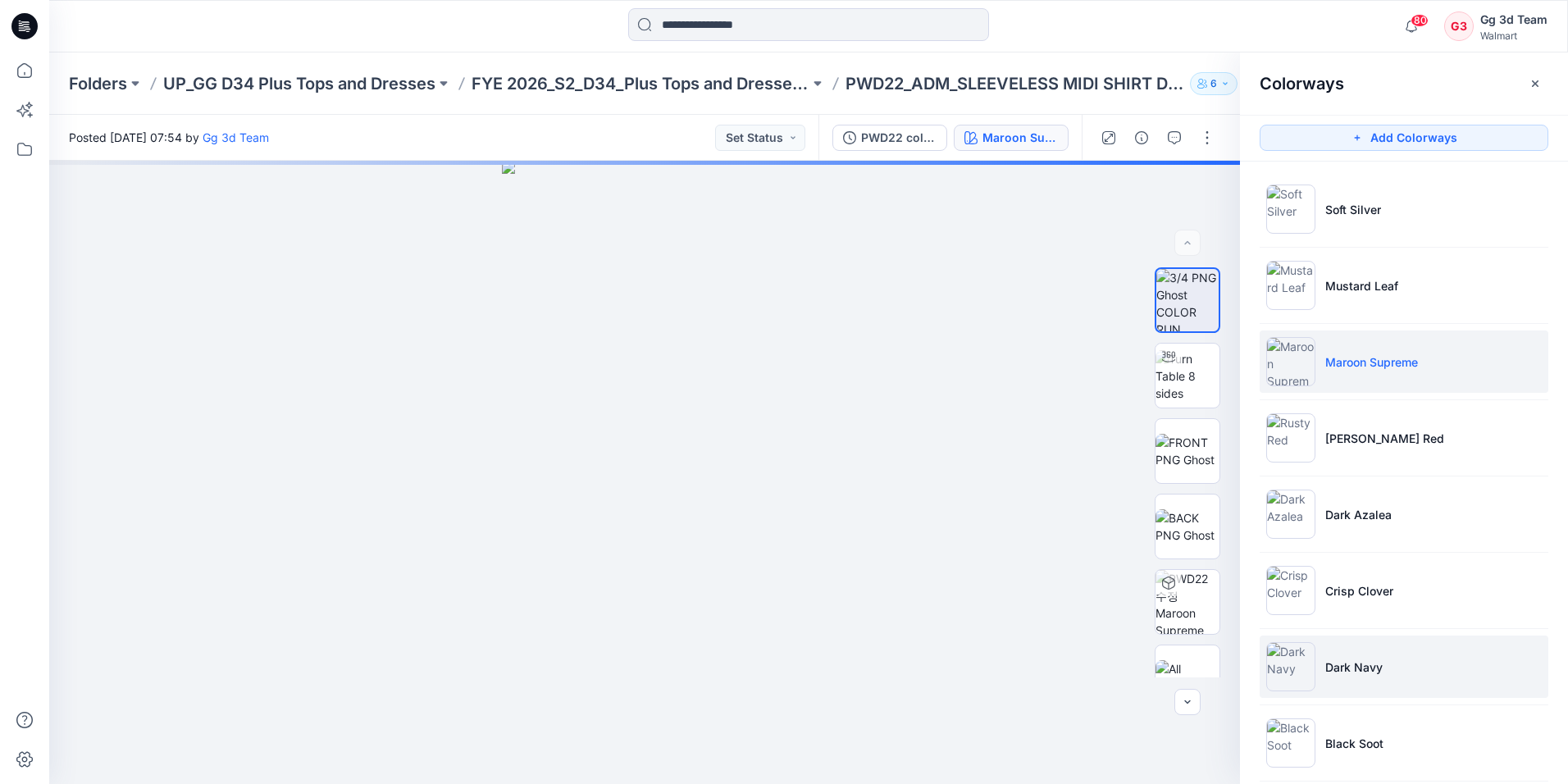
click at [1296, 676] on img at bounding box center [1290, 666] width 49 height 49
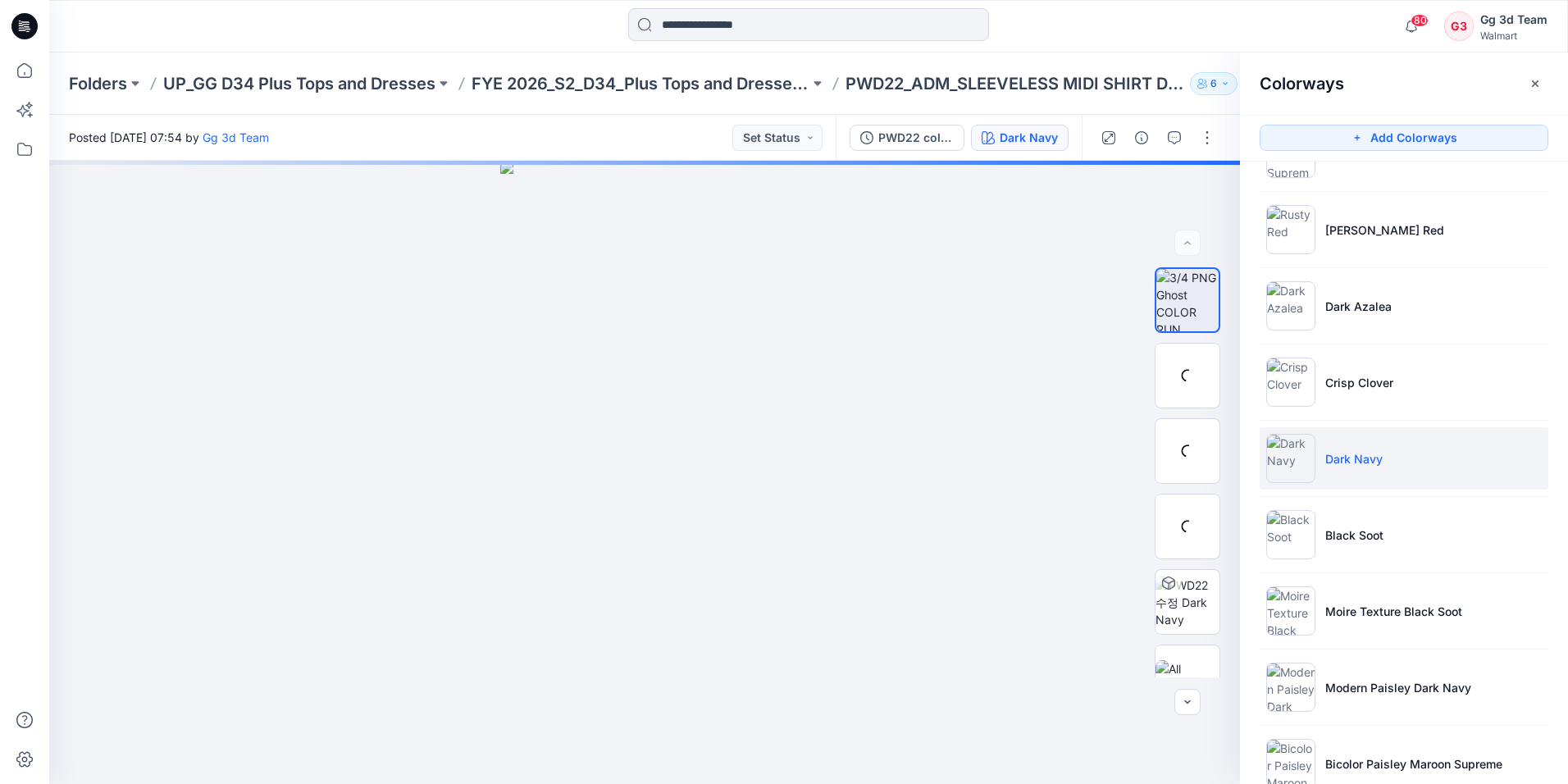
scroll to position [246, 0]
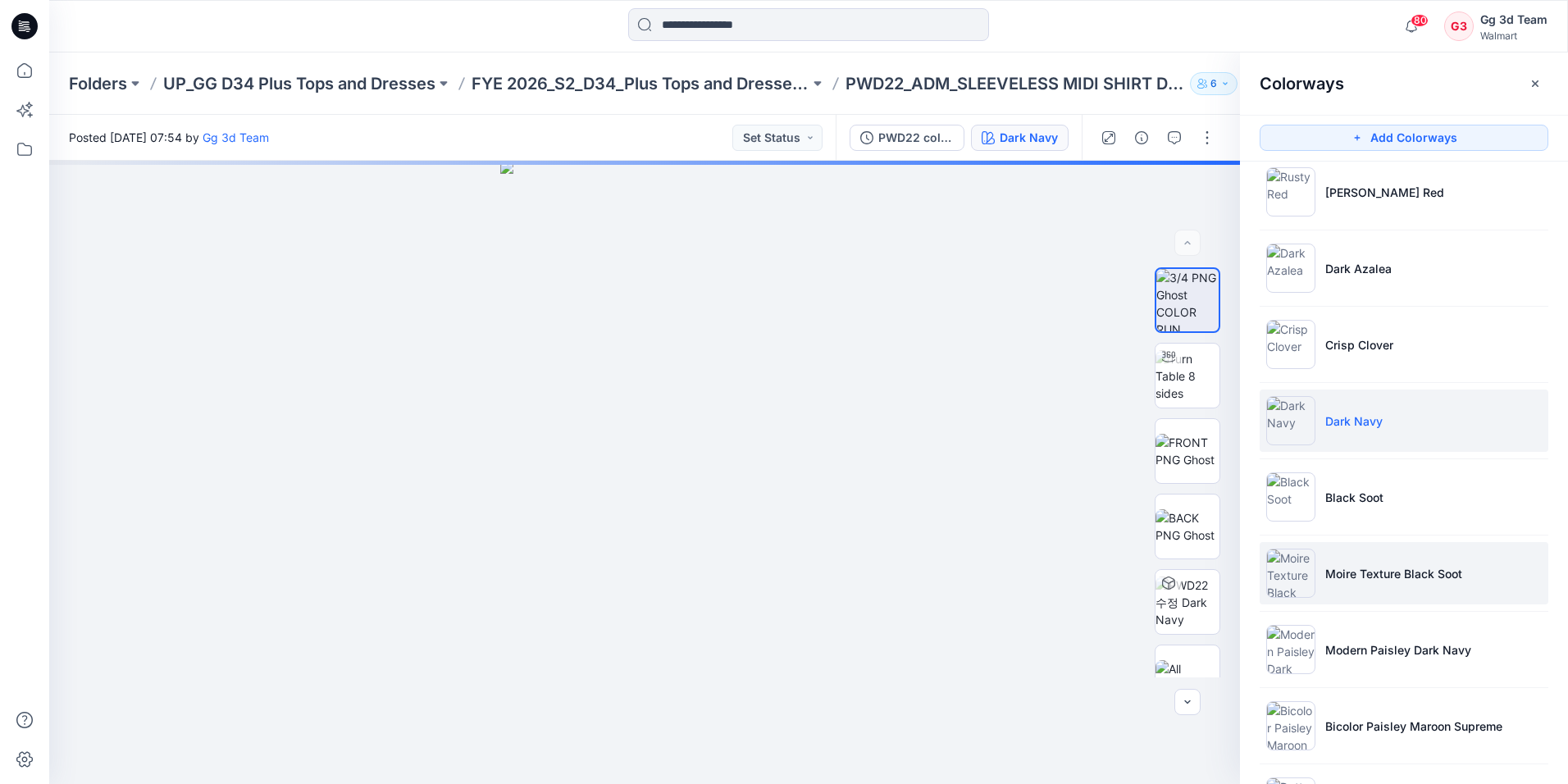
click at [1316, 584] on li "Moire Texture Black Soot" at bounding box center [1403, 573] width 289 height 62
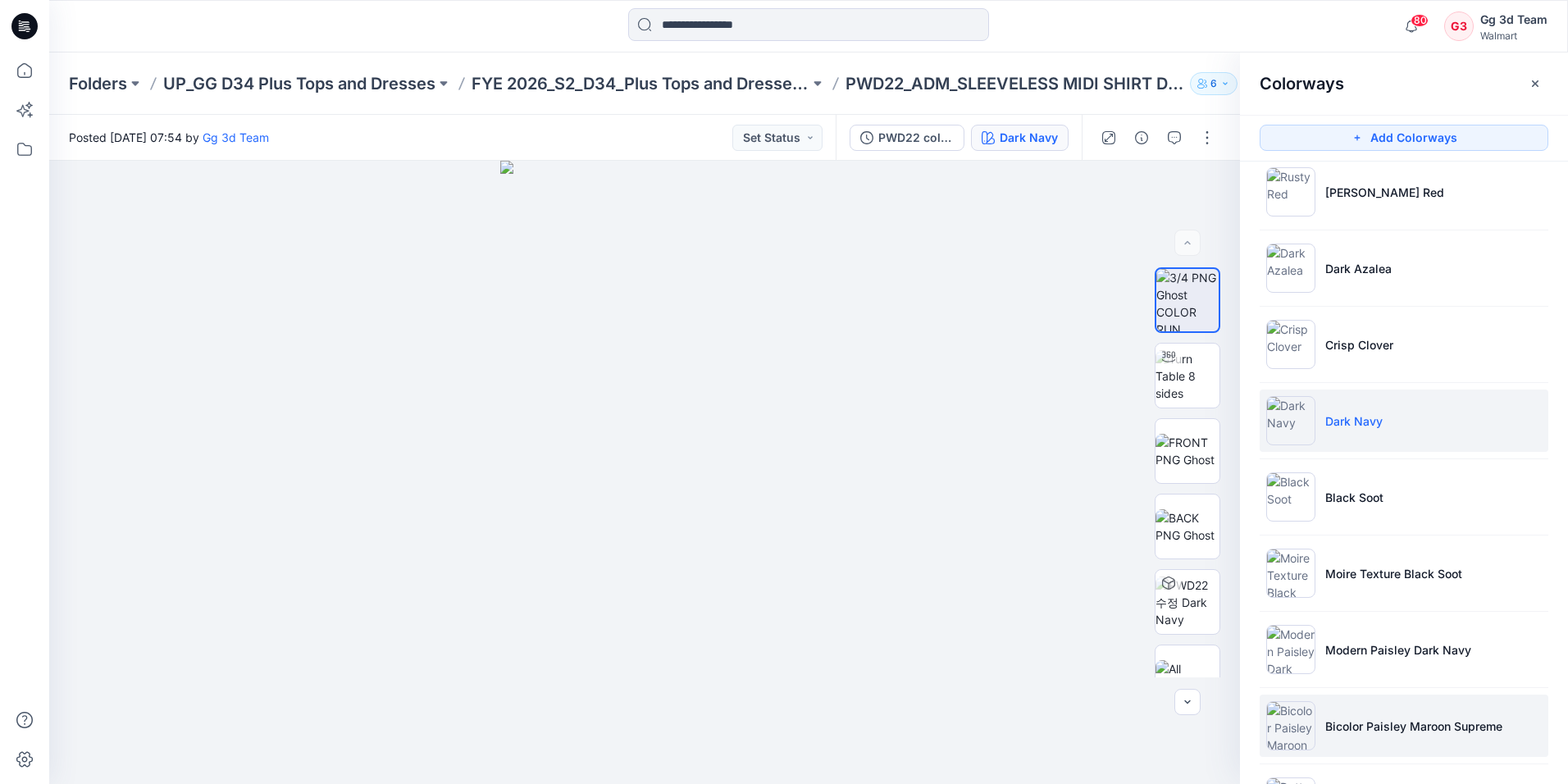
click at [1331, 725] on p "Bicolor Paisley Maroon Supreme" at bounding box center [1414, 726] width 177 height 17
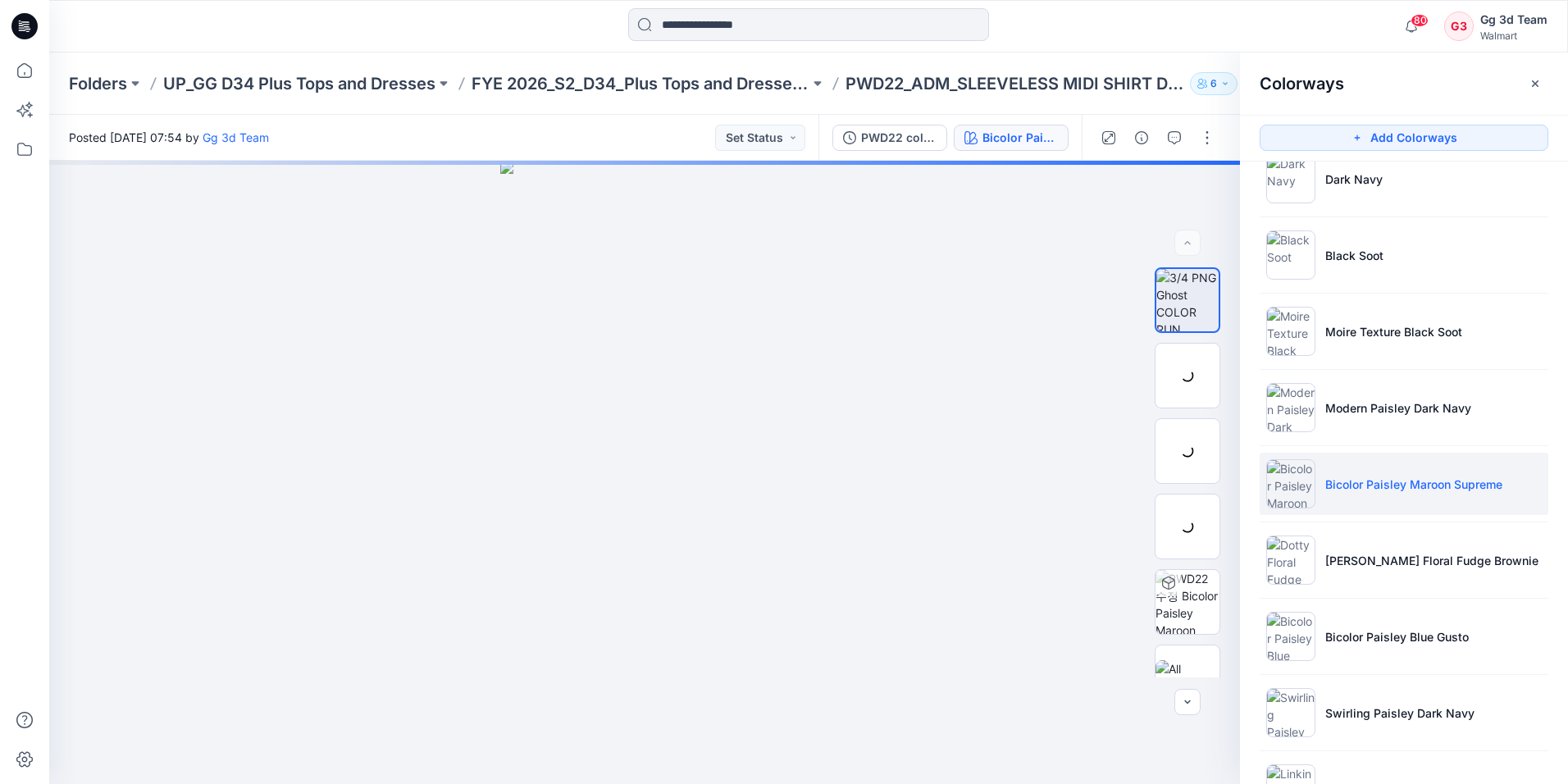
scroll to position [492, 0]
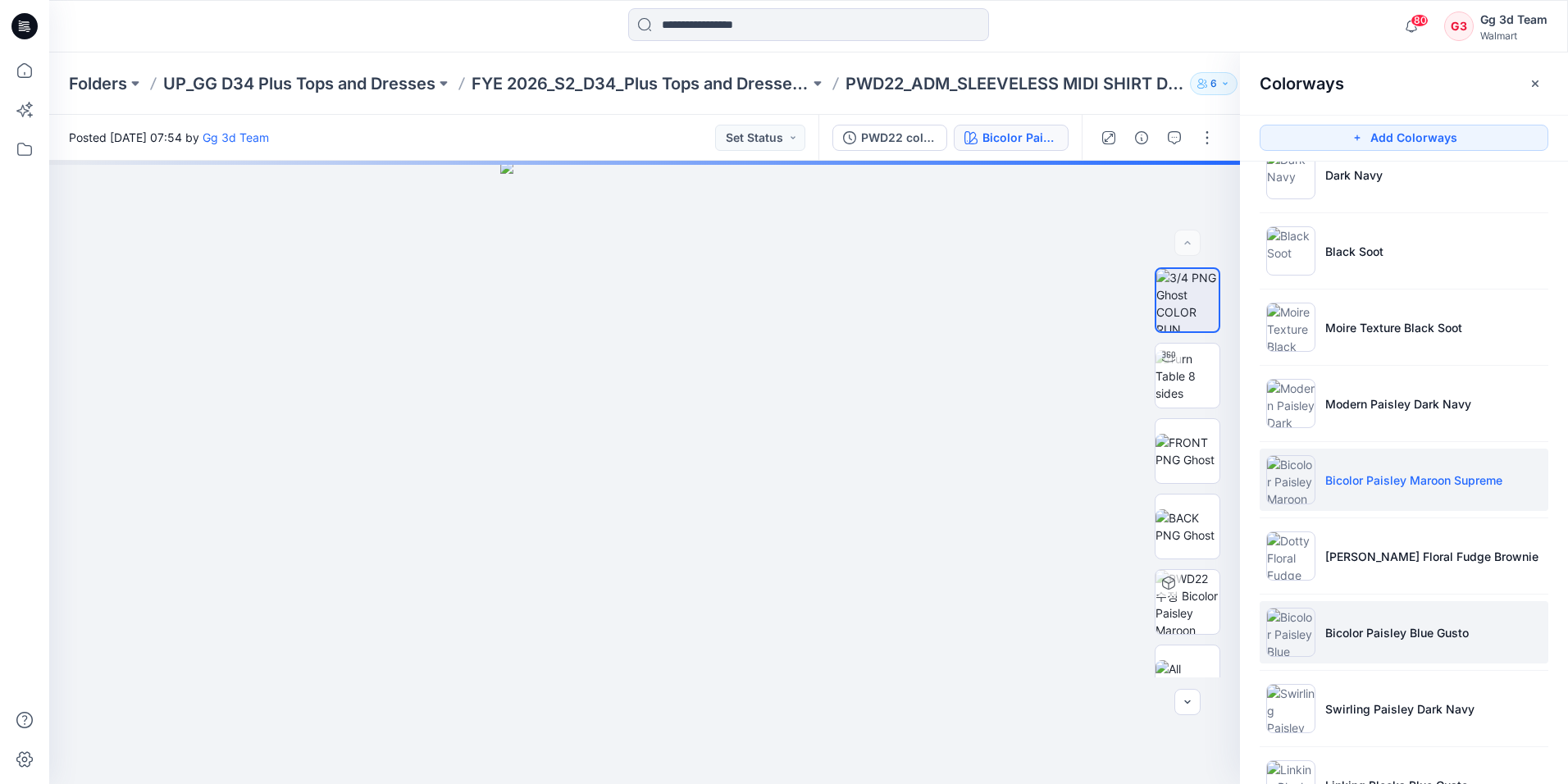
click at [1331, 635] on p "Bicolor Paisley Blue Gusto" at bounding box center [1397, 633] width 144 height 17
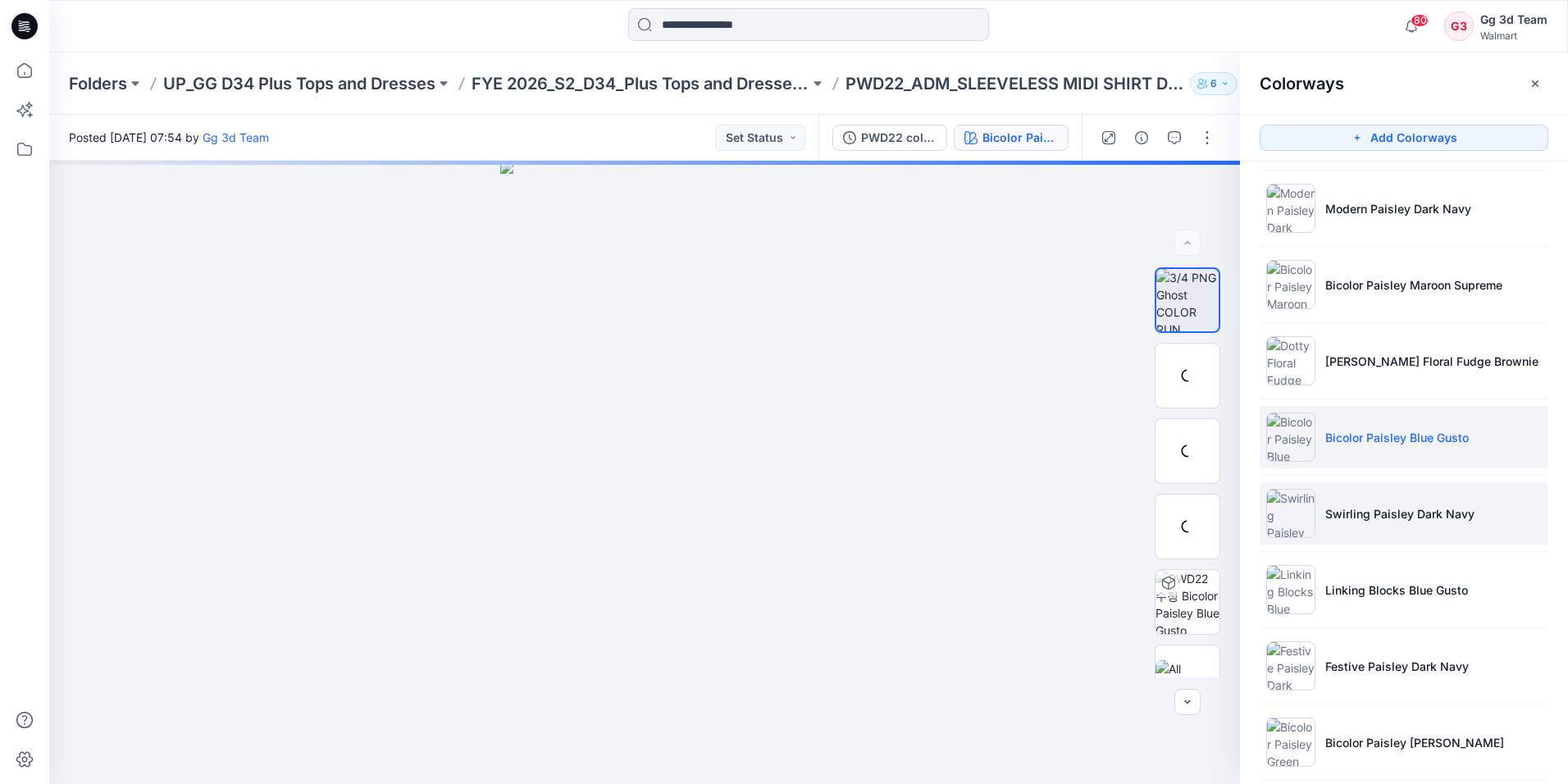
scroll to position [738, 0]
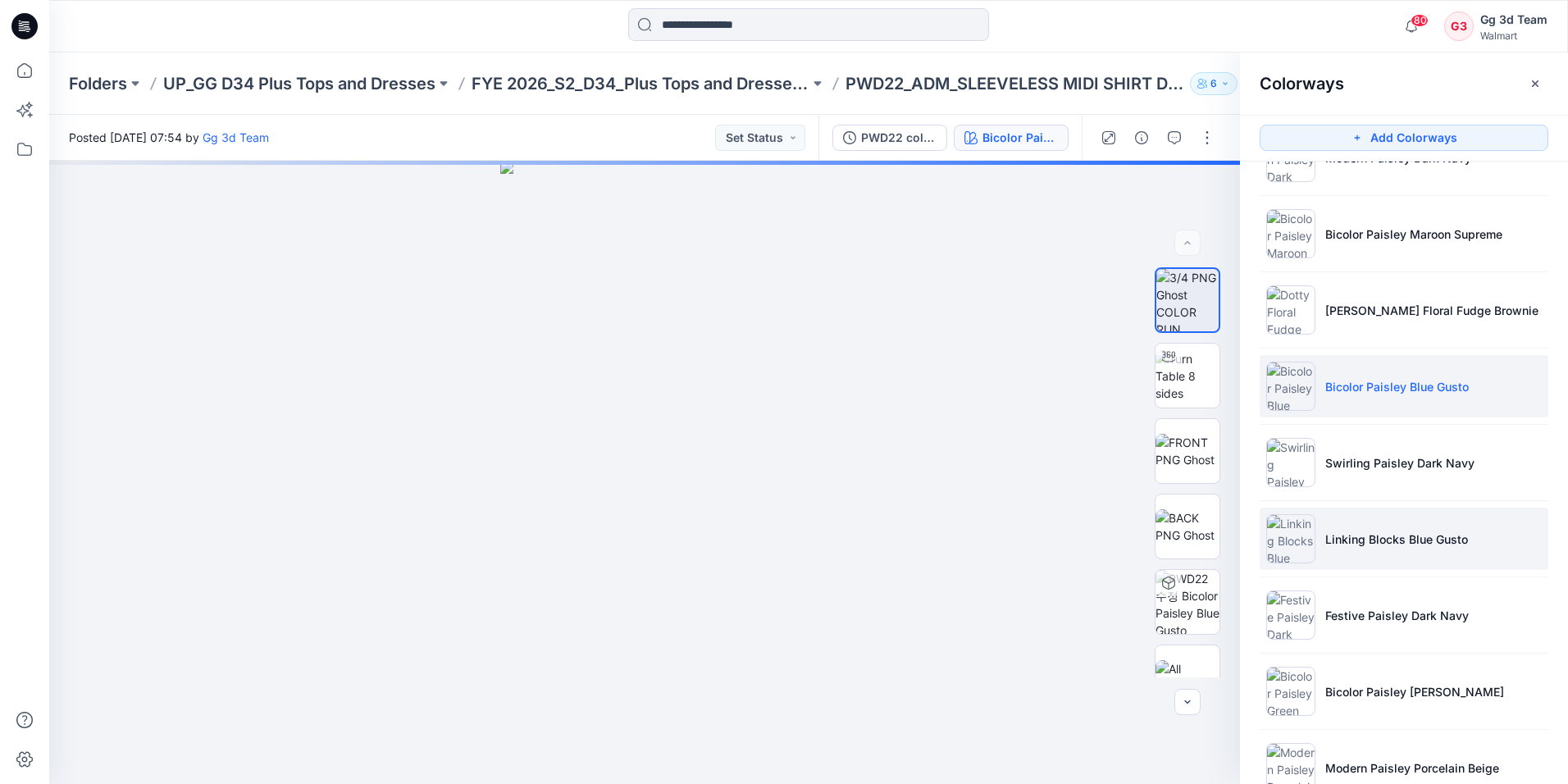
click at [1316, 550] on li "Linking Blocks Blue Gusto" at bounding box center [1403, 538] width 289 height 62
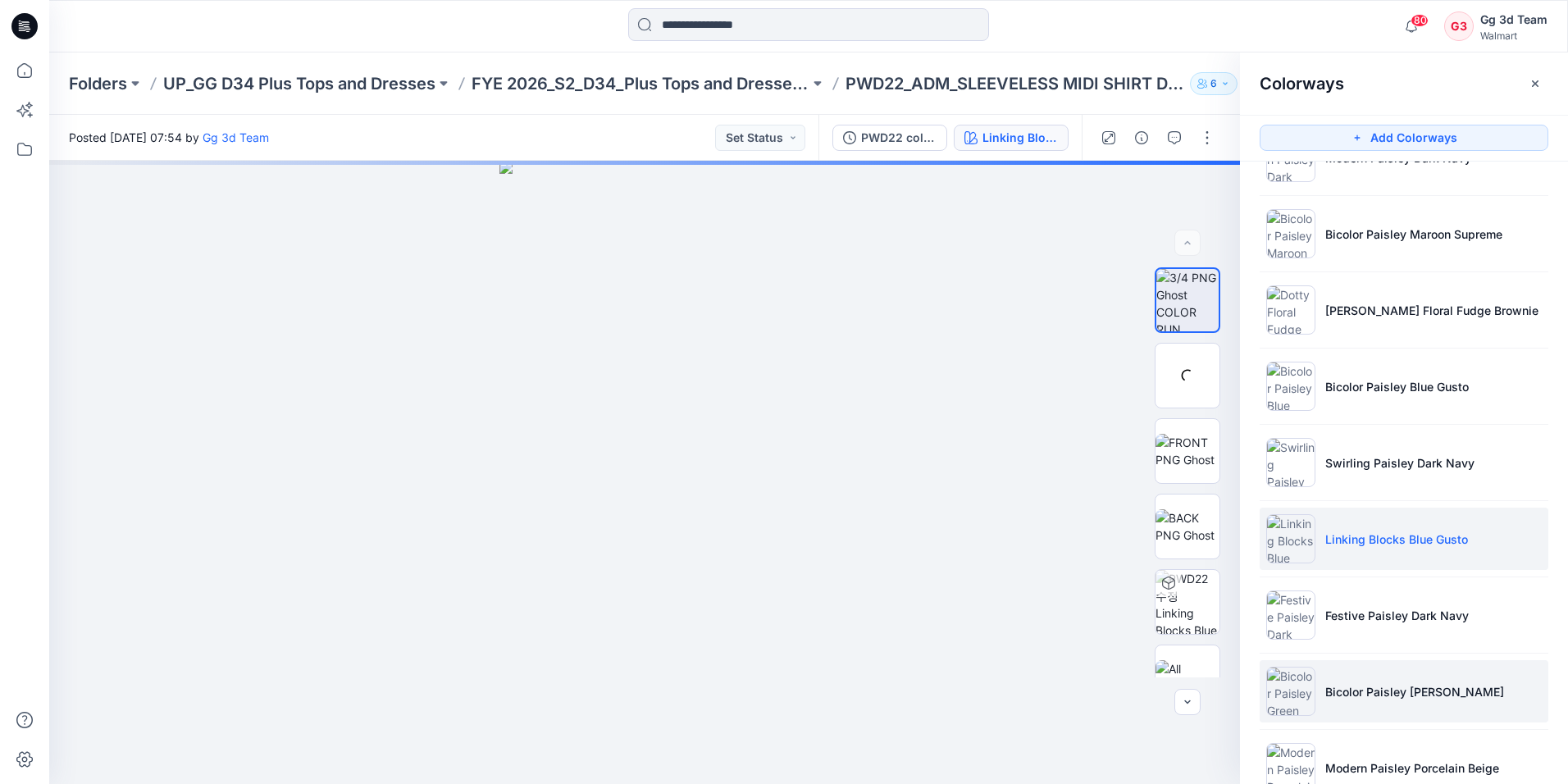
click at [1329, 686] on p "Bicolor Paisley Green Basil" at bounding box center [1415, 692] width 178 height 17
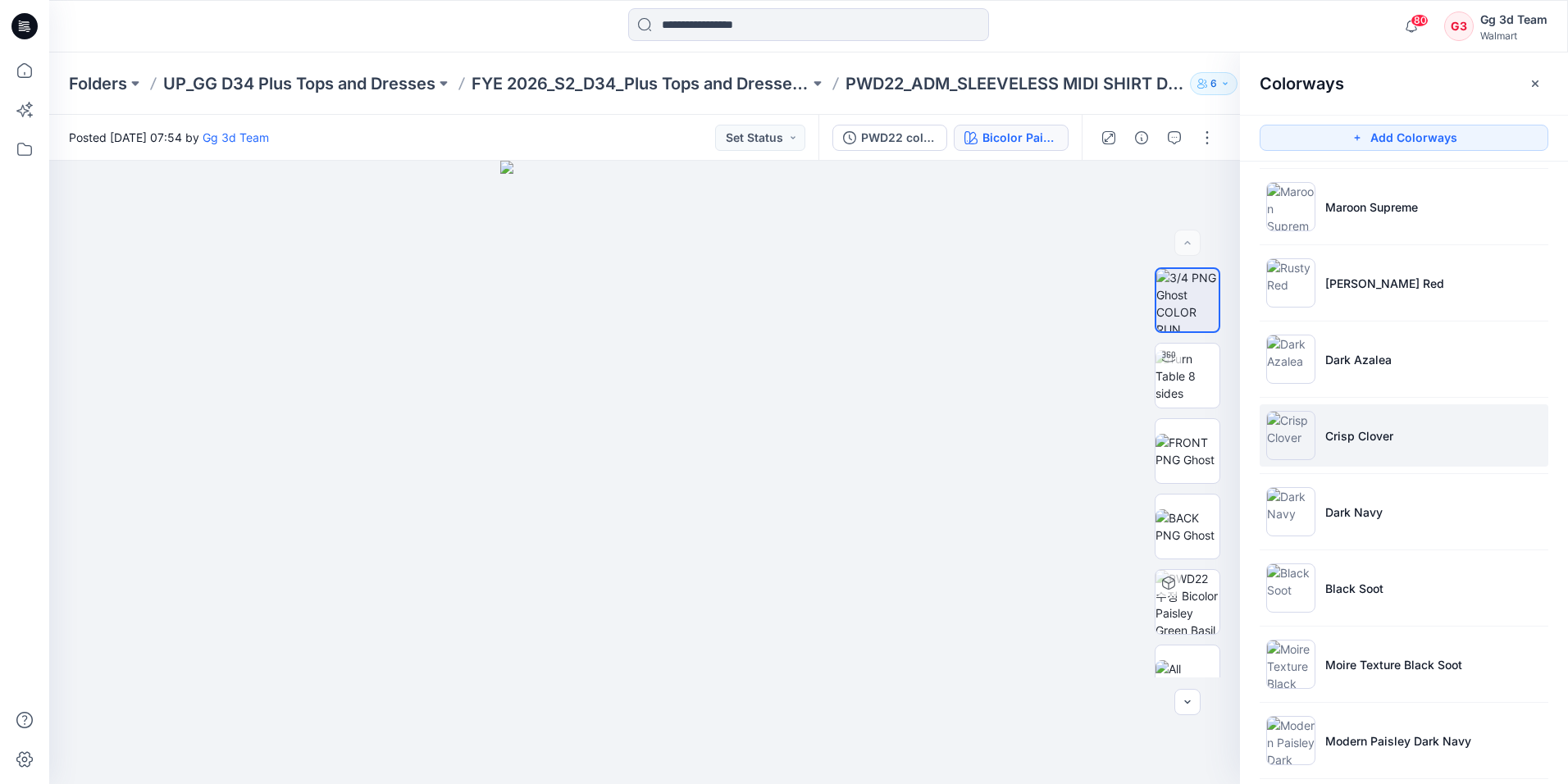
scroll to position [0, 0]
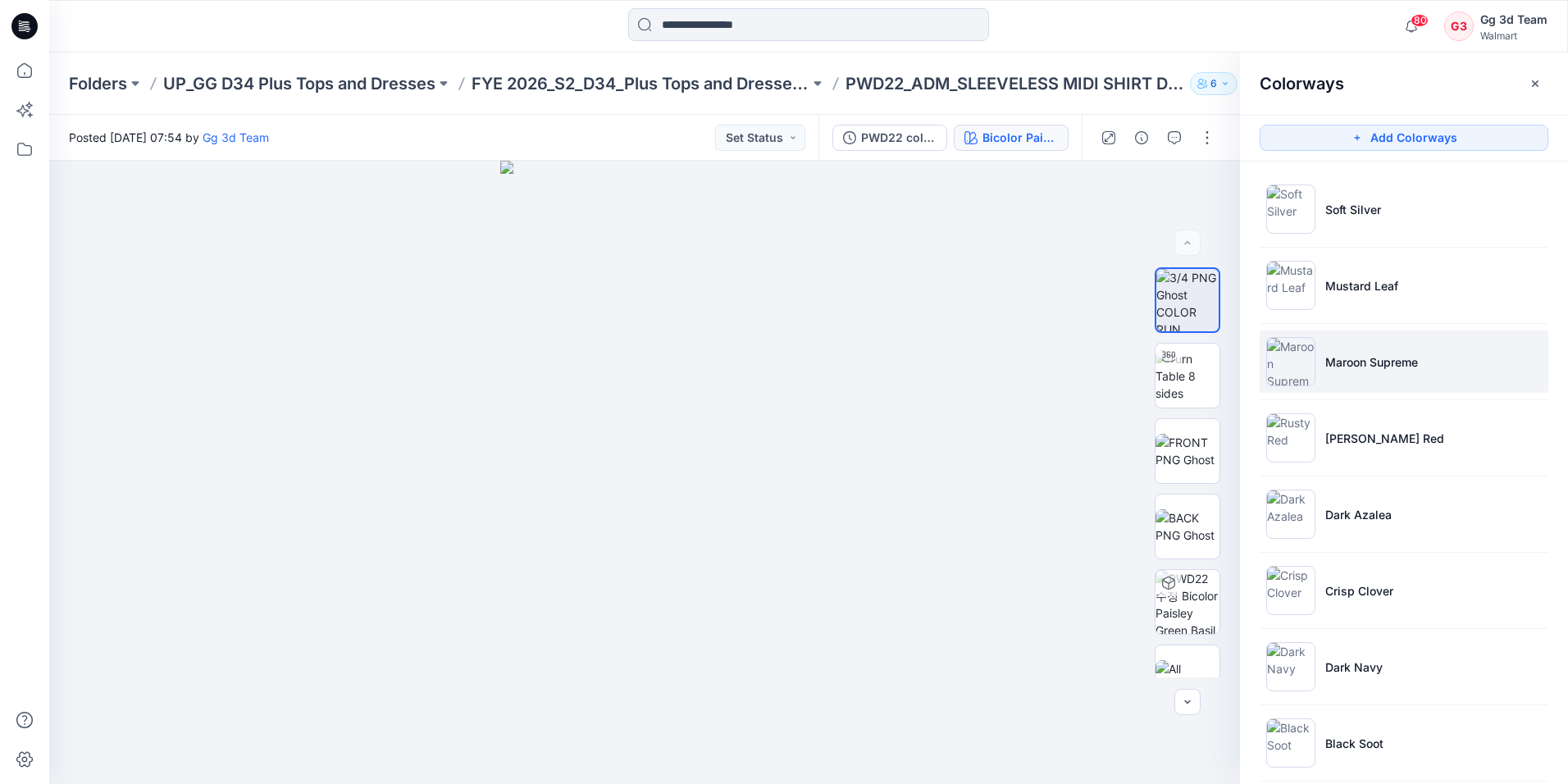
click at [1308, 358] on img at bounding box center [1290, 361] width 49 height 49
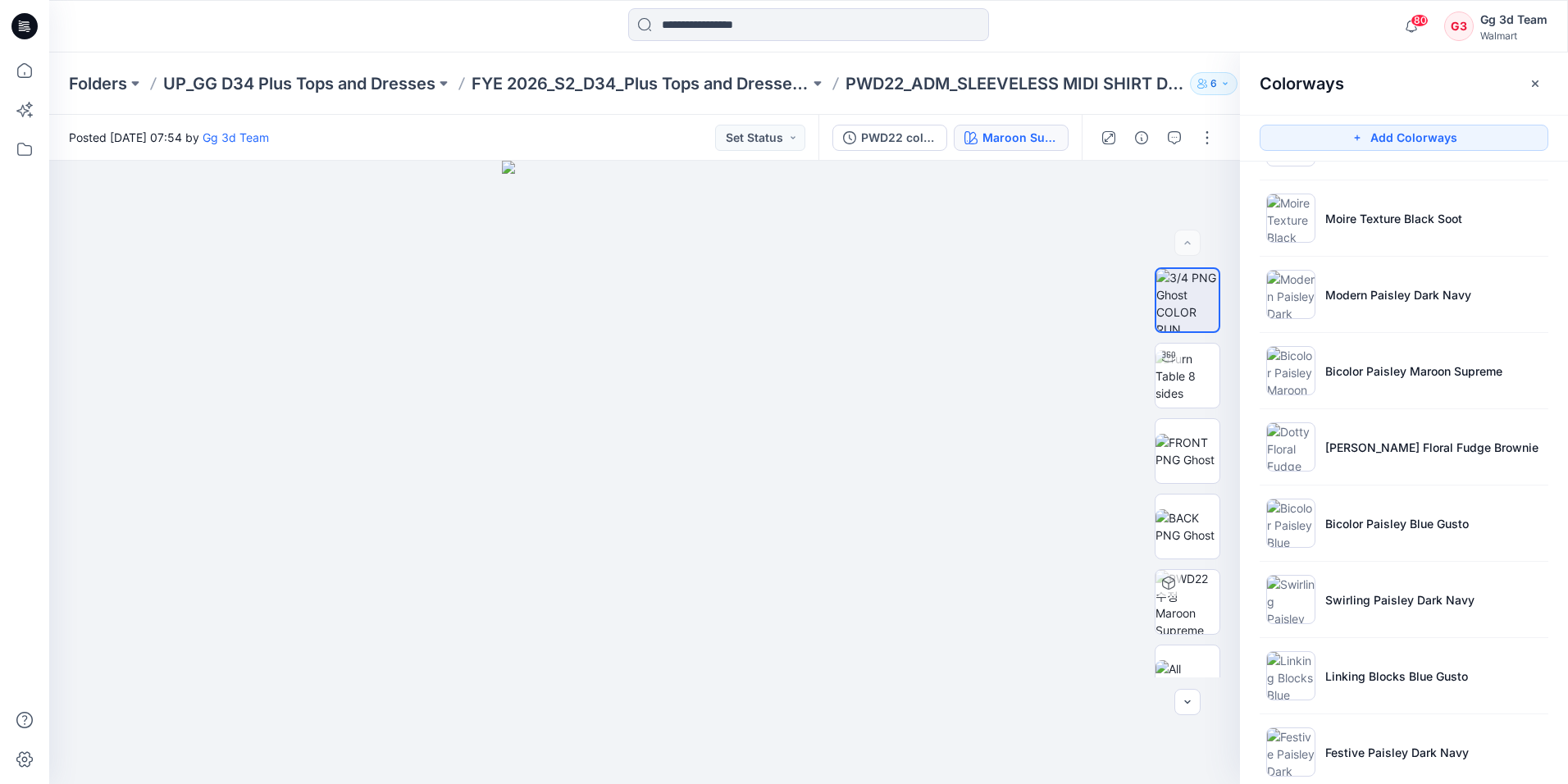
scroll to position [574, 0]
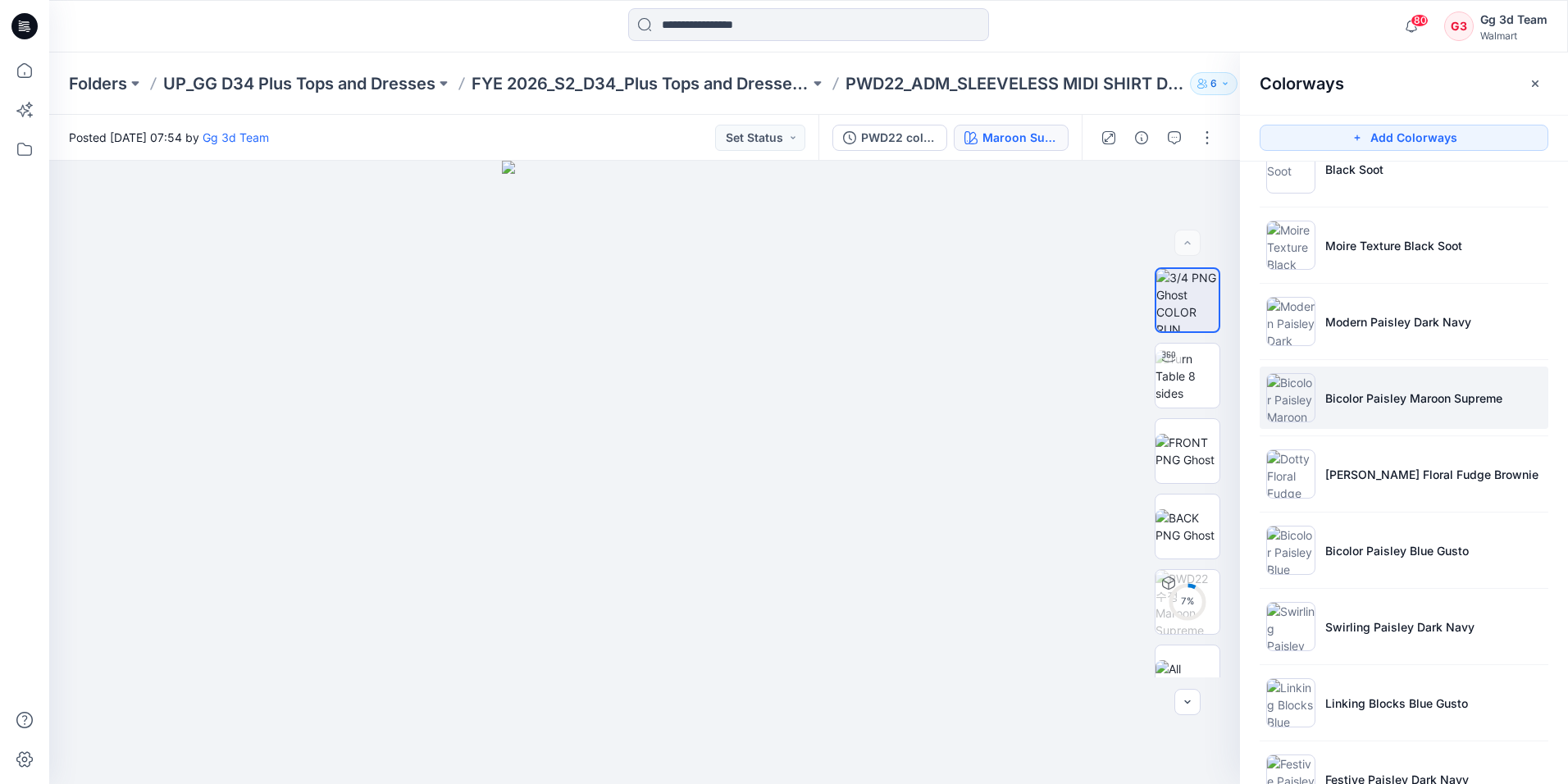
click at [1294, 399] on img at bounding box center [1290, 397] width 49 height 49
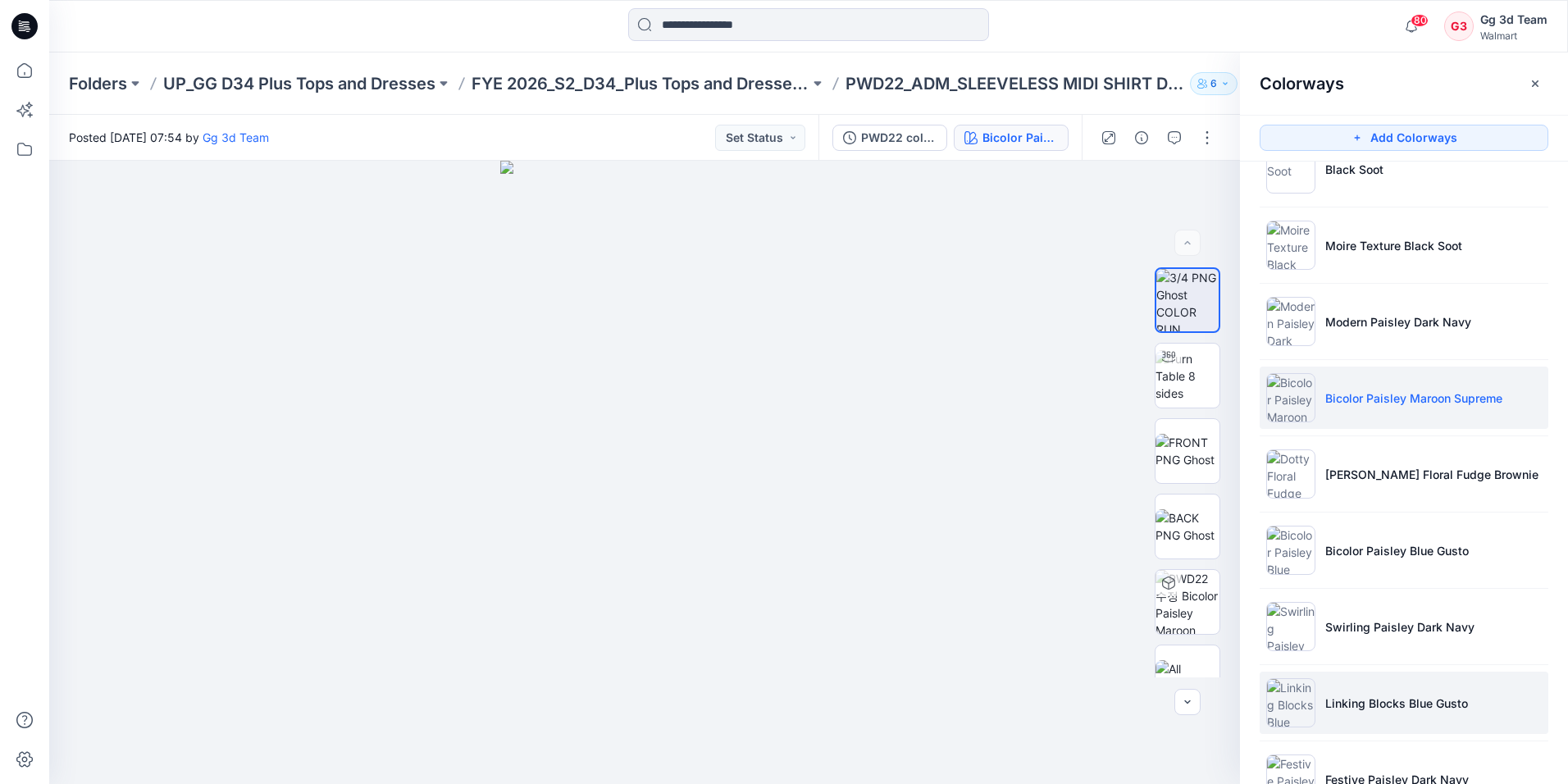
click at [1386, 693] on li "Linking Blocks Blue Gusto" at bounding box center [1403, 702] width 289 height 62
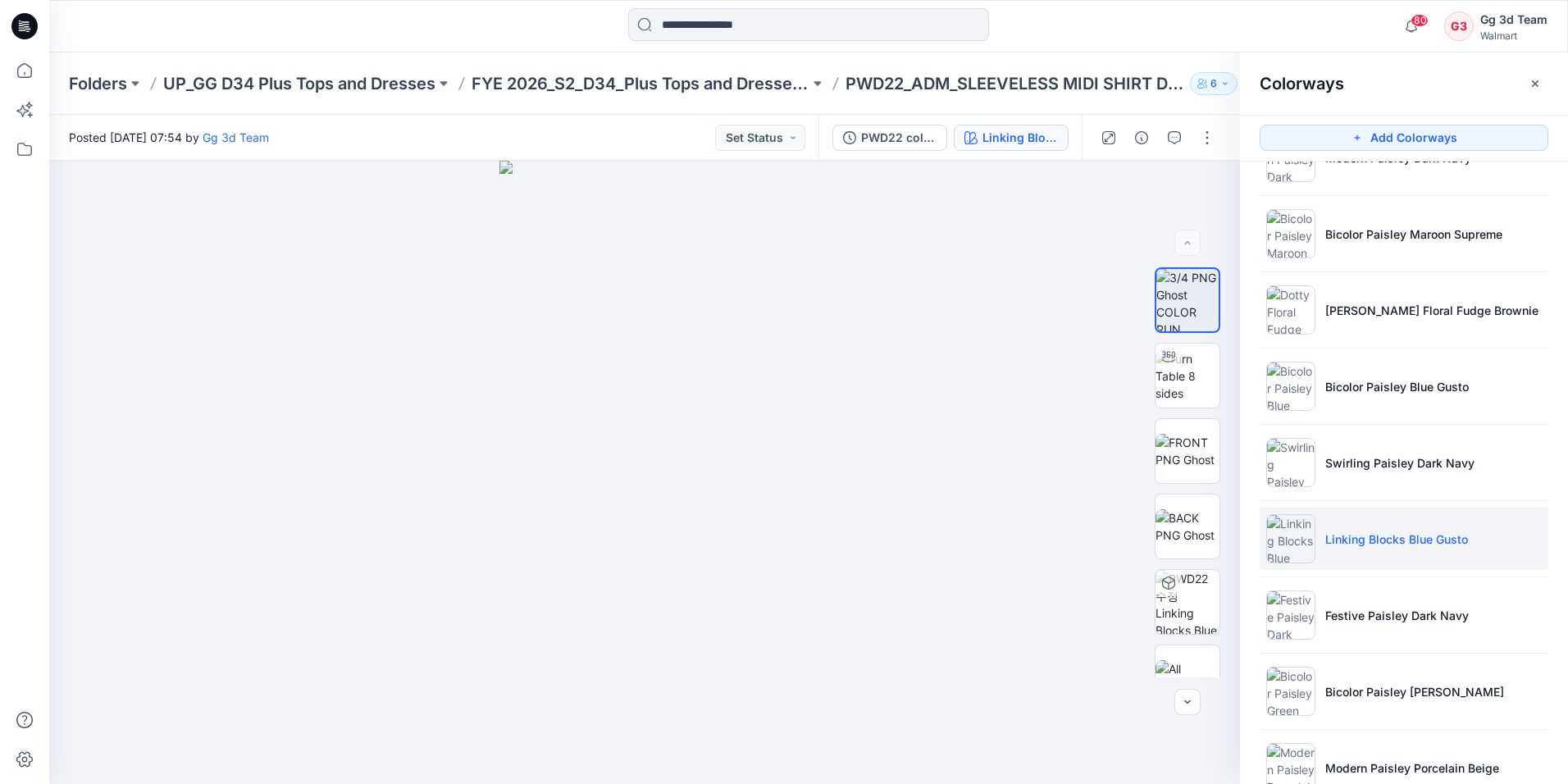
scroll to position [783, 0]
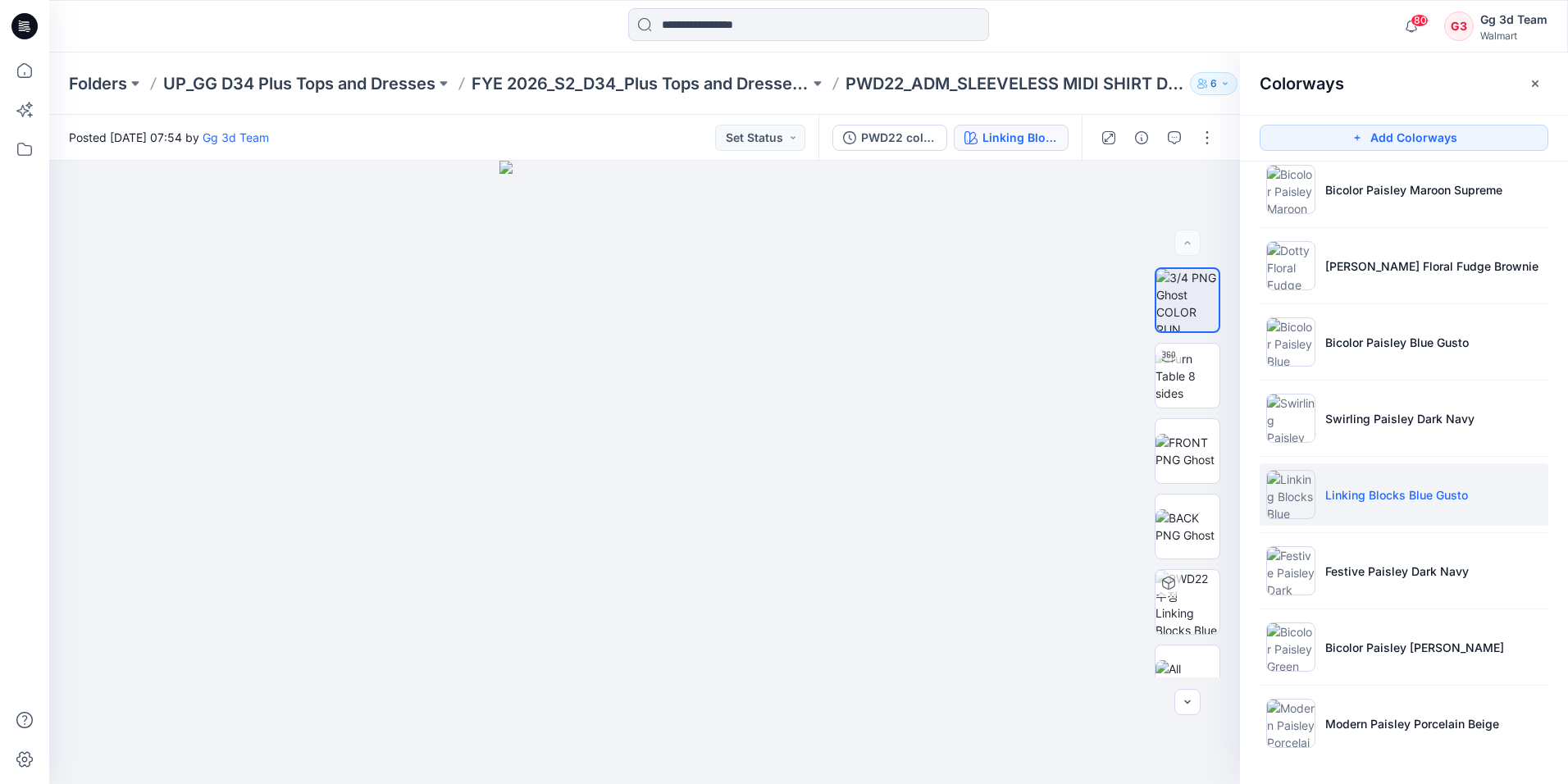
click at [1405, 604] on ul "Soft Silver Mustard Leaf Maroon Supreme Rusty Red Dark Azalea Crisp Clover Dark…" at bounding box center [1404, 75] width 328 height 1392
click at [1387, 626] on li "Bicolor Paisley Green Basil" at bounding box center [1403, 647] width 289 height 62
click at [1375, 503] on p "Linking Blocks Blue Gusto" at bounding box center [1396, 495] width 143 height 17
click at [1374, 347] on p "Bicolor Paisley Blue Gusto" at bounding box center [1397, 343] width 144 height 17
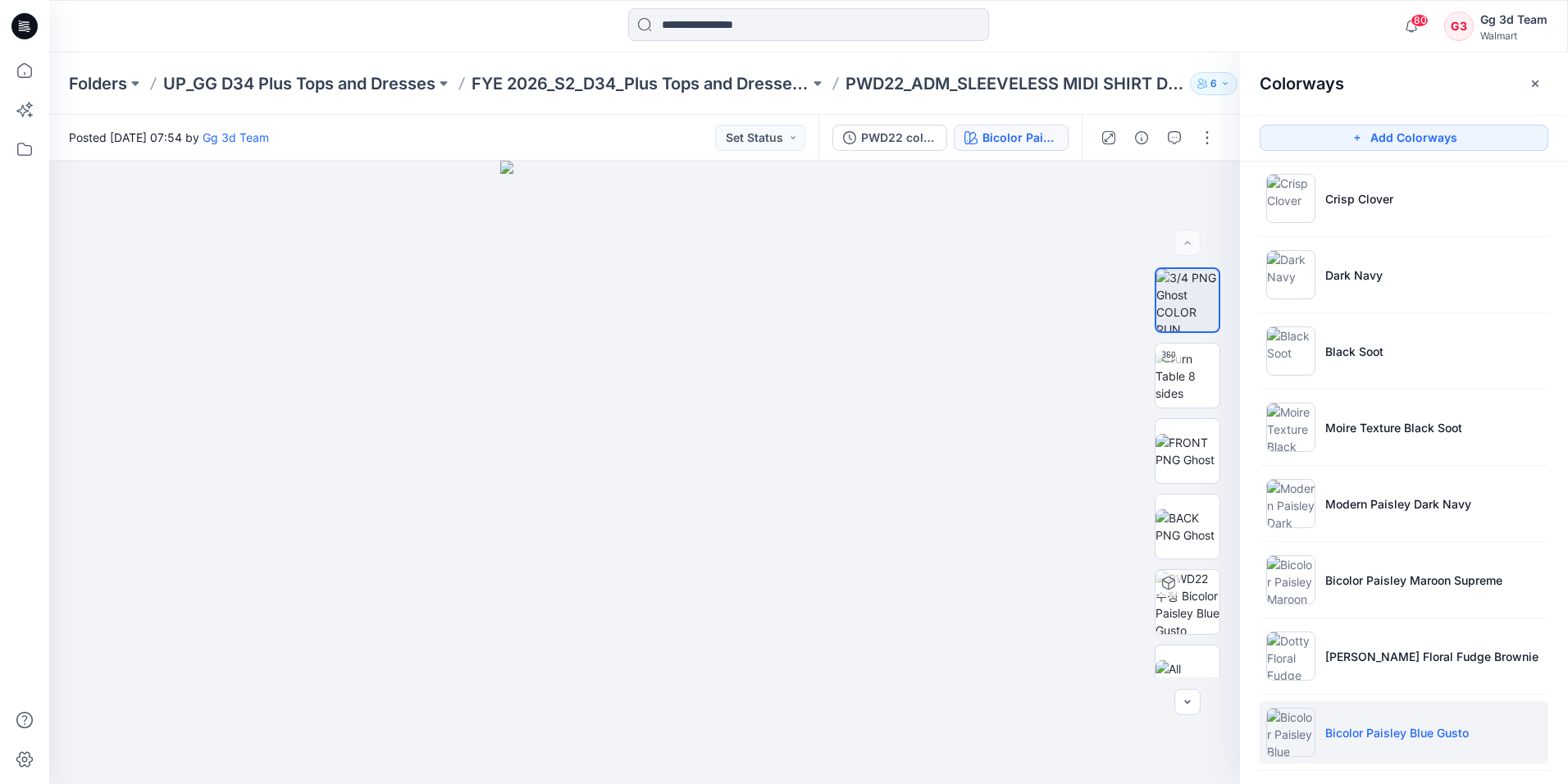
scroll to position [372, 0]
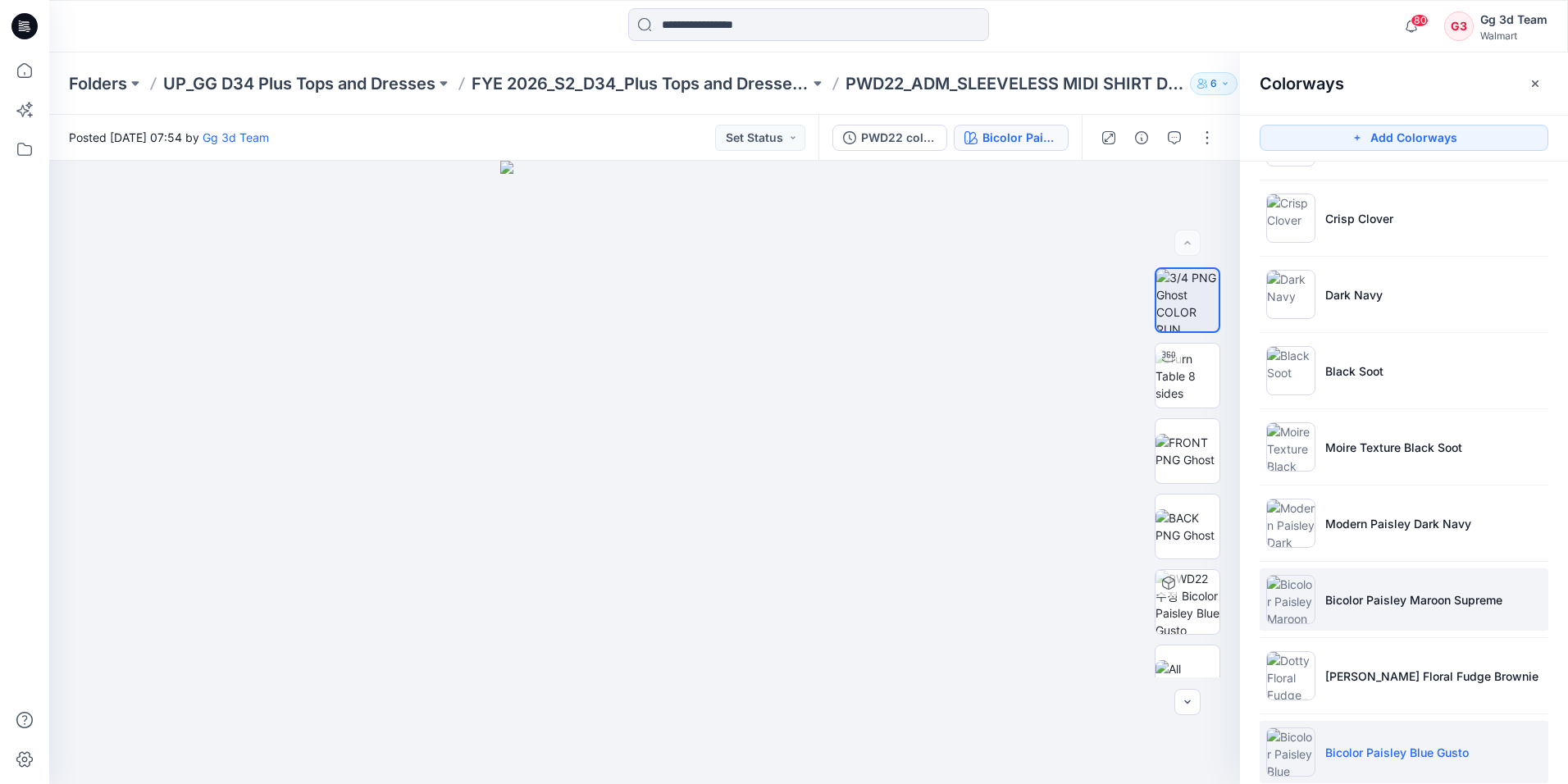
click at [1400, 609] on li "Bicolor Paisley Maroon Supreme" at bounding box center [1403, 599] width 289 height 62
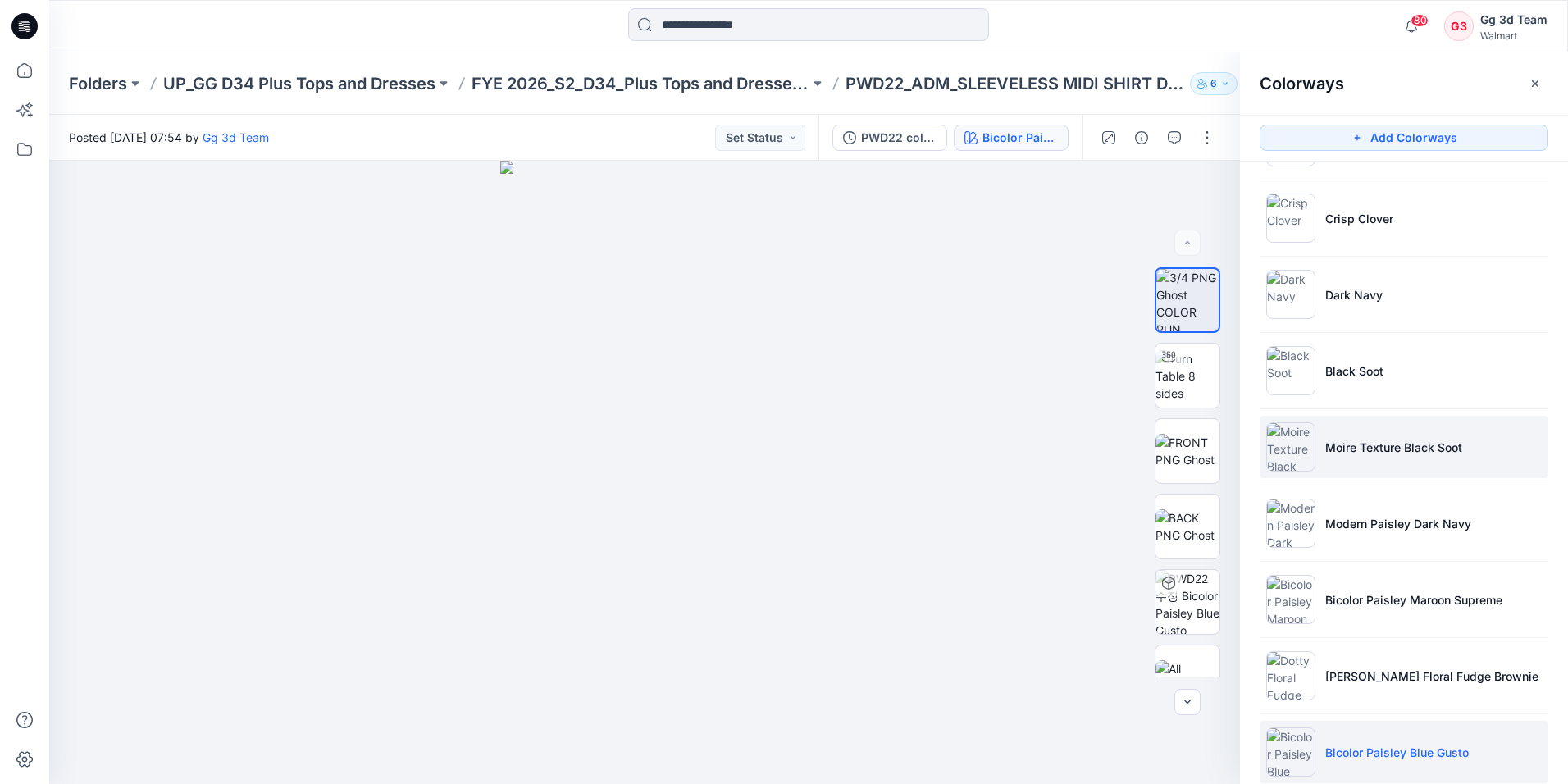
click at [1381, 466] on li "Moire Texture Black Soot" at bounding box center [1403, 446] width 289 height 62
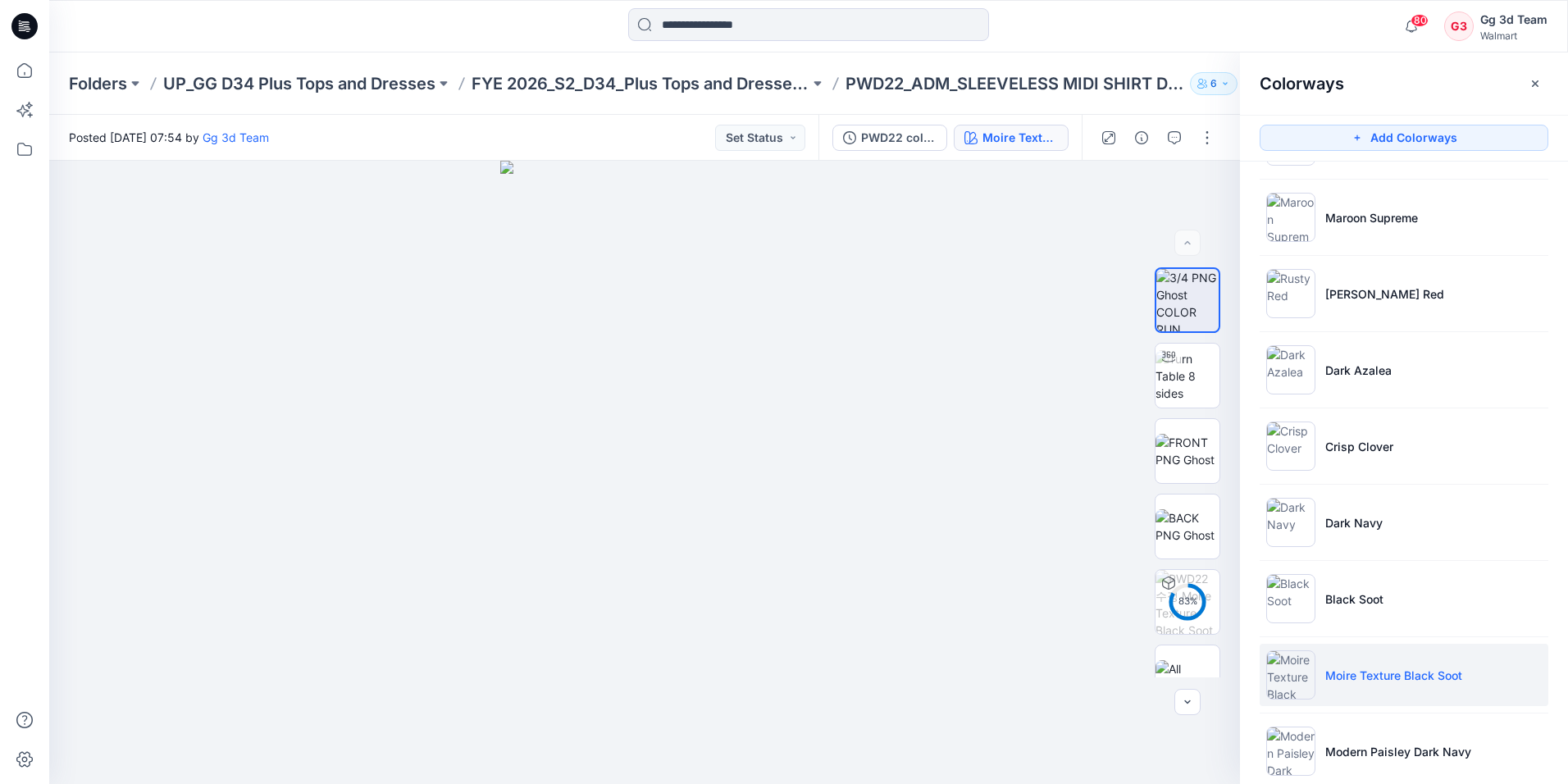
scroll to position [127, 0]
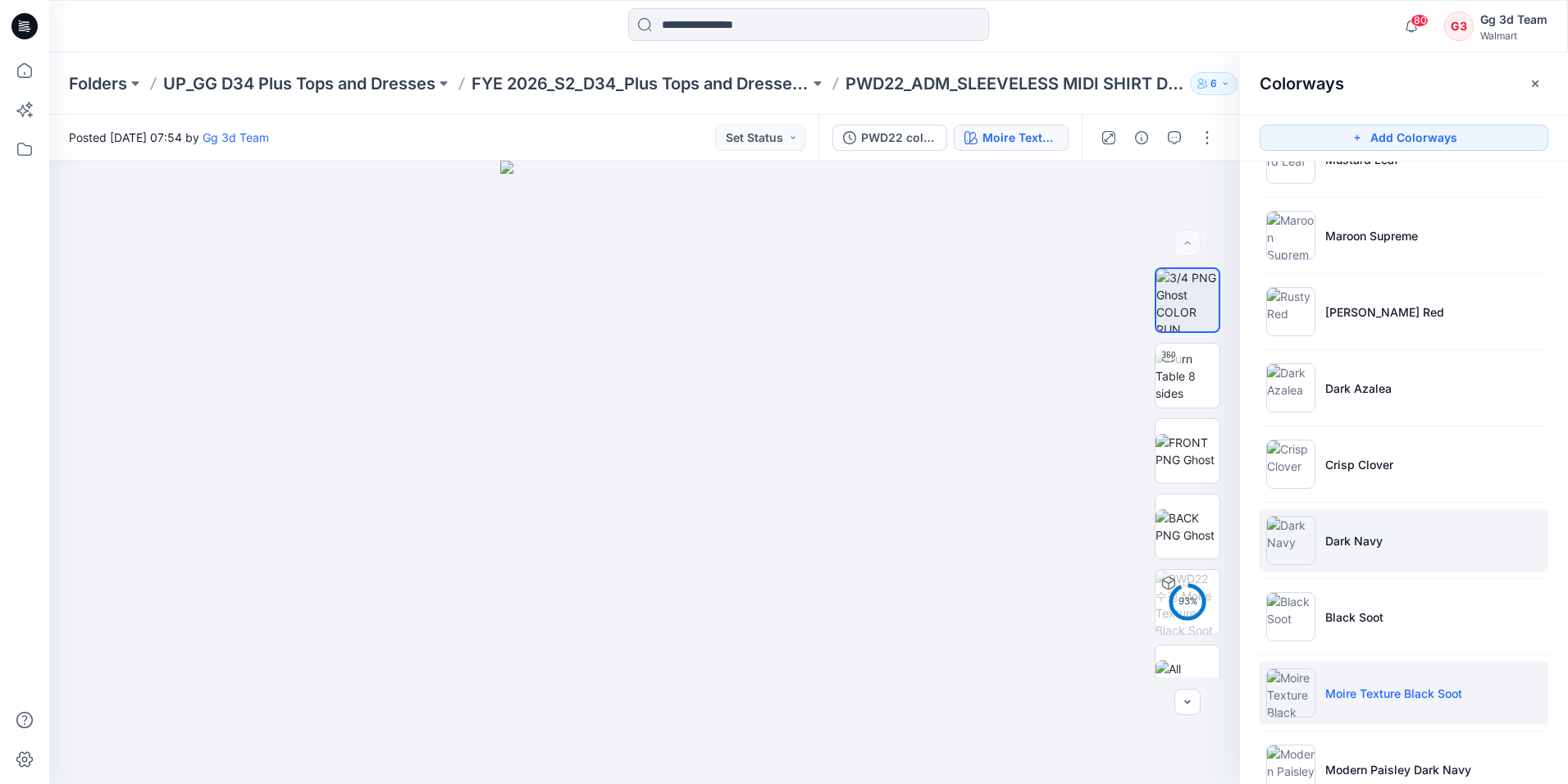
click at [1366, 553] on li "Dark Navy" at bounding box center [1403, 540] width 289 height 62
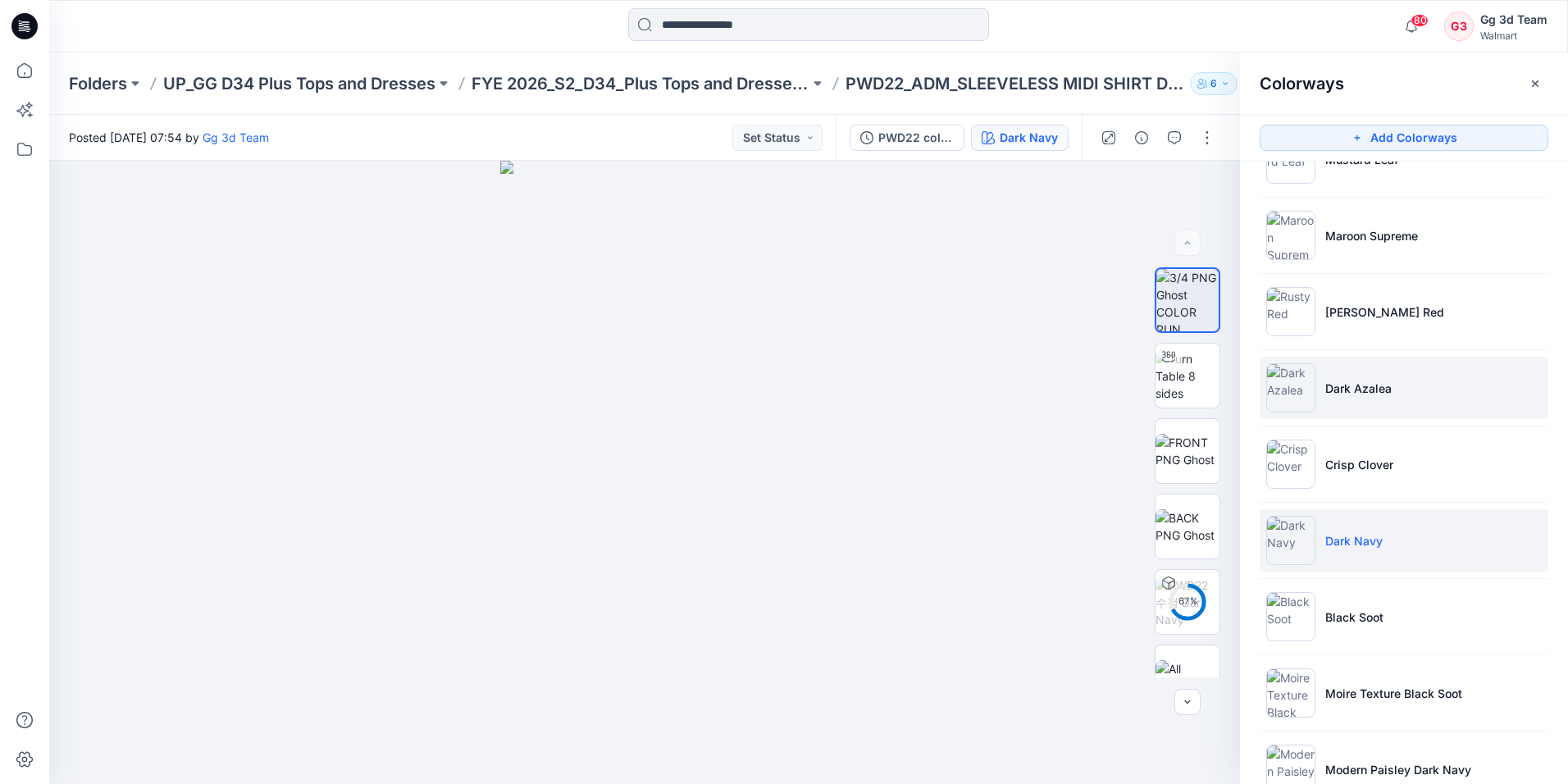
click at [1354, 400] on li "Dark Azalea" at bounding box center [1403, 388] width 289 height 62
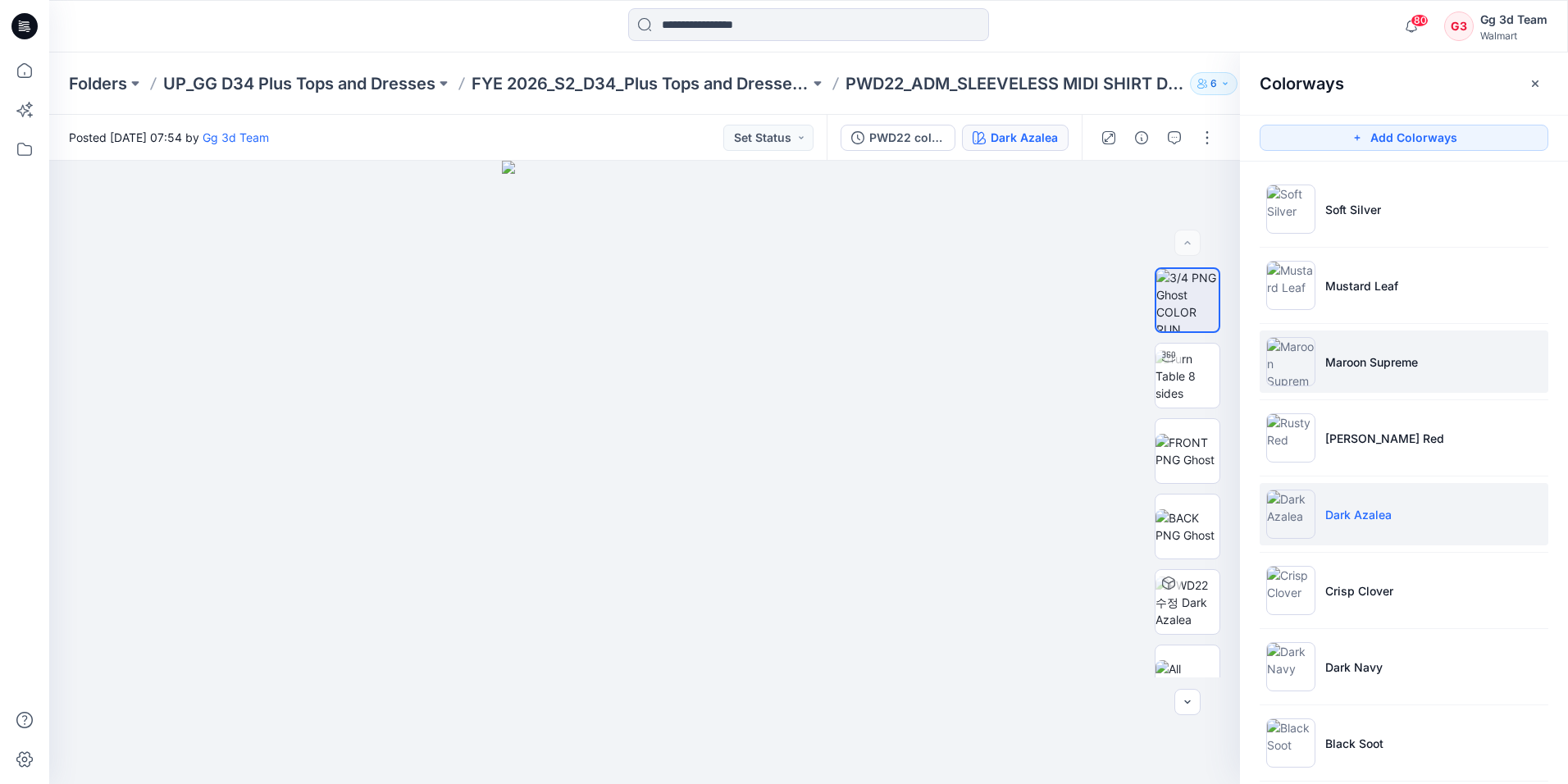
click at [1382, 376] on li "Maroon Supreme" at bounding box center [1403, 362] width 289 height 62
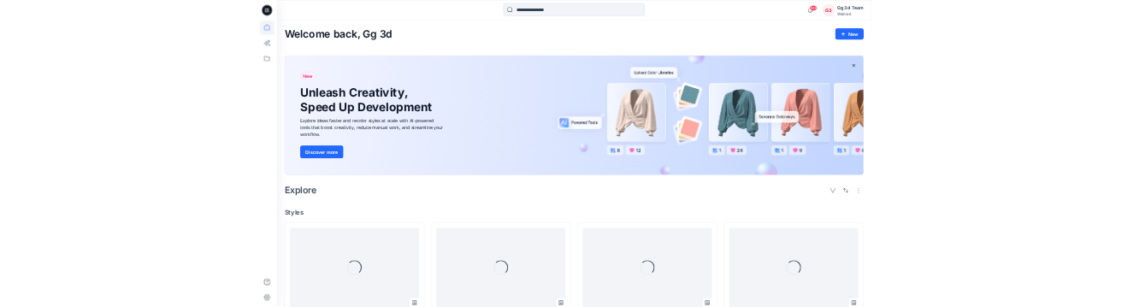
scroll to position [513, 0]
